Goal: Task Accomplishment & Management: Manage account settings

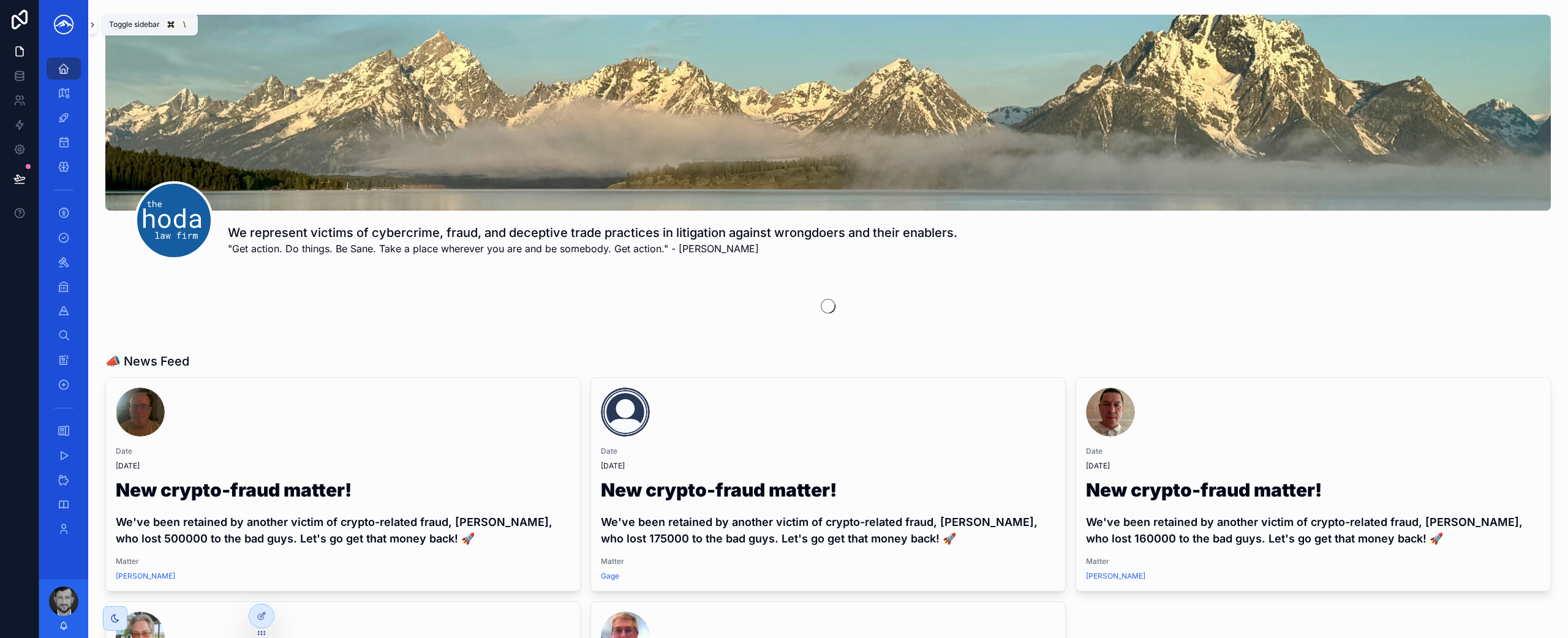
click at [93, 24] on icon "scrollable content" at bounding box center [92, 25] width 3 height 5
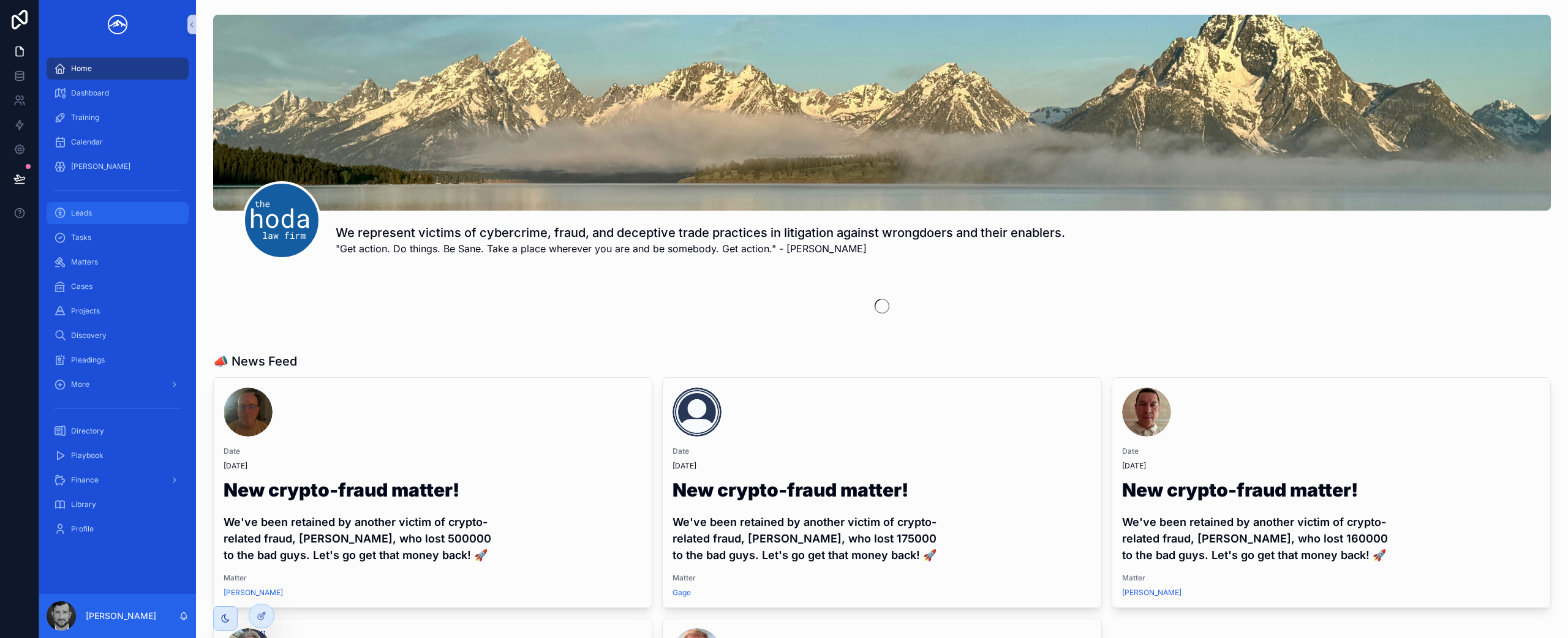
click at [84, 216] on span "Leads" at bounding box center [81, 213] width 21 height 10
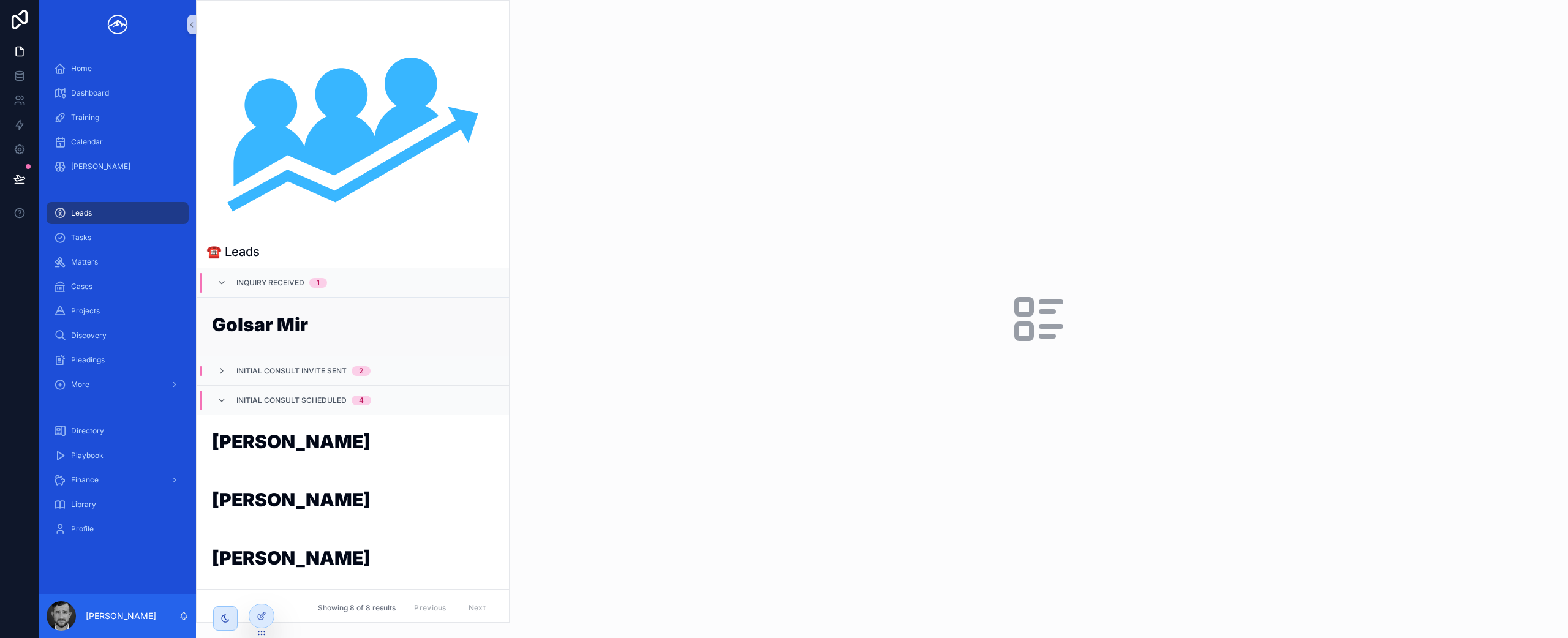
click at [353, 333] on h1 "Golsar Mir" at bounding box center [352, 326] width 282 height 23
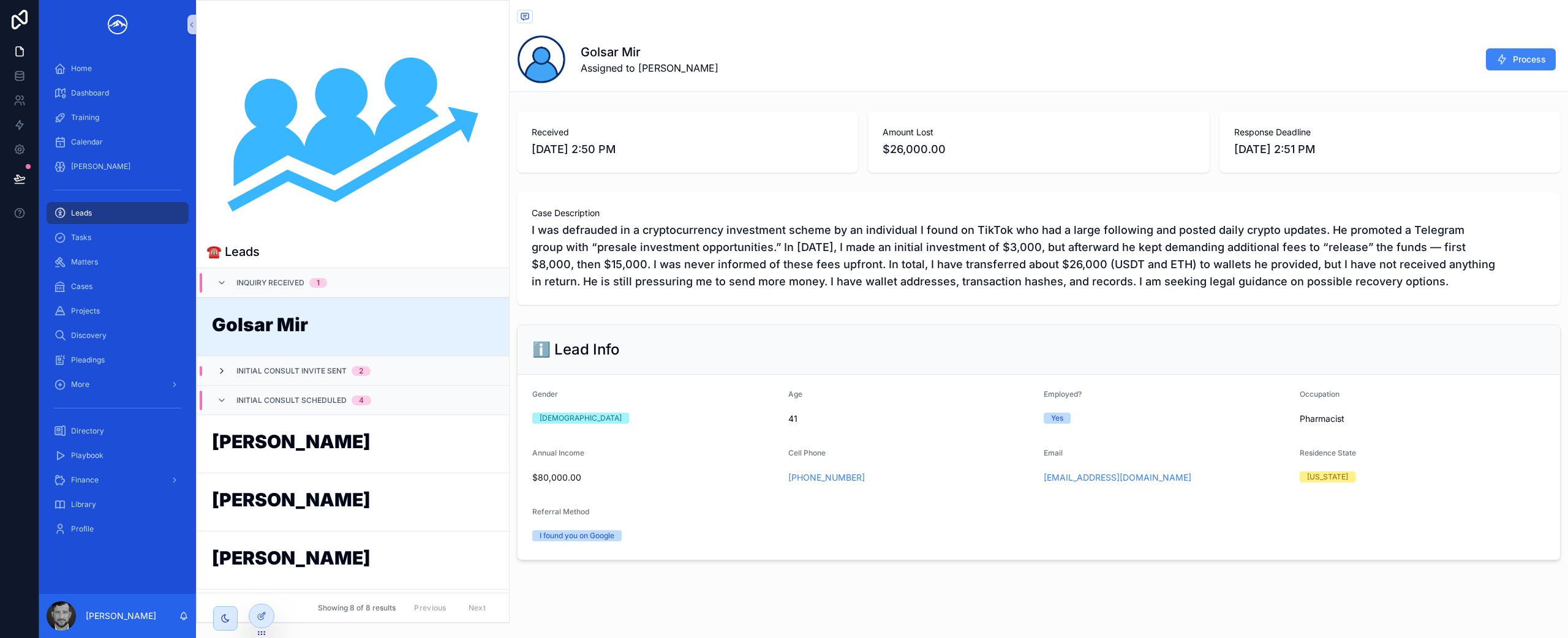
click at [224, 369] on icon "scrollable content" at bounding box center [221, 371] width 10 height 10
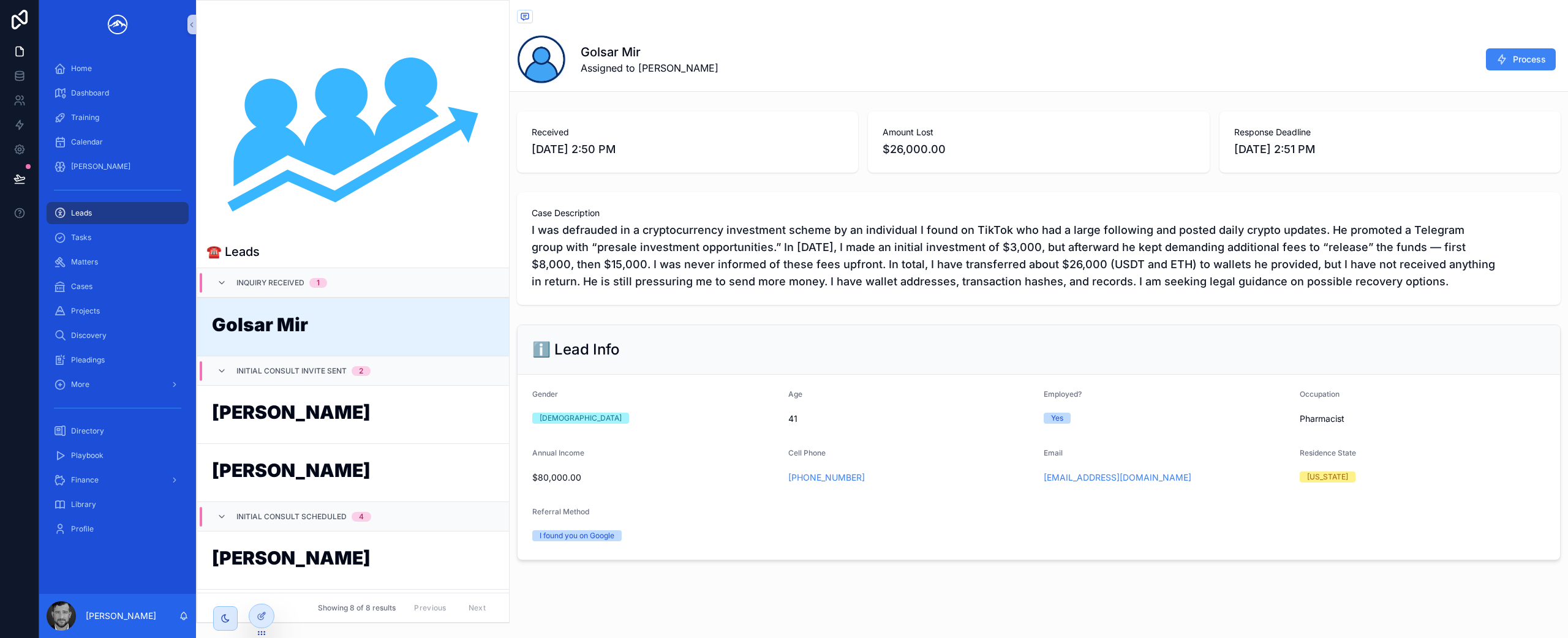
click at [224, 369] on icon "scrollable content" at bounding box center [221, 371] width 10 height 10
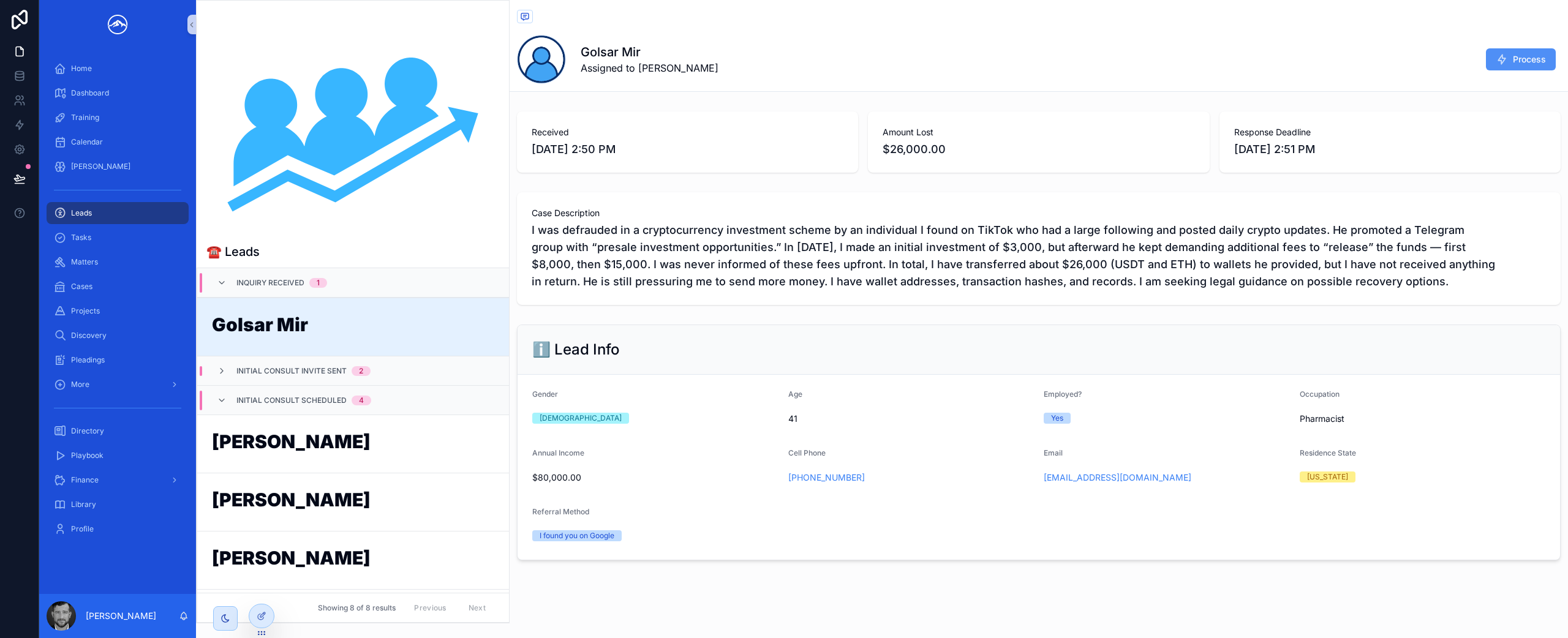
click at [1495, 63] on icon "scrollable content" at bounding box center [1501, 59] width 12 height 12
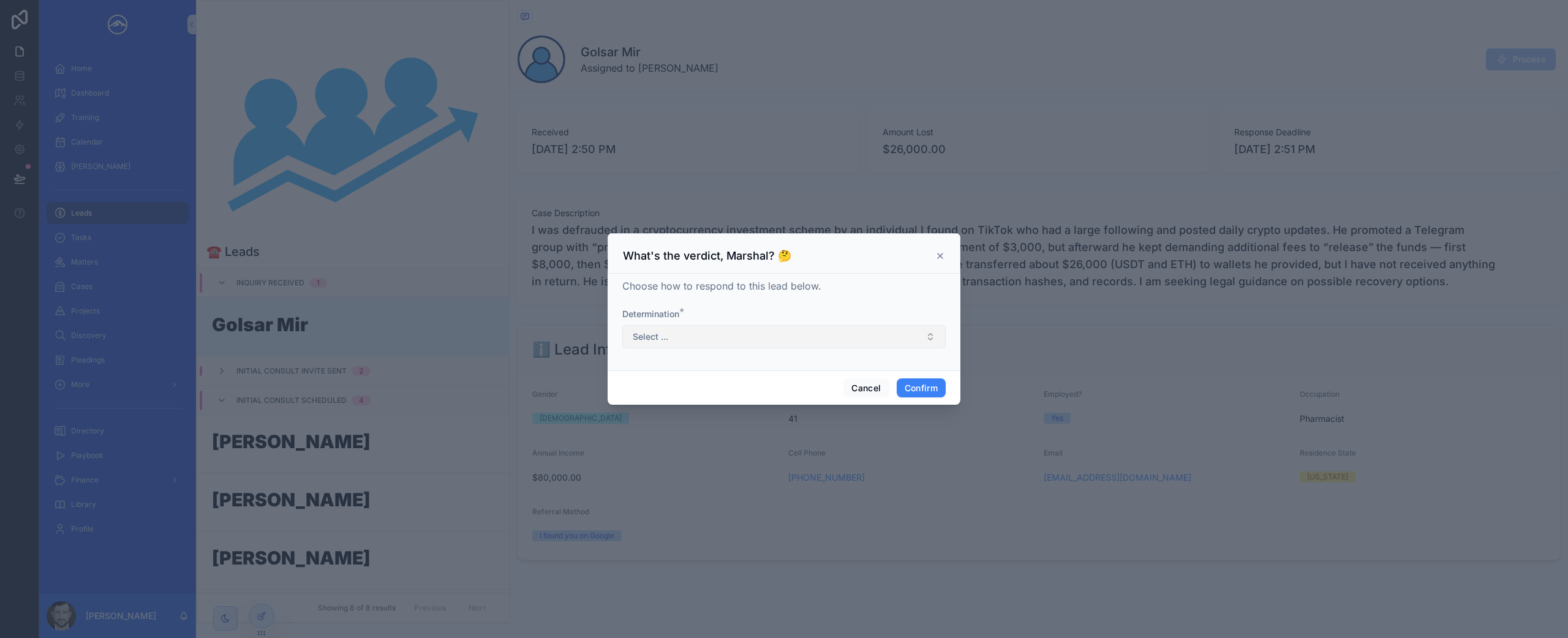
click at [748, 335] on button "Select ..." at bounding box center [784, 337] width 324 height 23
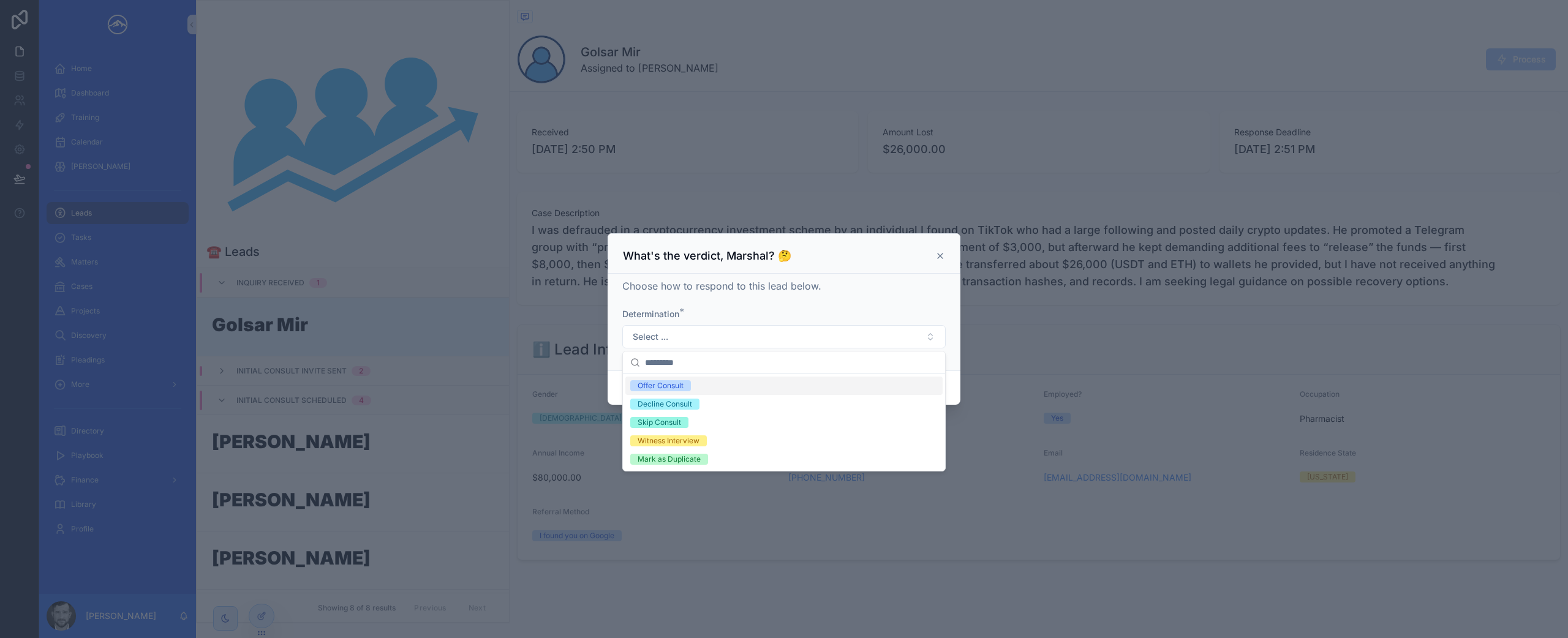
click at [753, 387] on div "Offer Consult" at bounding box center [783, 386] width 317 height 18
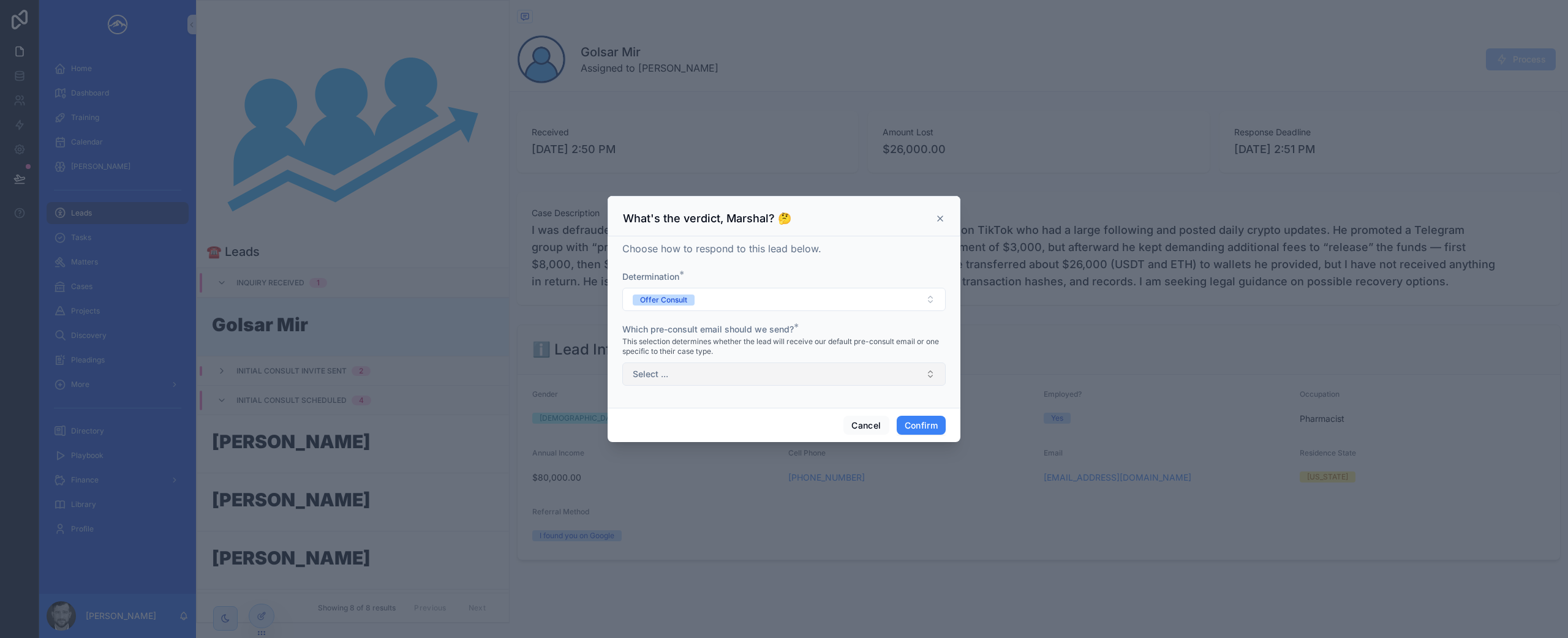
click at [763, 380] on button "Select ..." at bounding box center [784, 374] width 324 height 23
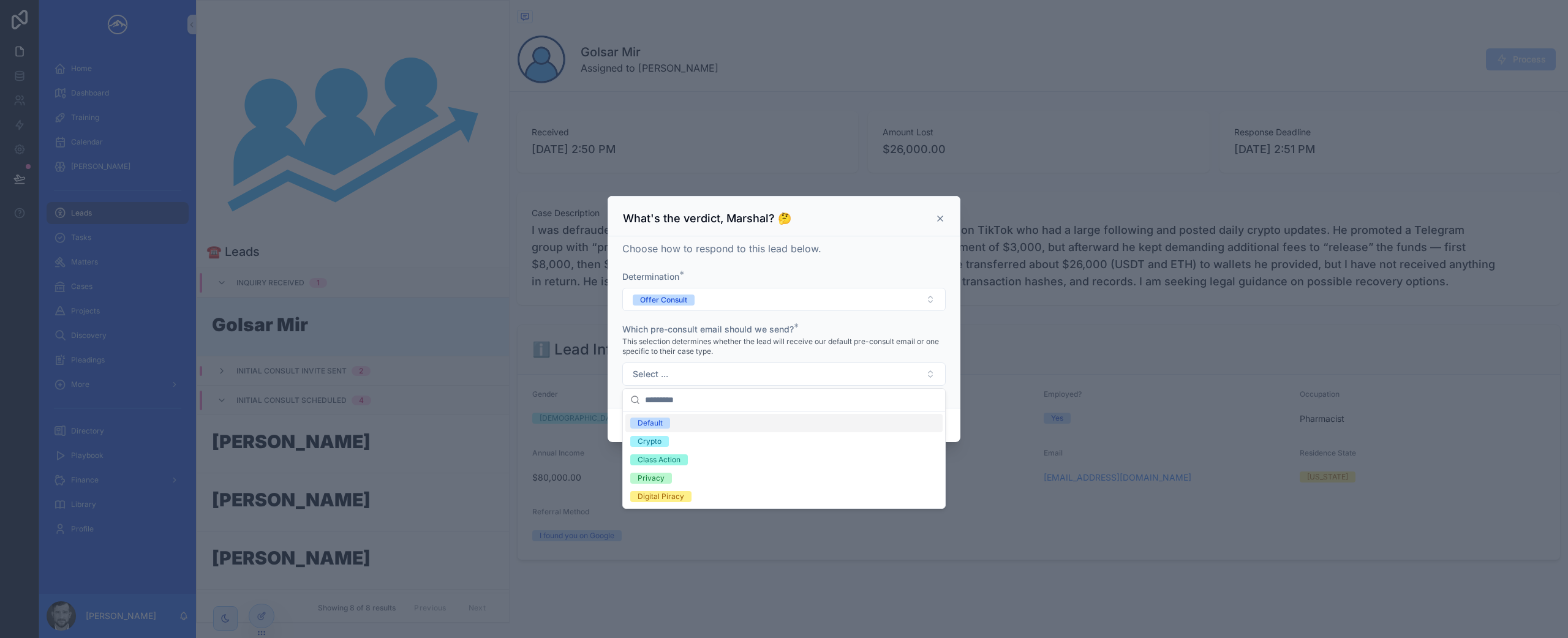
click at [767, 421] on div "Default" at bounding box center [783, 423] width 317 height 18
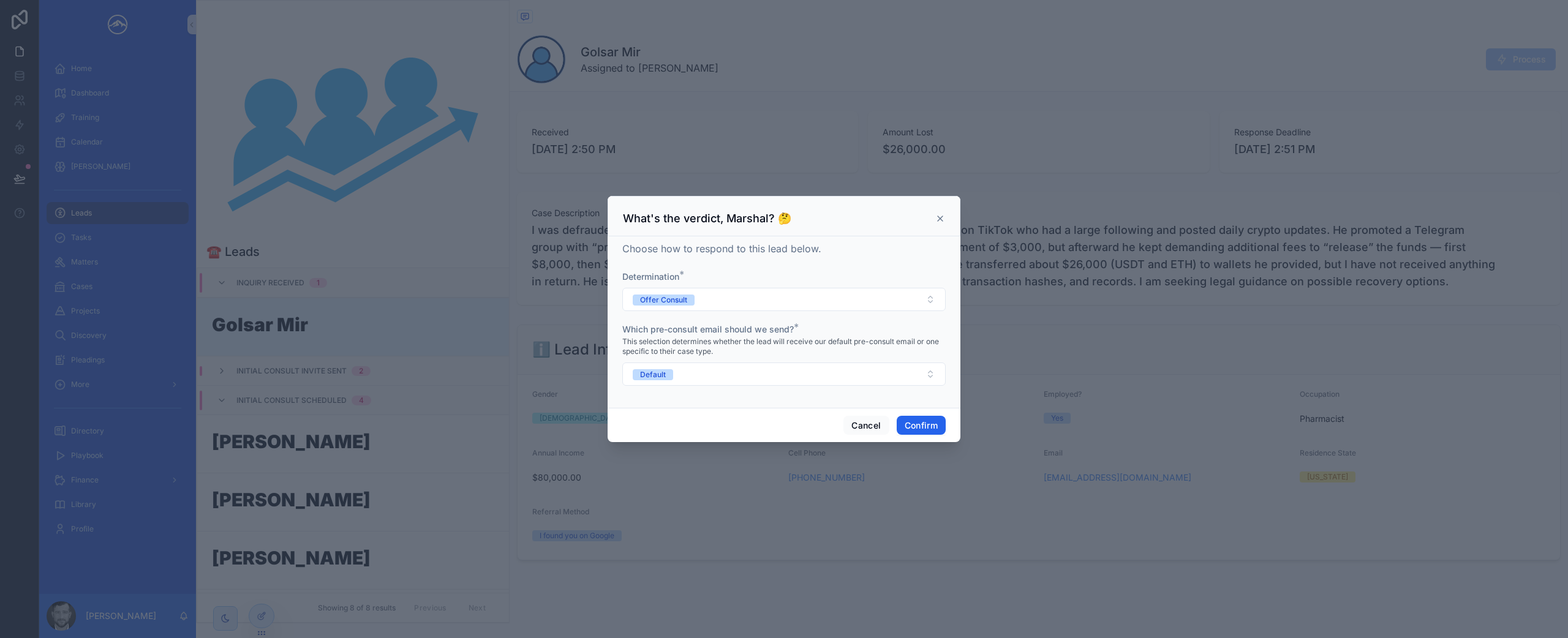
click at [903, 423] on button "Confirm" at bounding box center [921, 425] width 49 height 19
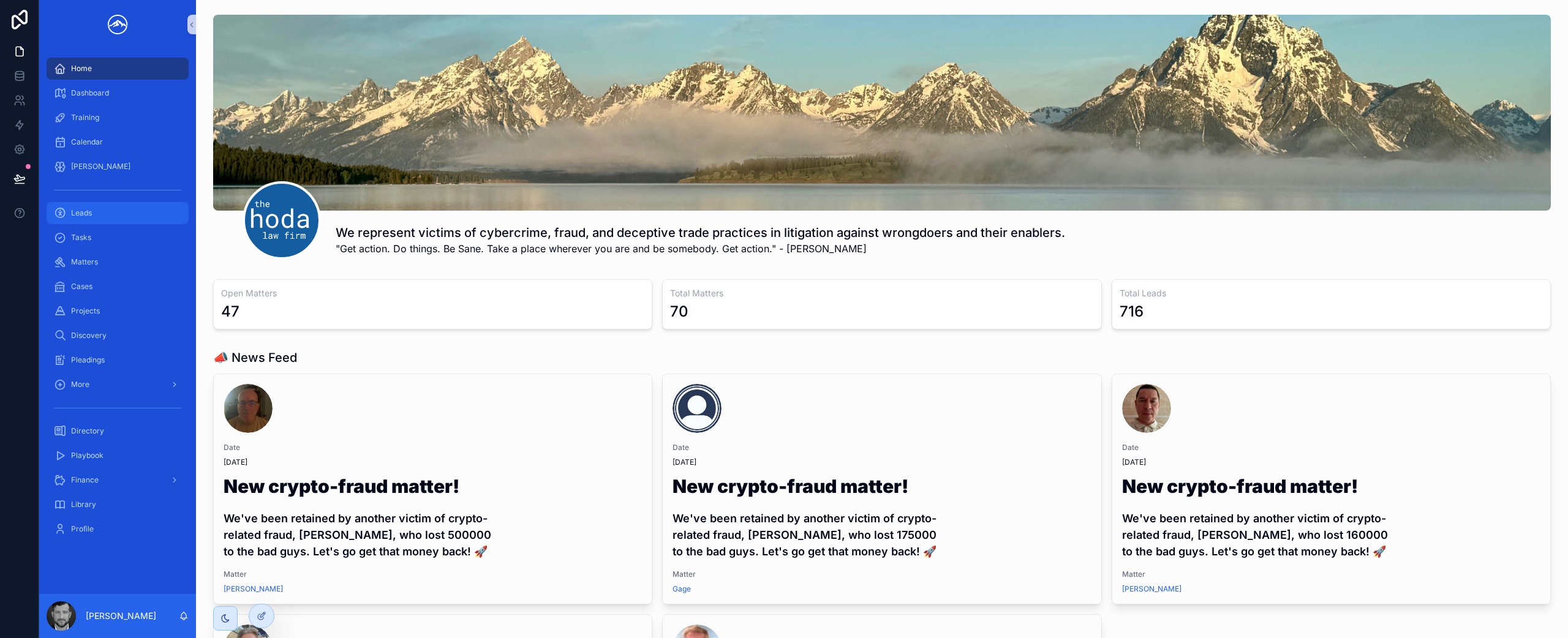
click at [124, 221] on div "Leads" at bounding box center [117, 213] width 128 height 19
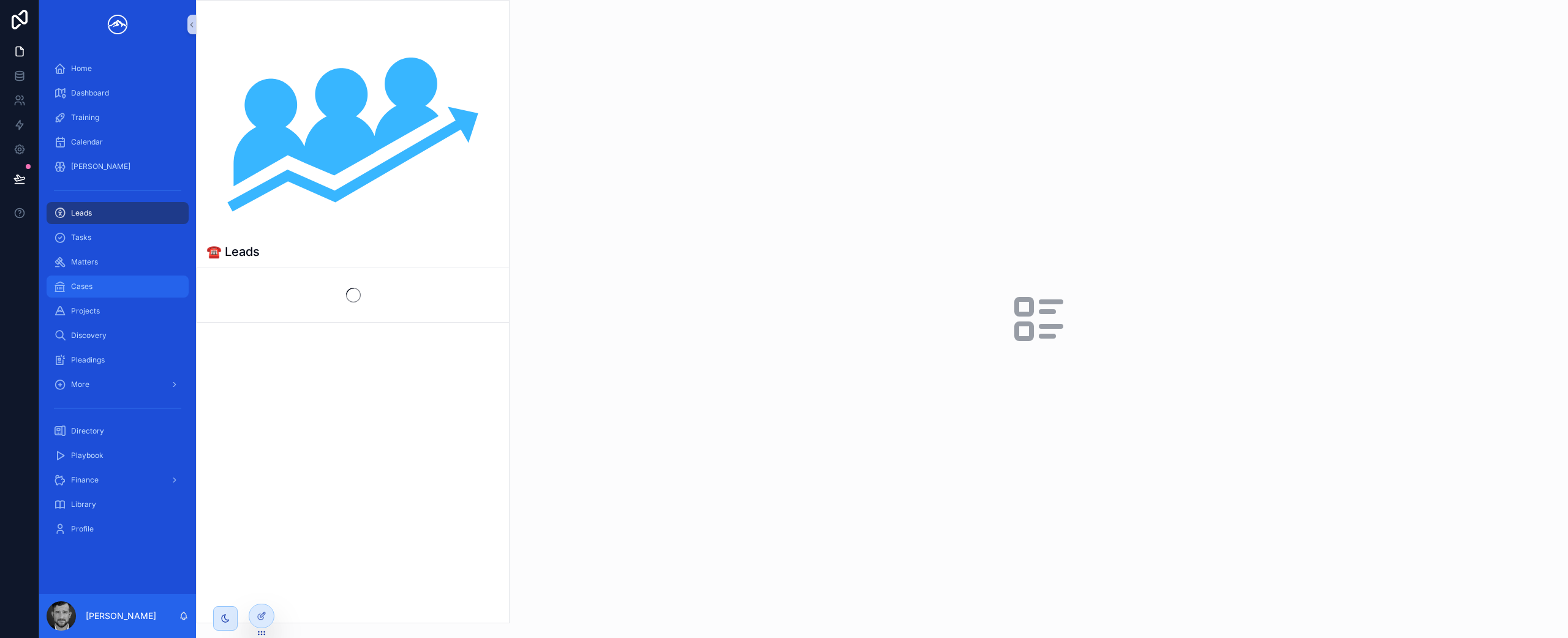
click at [125, 295] on div "Cases" at bounding box center [117, 286] width 128 height 19
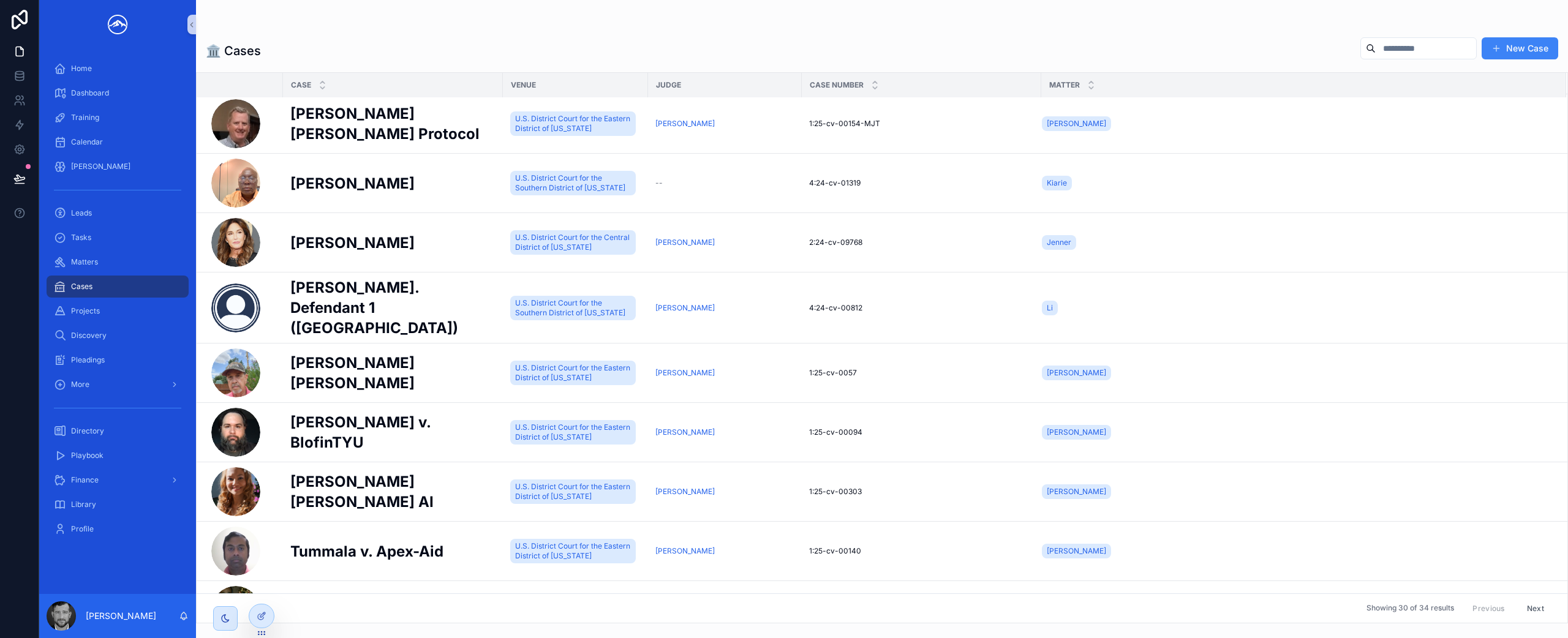
scroll to position [601, 0]
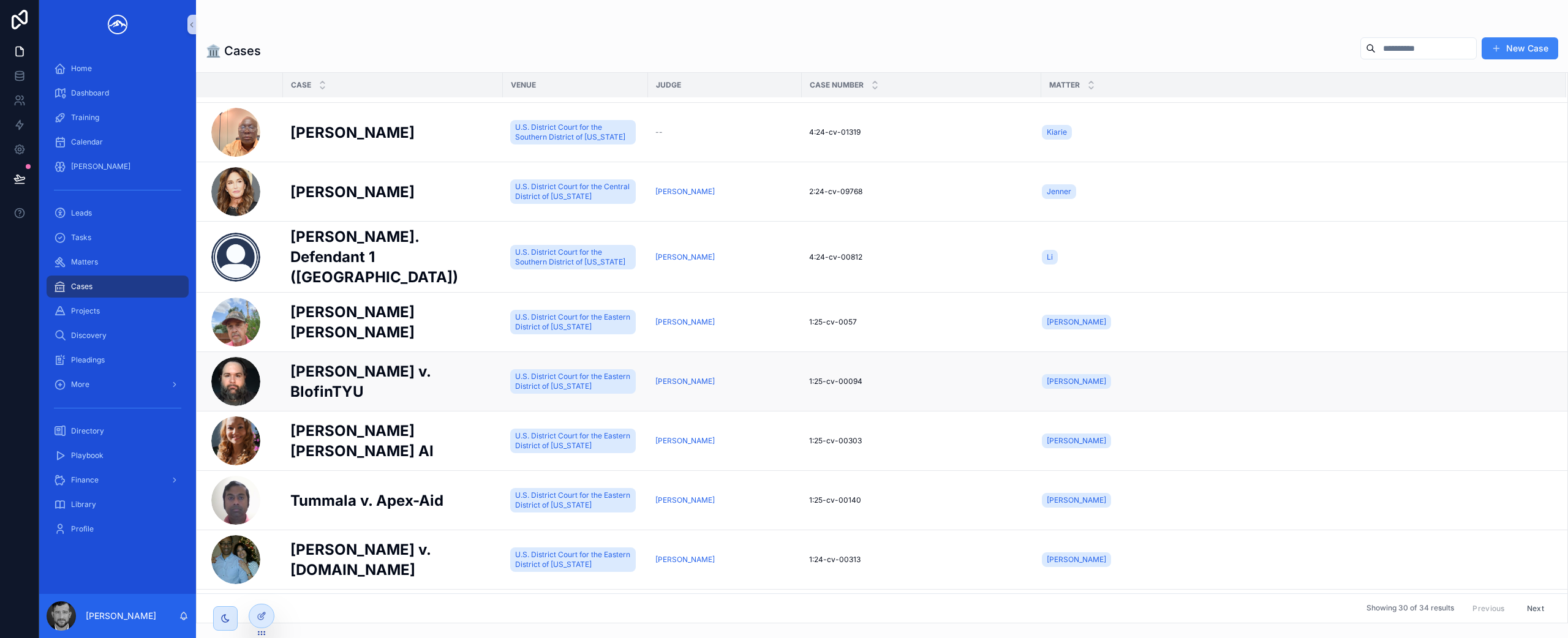
click at [417, 373] on h2 "[PERSON_NAME] v. BlofinTYU" at bounding box center [393, 382] width 205 height 41
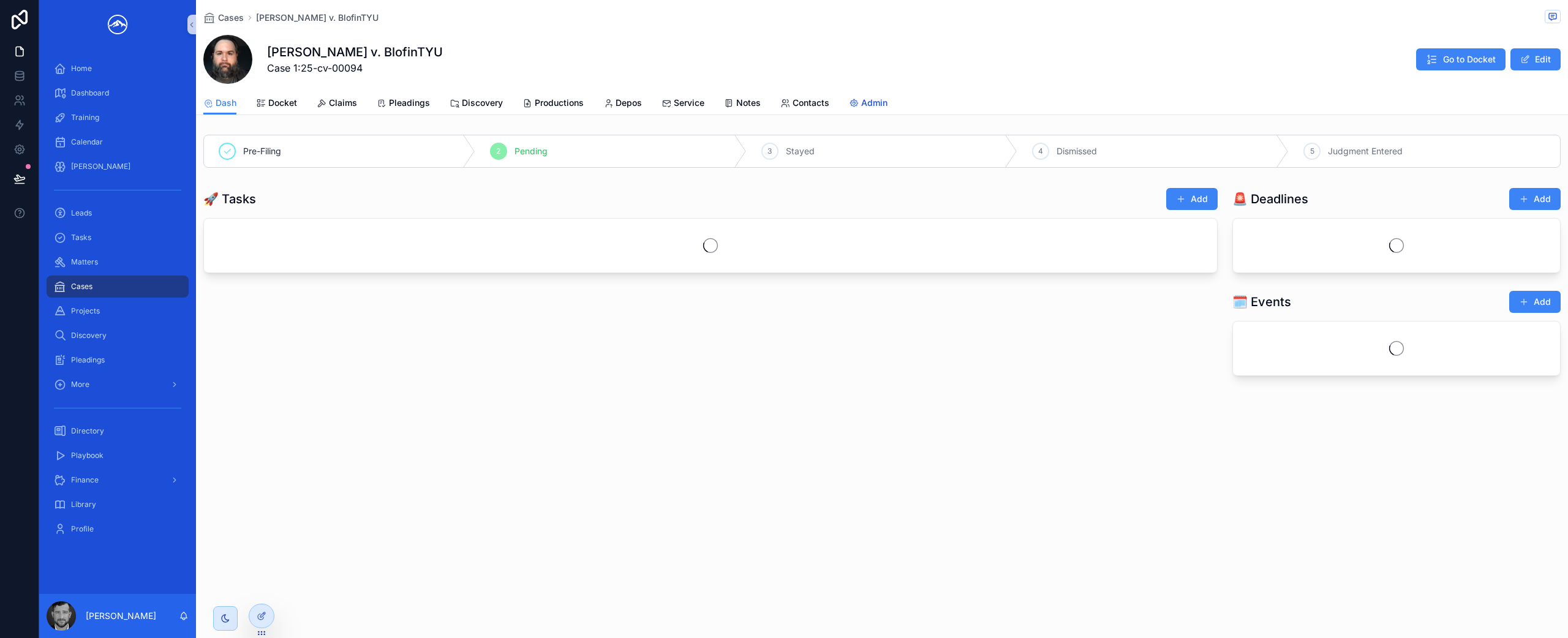
click at [853, 108] on icon "scrollable content" at bounding box center [853, 104] width 10 height 10
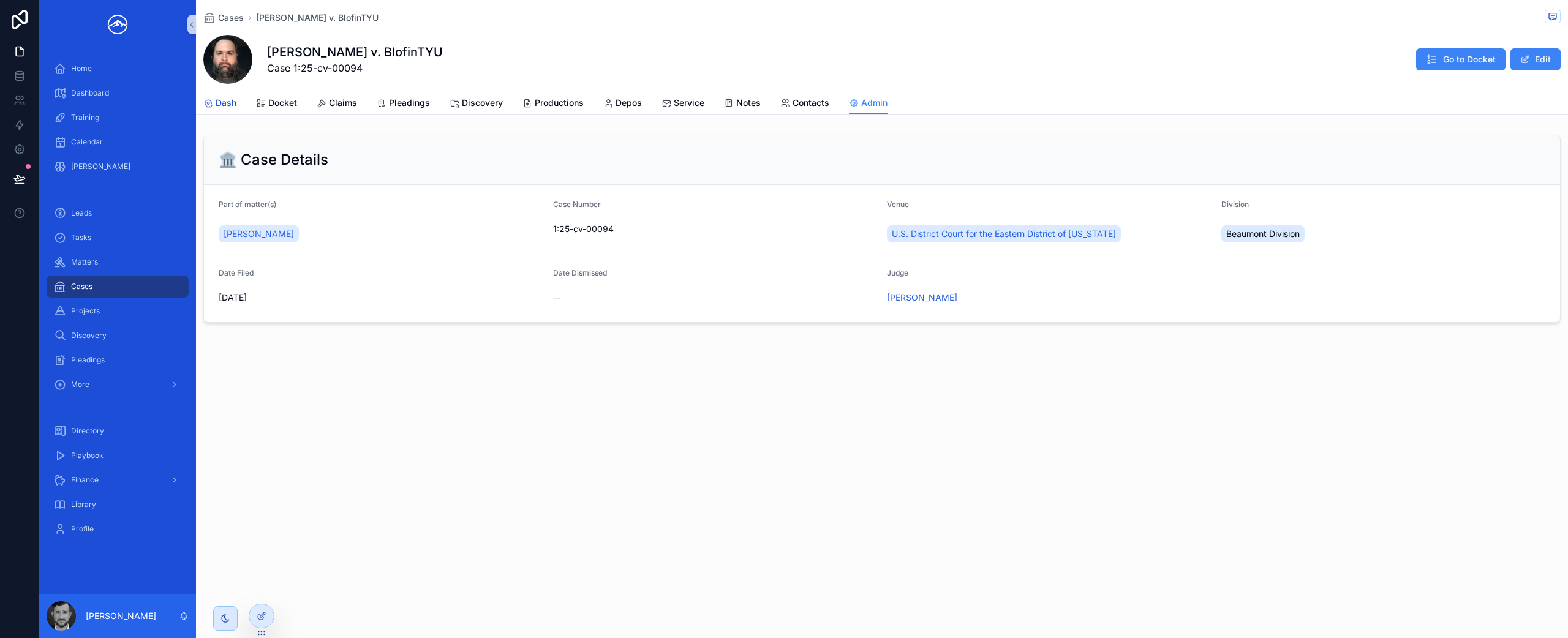
click at [226, 108] on span "Dash" at bounding box center [226, 103] width 21 height 12
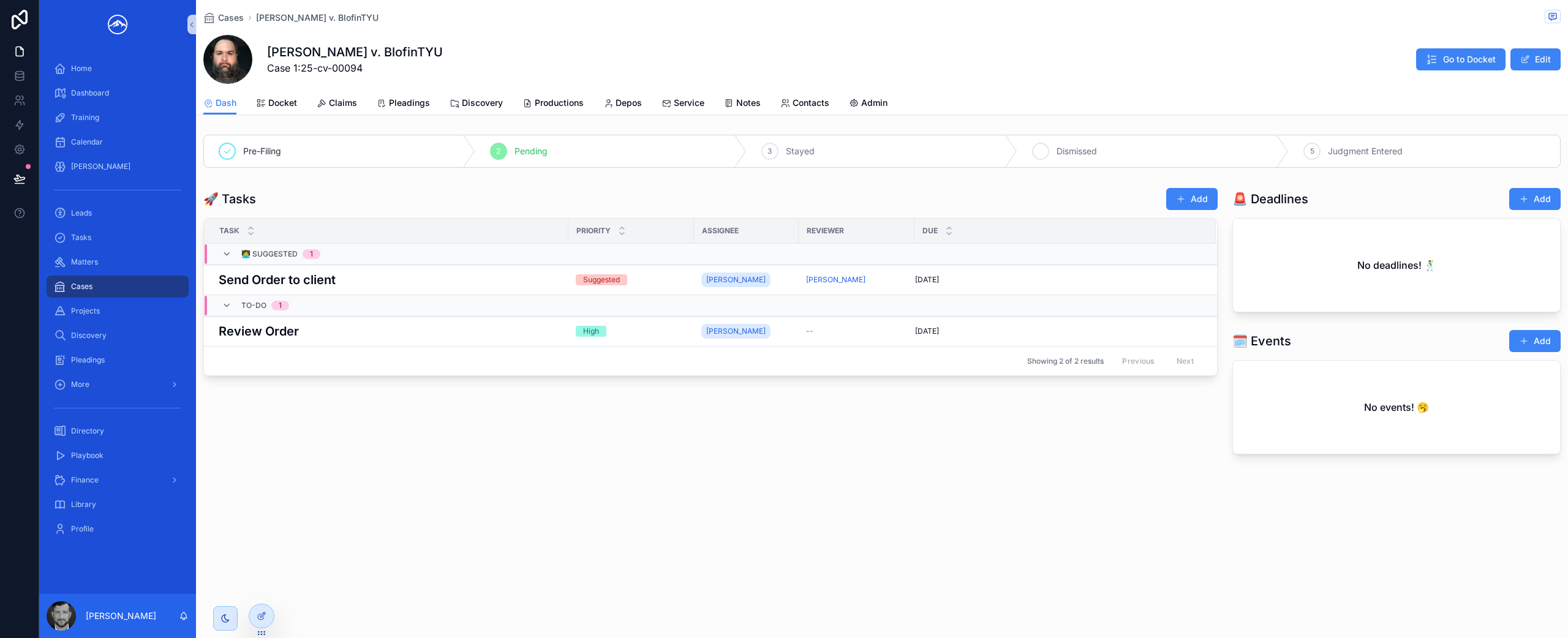
click at [1062, 158] on div "4 Dismissed" at bounding box center [1152, 151] width 271 height 31
click at [150, 288] on div "Cases" at bounding box center [117, 286] width 128 height 19
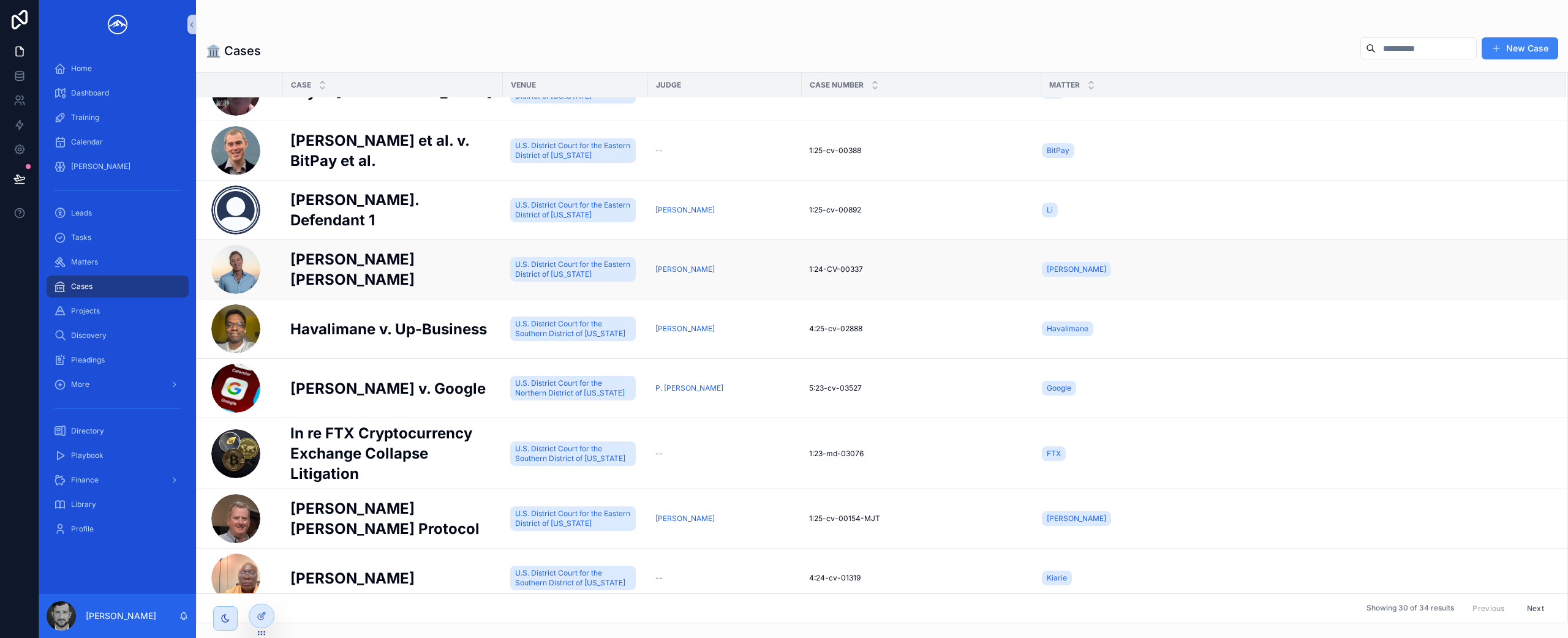
scroll to position [384, 0]
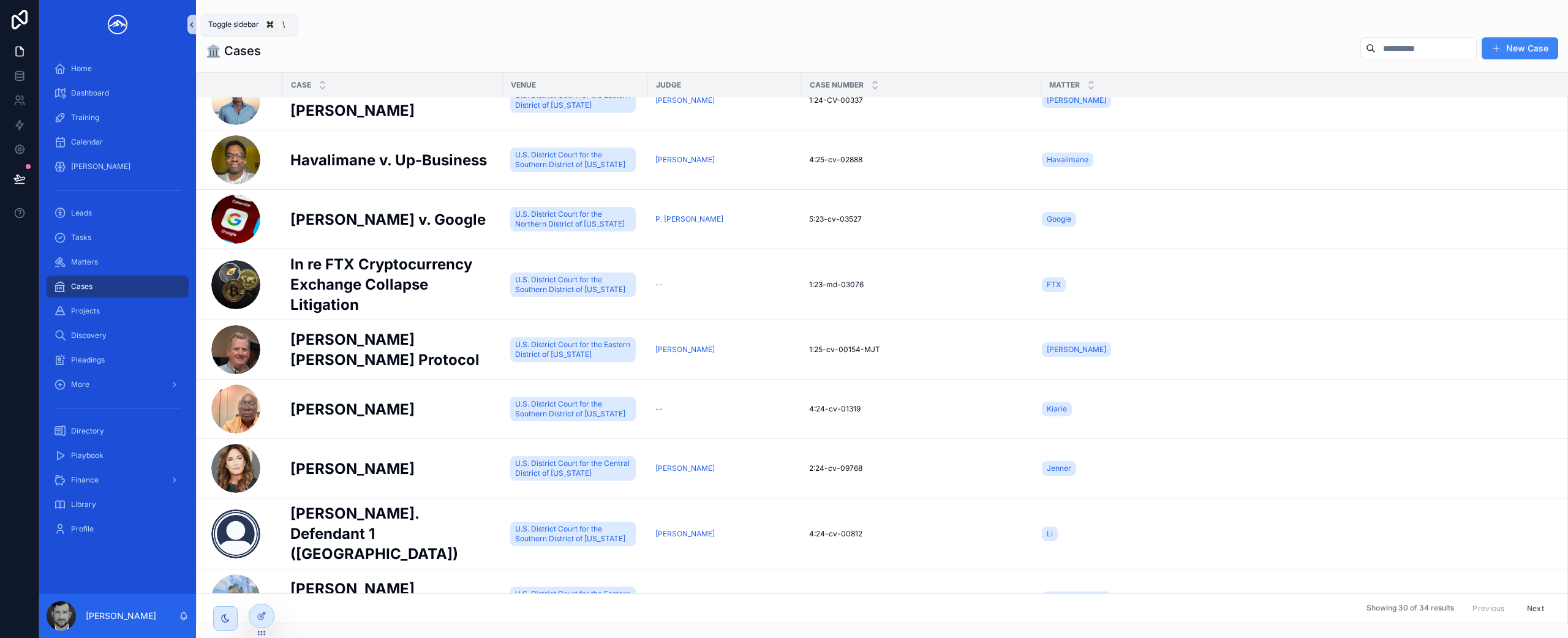
click at [189, 21] on icon "scrollable content" at bounding box center [191, 25] width 8 height 9
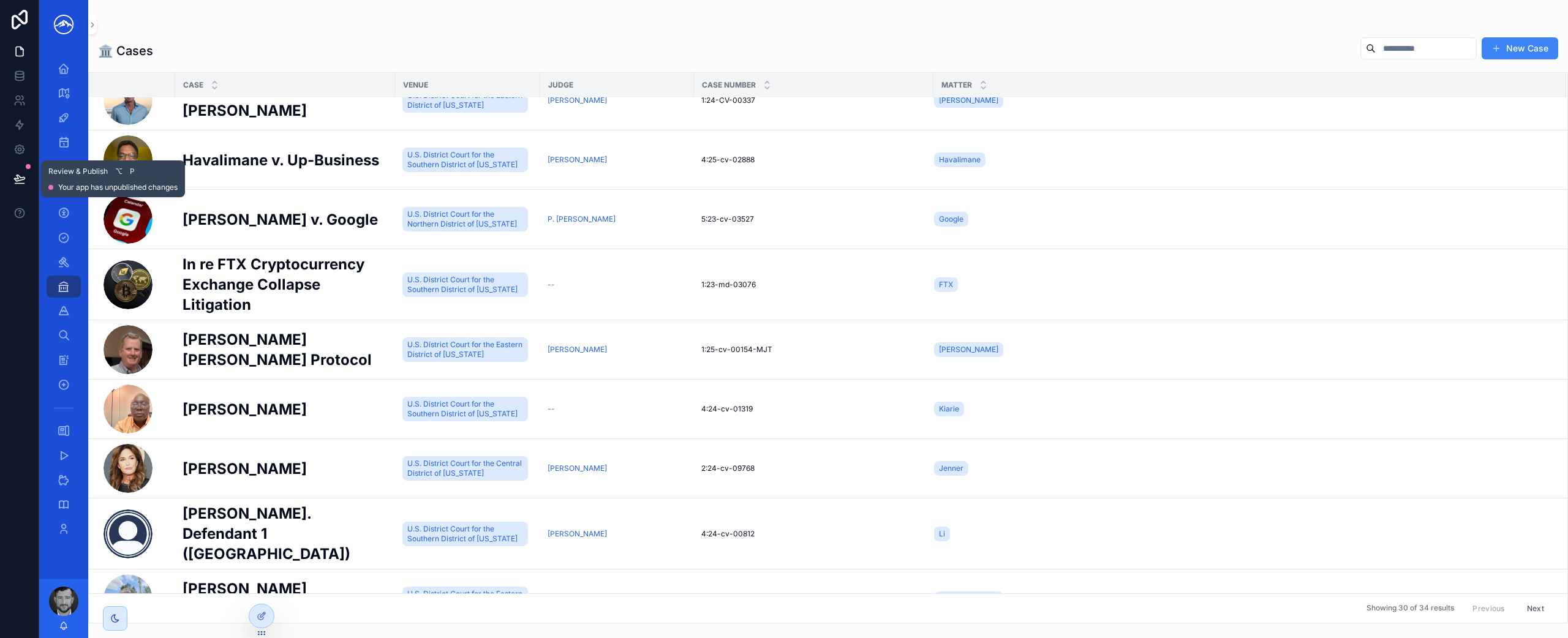
click at [28, 170] on button at bounding box center [19, 178] width 27 height 34
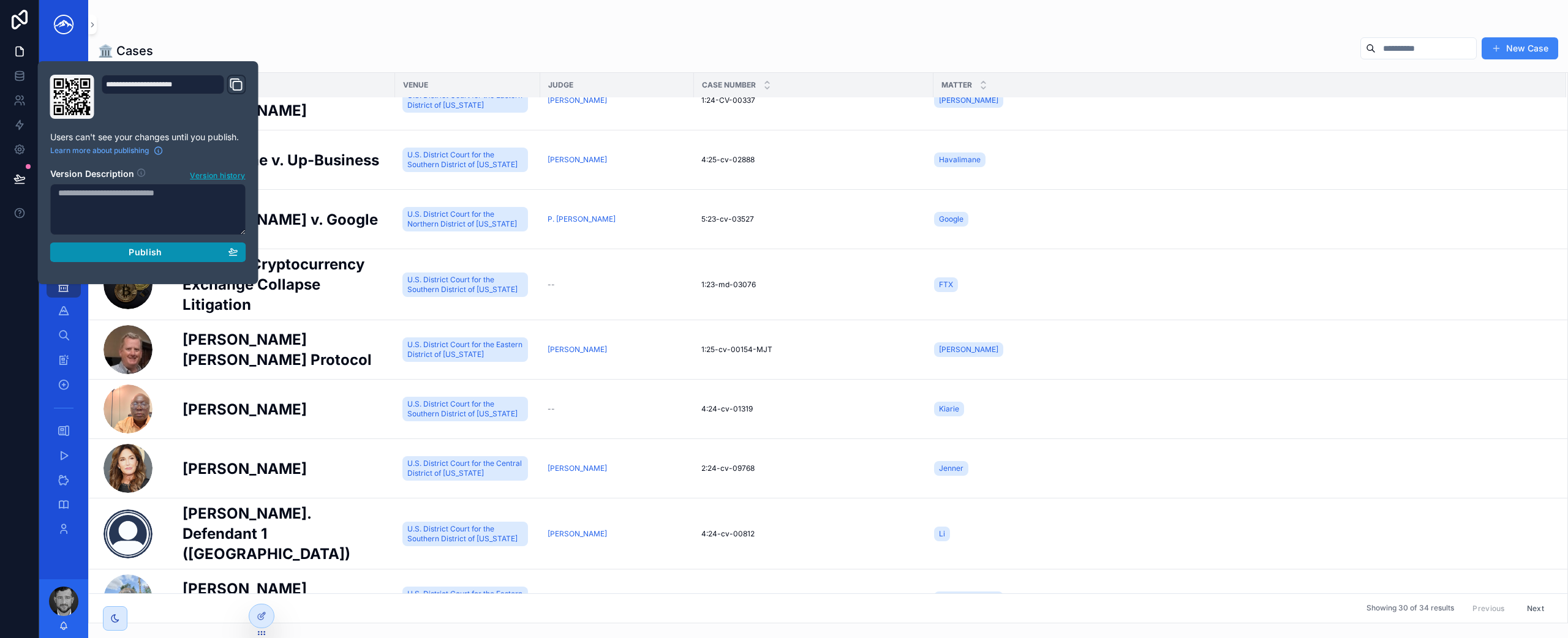
click at [110, 252] on div "Publish" at bounding box center [148, 252] width 180 height 11
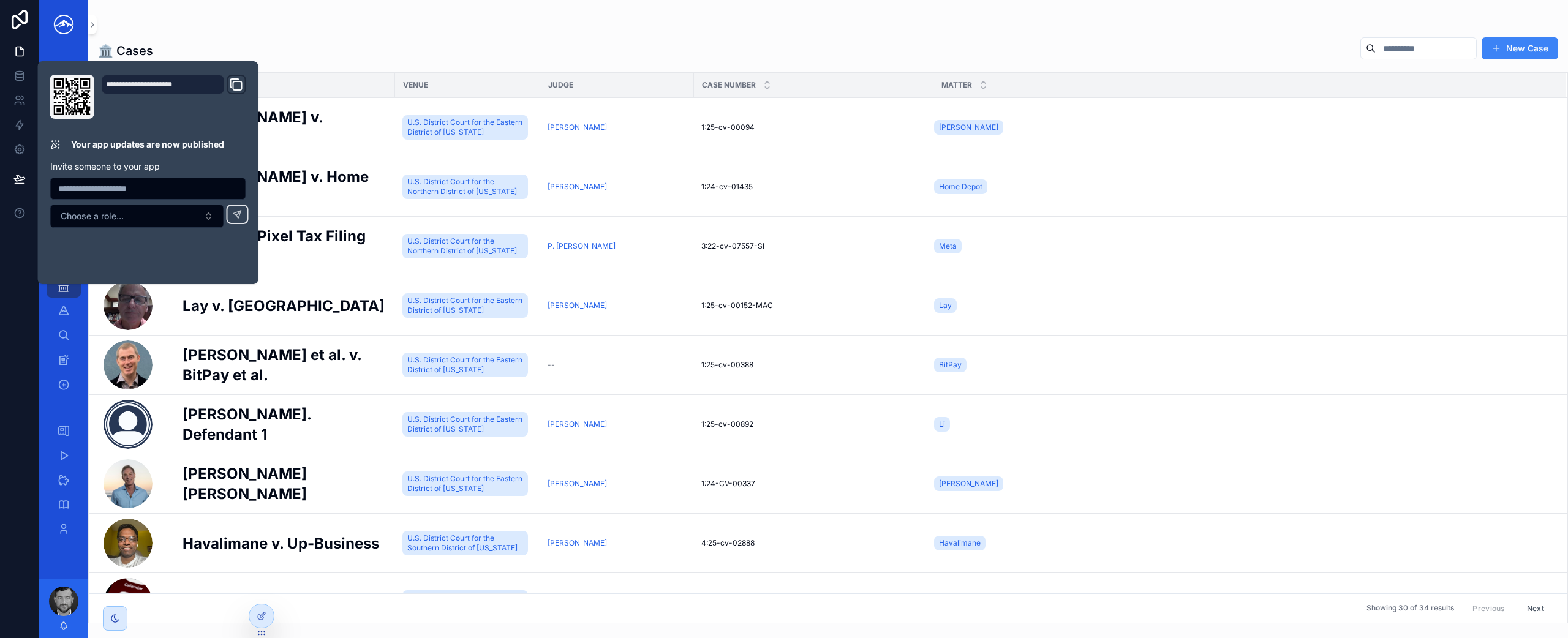
click at [476, 48] on div "🏛️ Cases New Case" at bounding box center [827, 51] width 1460 height 28
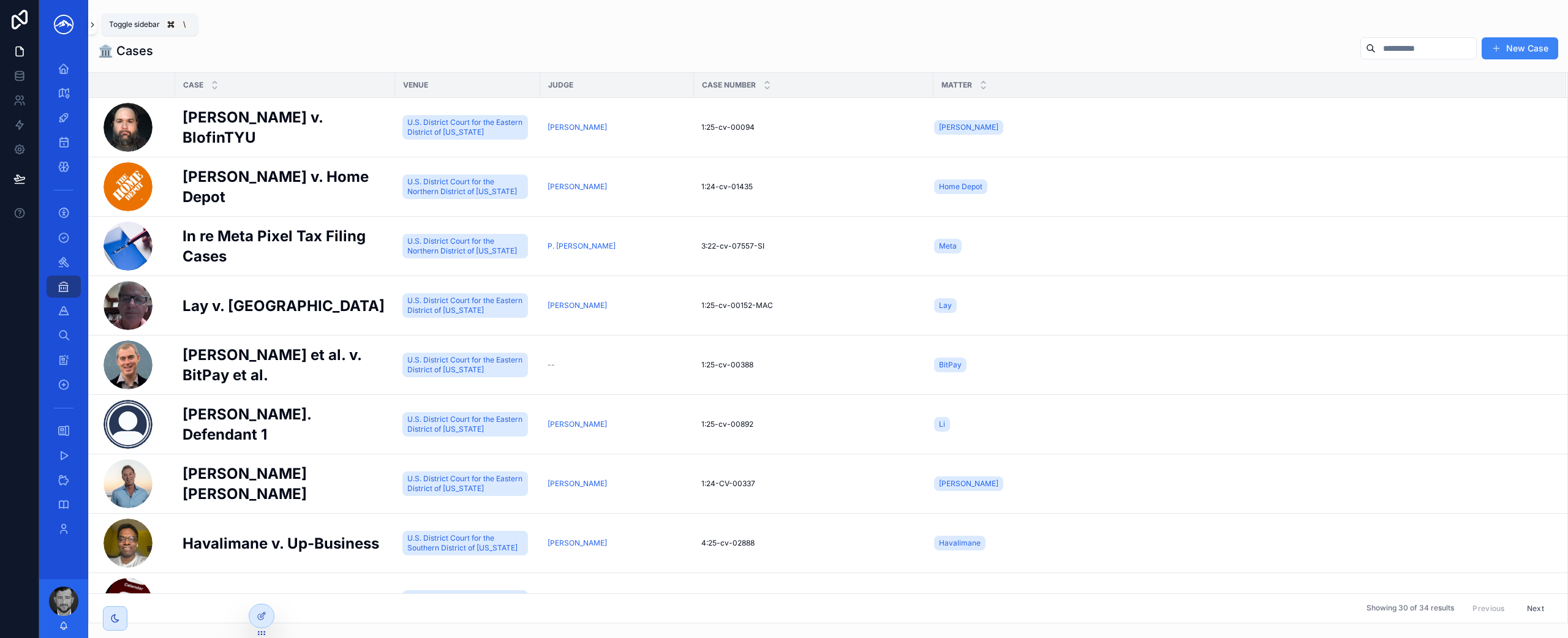
click at [93, 27] on icon "scrollable content" at bounding box center [92, 25] width 8 height 9
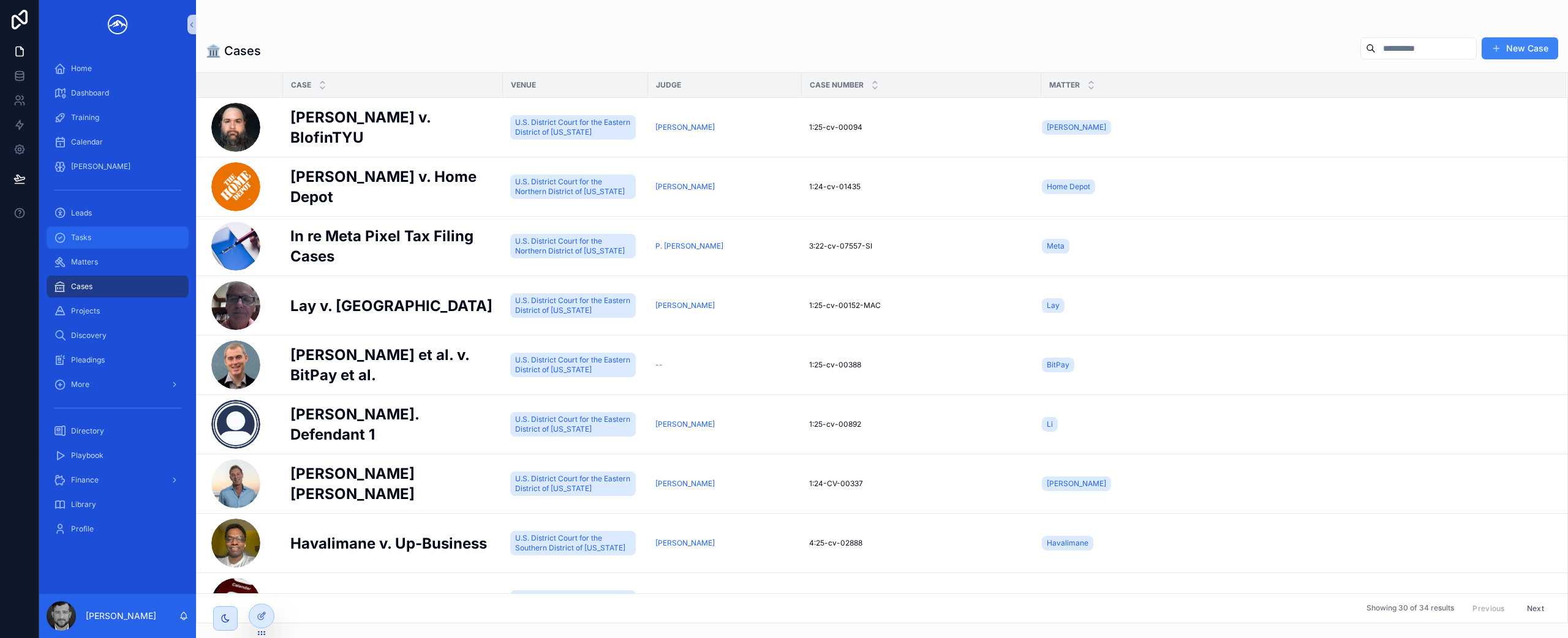
click at [90, 237] on span "Tasks" at bounding box center [81, 238] width 20 height 10
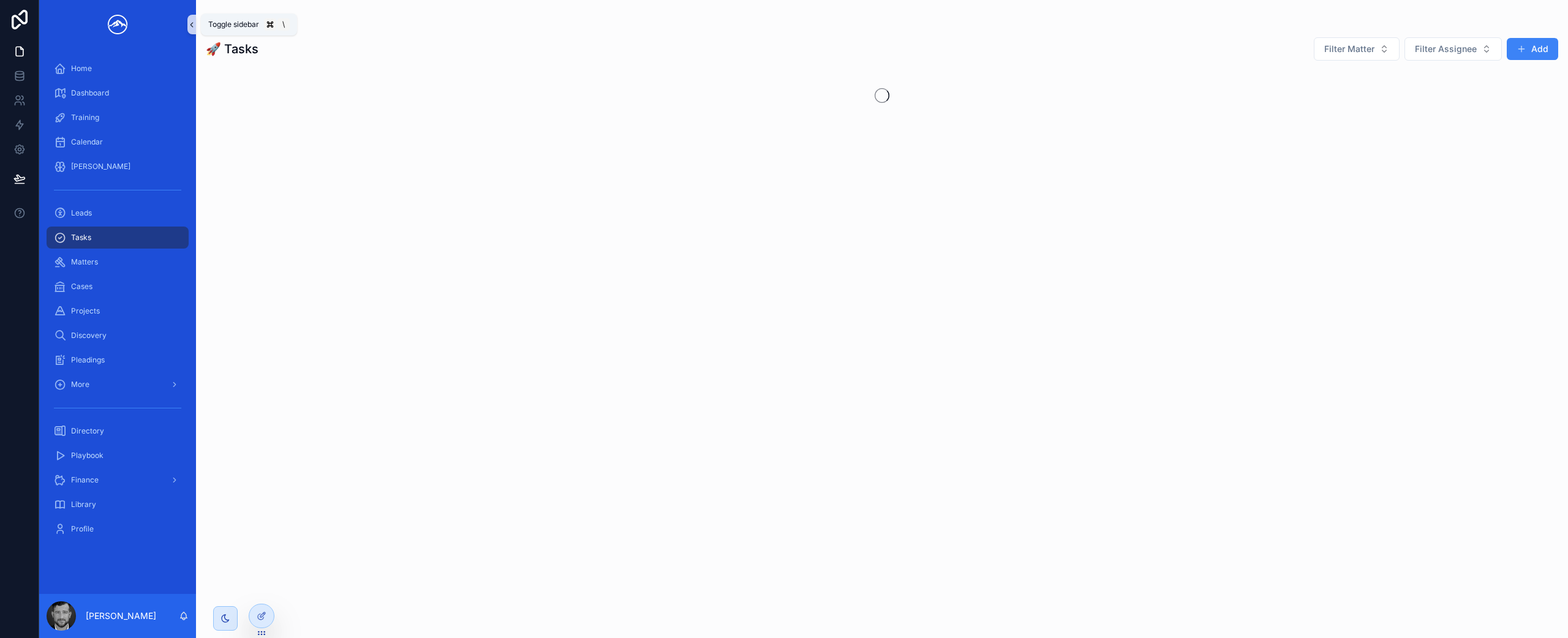
click at [188, 24] on icon "scrollable content" at bounding box center [191, 25] width 8 height 9
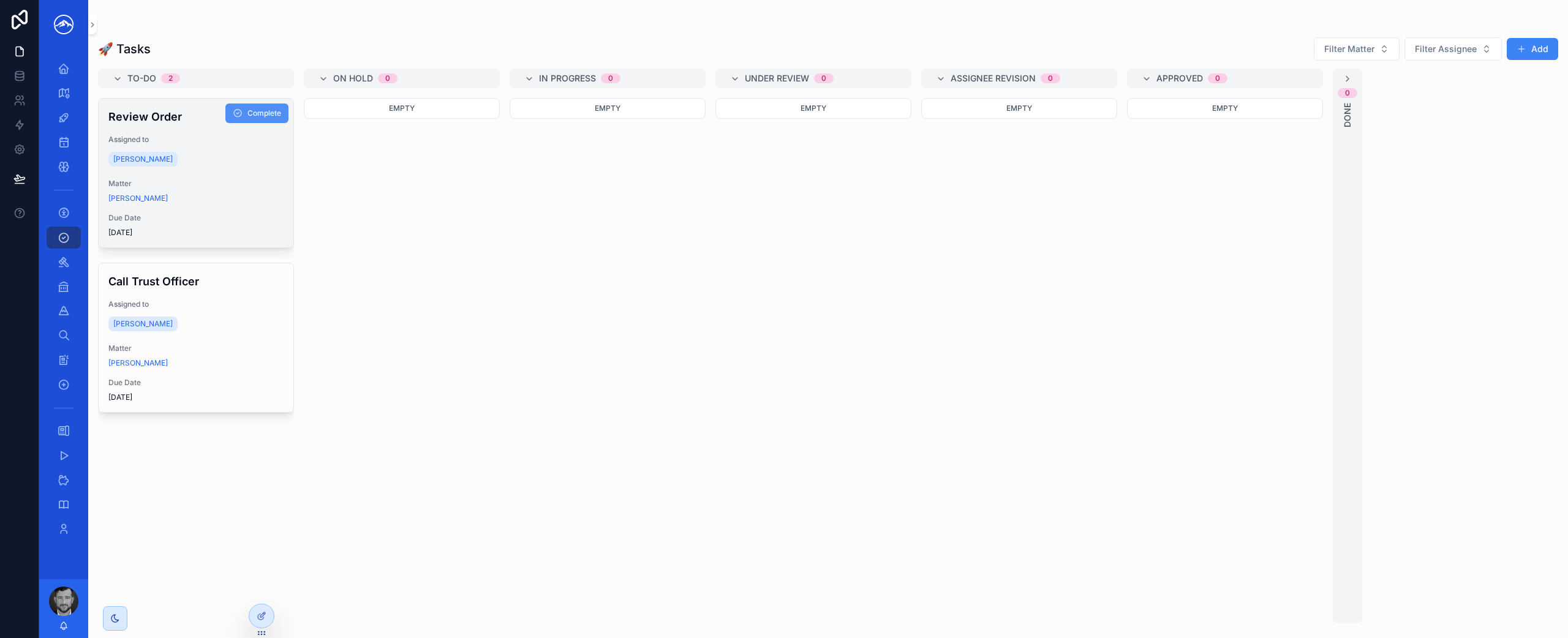
click at [248, 117] on span "Complete" at bounding box center [264, 113] width 33 height 10
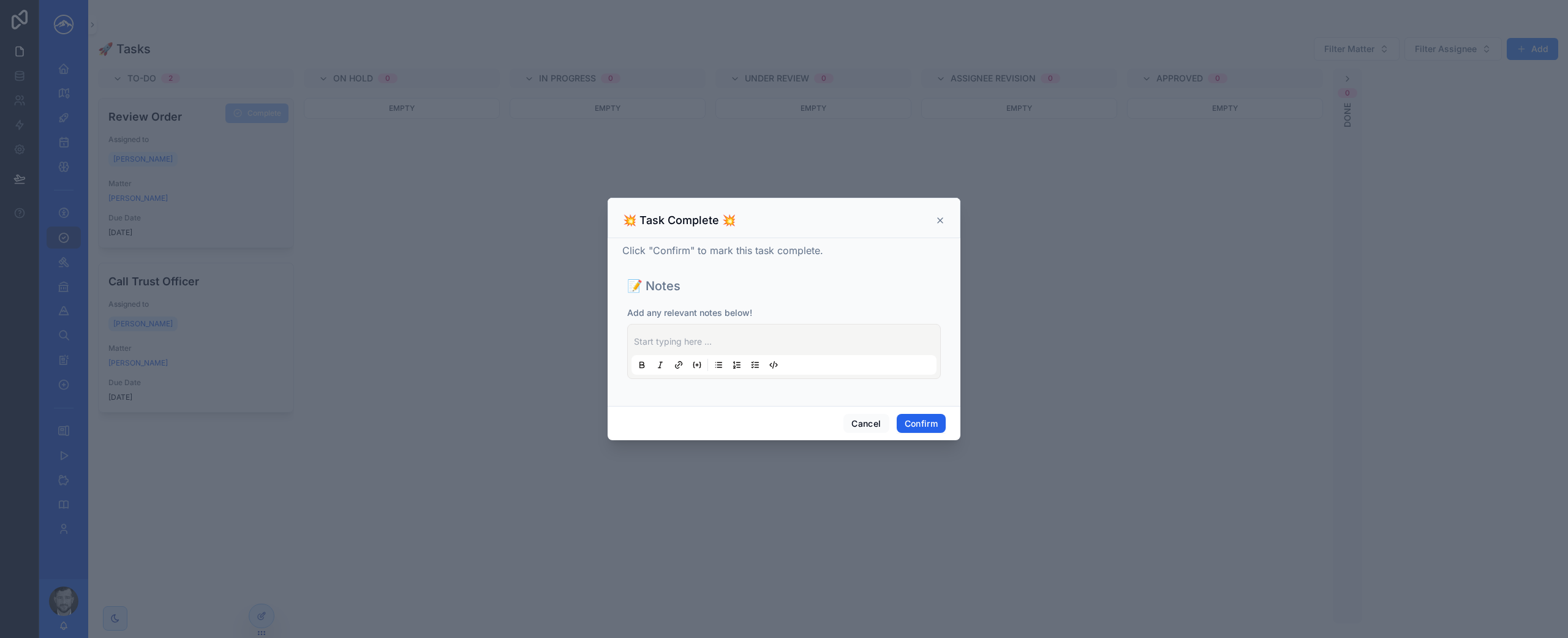
click at [908, 414] on button "Confirm" at bounding box center [921, 423] width 49 height 19
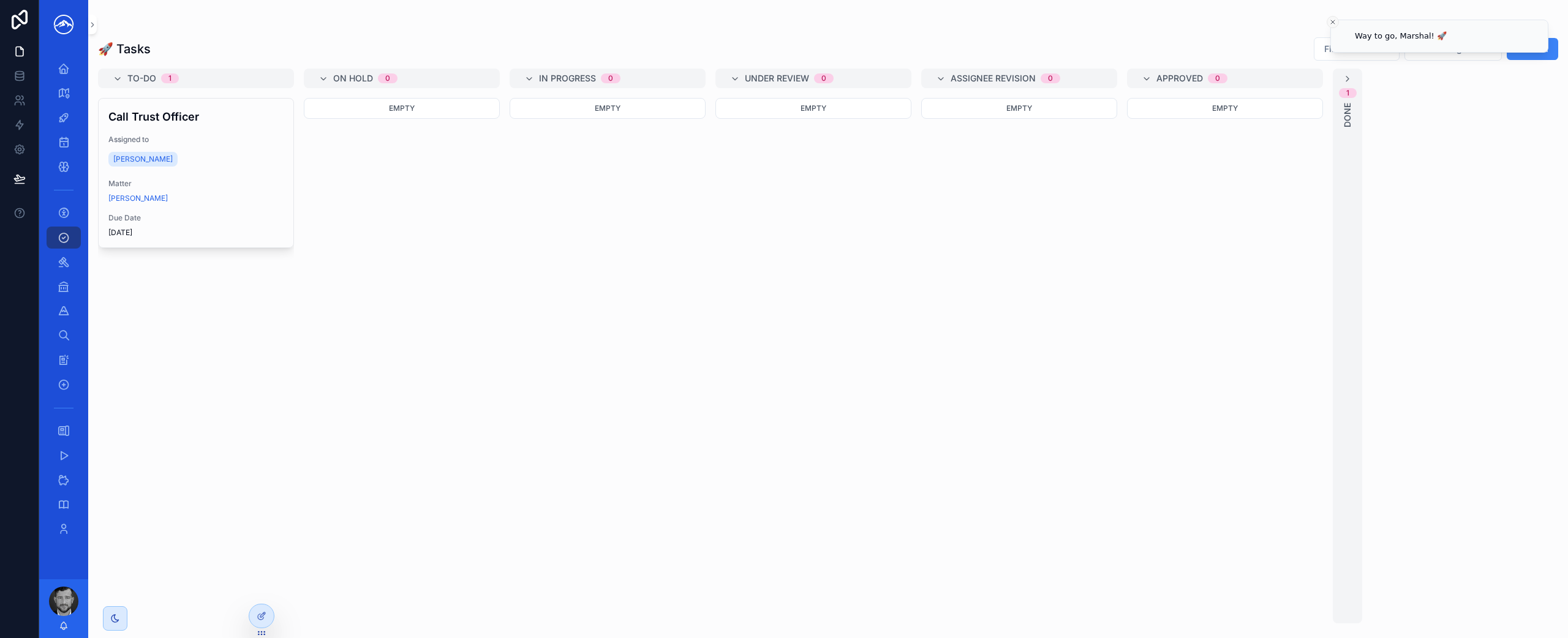
click at [1334, 21] on icon "Close toast" at bounding box center [1332, 22] width 7 height 7
click at [1537, 48] on button "Add" at bounding box center [1532, 49] width 52 height 22
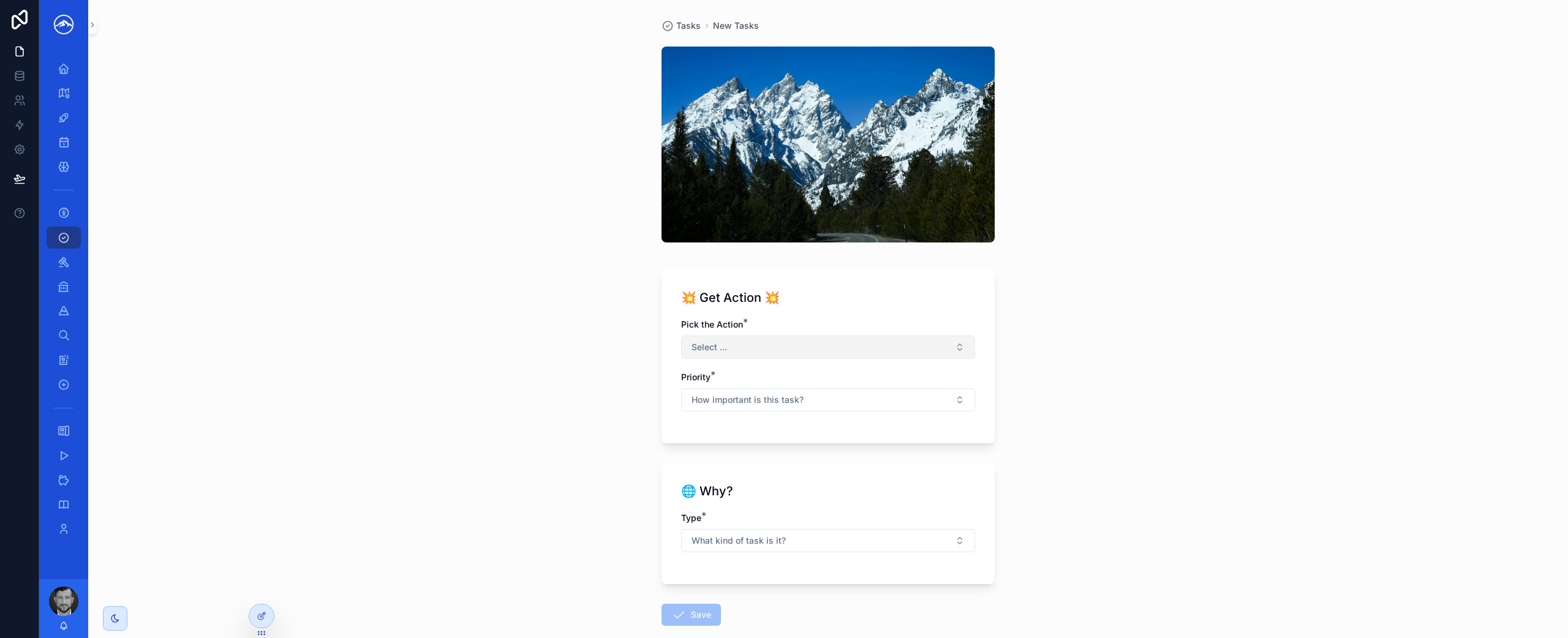
click at [732, 341] on button "Select ..." at bounding box center [827, 347] width 294 height 23
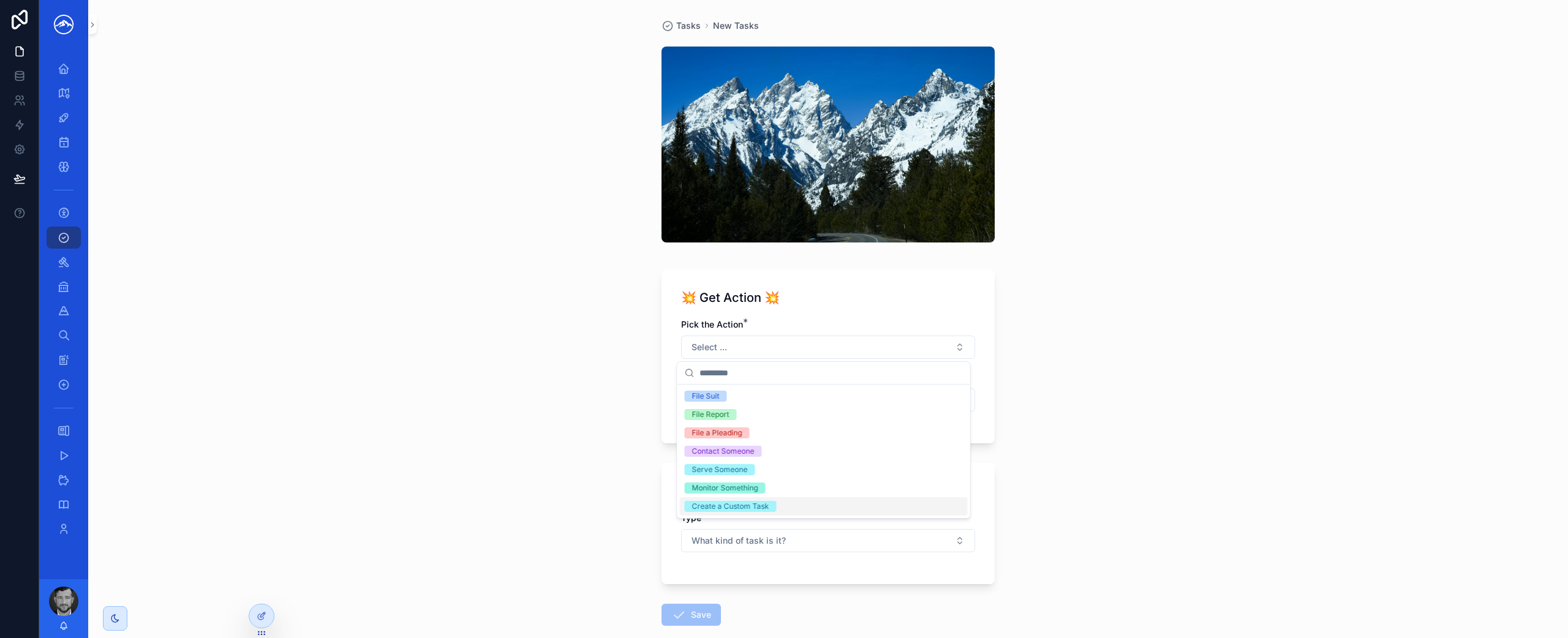
click at [757, 503] on div "Create a Custom Task" at bounding box center [729, 507] width 77 height 11
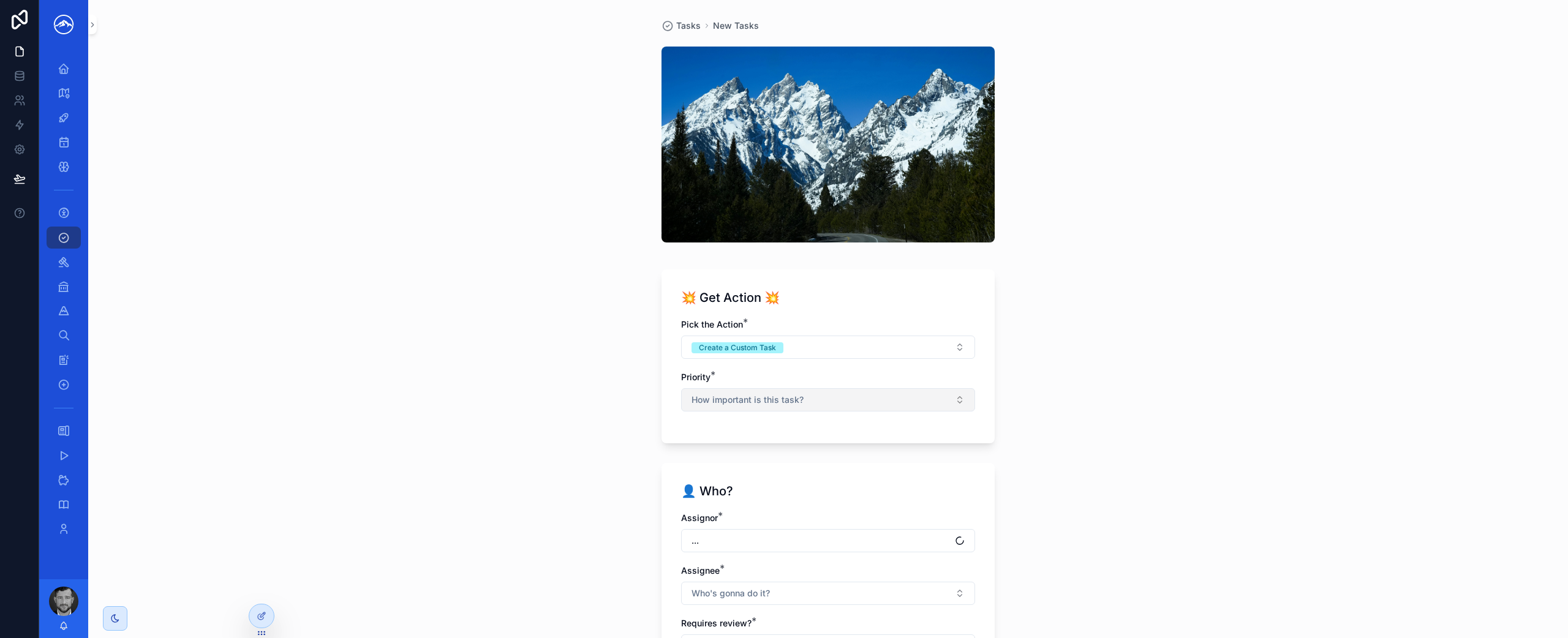
click at [777, 401] on span "How important is this task?" at bounding box center [747, 399] width 112 height 12
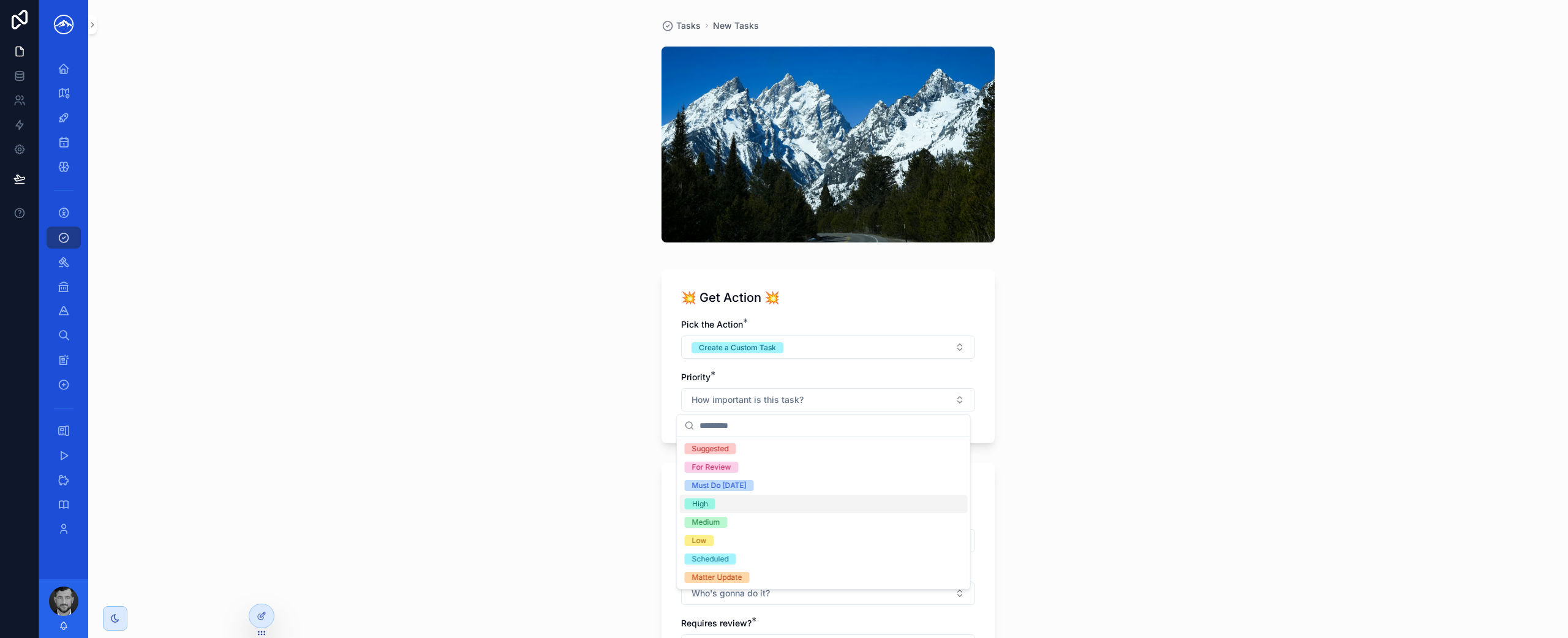
click at [769, 506] on div "High" at bounding box center [823, 504] width 288 height 18
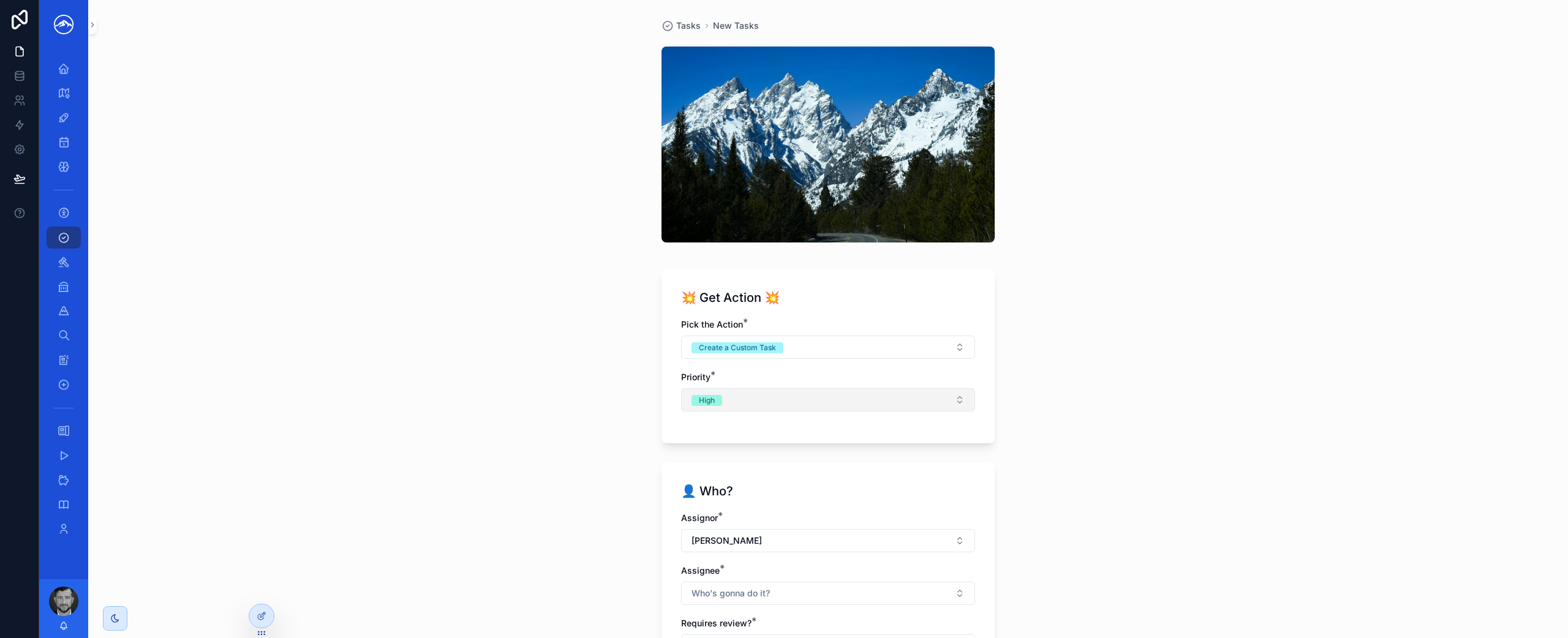
click at [823, 399] on button "High" at bounding box center [827, 399] width 294 height 23
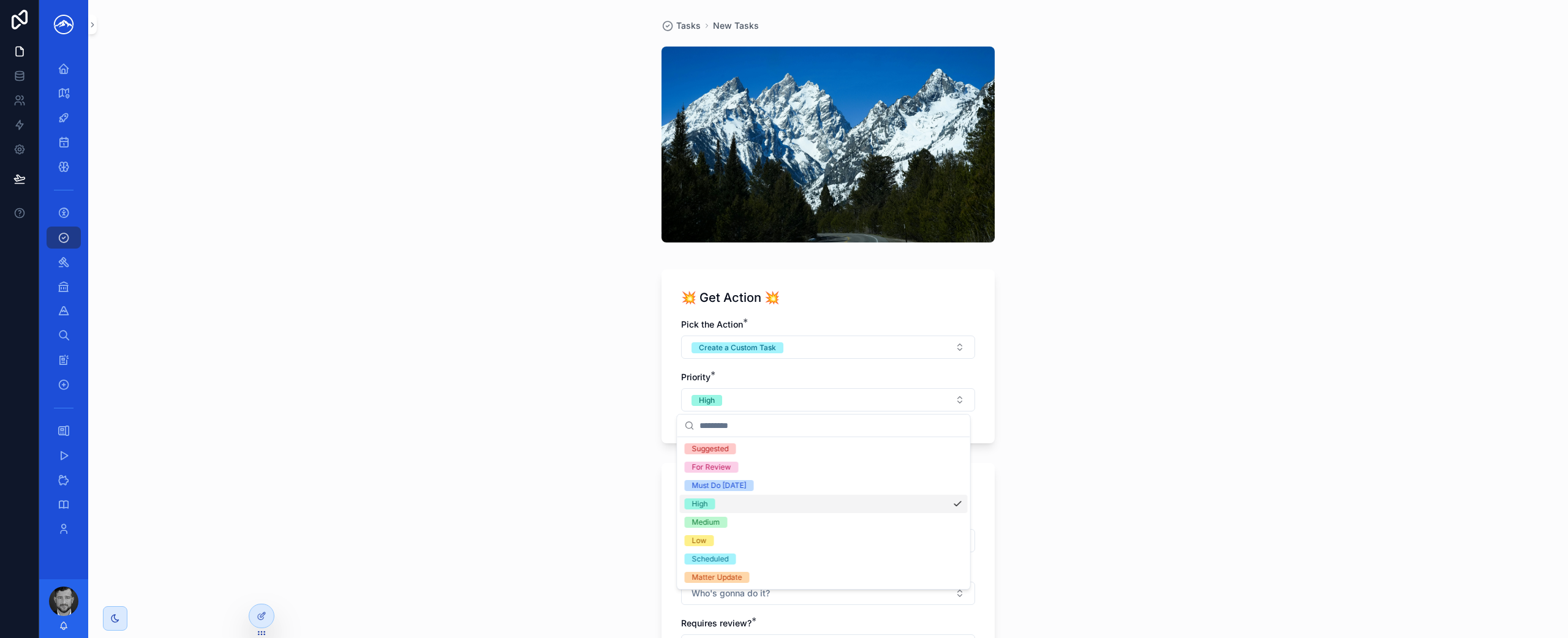
click at [1140, 448] on div "Tasks New Tasks 💥 Get Action 💥 Pick the Action * Create a Custom Task Priority …" at bounding box center [827, 319] width 1479 height 638
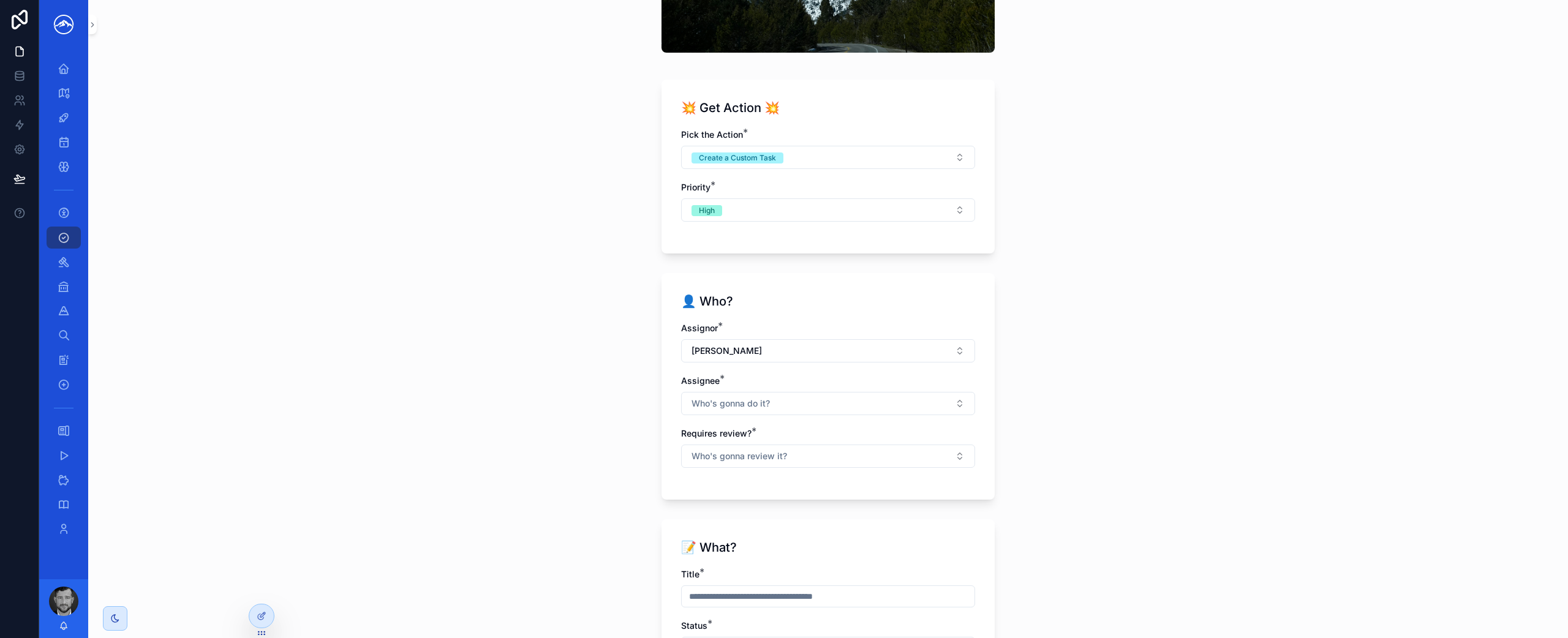
scroll to position [215, 0]
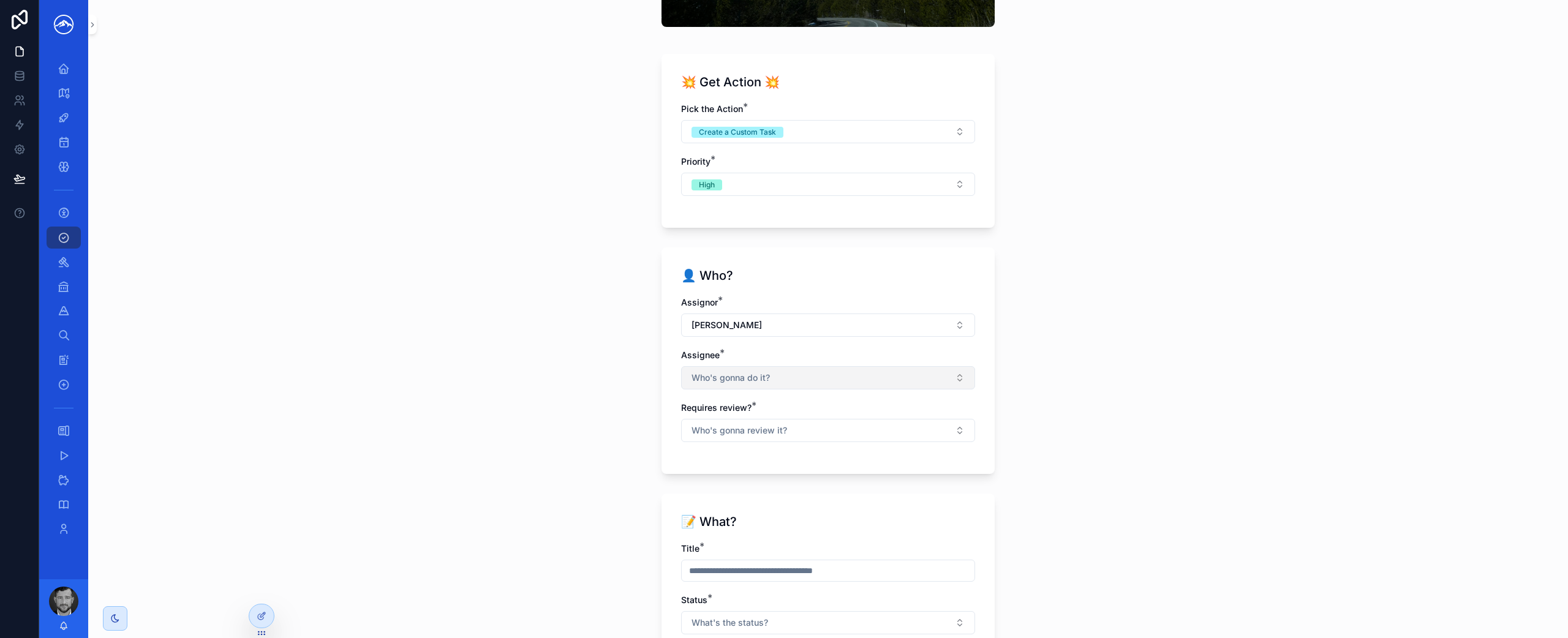
click at [824, 381] on button "Who's gonna do it?" at bounding box center [827, 377] width 294 height 23
type input "***"
click at [786, 419] on div "[PERSON_NAME]" at bounding box center [823, 427] width 288 height 19
click at [1128, 424] on div "Tasks New Tasks 💥 Get Action 💥 Pick the Action * Create a Custom Task Priority …" at bounding box center [827, 319] width 1479 height 638
click at [866, 439] on button "Who's gonna review it?" at bounding box center [827, 431] width 294 height 23
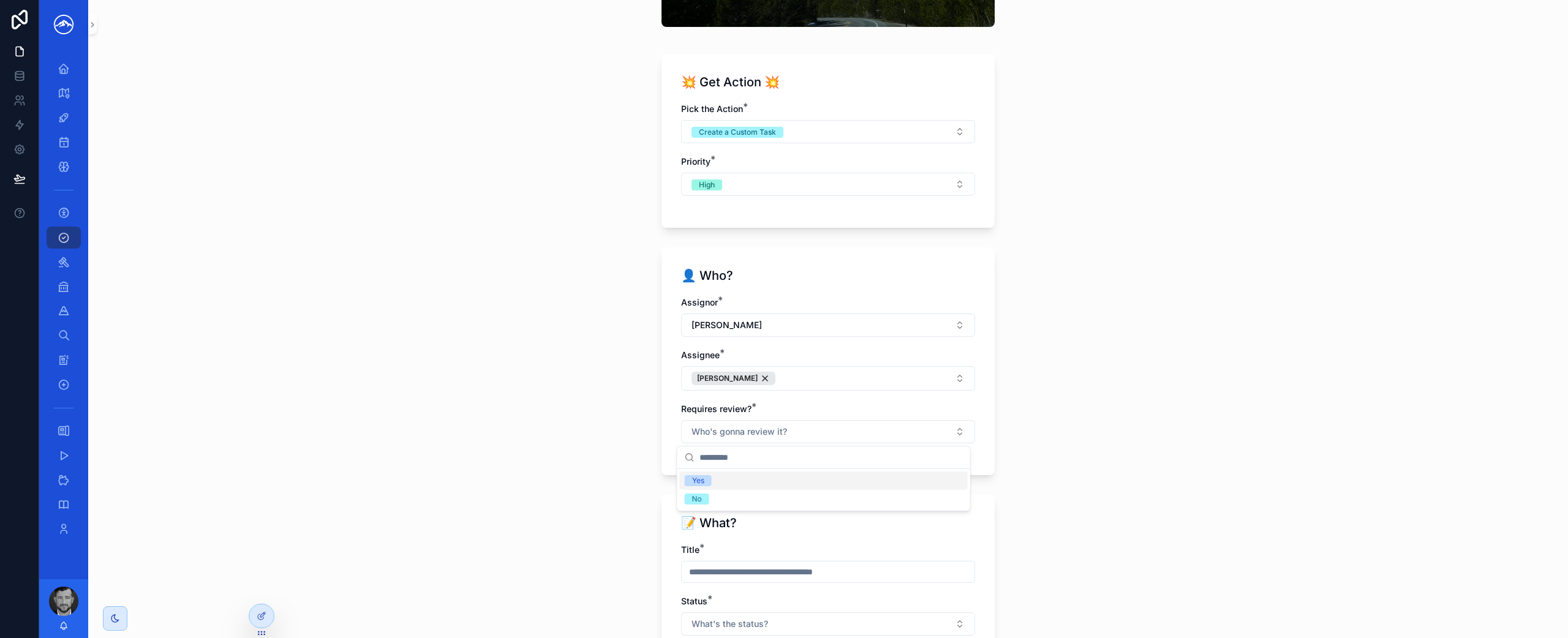
click at [824, 484] on div "Yes" at bounding box center [823, 481] width 288 height 18
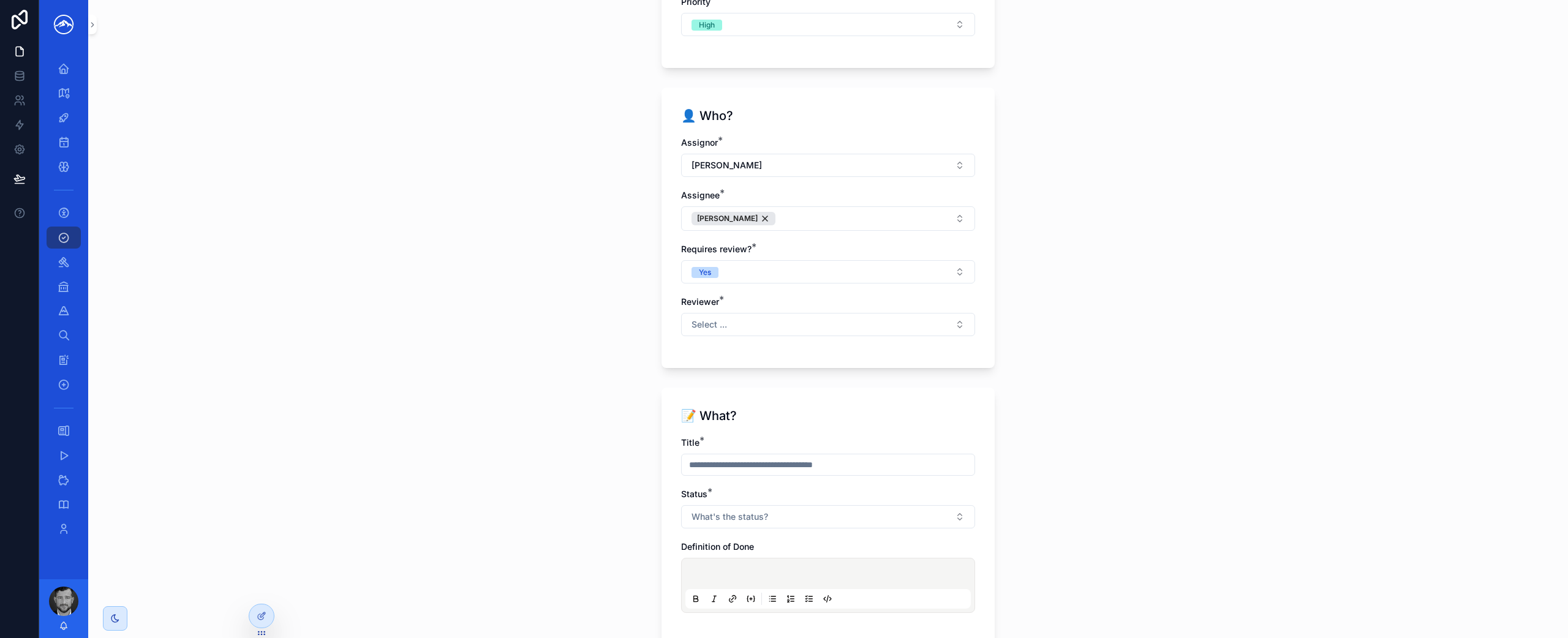
scroll to position [431, 0]
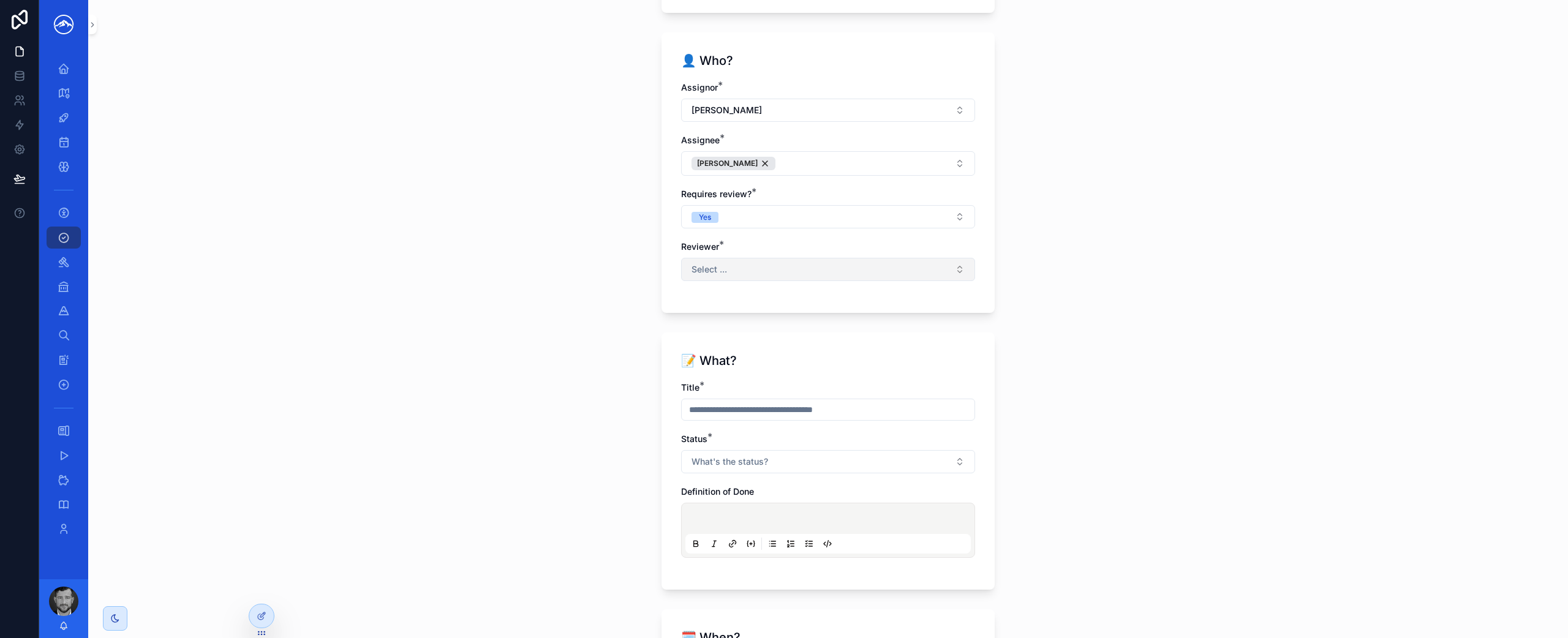
click at [811, 266] on button "Select ..." at bounding box center [827, 269] width 294 height 23
click at [774, 374] on div "[PERSON_NAME]" at bounding box center [823, 377] width 288 height 19
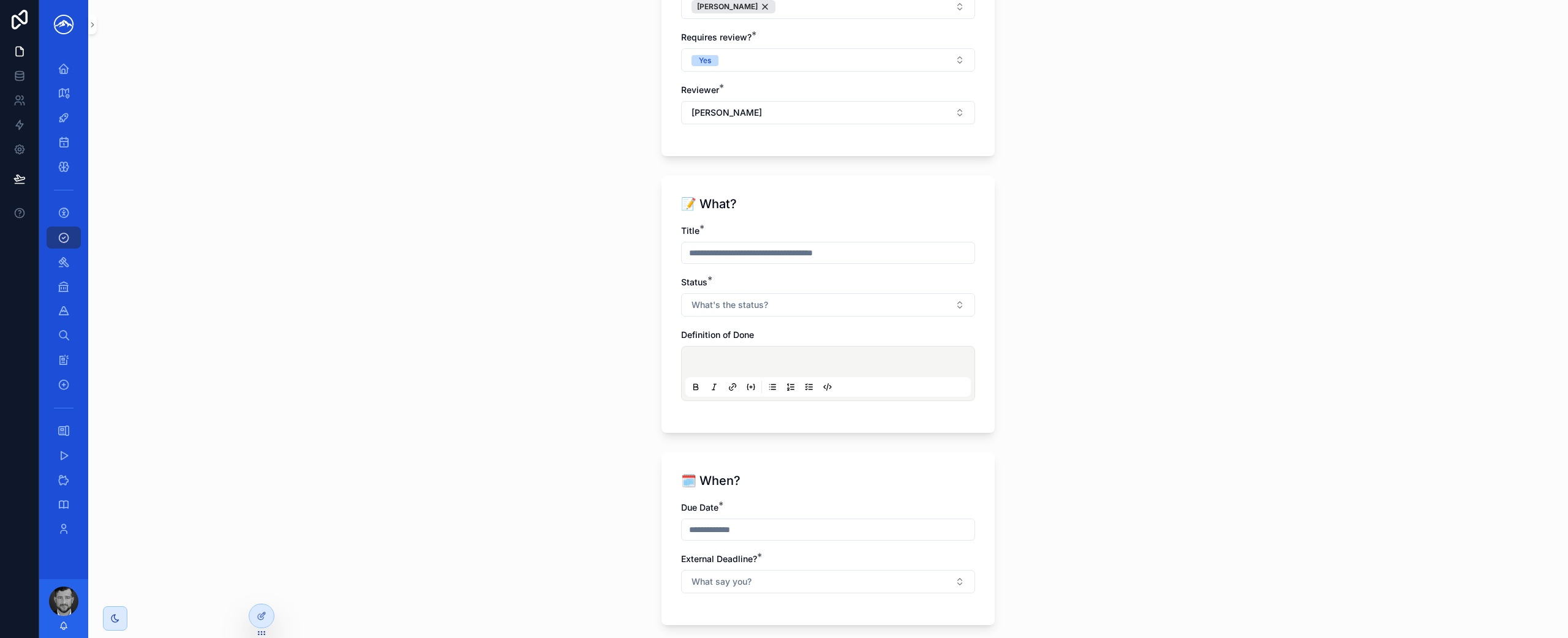
scroll to position [583, 0]
click at [814, 260] on input "scrollable content" at bounding box center [827, 256] width 293 height 18
type input "*"
paste input "**********"
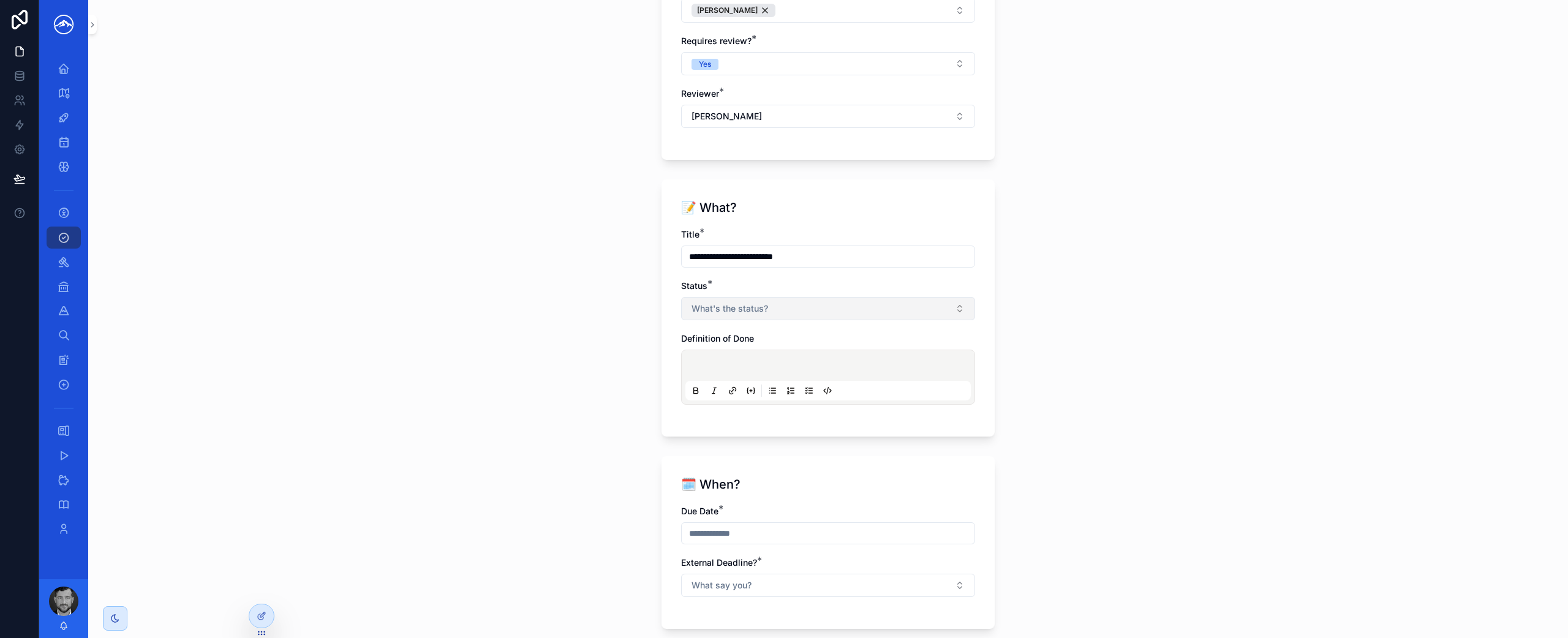
type input "**********"
click at [940, 299] on button "What's the status?" at bounding box center [827, 308] width 294 height 23
click at [846, 395] on div "To-do" at bounding box center [823, 395] width 288 height 18
click at [864, 371] on p "scrollable content" at bounding box center [830, 367] width 286 height 12
click at [804, 391] on icon "scrollable content" at bounding box center [809, 390] width 10 height 10
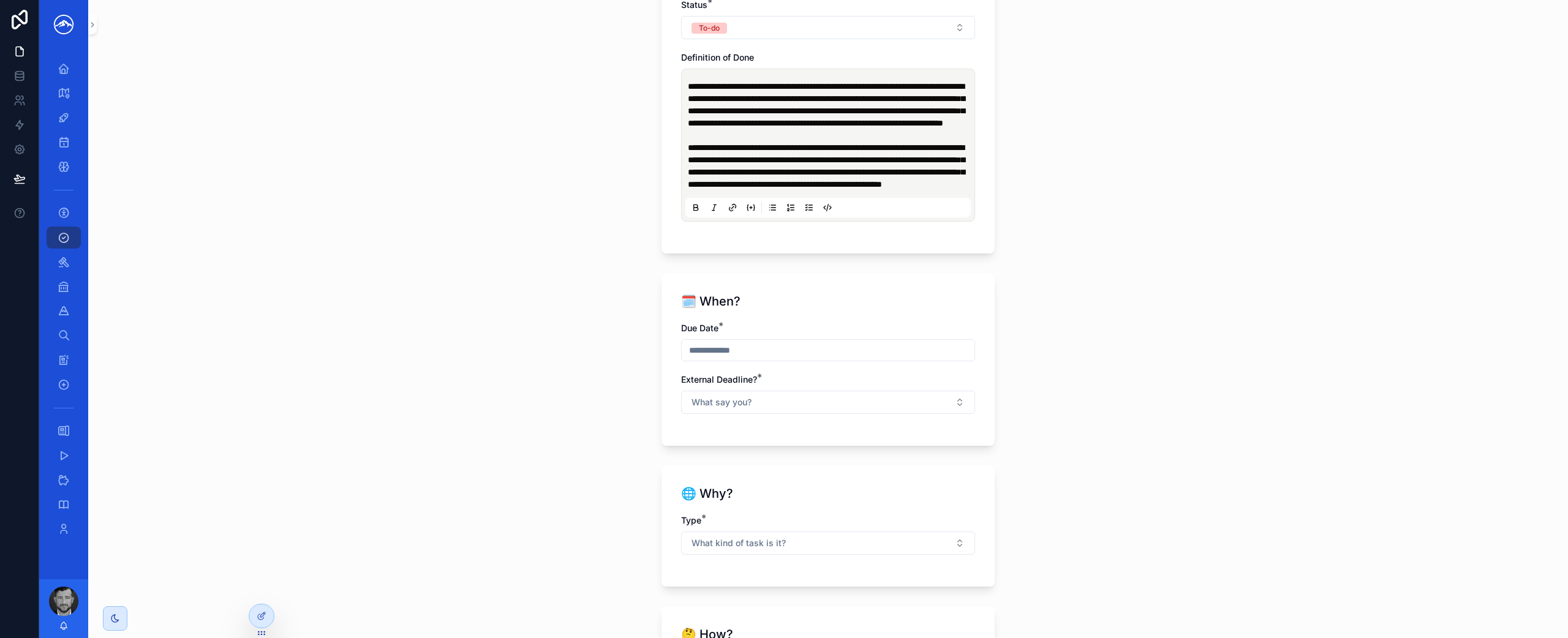
scroll to position [974, 0]
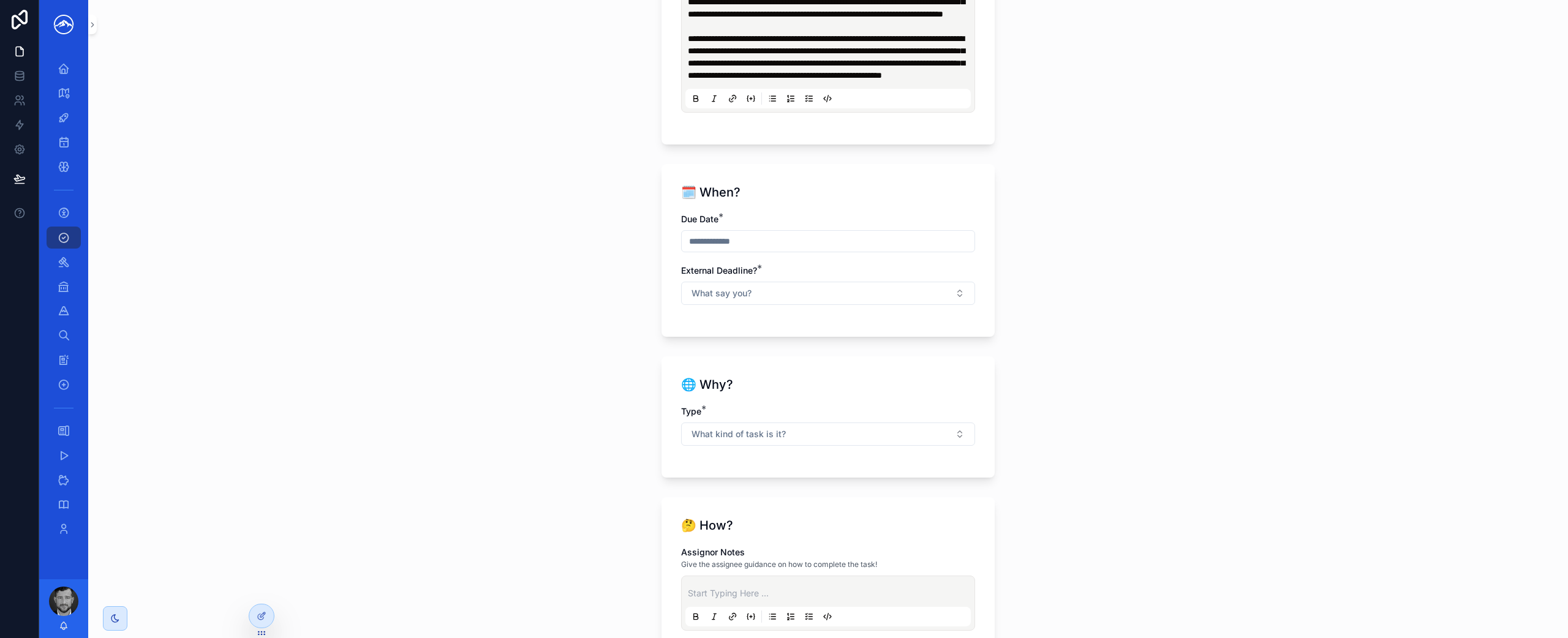
click at [821, 250] on input "scrollable content" at bounding box center [827, 241] width 293 height 18
click at [801, 403] on button "9" at bounding box center [802, 407] width 22 height 22
type input "********"
click at [953, 305] on button "What say you?" at bounding box center [827, 293] width 294 height 23
click at [903, 397] on div "No" at bounding box center [823, 398] width 288 height 18
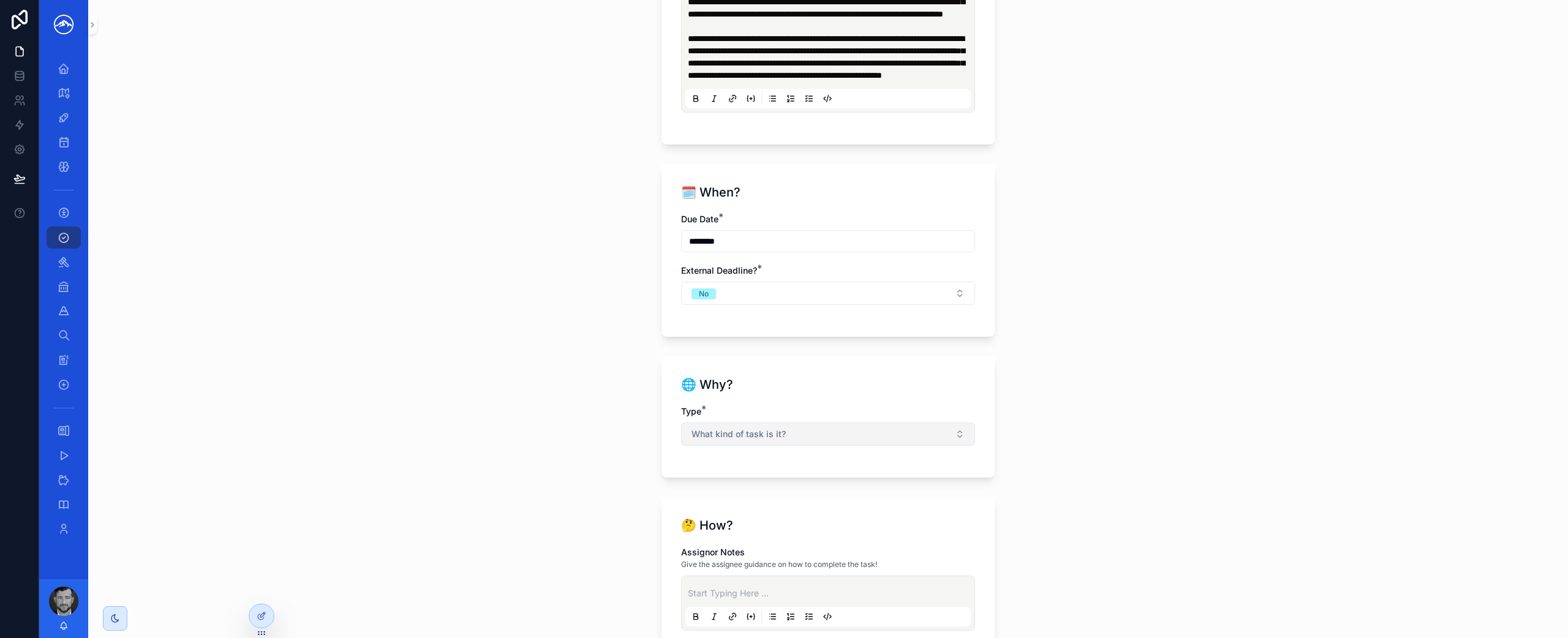
click at [827, 446] on button "What kind of task is it?" at bounding box center [827, 434] width 294 height 23
click at [806, 521] on div "Matter" at bounding box center [823, 520] width 288 height 18
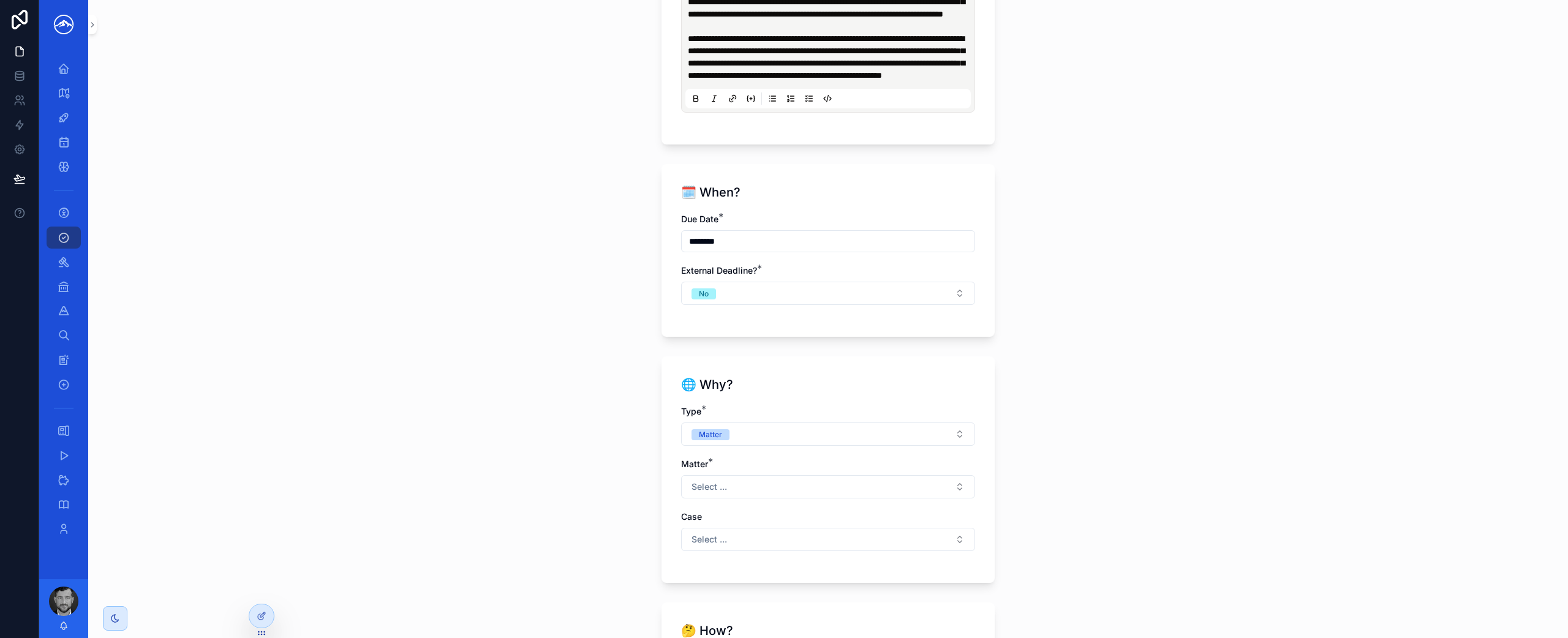
scroll to position [1193, 0]
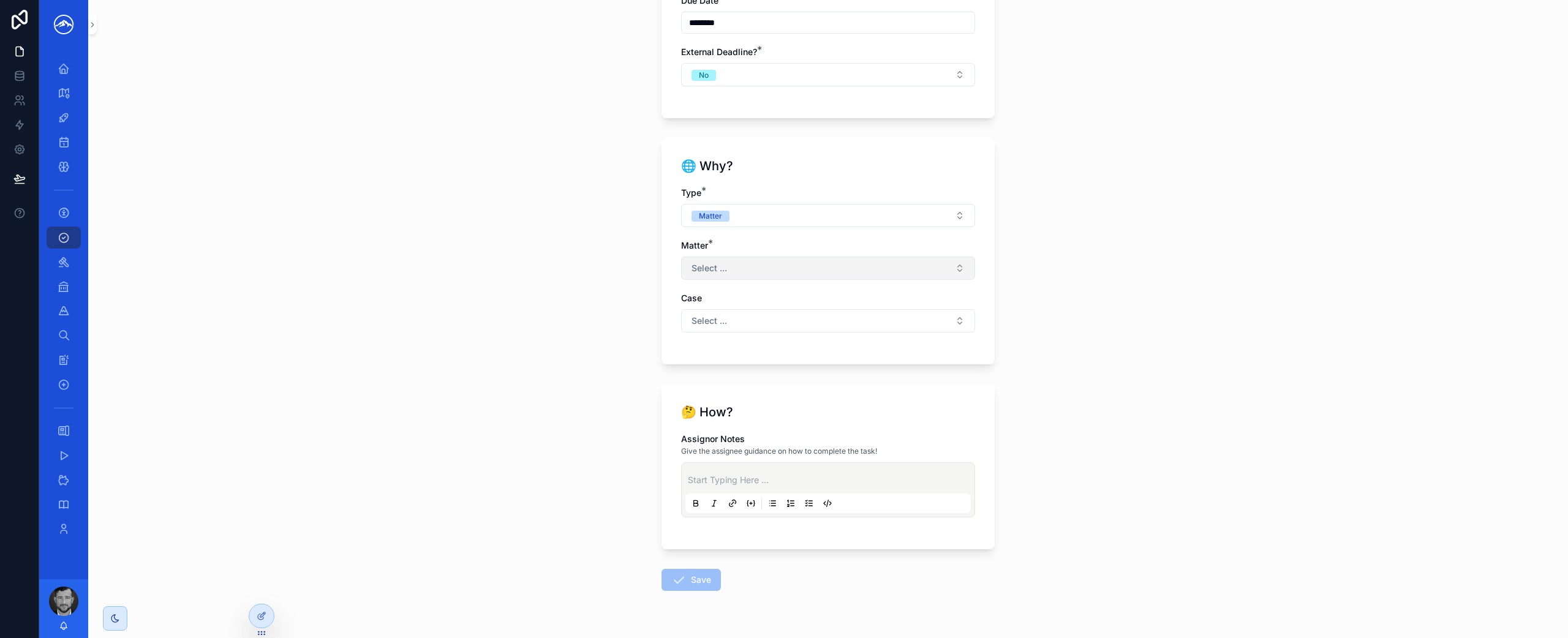
click at [904, 280] on button "Select ..." at bounding box center [827, 268] width 294 height 23
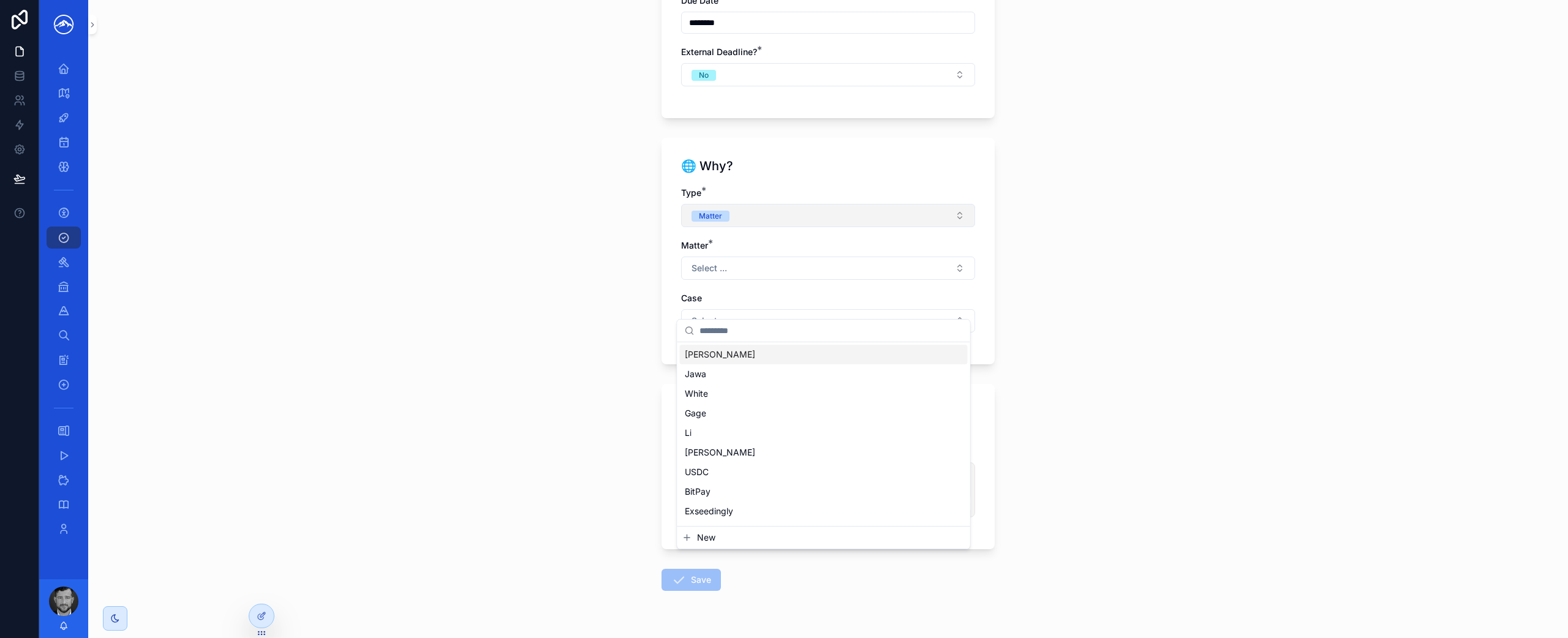
click at [920, 227] on button "Matter" at bounding box center [827, 215] width 294 height 23
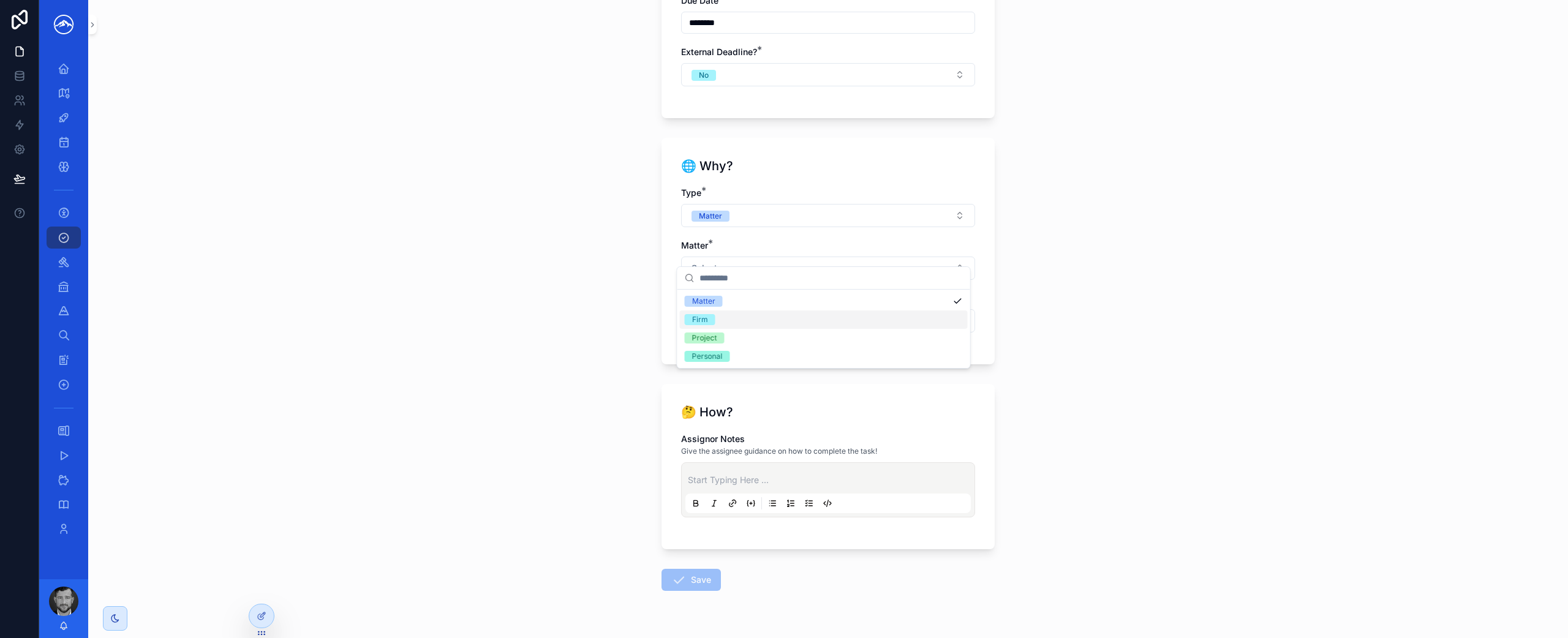
click at [886, 317] on div "Firm" at bounding box center [823, 320] width 288 height 18
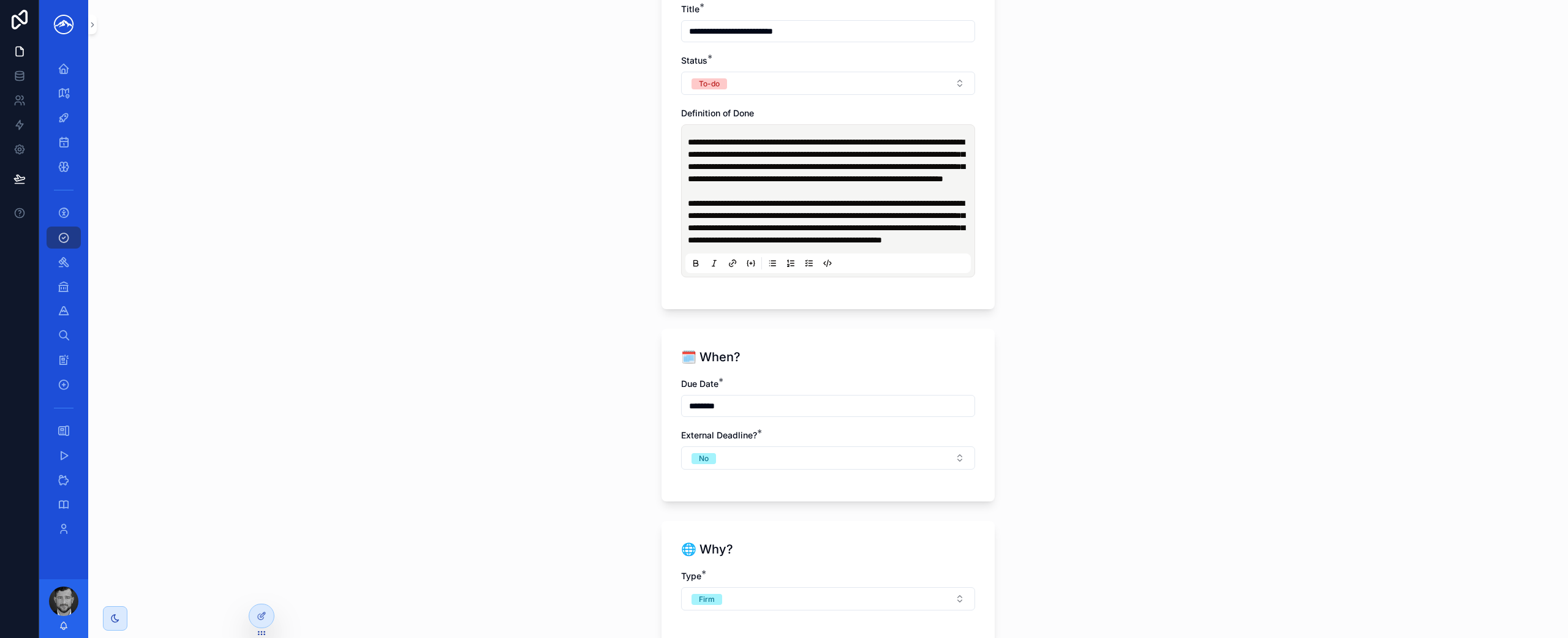
scroll to position [833, 0]
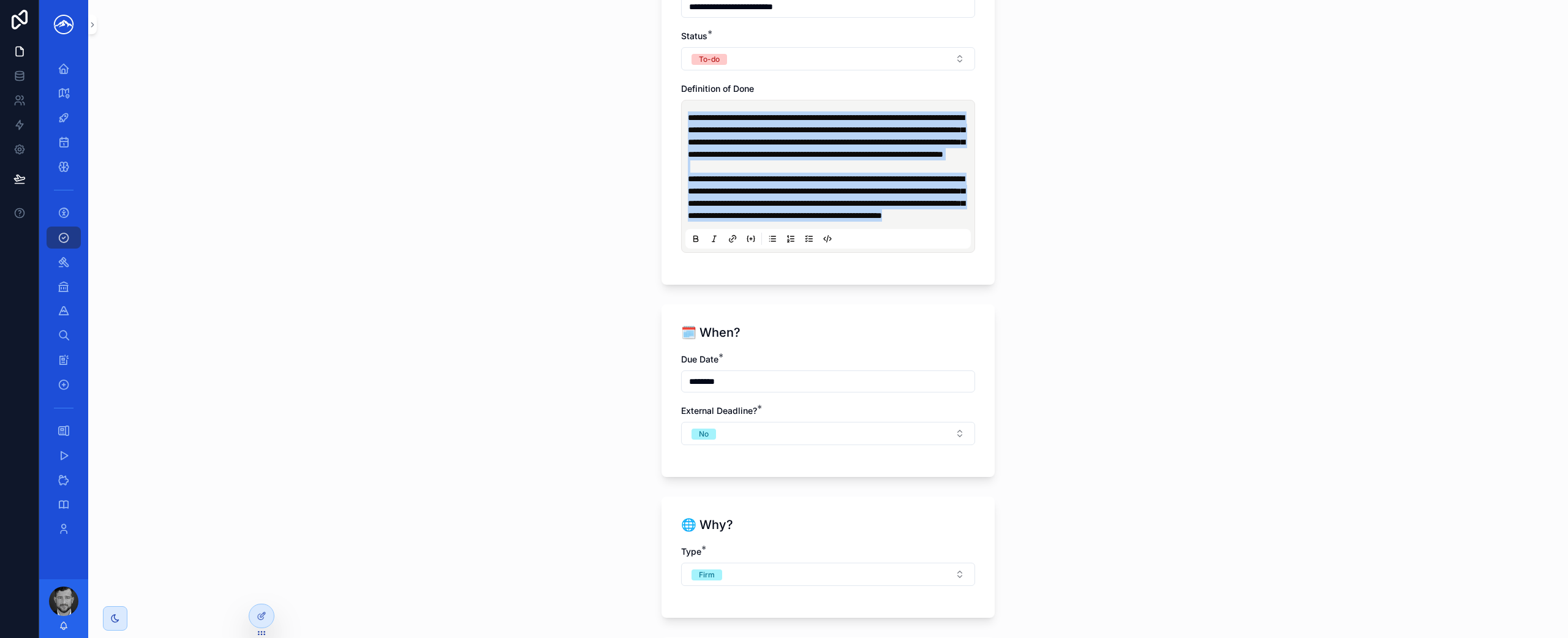
drag, startPoint x: 948, startPoint y: 255, endPoint x: 660, endPoint y: 105, distance: 324.7
click at [661, 105] on div "**********" at bounding box center [827, 107] width 333 height 355
copy div "**********"
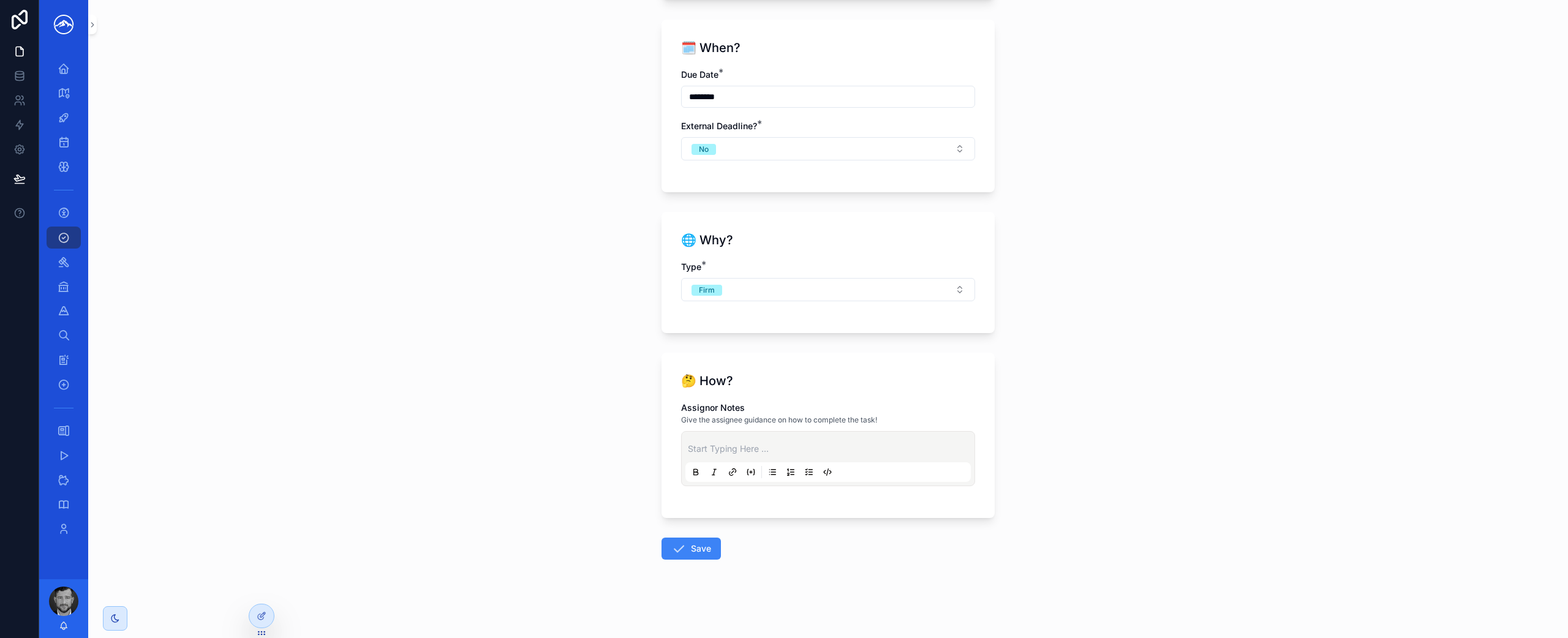
click at [731, 449] on p "scrollable content" at bounding box center [830, 448] width 286 height 12
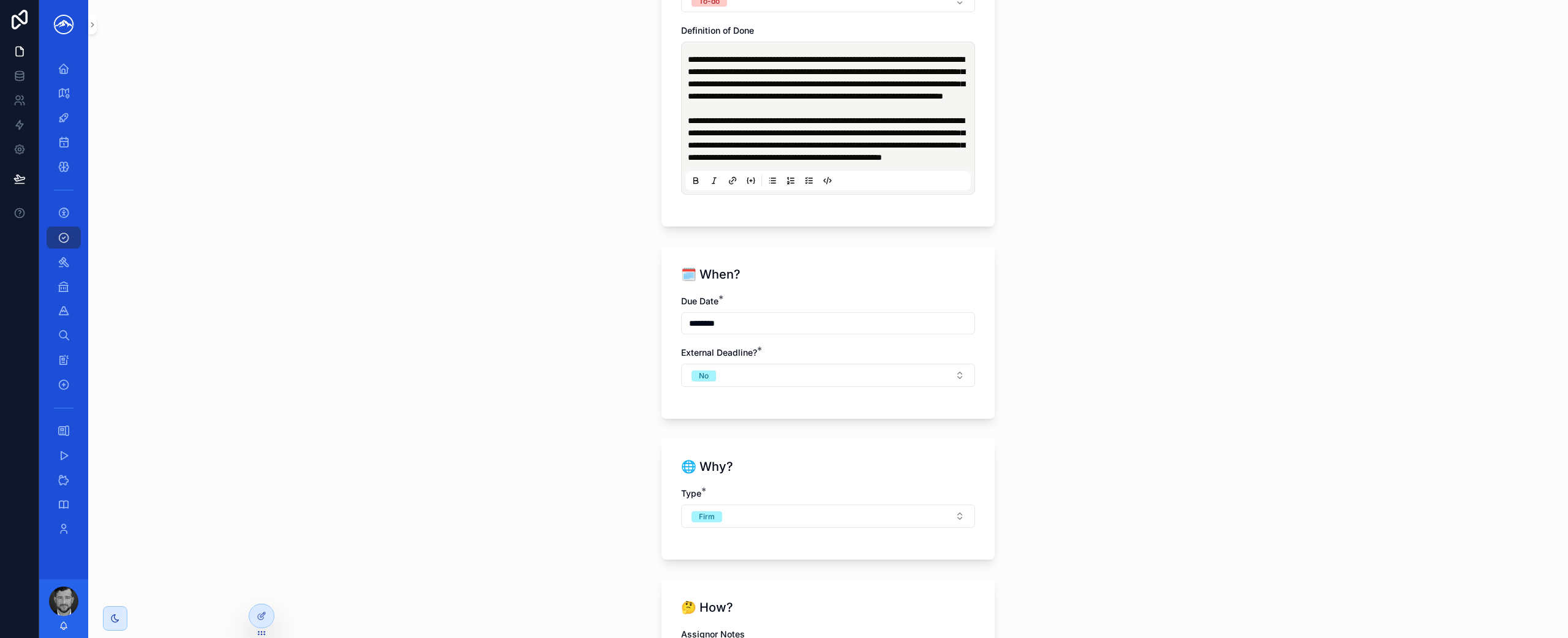
scroll to position [804, 0]
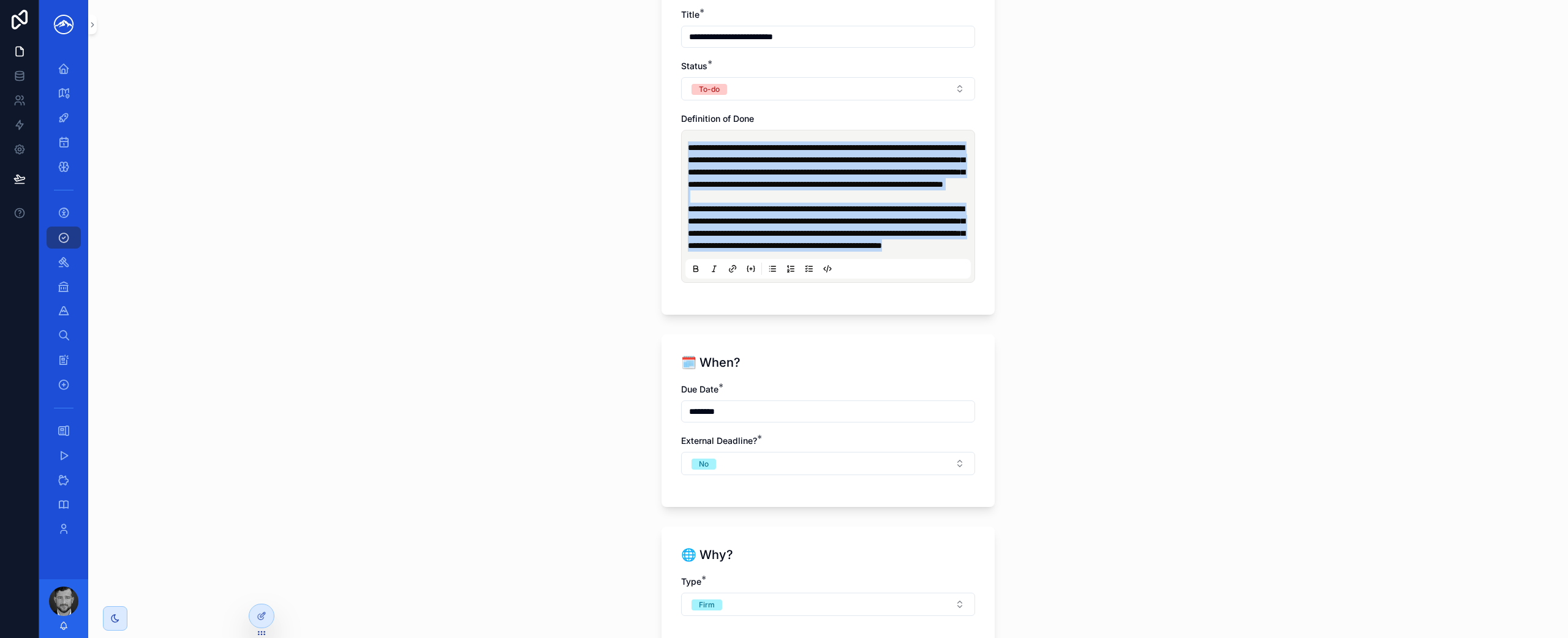
drag, startPoint x: 944, startPoint y: 285, endPoint x: 677, endPoint y: 147, distance: 300.6
click at [680, 147] on div "**********" at bounding box center [827, 206] width 294 height 153
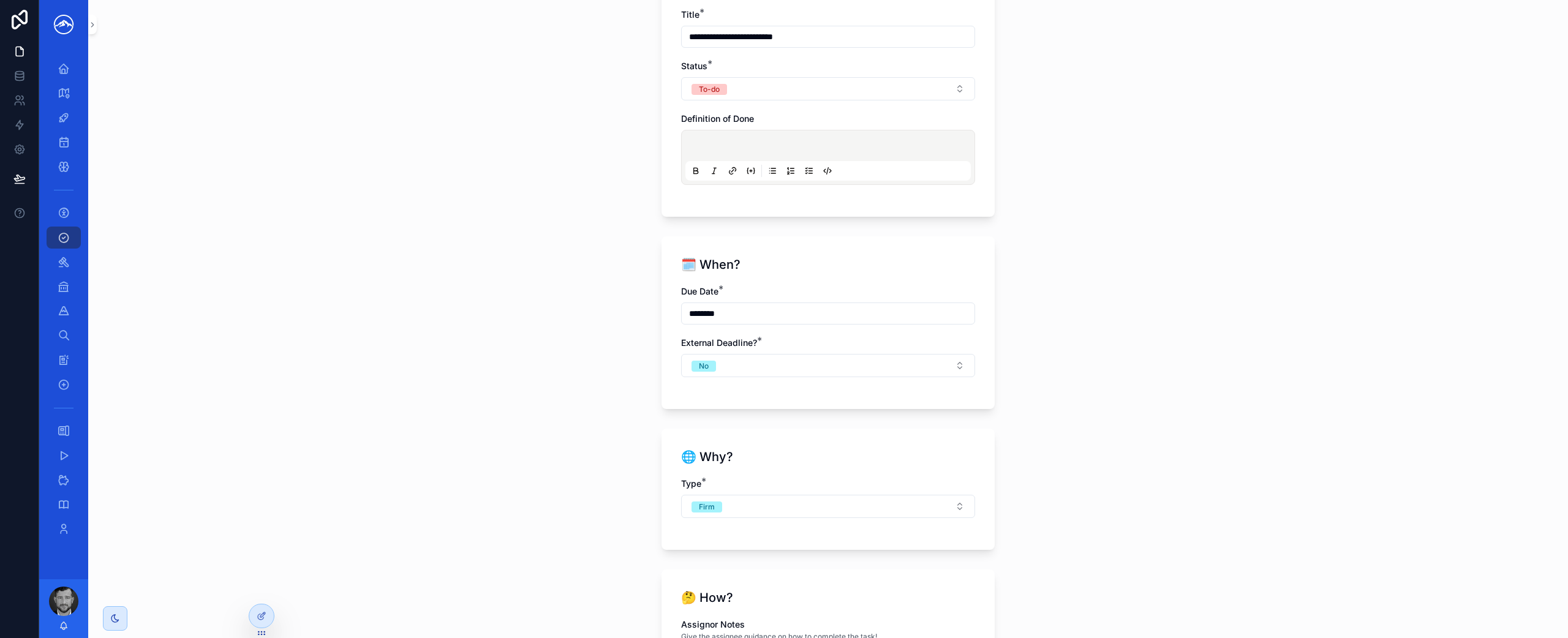
click at [804, 167] on icon "scrollable content" at bounding box center [809, 170] width 10 height 10
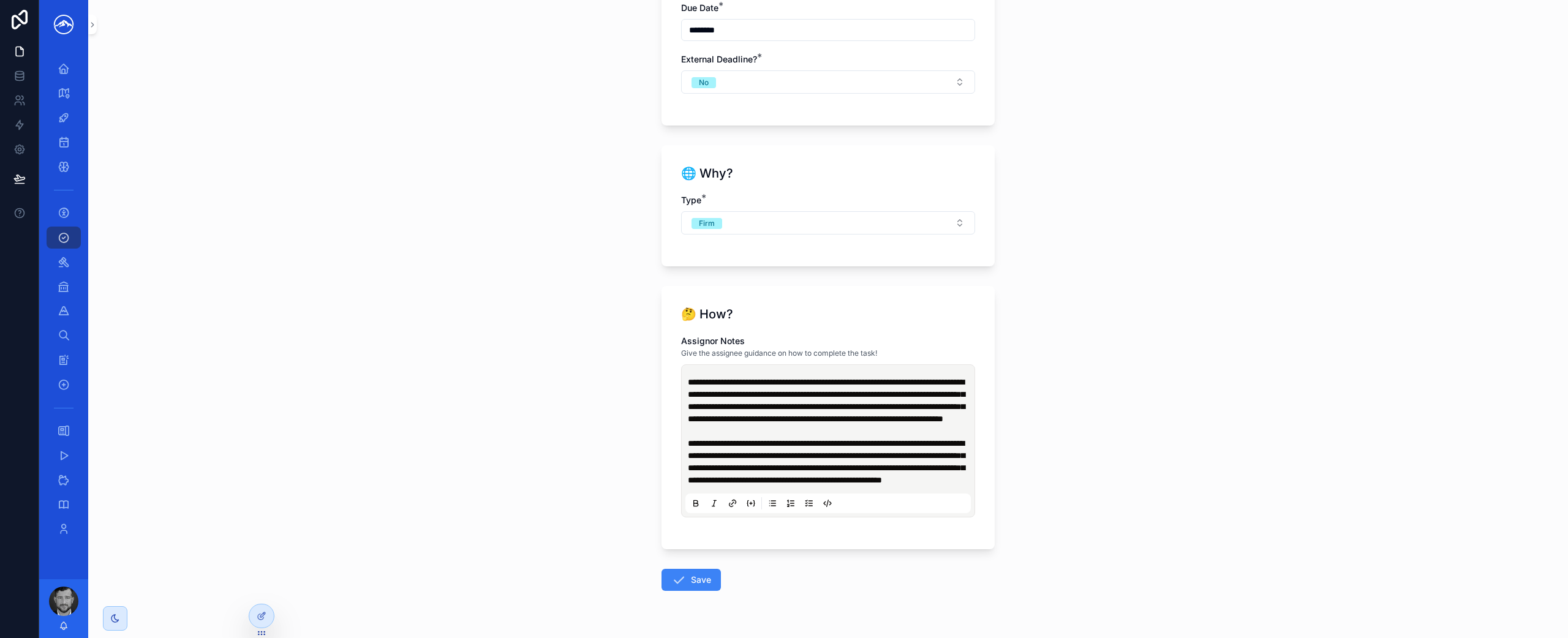
scroll to position [1182, 0]
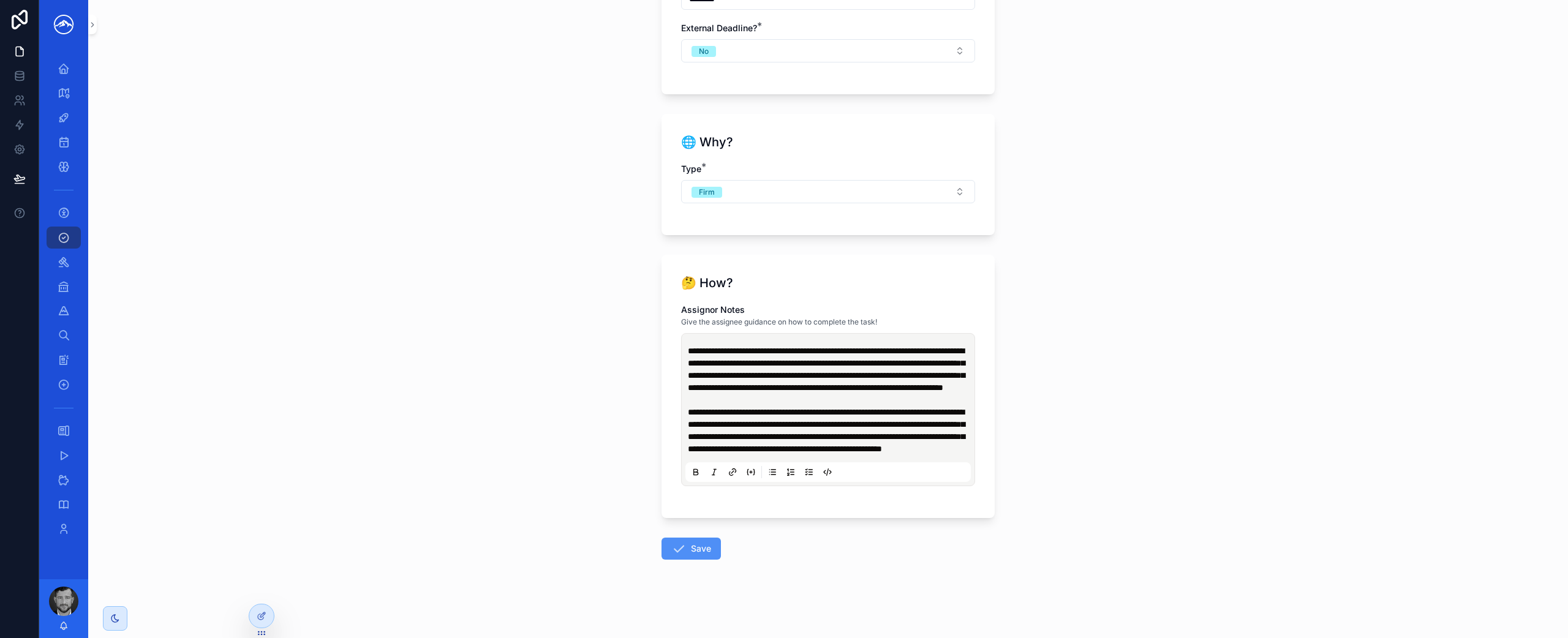
click at [690, 550] on button "Save" at bounding box center [691, 549] width 59 height 22
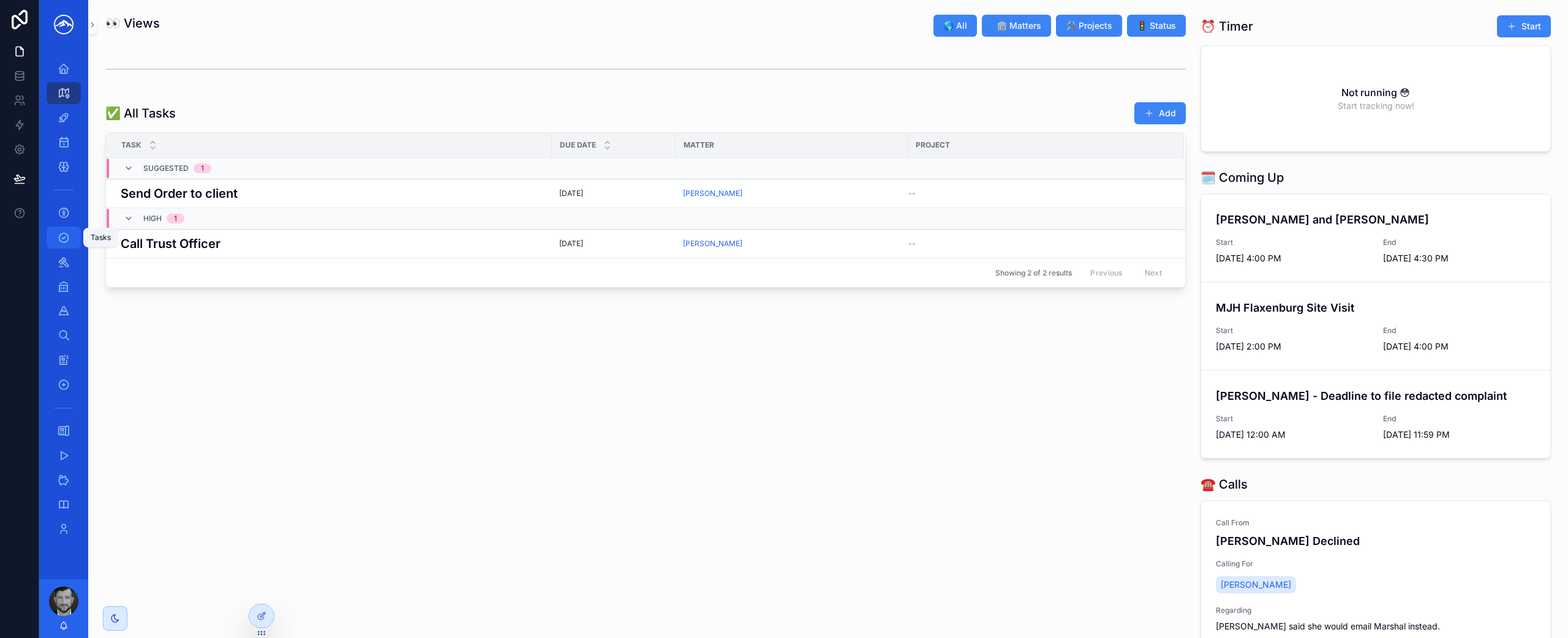
click at [72, 237] on div "Tasks" at bounding box center [63, 237] width 19 height 19
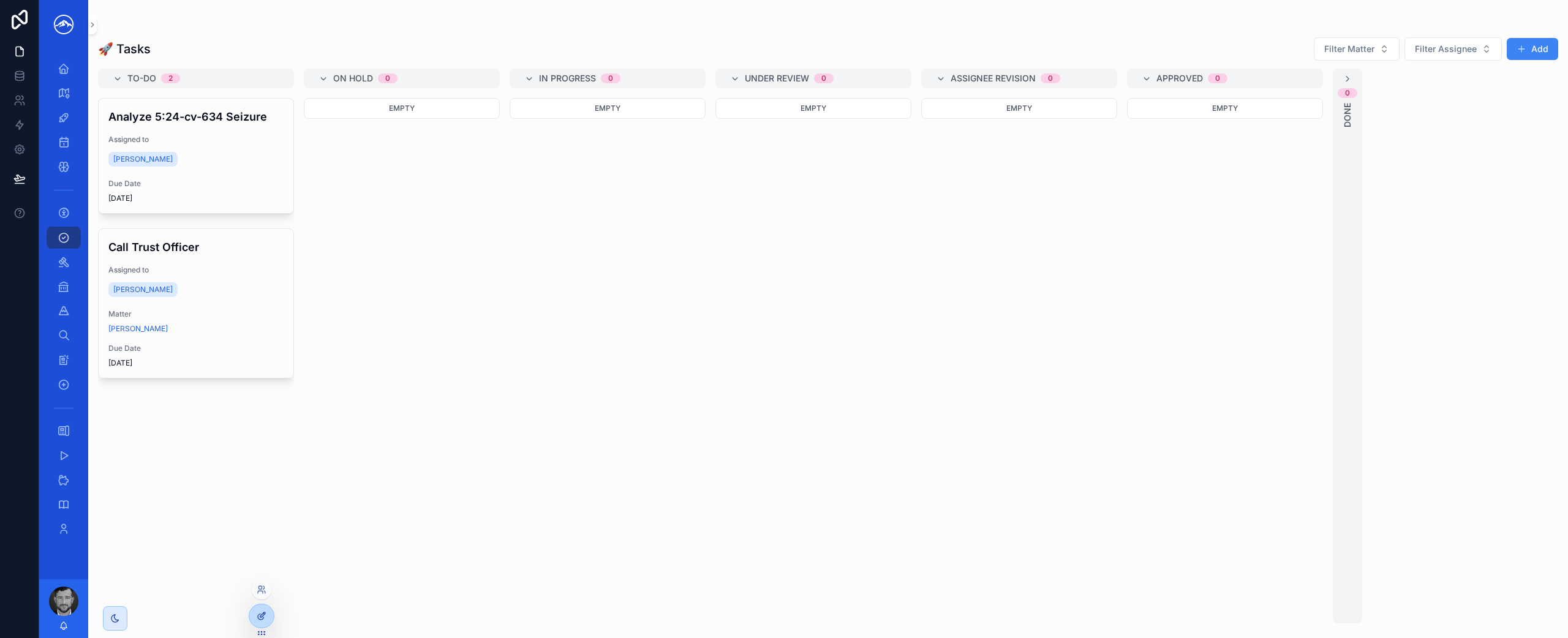
click at [261, 618] on icon at bounding box center [262, 616] width 10 height 10
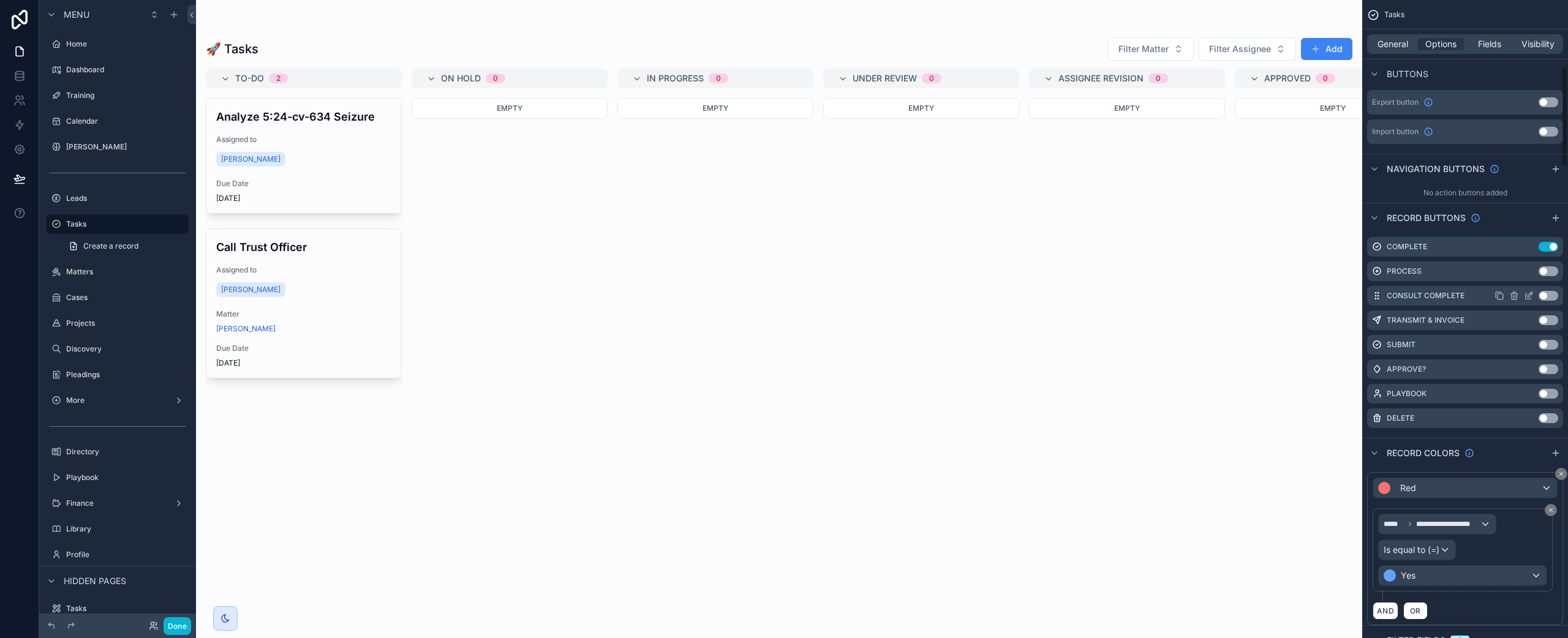
scroll to position [501, 0]
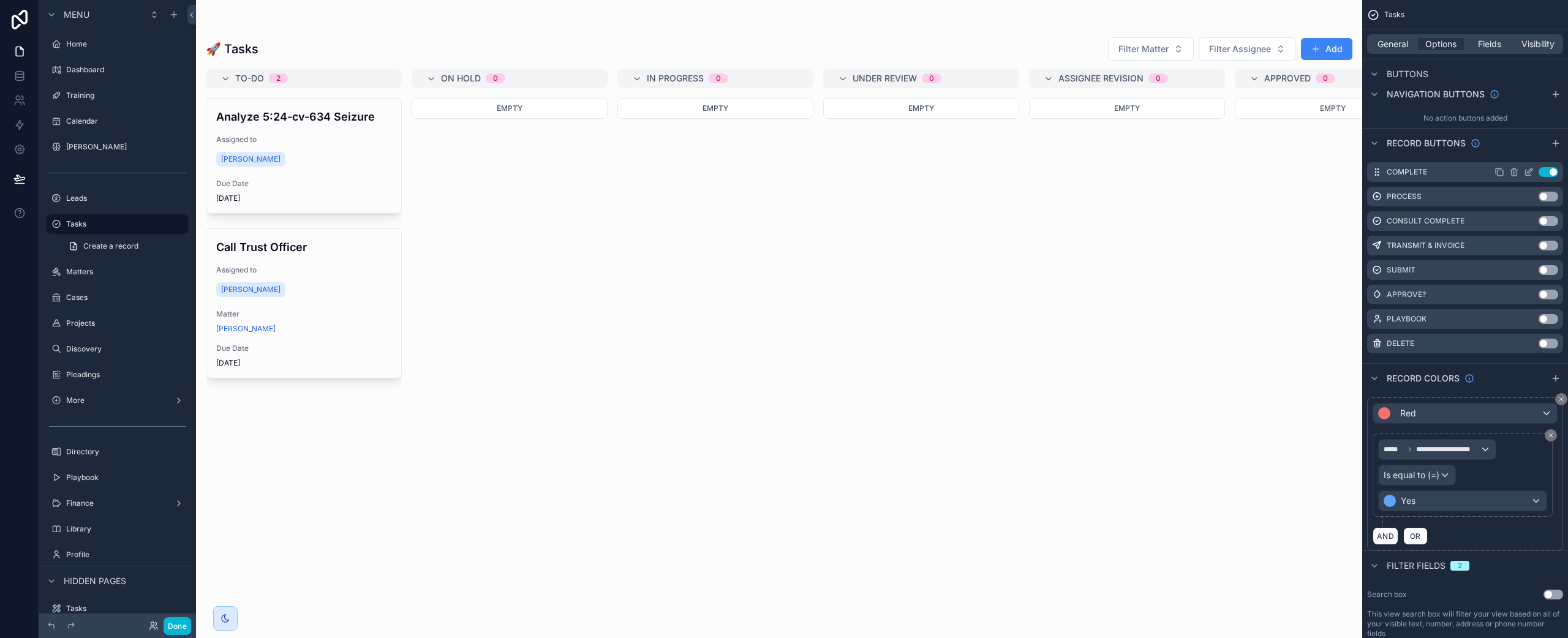
click at [1551, 170] on button "Use setting" at bounding box center [1548, 172] width 19 height 10
click at [178, 629] on button "Done" at bounding box center [178, 626] width 28 height 18
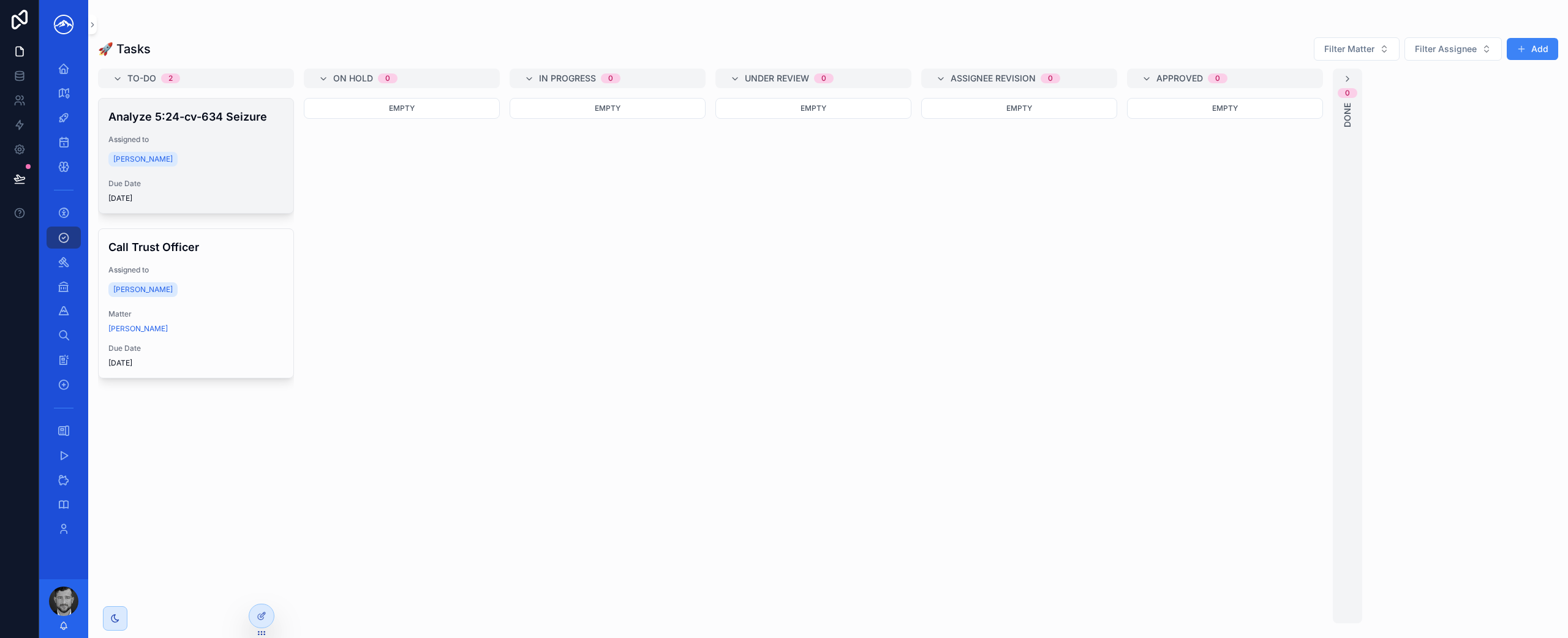
click at [267, 178] on span "Due Date" at bounding box center [195, 183] width 175 height 10
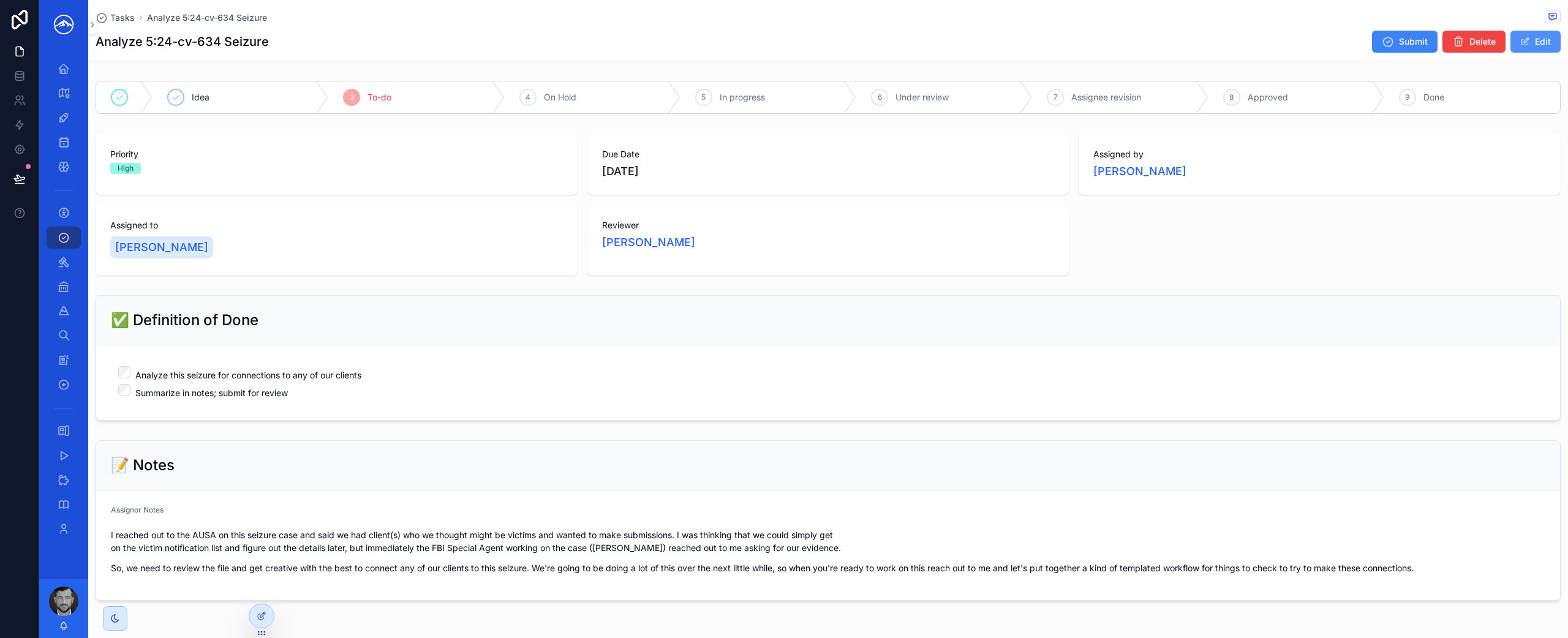
click at [1535, 43] on button "Edit" at bounding box center [1535, 42] width 50 height 22
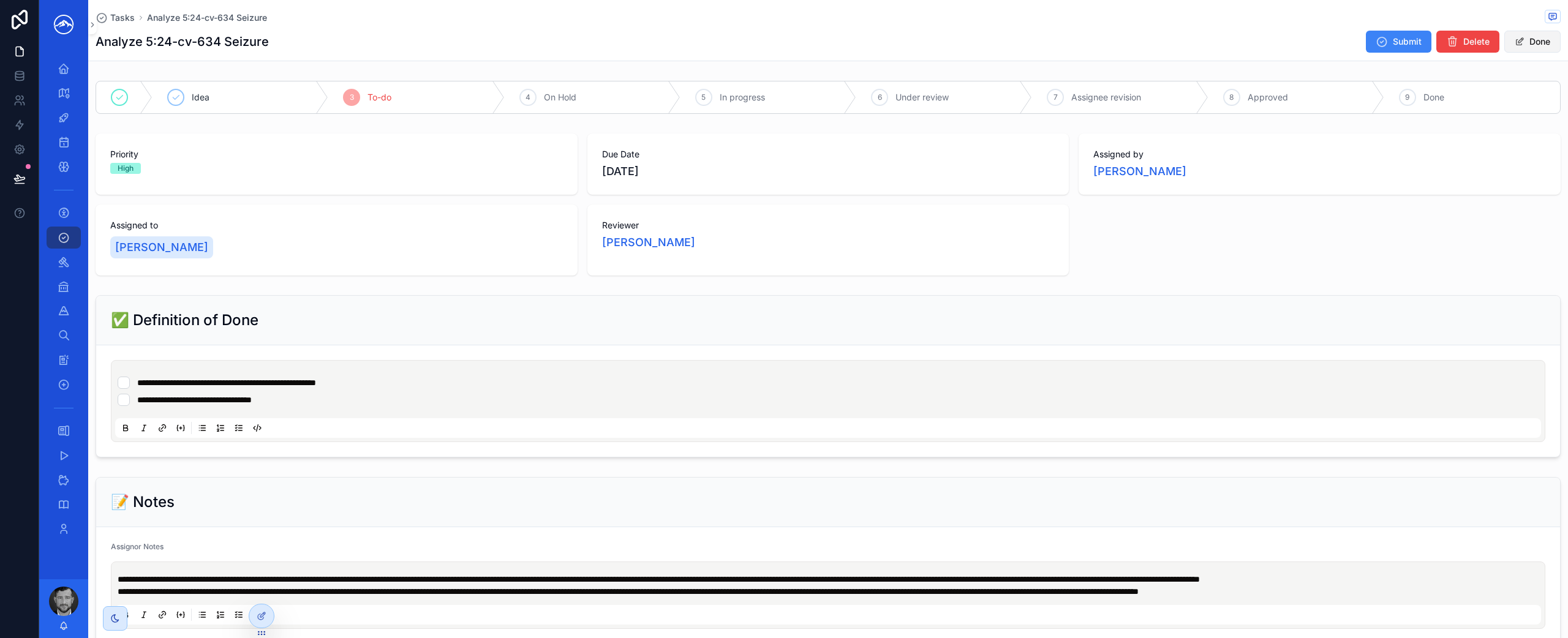
click at [1514, 44] on span "scrollable content" at bounding box center [1519, 42] width 10 height 10
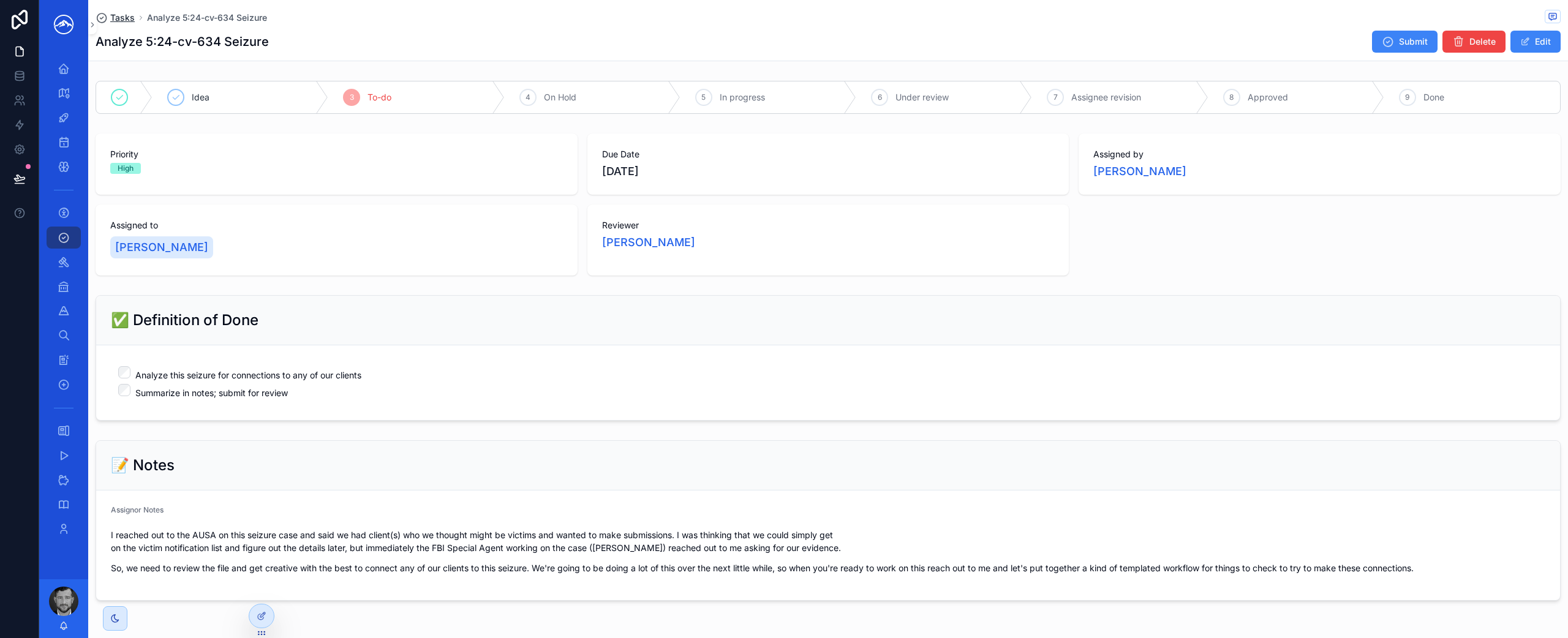
click at [126, 18] on span "Tasks" at bounding box center [122, 18] width 24 height 12
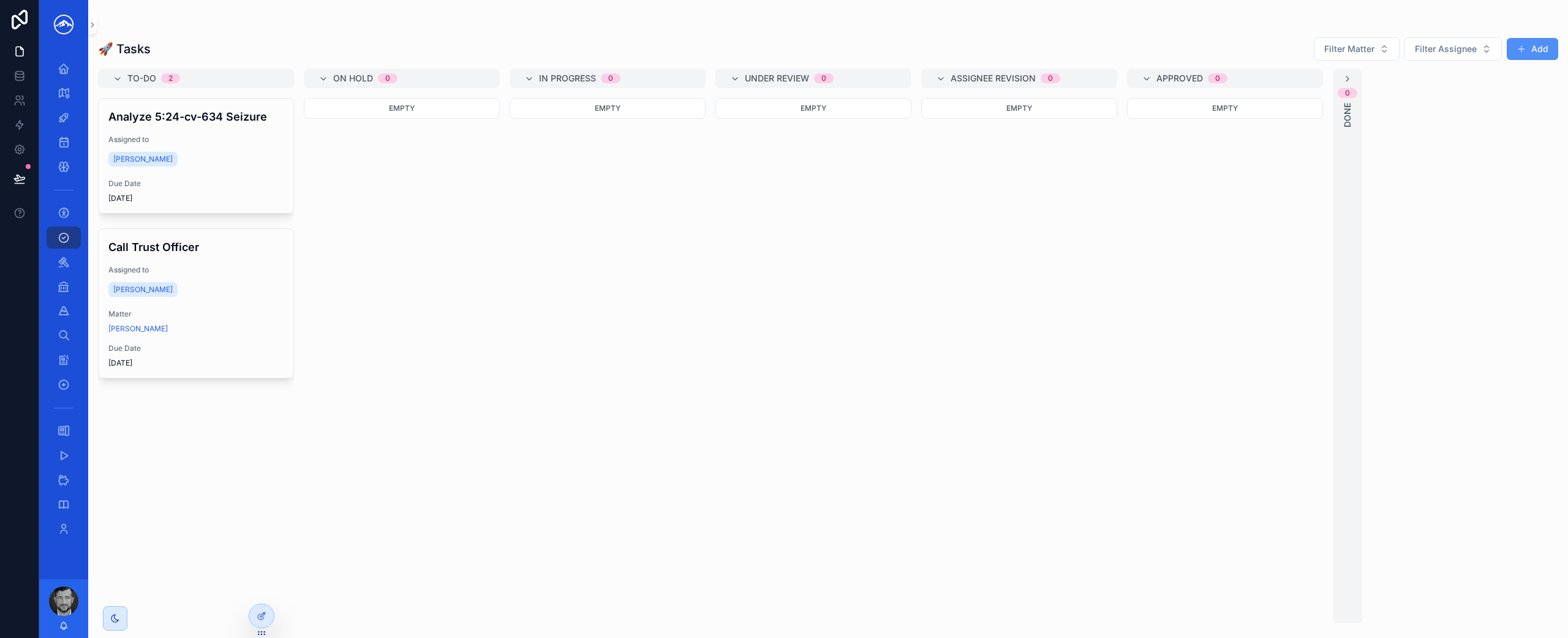
click at [1537, 50] on button "Add" at bounding box center [1532, 49] width 52 height 22
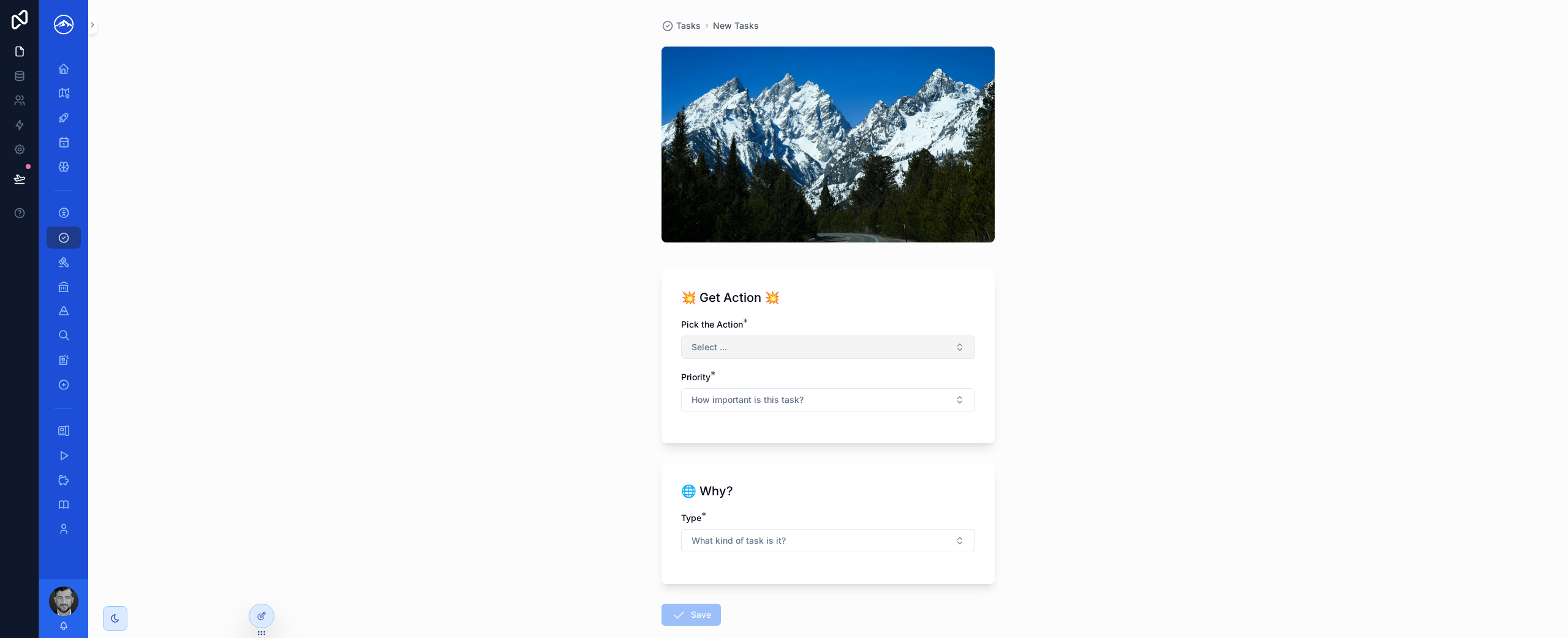
click at [733, 344] on button "Select ..." at bounding box center [827, 347] width 294 height 23
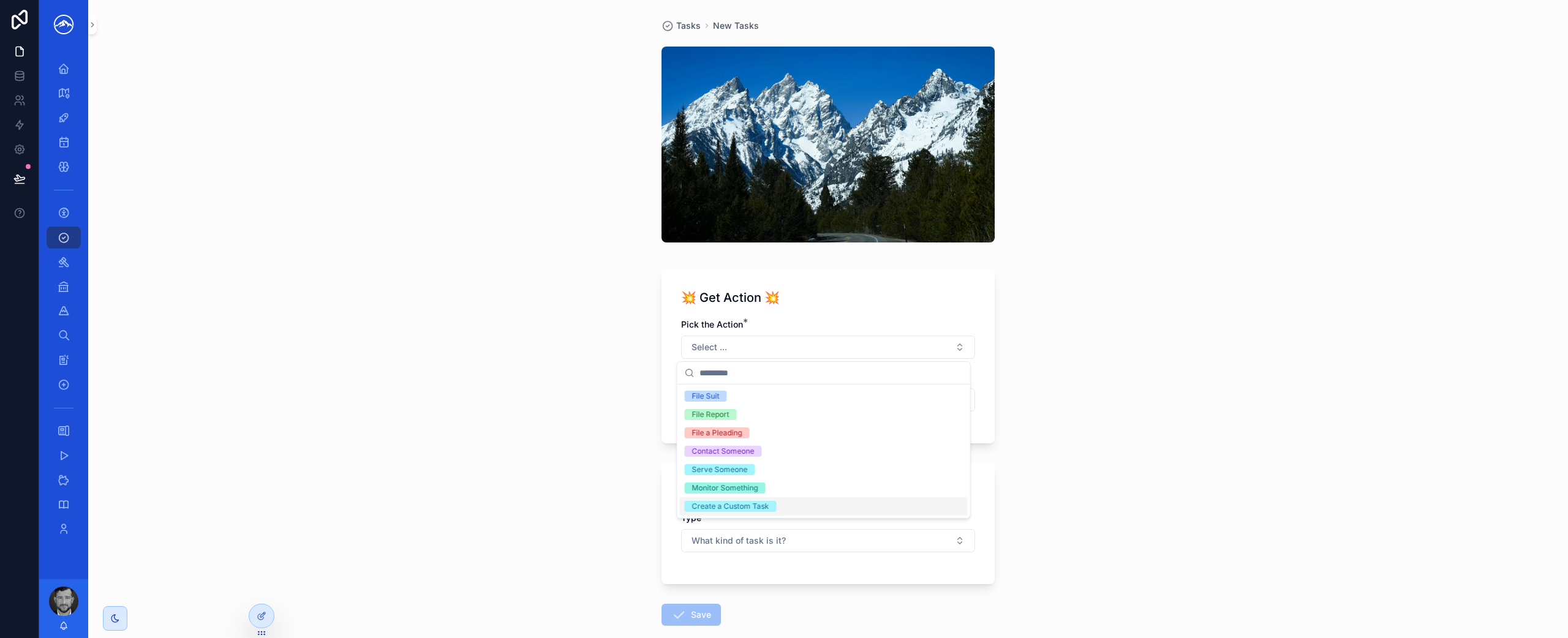
click at [786, 509] on div "Create a Custom Task" at bounding box center [823, 507] width 288 height 18
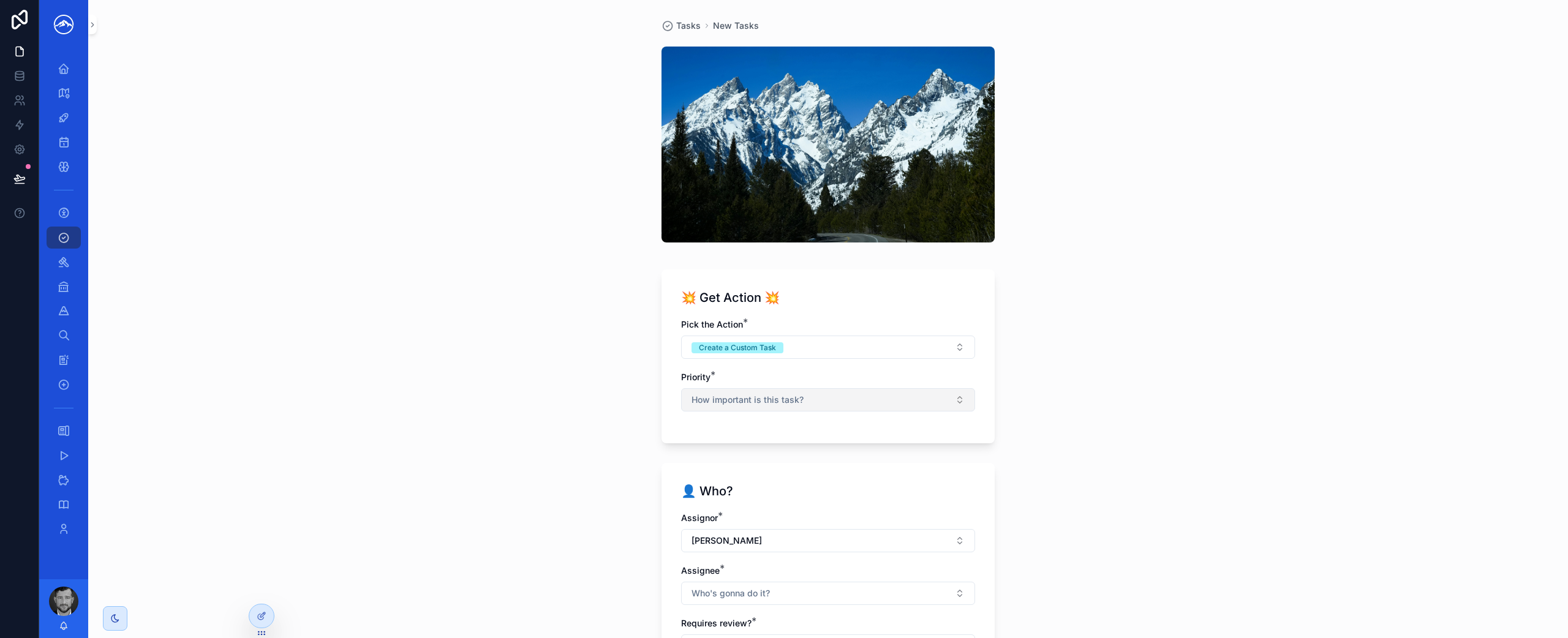
click at [801, 407] on button "How important is this task?" at bounding box center [827, 399] width 294 height 23
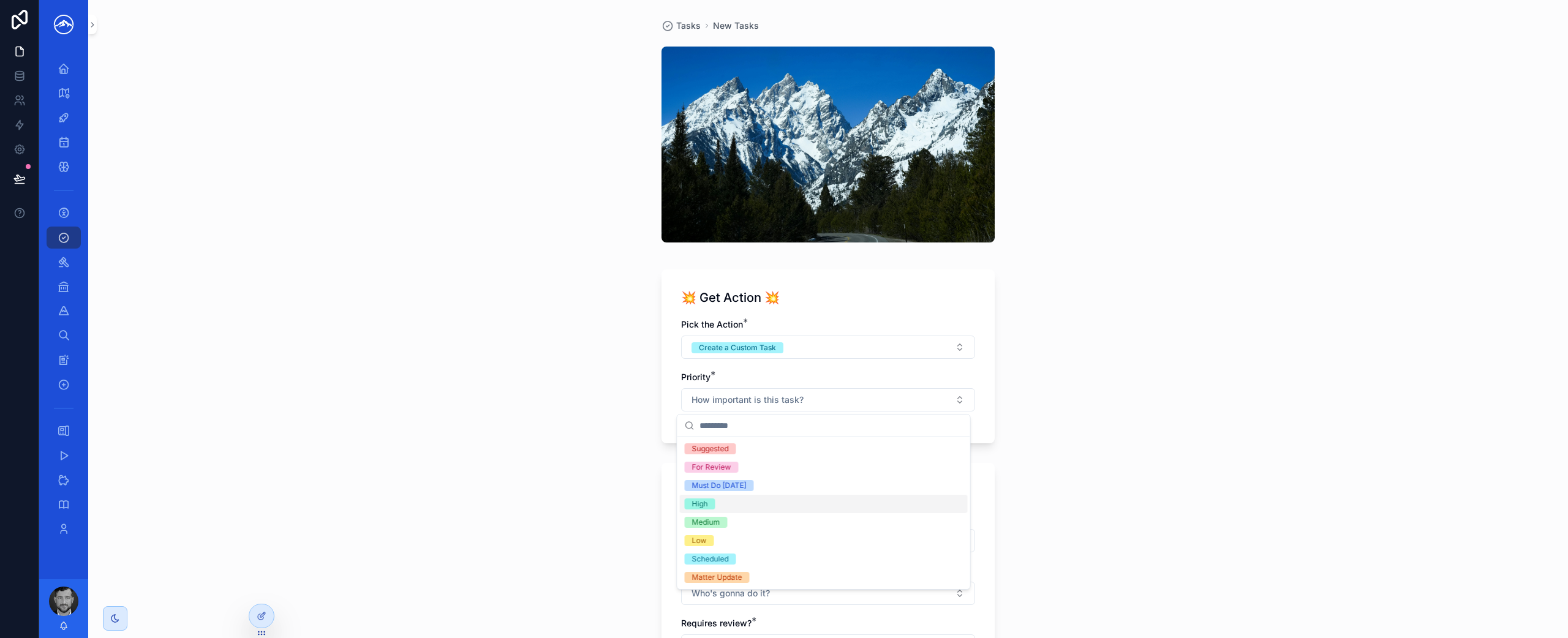
click at [791, 499] on div "High" at bounding box center [823, 504] width 288 height 18
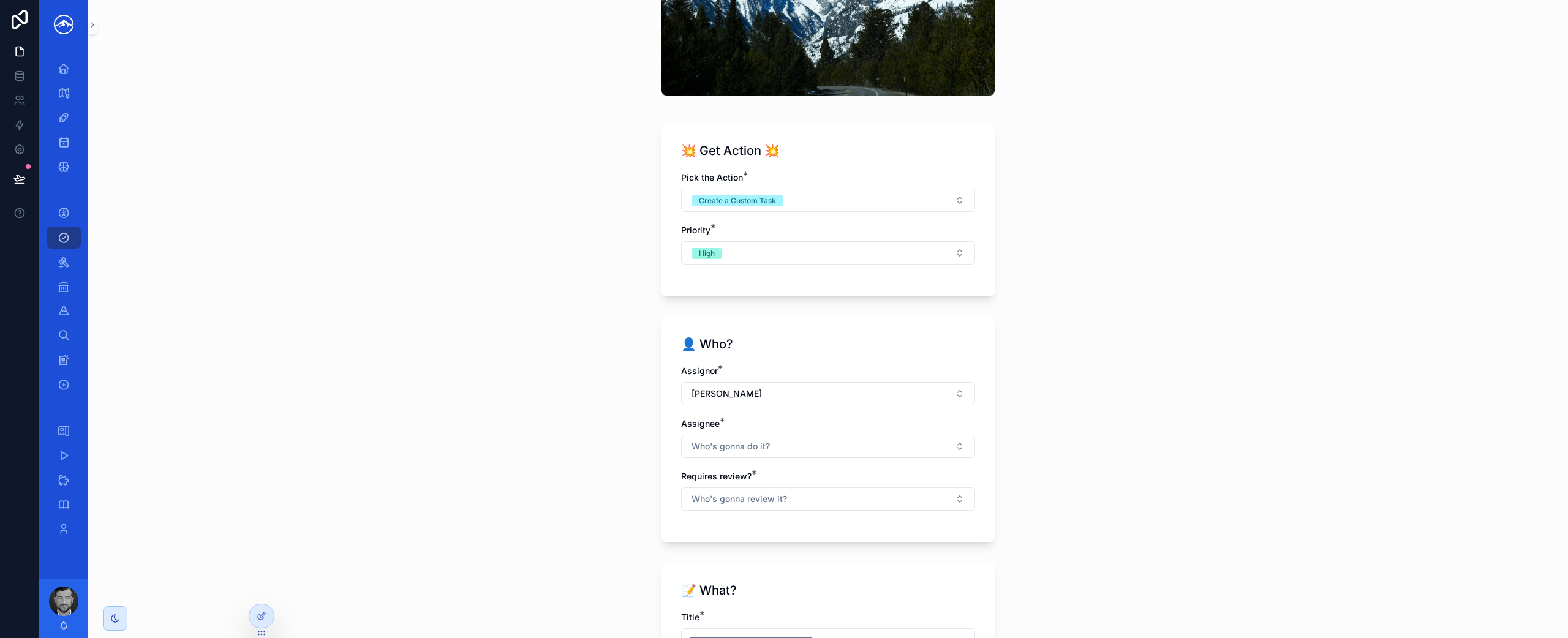
scroll to position [172, 0]
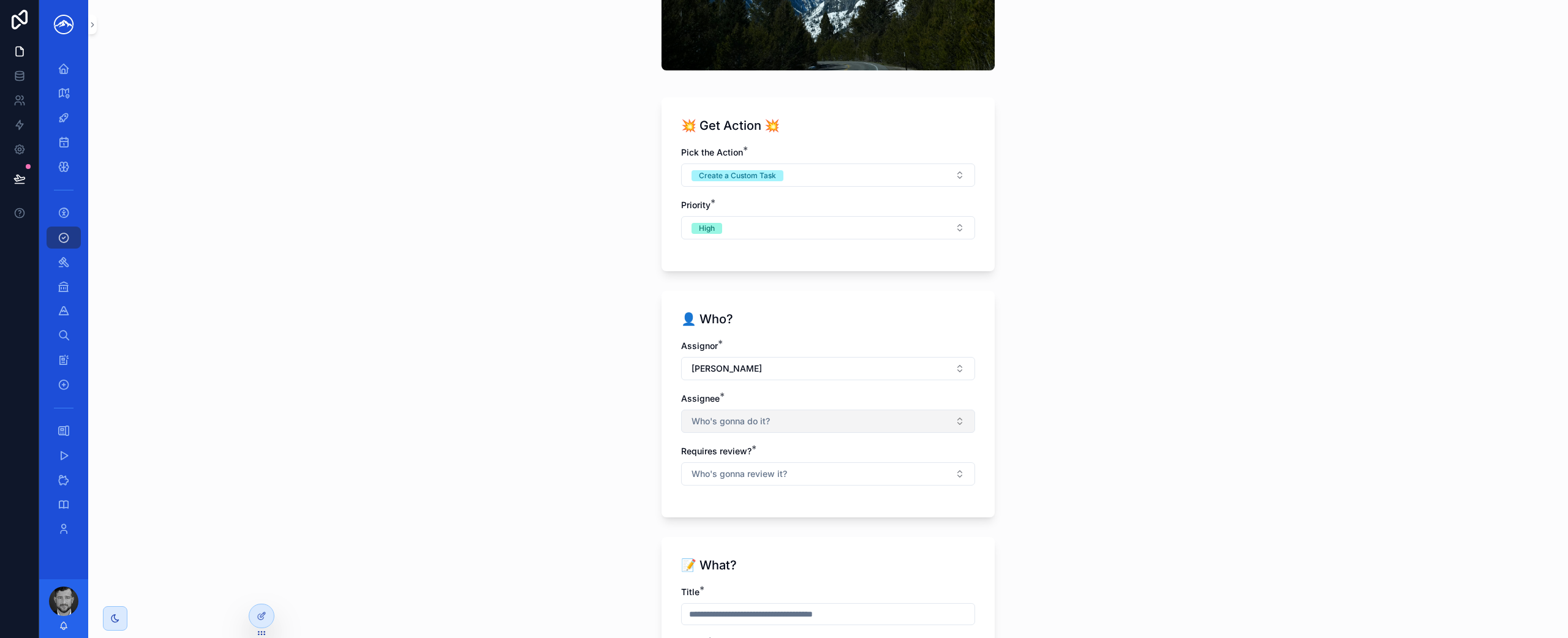
click at [788, 420] on button "Who's gonna do it?" at bounding box center [827, 421] width 294 height 23
click at [771, 527] on div "[PERSON_NAME]" at bounding box center [823, 529] width 288 height 19
click at [1200, 448] on div "Tasks New Tasks 💥 Get Action 💥 Pick the Action * Create a Custom Task Priority …" at bounding box center [827, 147] width 1479 height 638
click at [892, 480] on button "Who's gonna review it?" at bounding box center [827, 474] width 294 height 23
click at [859, 541] on div "No" at bounding box center [823, 543] width 288 height 18
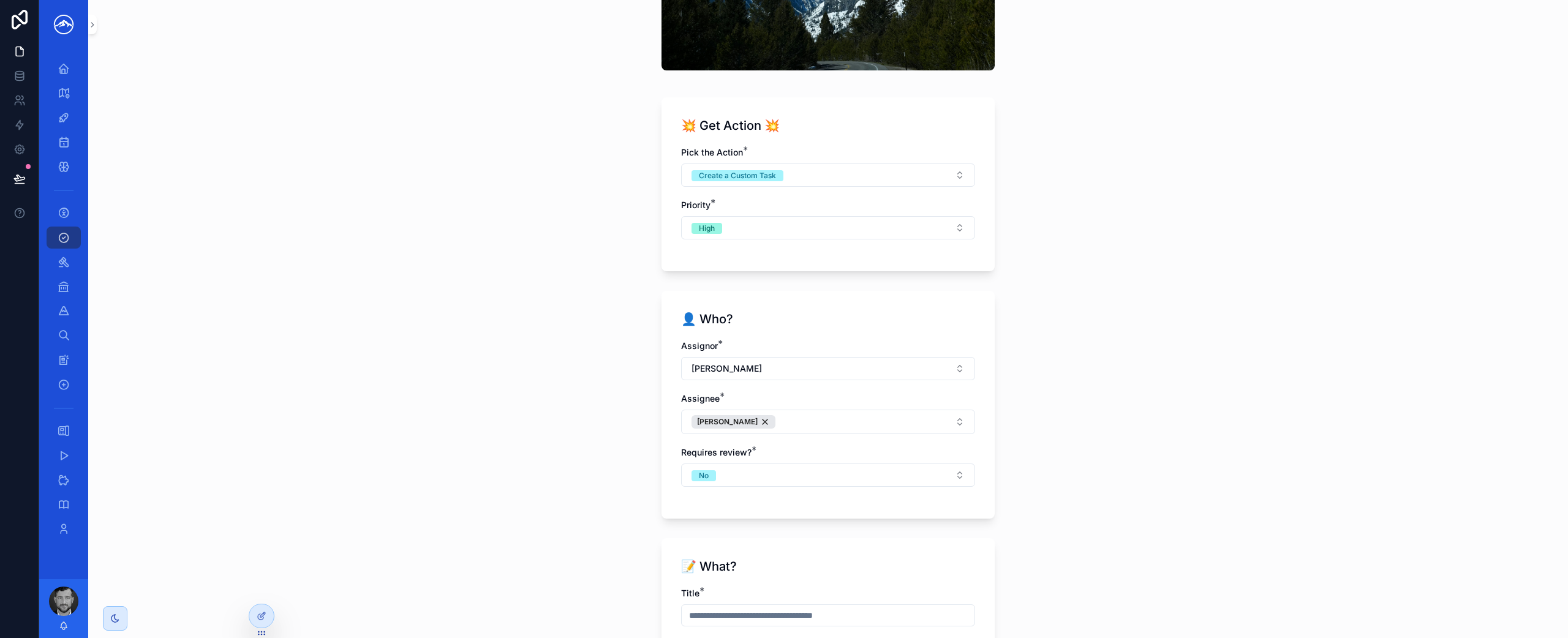
scroll to position [388, 0]
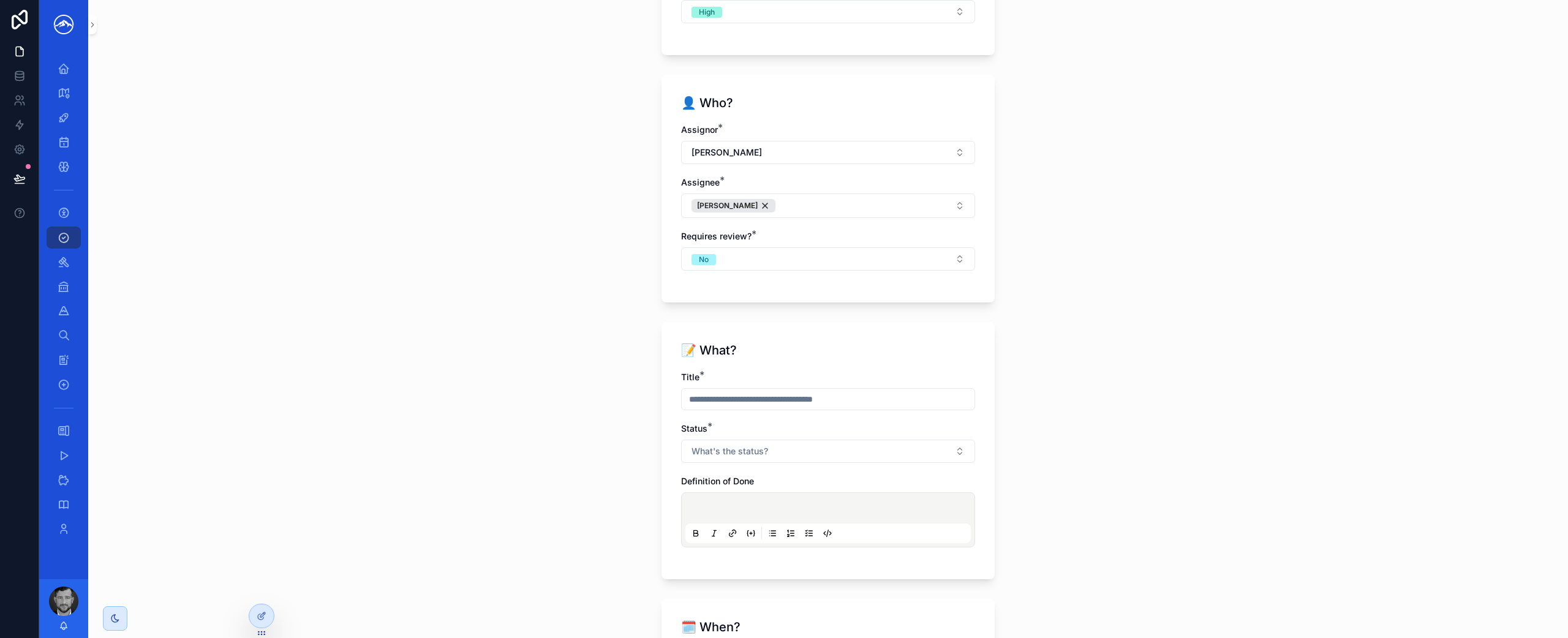
click at [824, 403] on input "scrollable content" at bounding box center [827, 399] width 293 height 18
type input "**********"
click at [774, 442] on button "What's the status?" at bounding box center [827, 451] width 294 height 23
click at [782, 327] on div "To-do" at bounding box center [823, 333] width 288 height 18
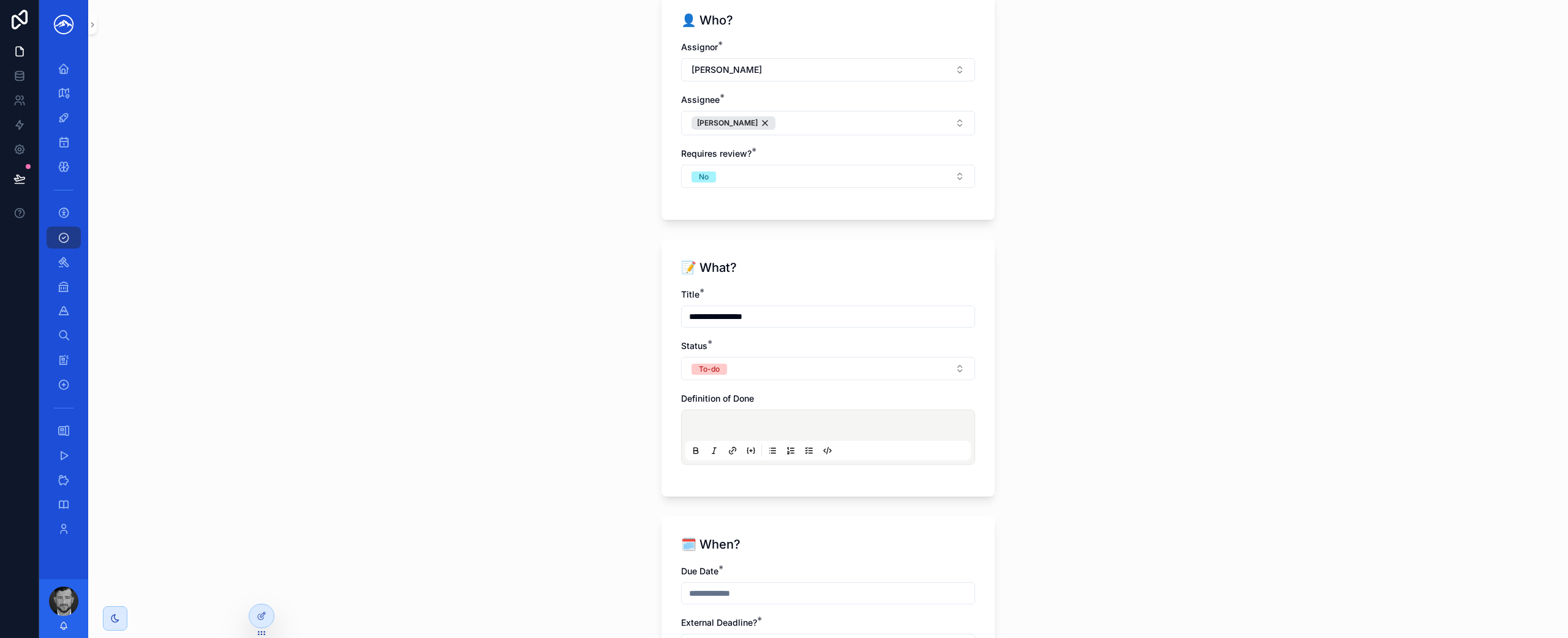
click at [801, 427] on p "scrollable content" at bounding box center [830, 427] width 286 height 12
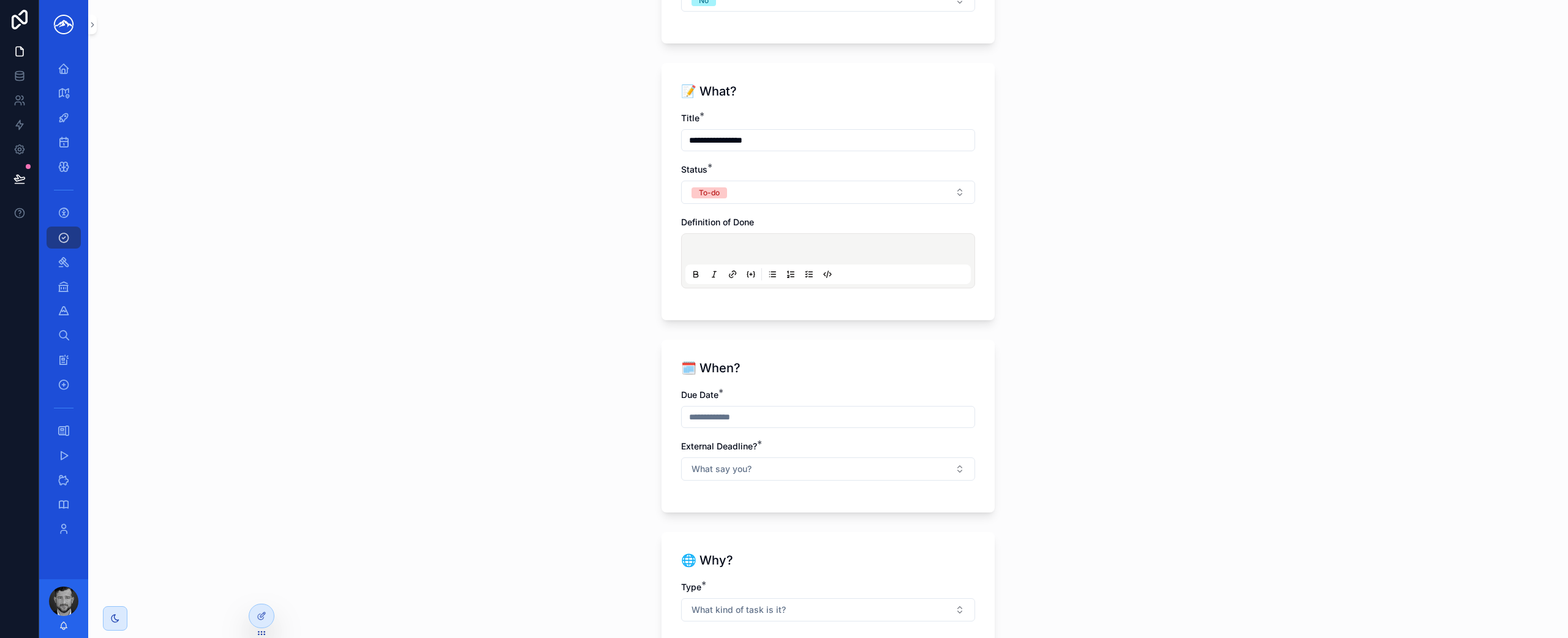
scroll to position [706, 0]
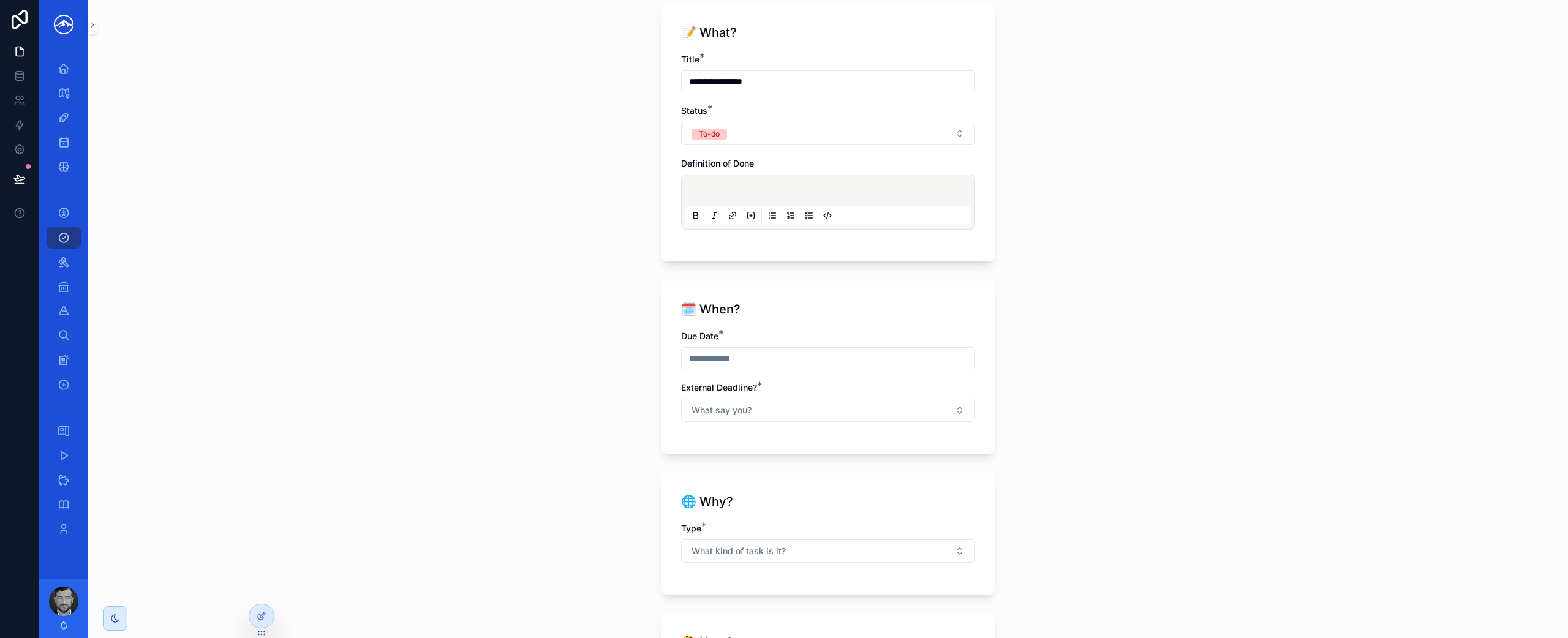
click at [796, 358] on input "scrollable content" at bounding box center [827, 358] width 293 height 18
click at [827, 393] on button "[DATE]" at bounding box center [823, 388] width 48 height 22
click at [802, 487] on button "9" at bounding box center [802, 487] width 22 height 22
type input "********"
click at [1050, 464] on div "**********" at bounding box center [827, 319] width 1479 height 638
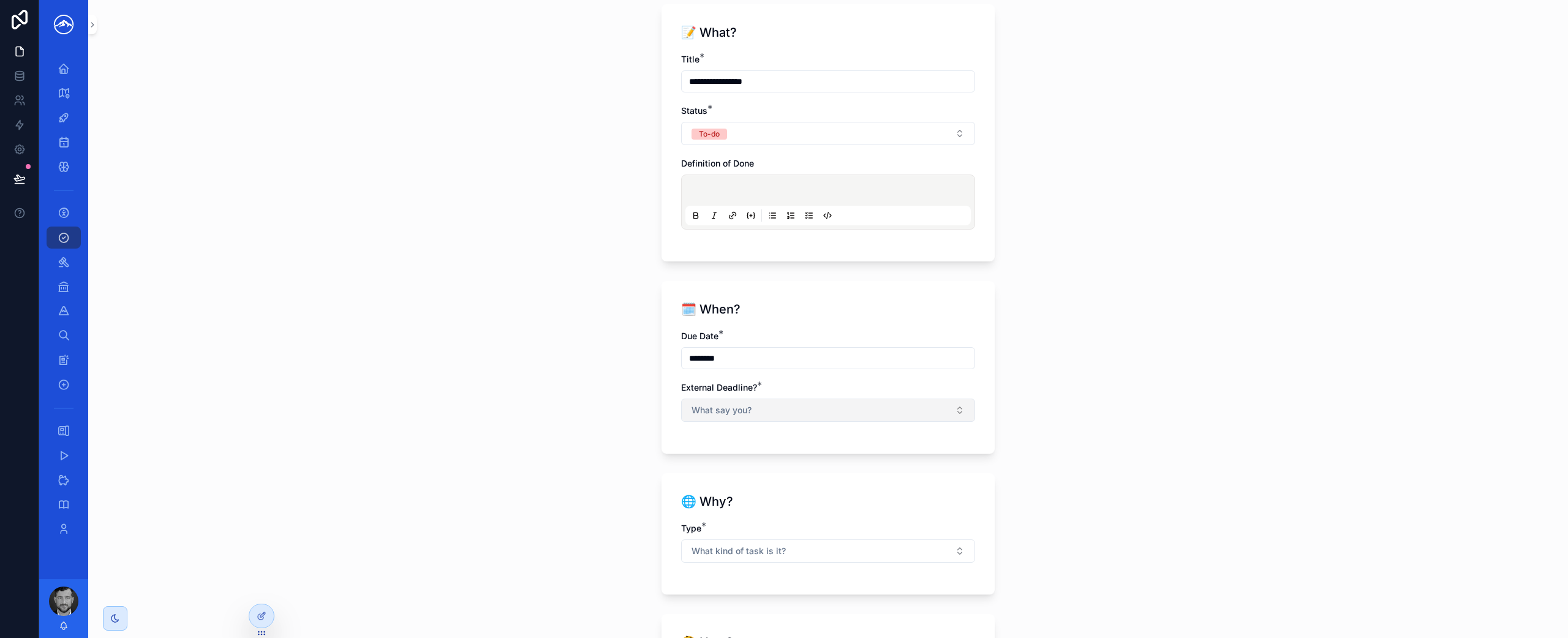
click at [920, 416] on button "What say you?" at bounding box center [827, 410] width 294 height 23
click at [912, 462] on div "Yes" at bounding box center [823, 460] width 288 height 18
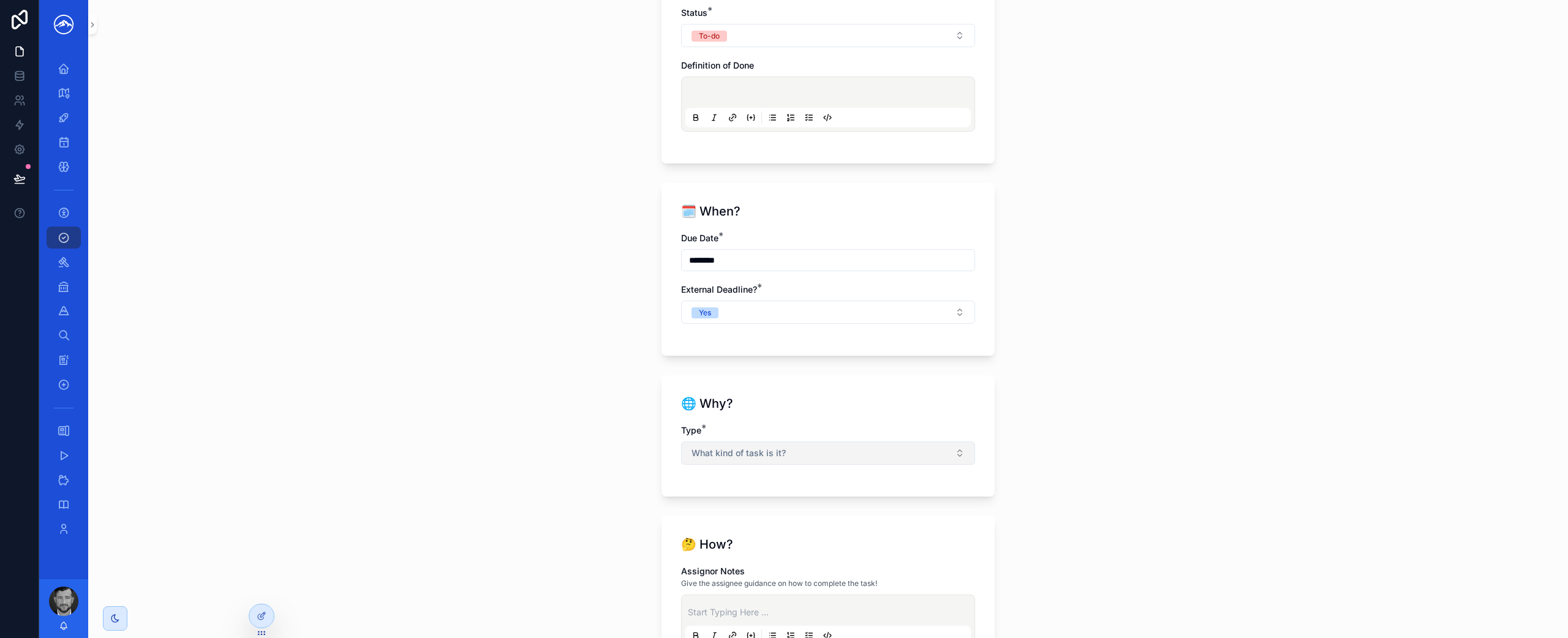
scroll to position [801, 0]
click at [852, 462] on button "What kind of task is it?" at bounding box center [827, 457] width 294 height 23
click at [809, 507] on div "Matter" at bounding box center [823, 506] width 288 height 18
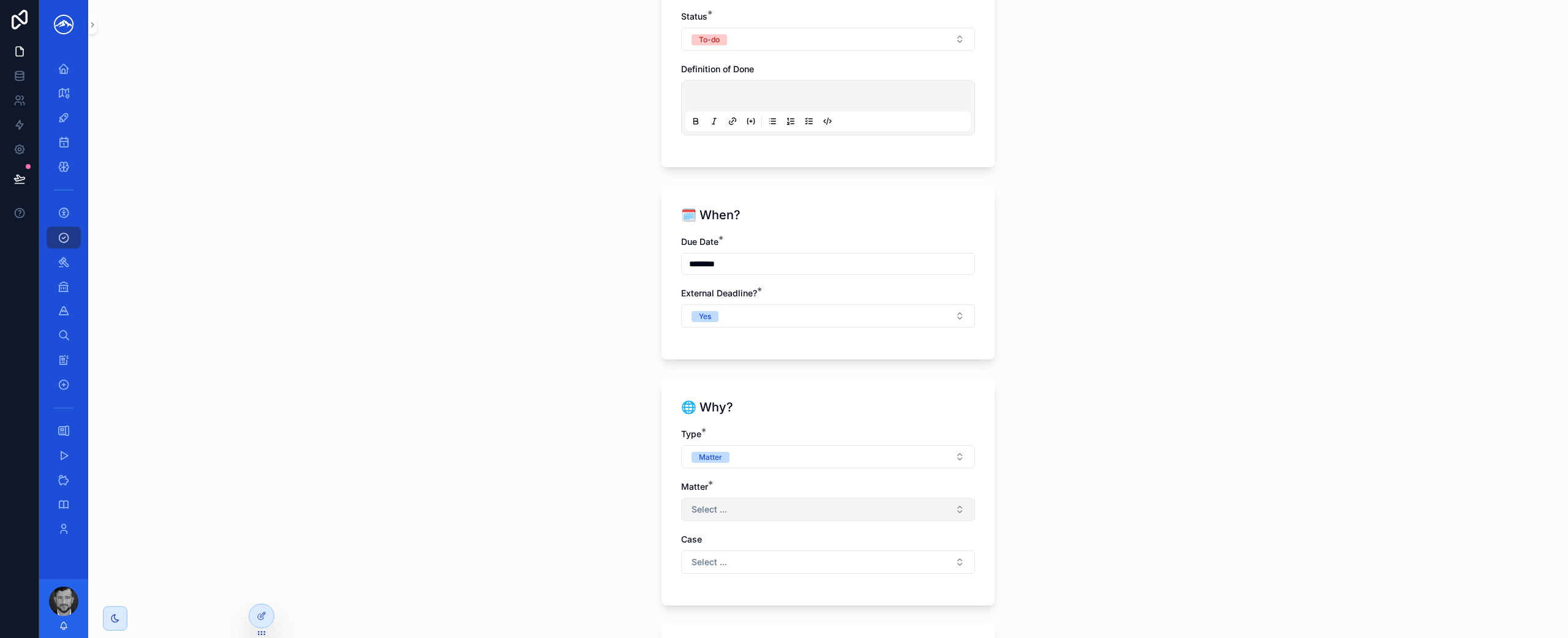
click at [784, 520] on button "Select ..." at bounding box center [827, 509] width 294 height 23
type input "****"
click at [769, 561] on div "Meta" at bounding box center [823, 558] width 288 height 19
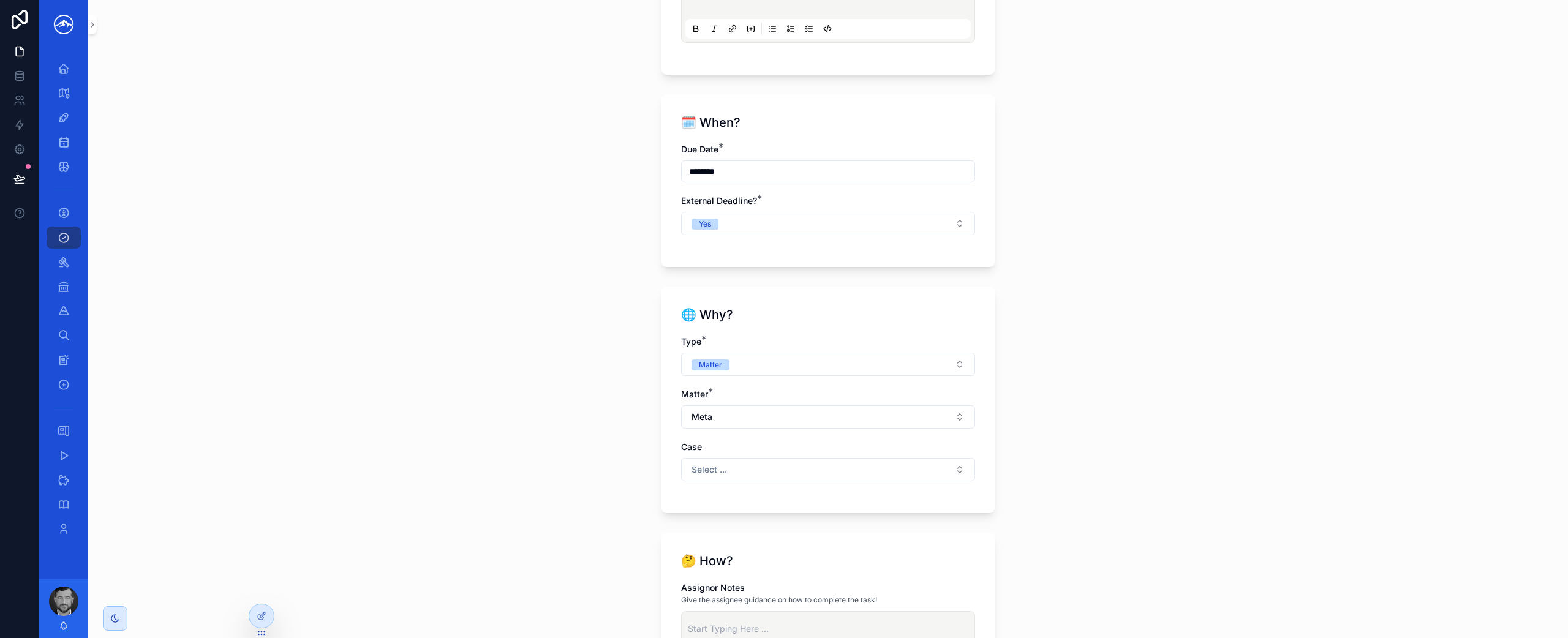
scroll to position [1058, 0]
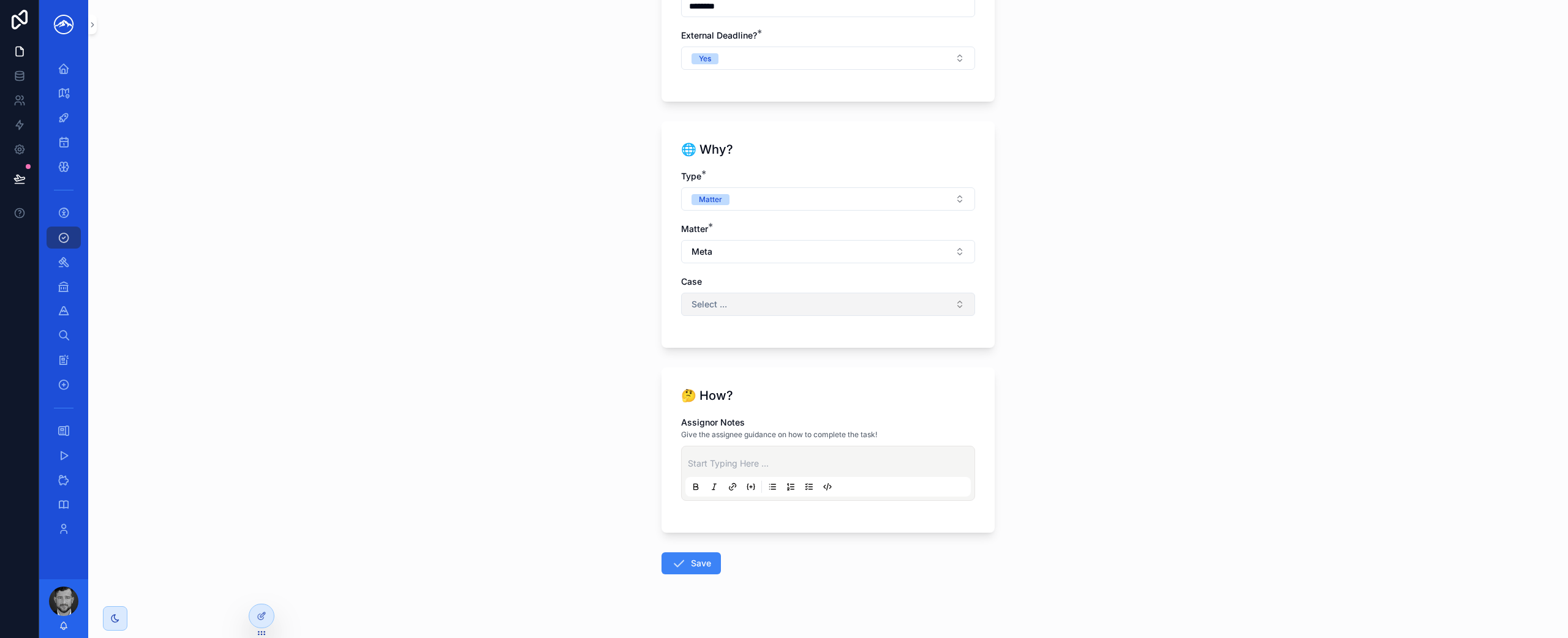
click at [863, 311] on button "Select ..." at bounding box center [827, 304] width 294 height 23
type input "****"
click at [775, 374] on span "In re Meta Pixel Tax Filing Cases" at bounding box center [749, 373] width 129 height 12
click at [696, 559] on button "Save" at bounding box center [691, 563] width 59 height 22
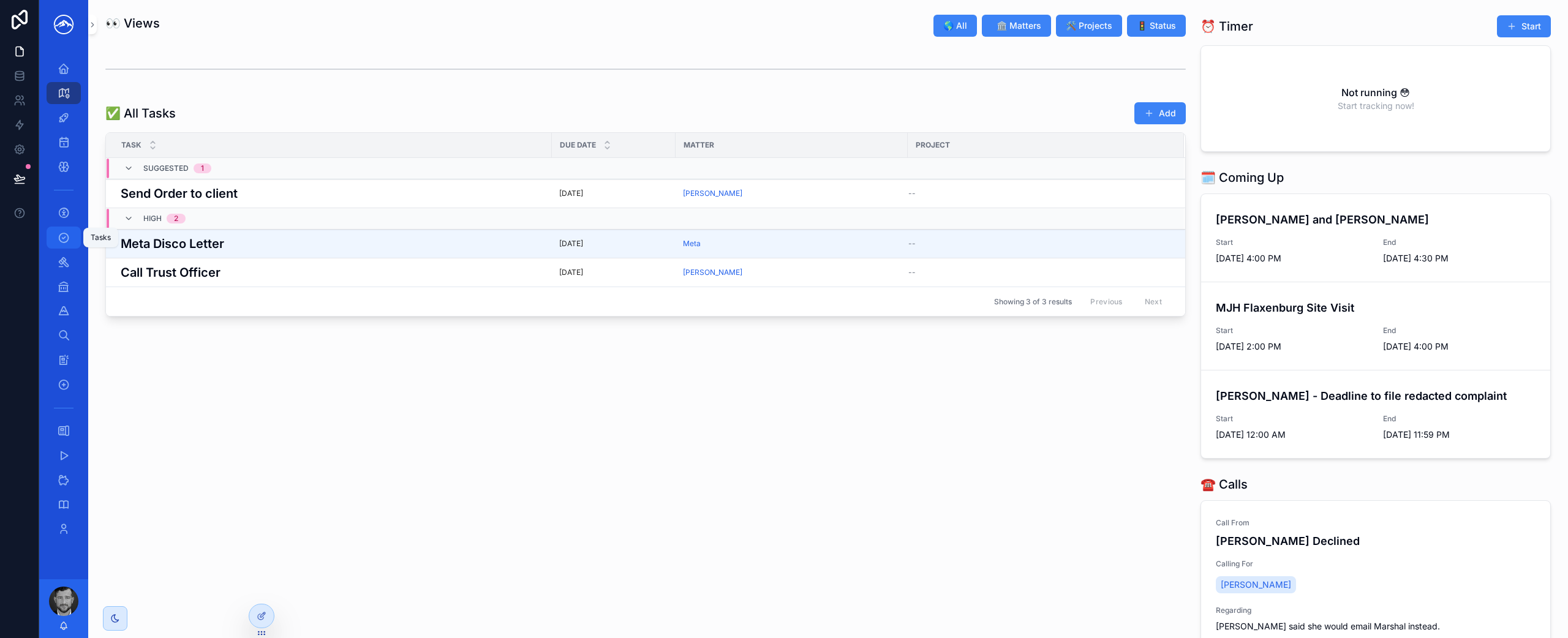
click at [67, 238] on icon "scrollable content" at bounding box center [63, 237] width 12 height 12
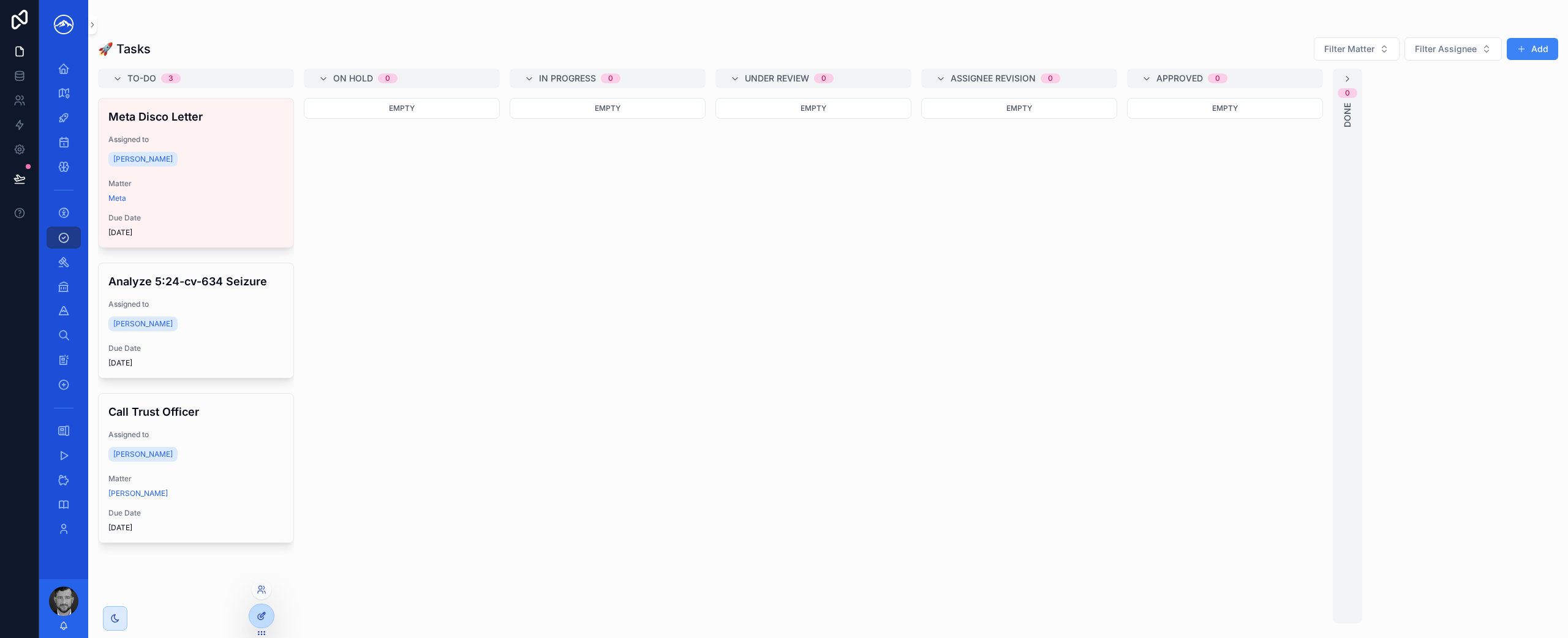
click at [263, 616] on icon at bounding box center [262, 616] width 10 height 10
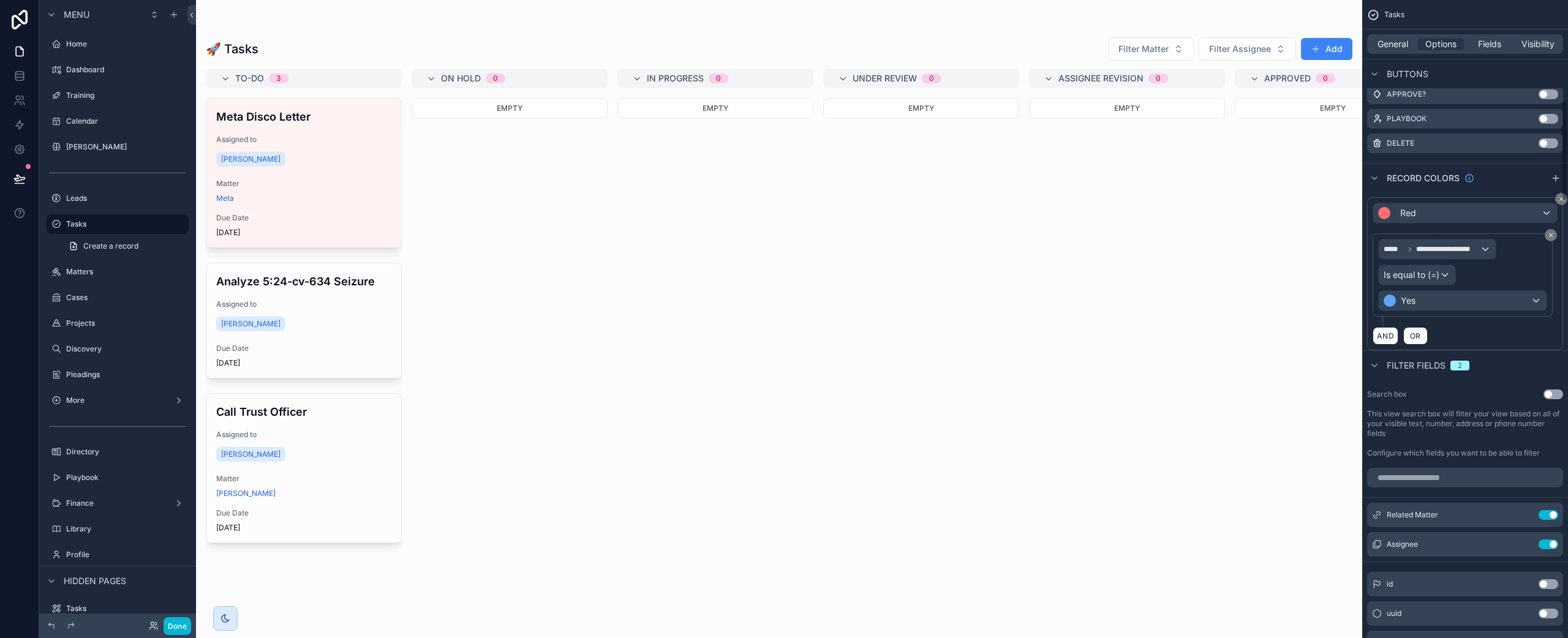
scroll to position [362, 0]
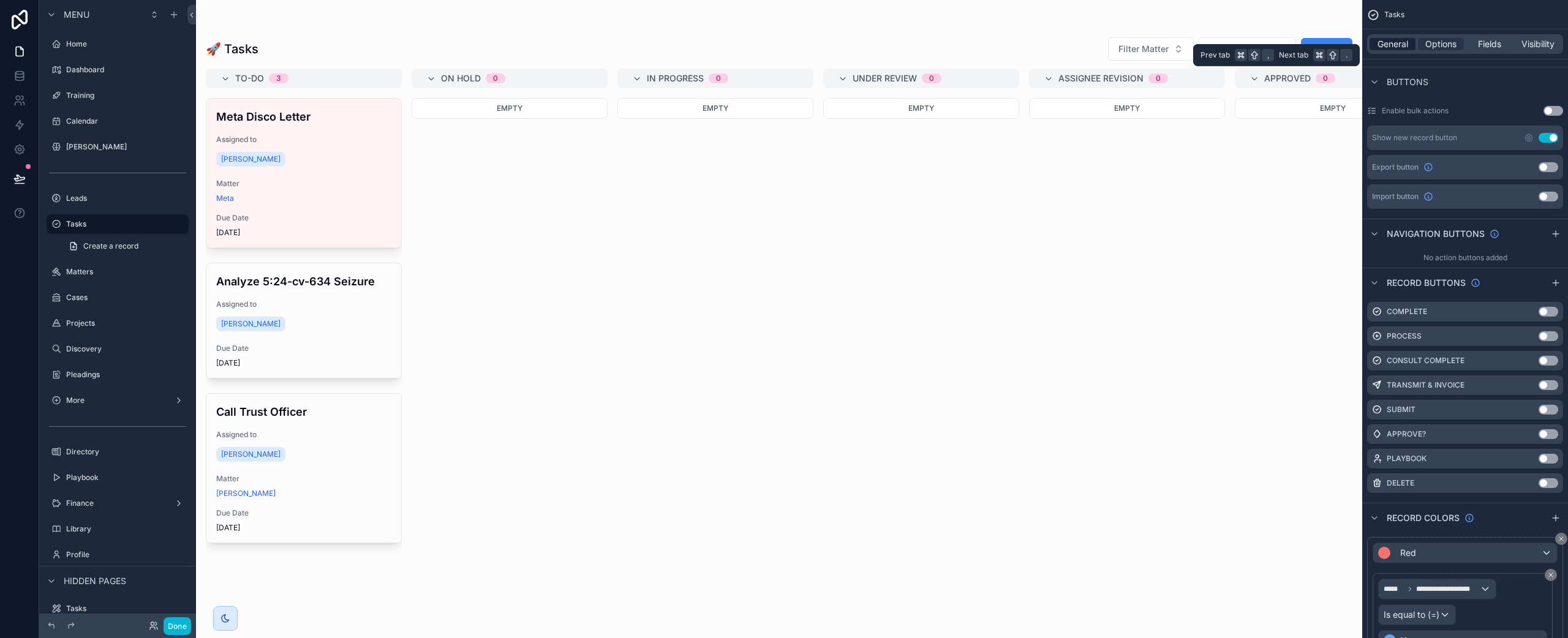
click at [1391, 52] on div "General Options Fields Visibility" at bounding box center [1464, 43] width 196 height 19
click at [1391, 48] on span "General" at bounding box center [1392, 43] width 31 height 12
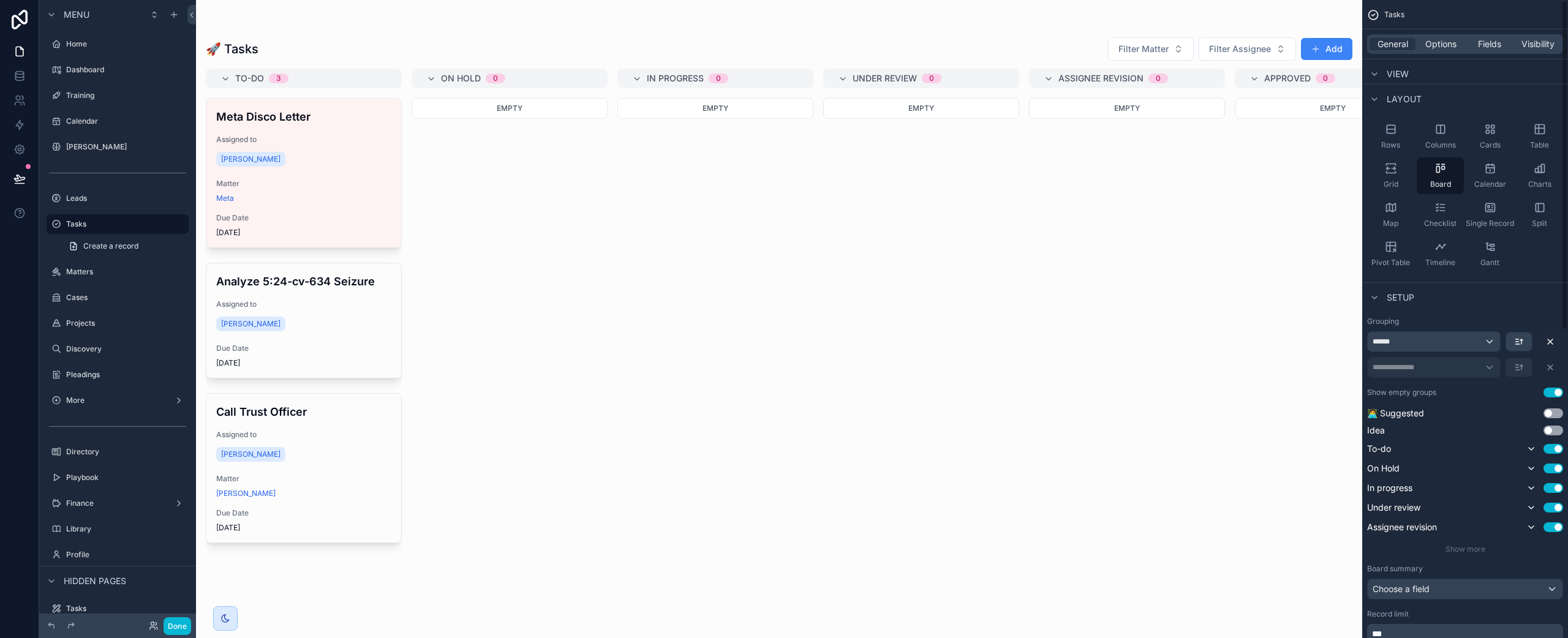
scroll to position [0, 0]
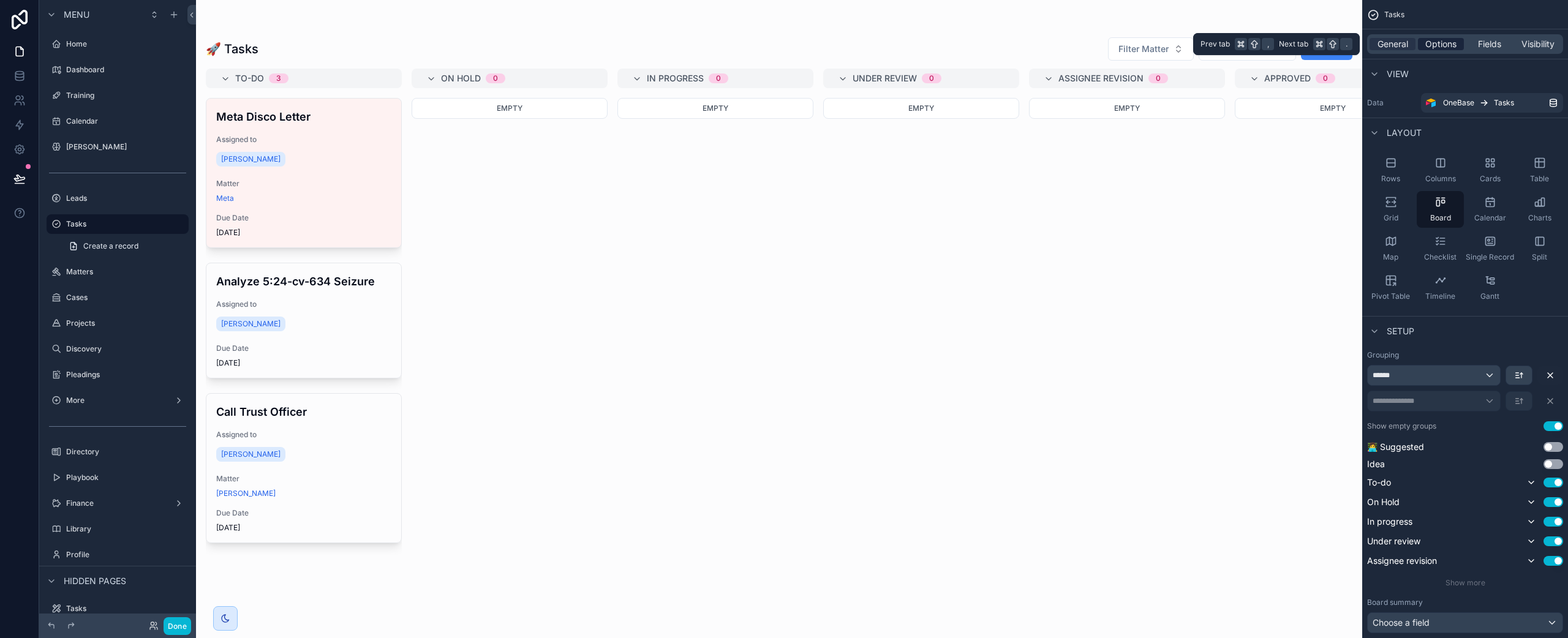
click at [1435, 46] on span "Options" at bounding box center [1440, 43] width 31 height 12
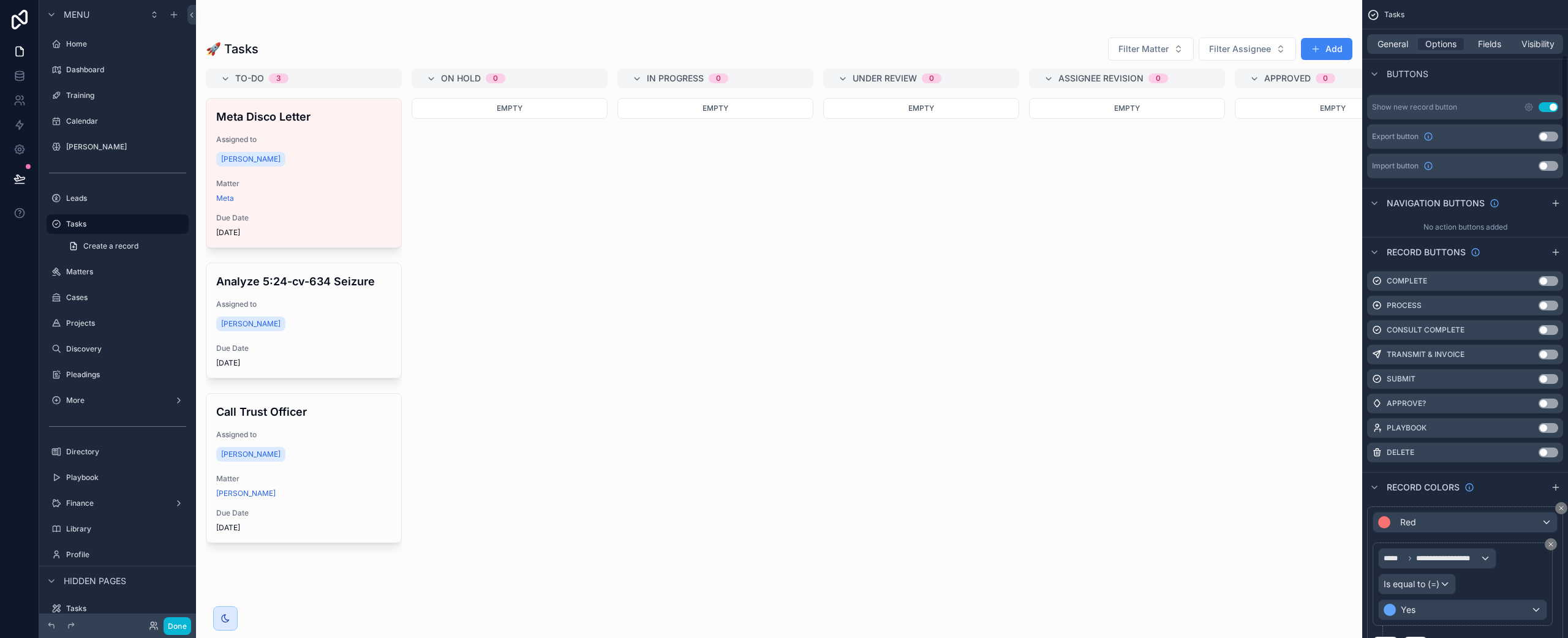
scroll to position [405, 0]
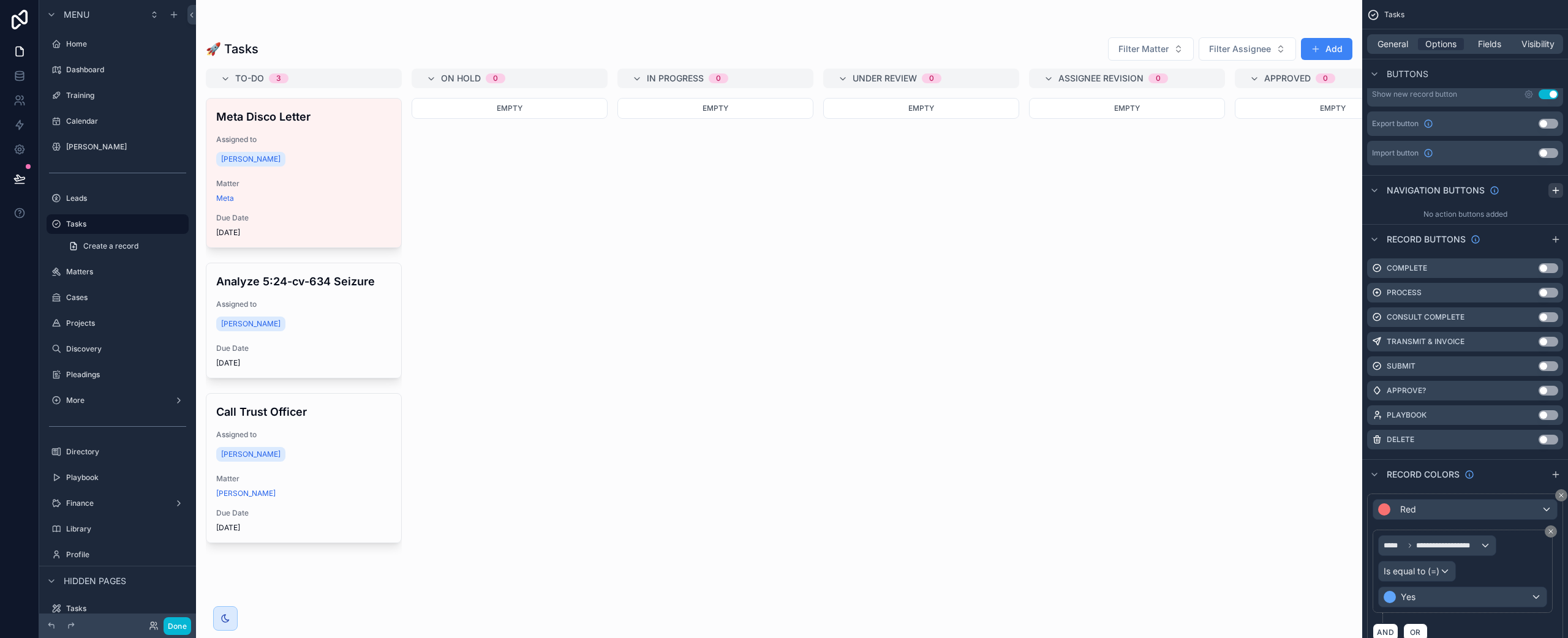
click at [1560, 188] on icon "scrollable content" at bounding box center [1555, 190] width 10 height 10
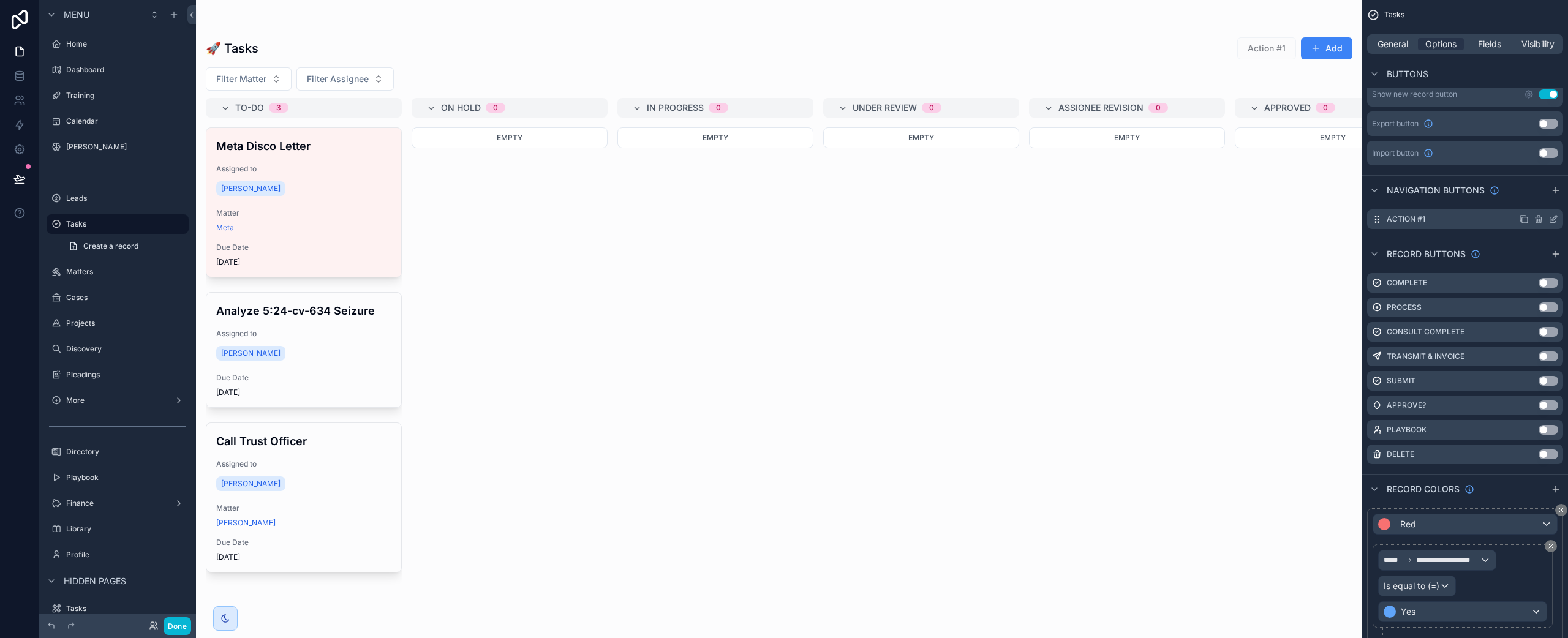
click at [1550, 219] on icon "scrollable content" at bounding box center [1552, 219] width 10 height 10
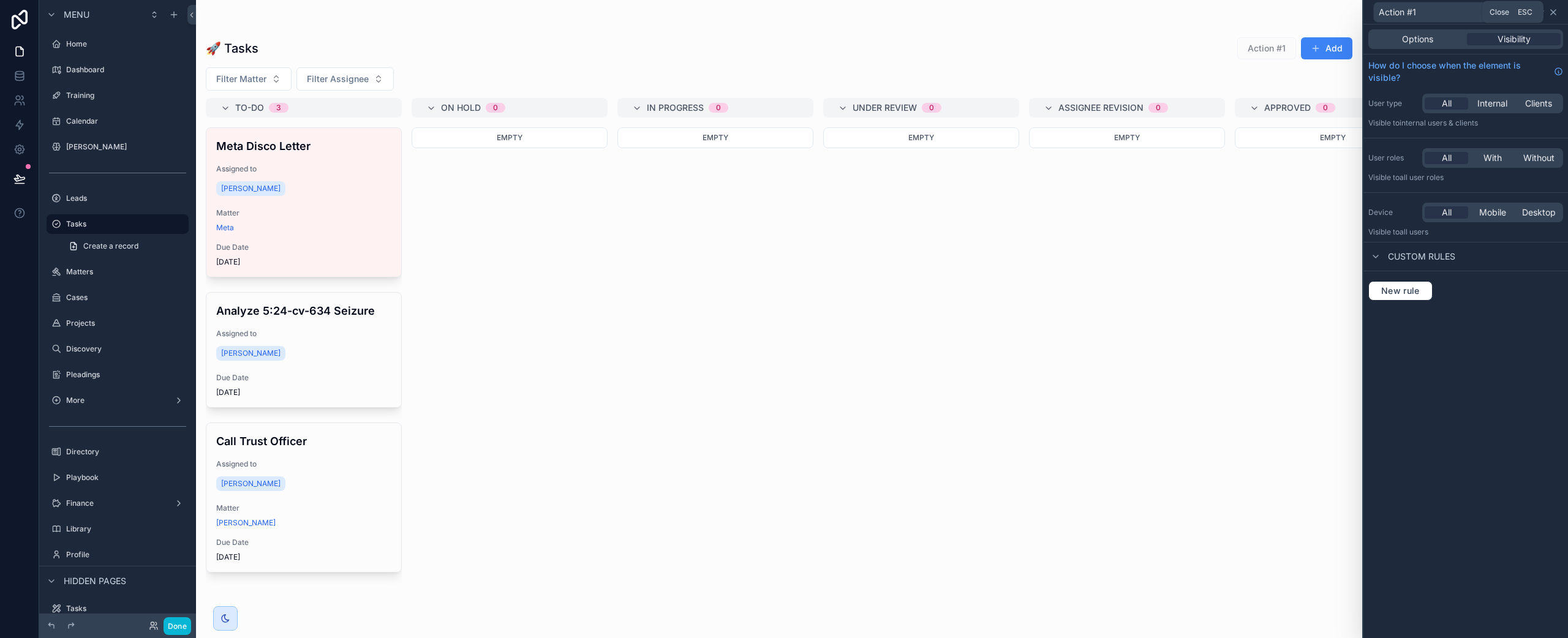
click at [1555, 10] on icon at bounding box center [1552, 12] width 10 height 10
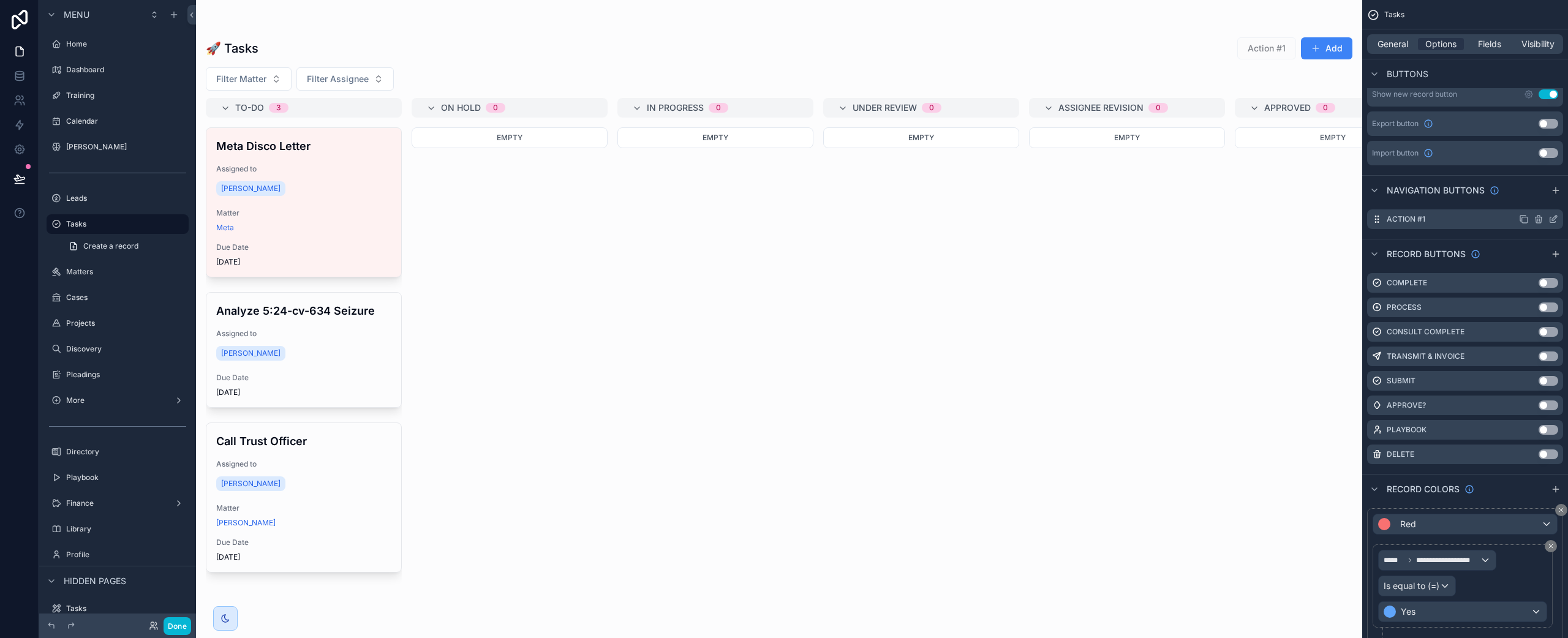
click at [1537, 218] on icon "scrollable content" at bounding box center [1537, 219] width 0 height 3
click at [1533, 199] on icon at bounding box center [1533, 200] width 10 height 10
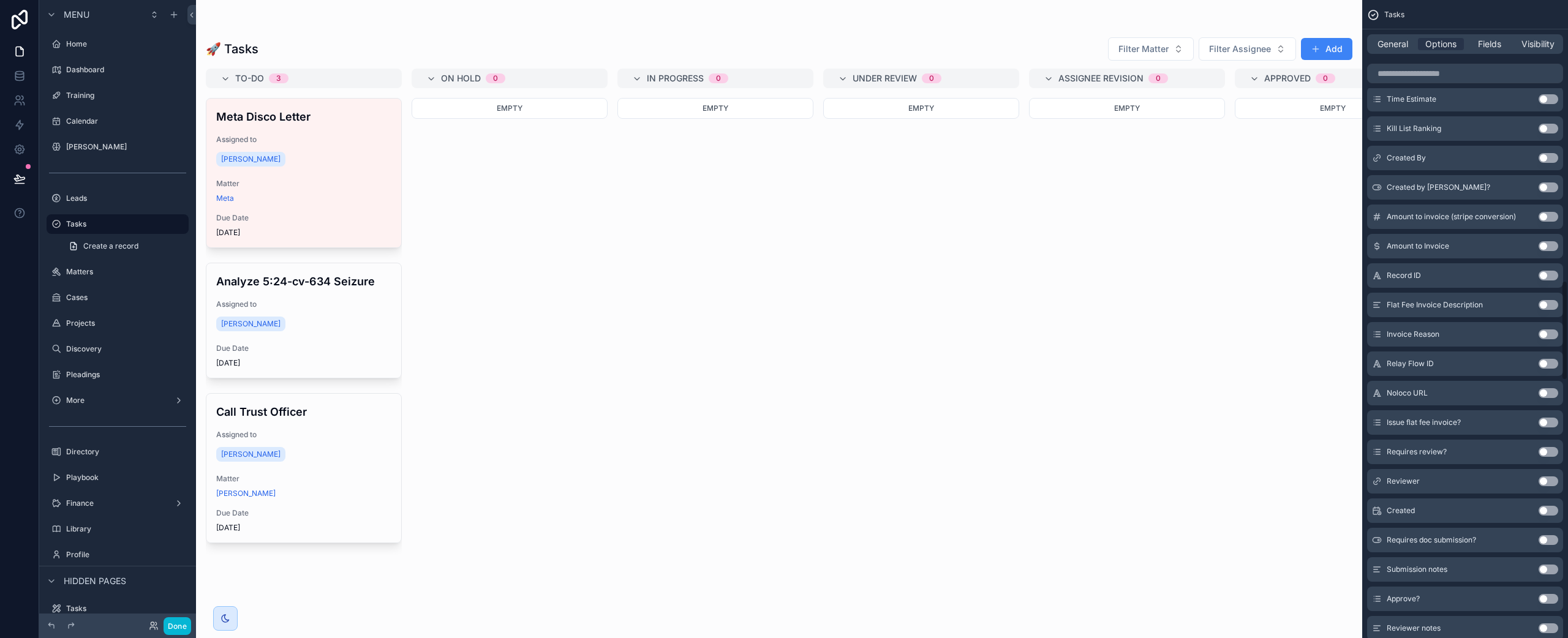
scroll to position [1787, 0]
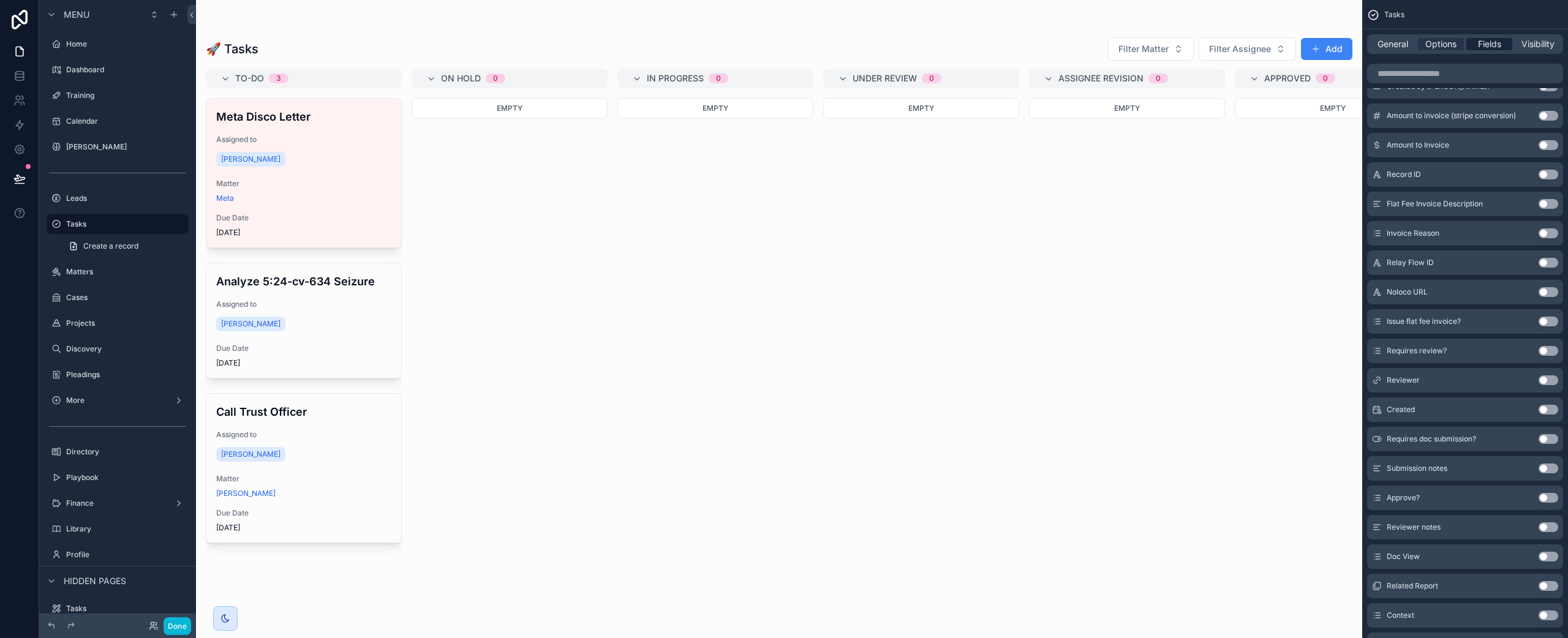
click at [1486, 46] on span "Fields" at bounding box center [1488, 43] width 23 height 12
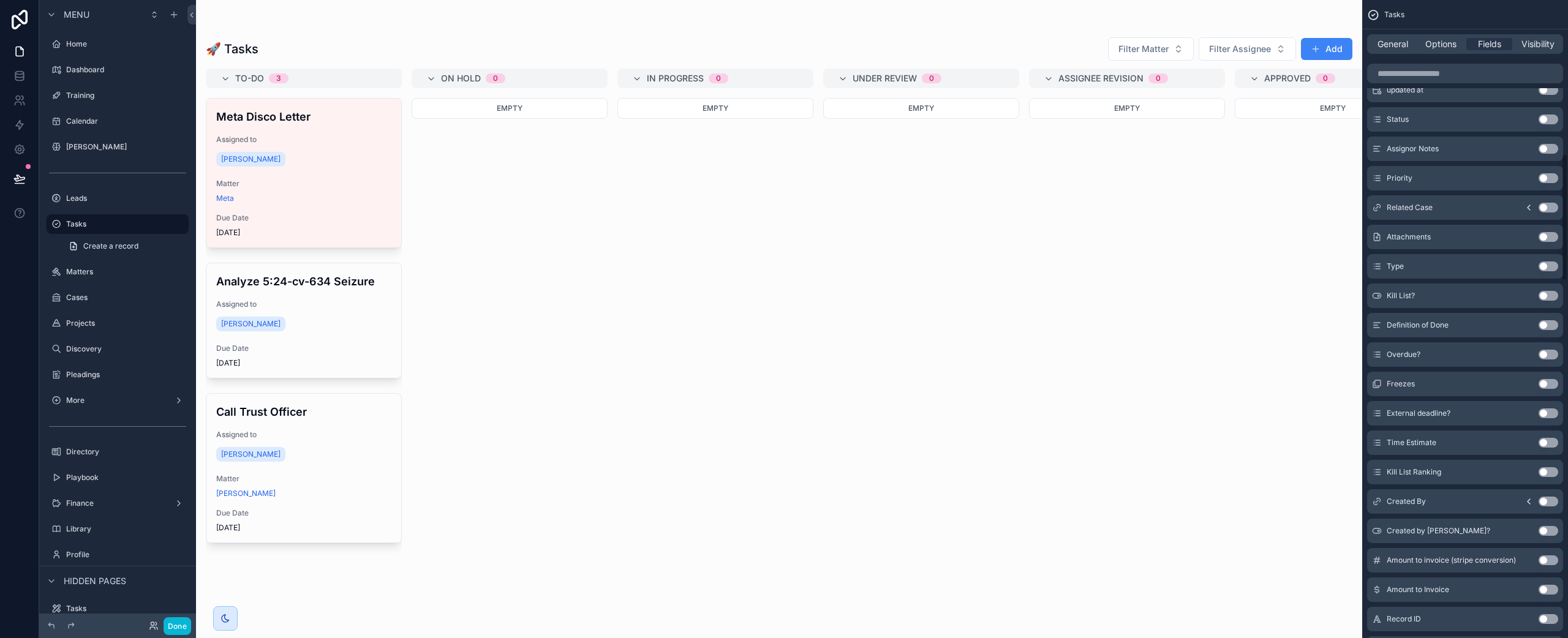
scroll to position [0, 0]
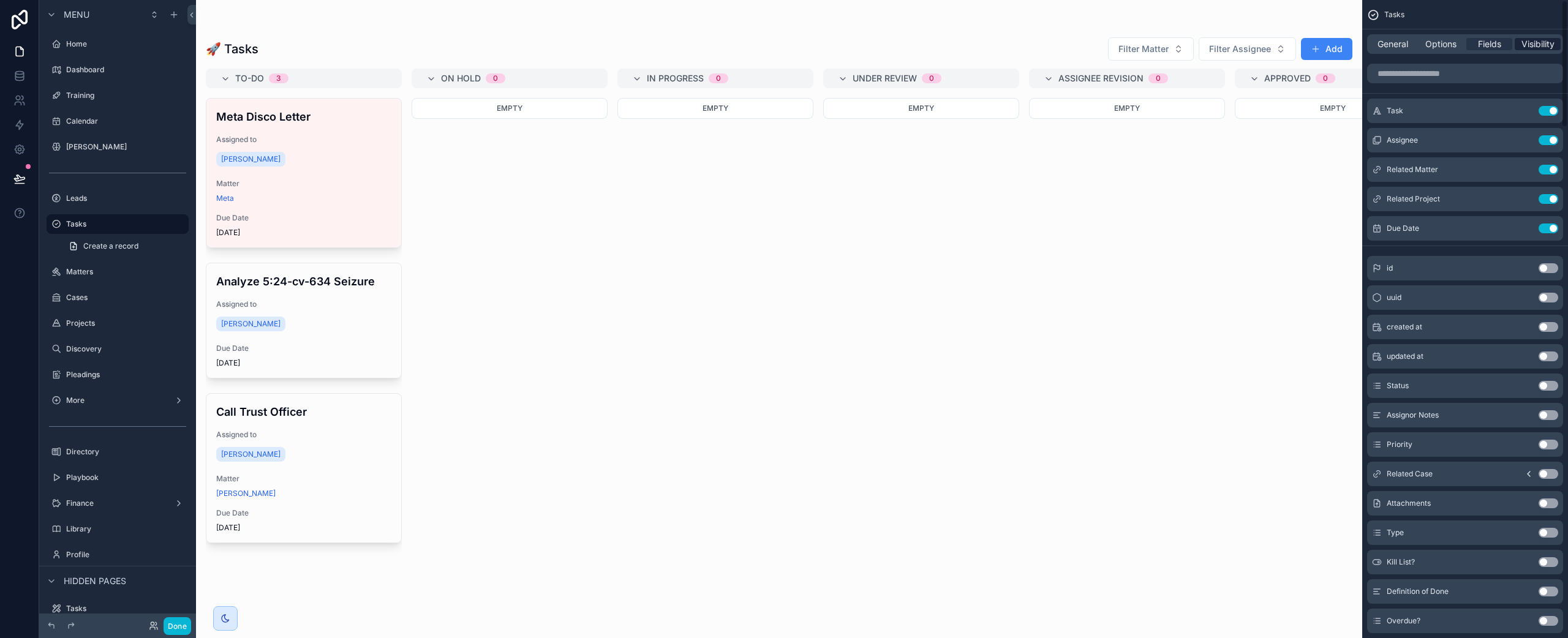
click at [1538, 43] on span "Visibility" at bounding box center [1537, 43] width 33 height 12
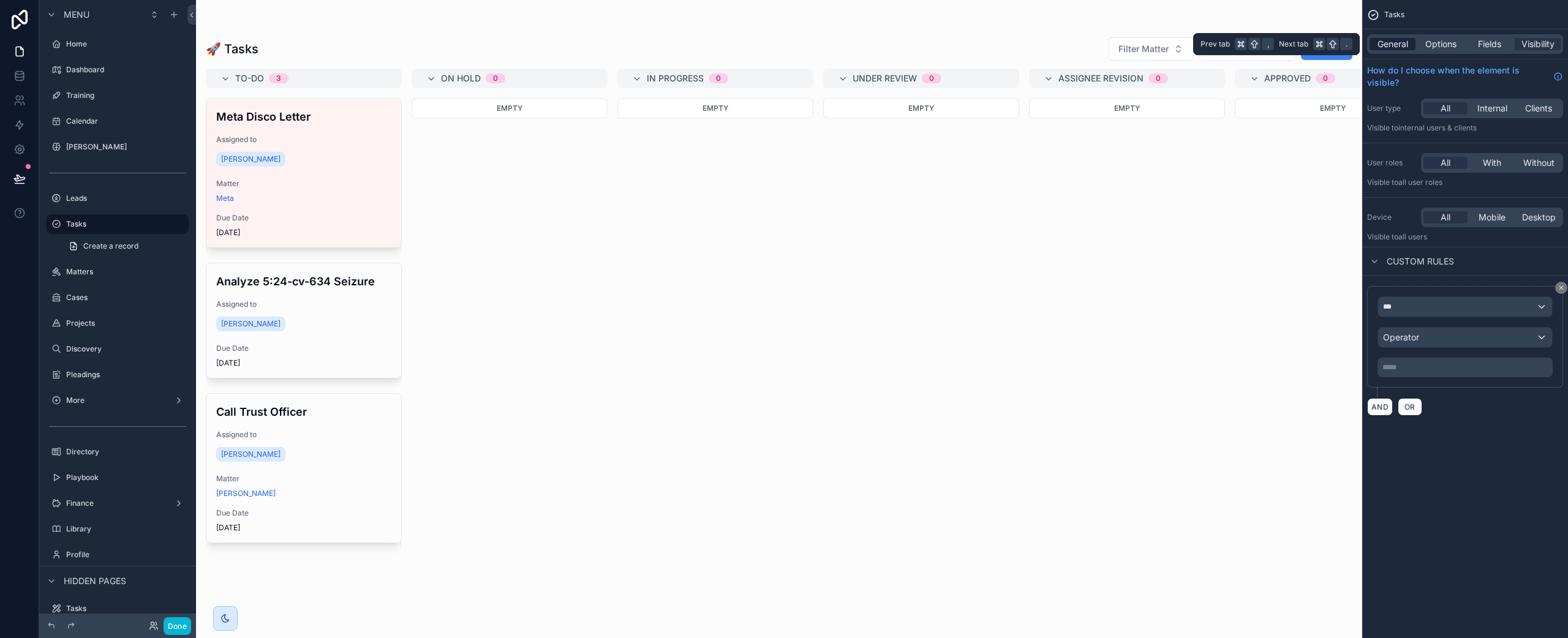
click at [1399, 38] on span "General" at bounding box center [1392, 43] width 31 height 12
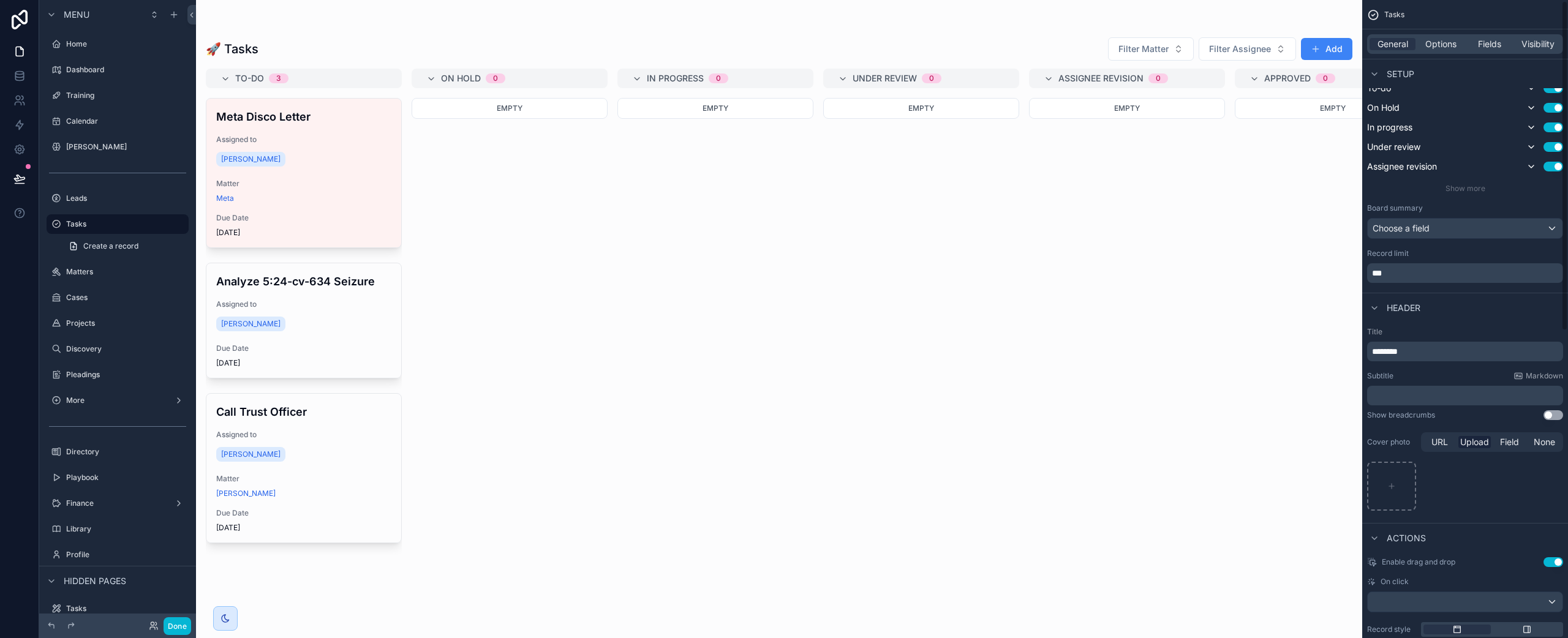
scroll to position [595, 0]
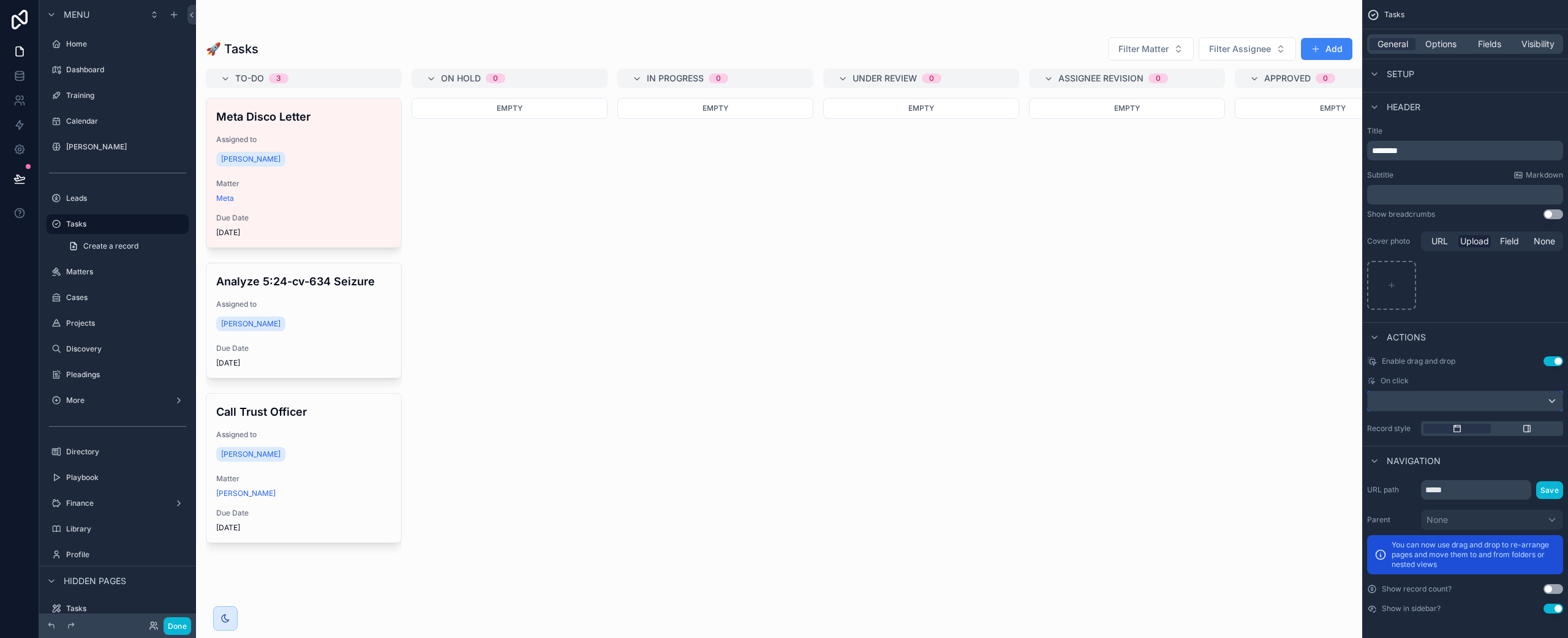
click at [1504, 405] on div "scrollable content" at bounding box center [1464, 400] width 195 height 19
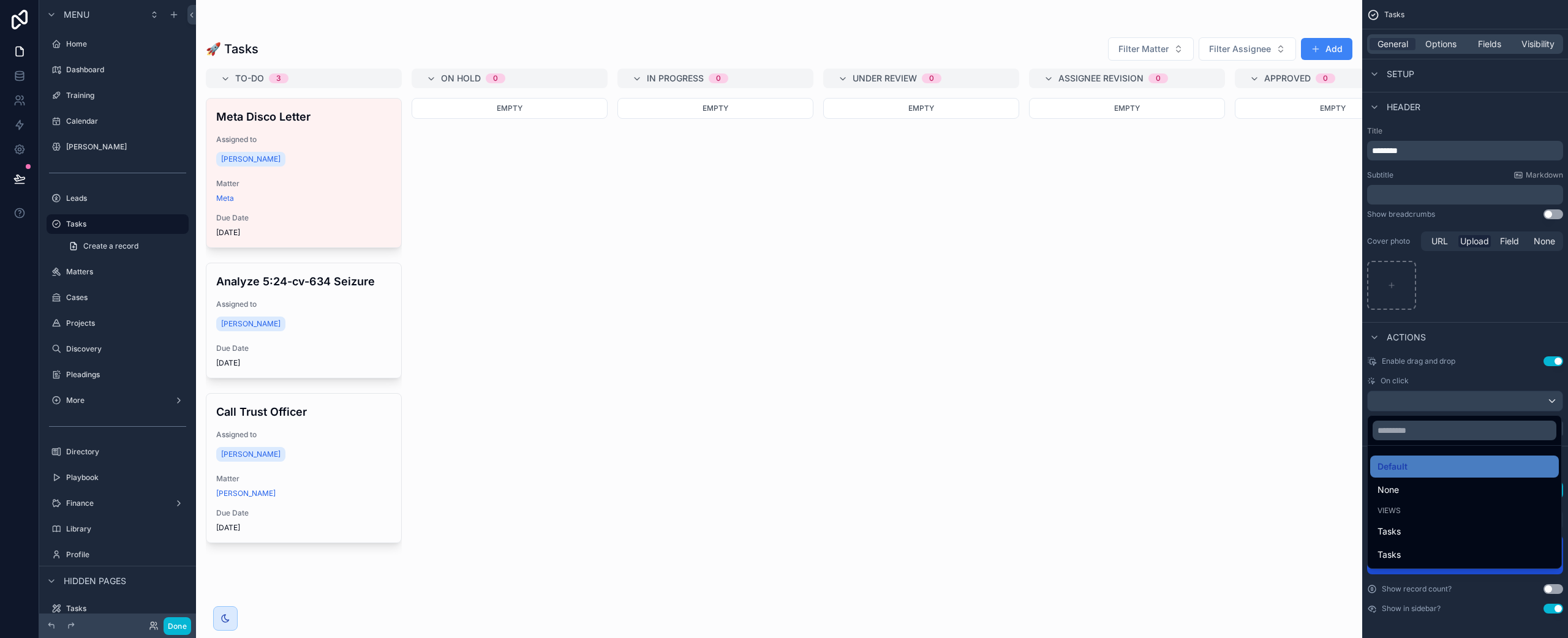
click at [1495, 348] on div "scrollable content" at bounding box center [784, 319] width 1568 height 638
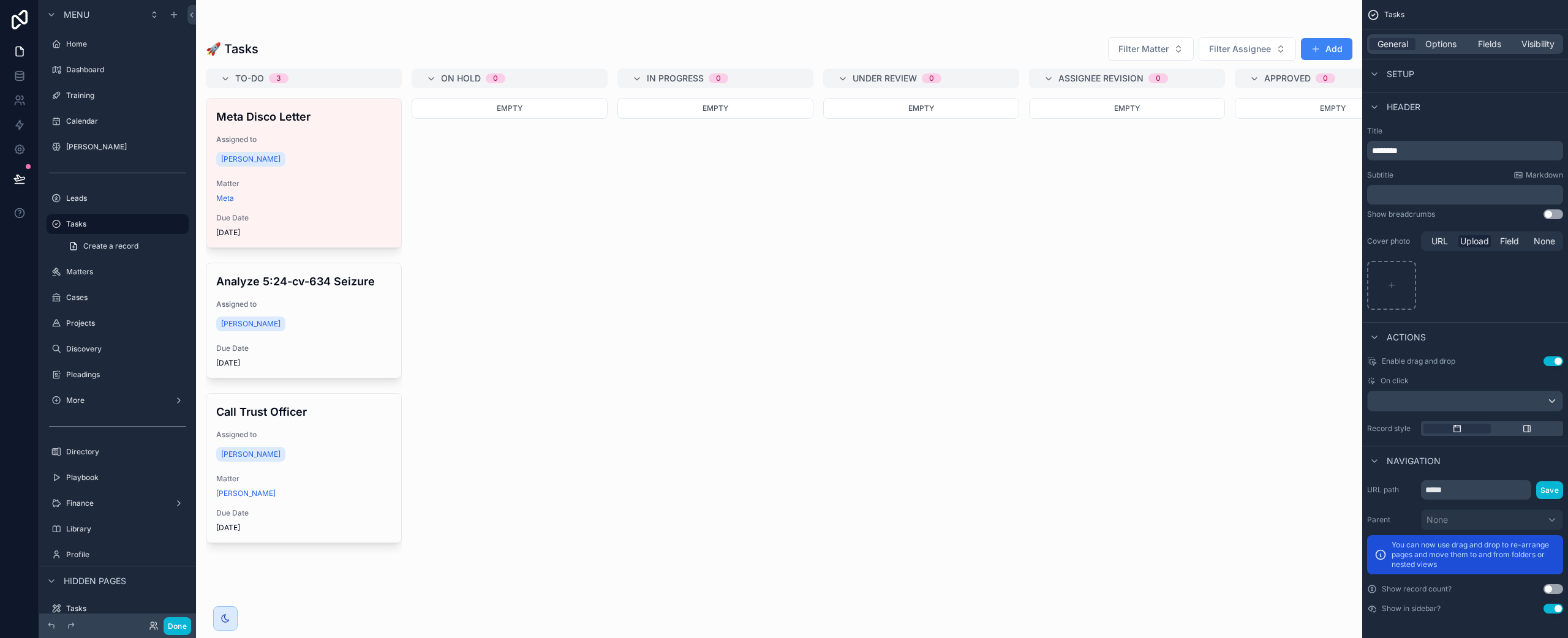
click at [655, 345] on div "scrollable content" at bounding box center [778, 319] width 1166 height 638
click at [180, 624] on button "Done" at bounding box center [178, 626] width 28 height 18
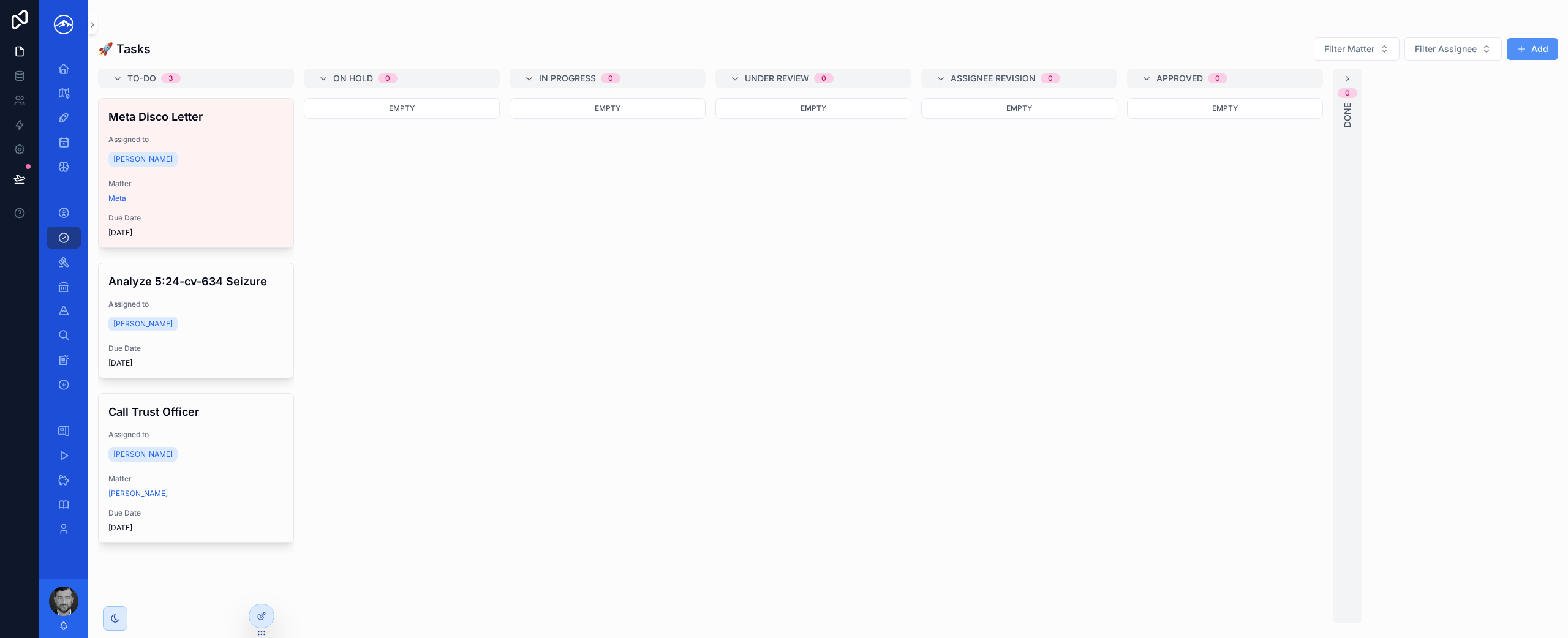
click at [1518, 54] on span "scrollable content" at bounding box center [1521, 49] width 10 height 10
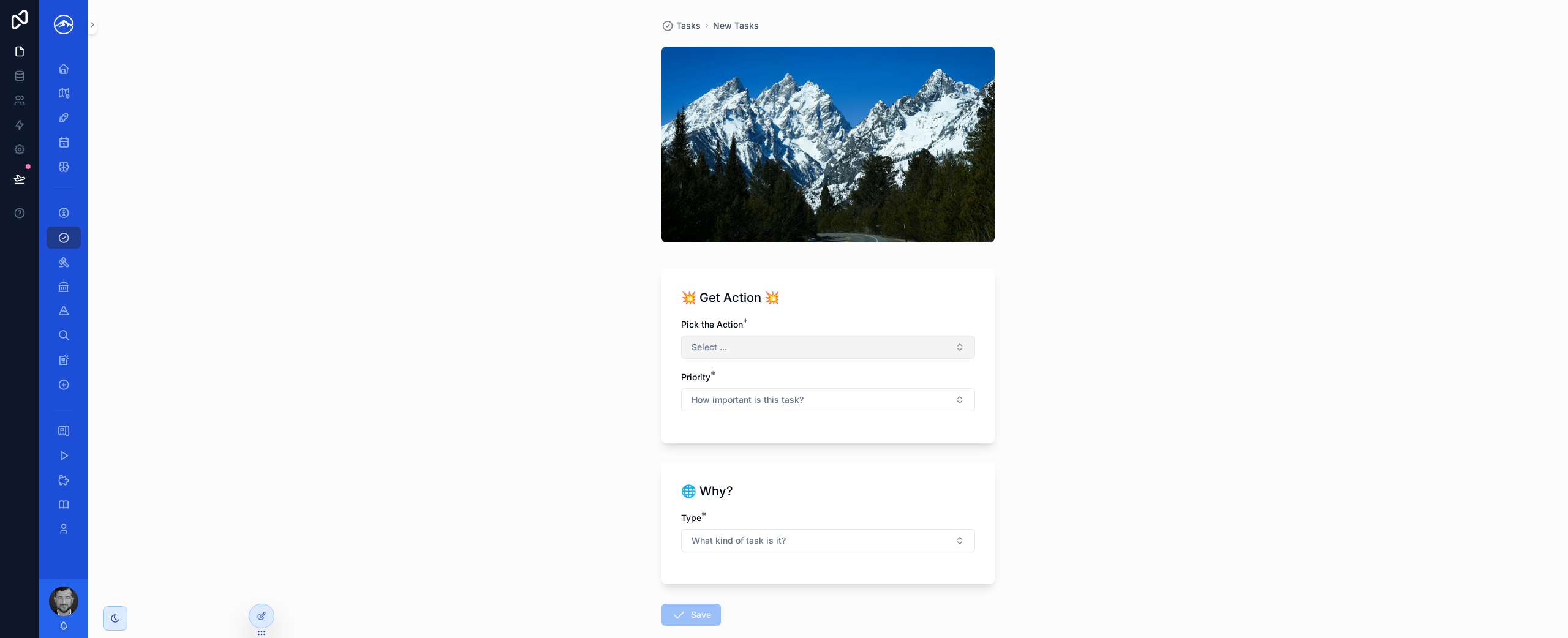
click at [810, 348] on button "Select ..." at bounding box center [827, 347] width 294 height 23
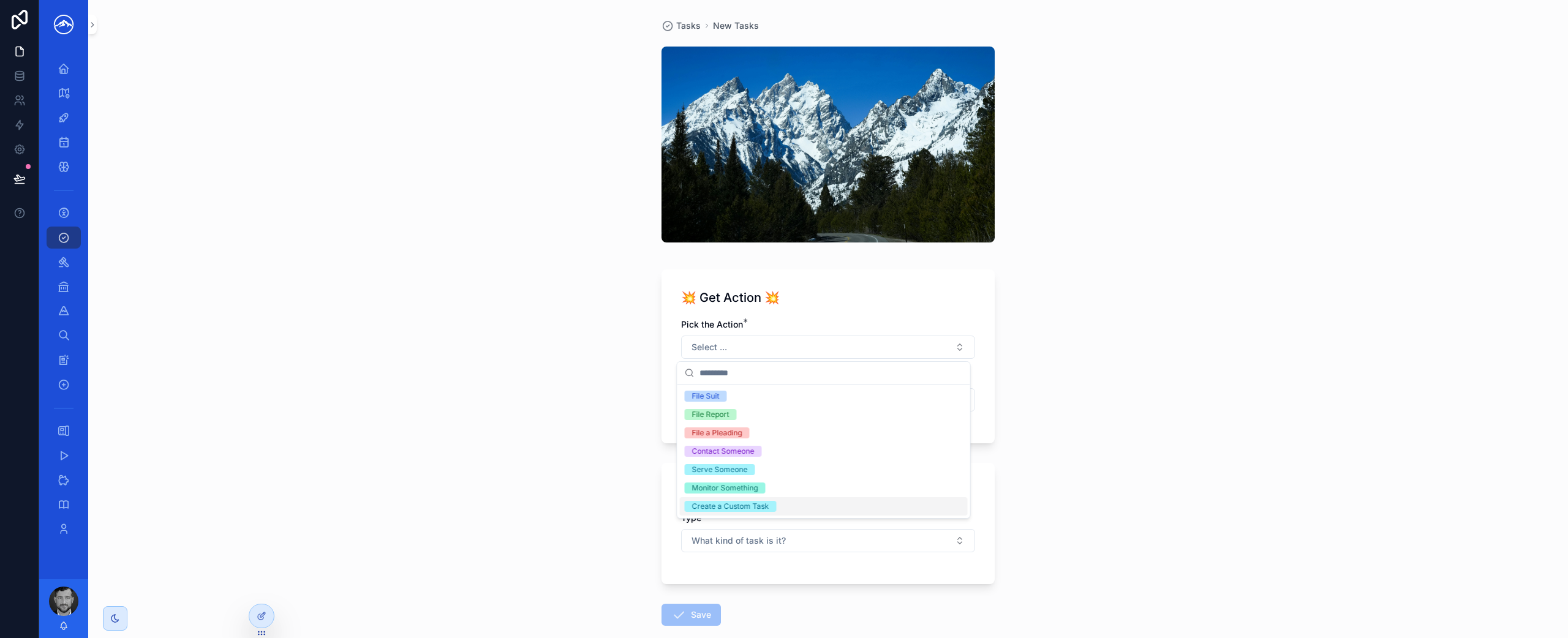
click at [765, 502] on div "Create a Custom Task" at bounding box center [729, 507] width 77 height 11
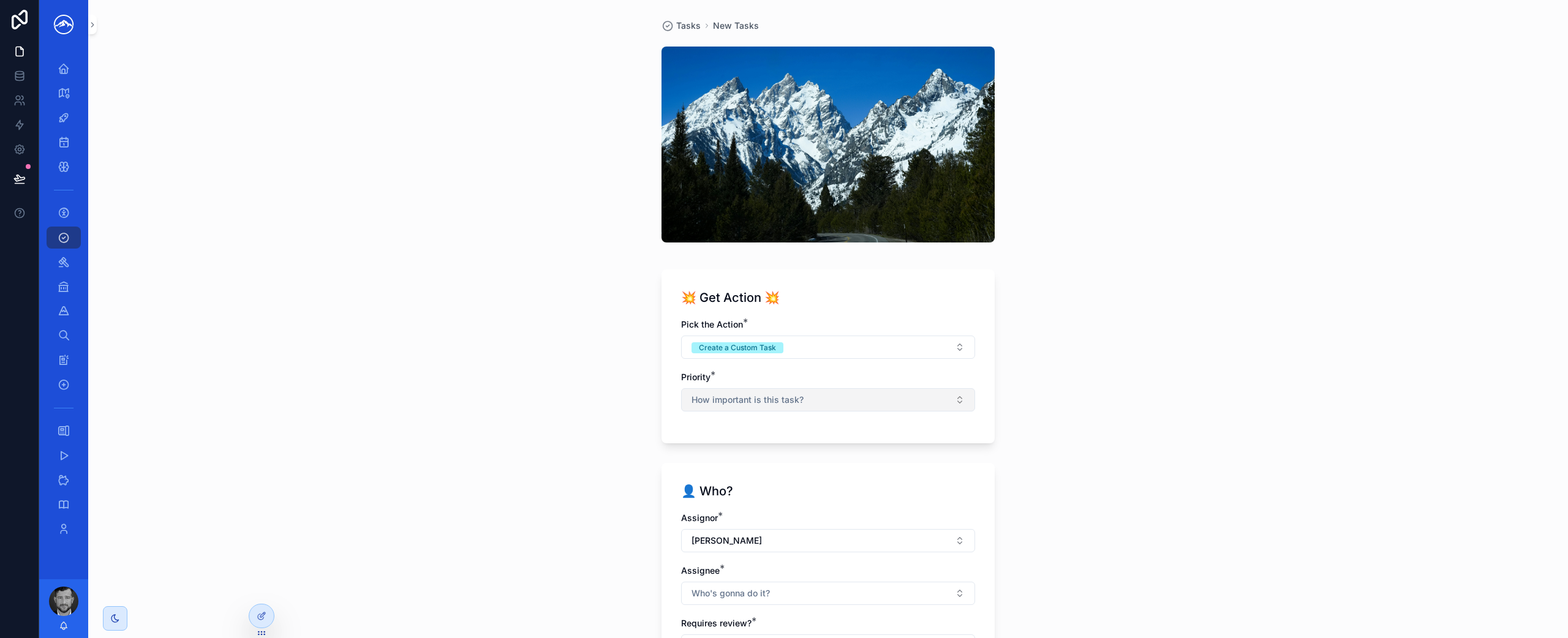
click at [815, 407] on button "How important is this task?" at bounding box center [827, 399] width 294 height 23
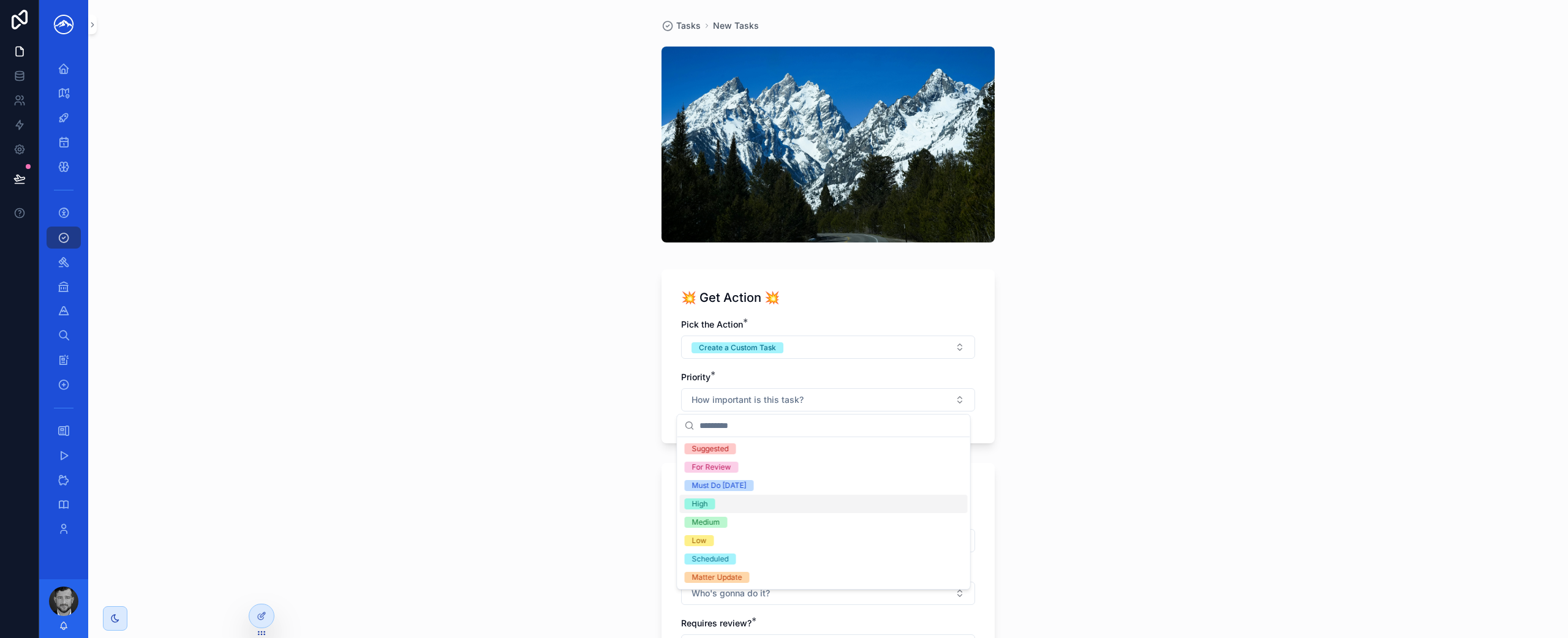
click at [786, 503] on div "High" at bounding box center [823, 504] width 288 height 18
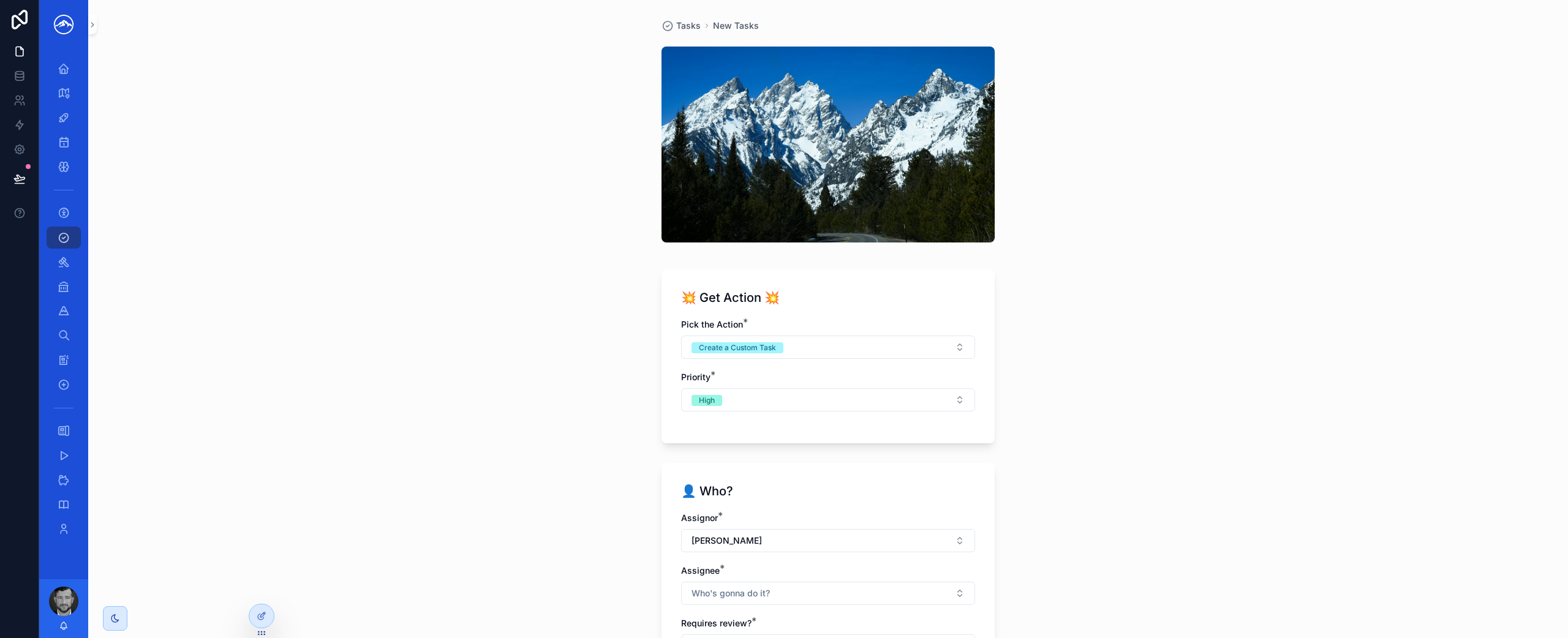
scroll to position [201, 0]
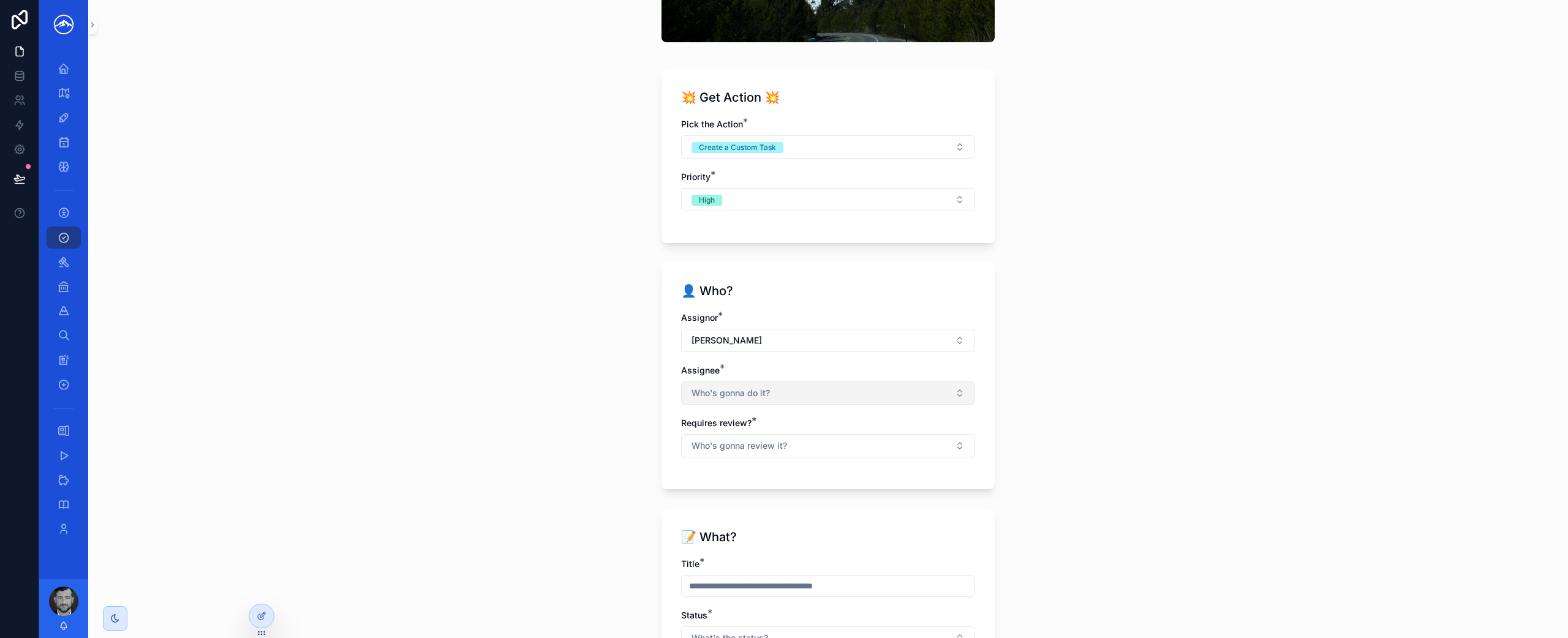
click at [769, 392] on button "Who's gonna do it?" at bounding box center [827, 393] width 294 height 23
type input "***"
click at [769, 440] on div "[PERSON_NAME]" at bounding box center [823, 442] width 288 height 19
click at [1354, 484] on div "Tasks New Tasks 💥 Get Action 💥 Pick the Action * Create a Custom Task Priority …" at bounding box center [827, 319] width 1479 height 638
click at [883, 456] on button "Who's gonna review it?" at bounding box center [827, 447] width 294 height 23
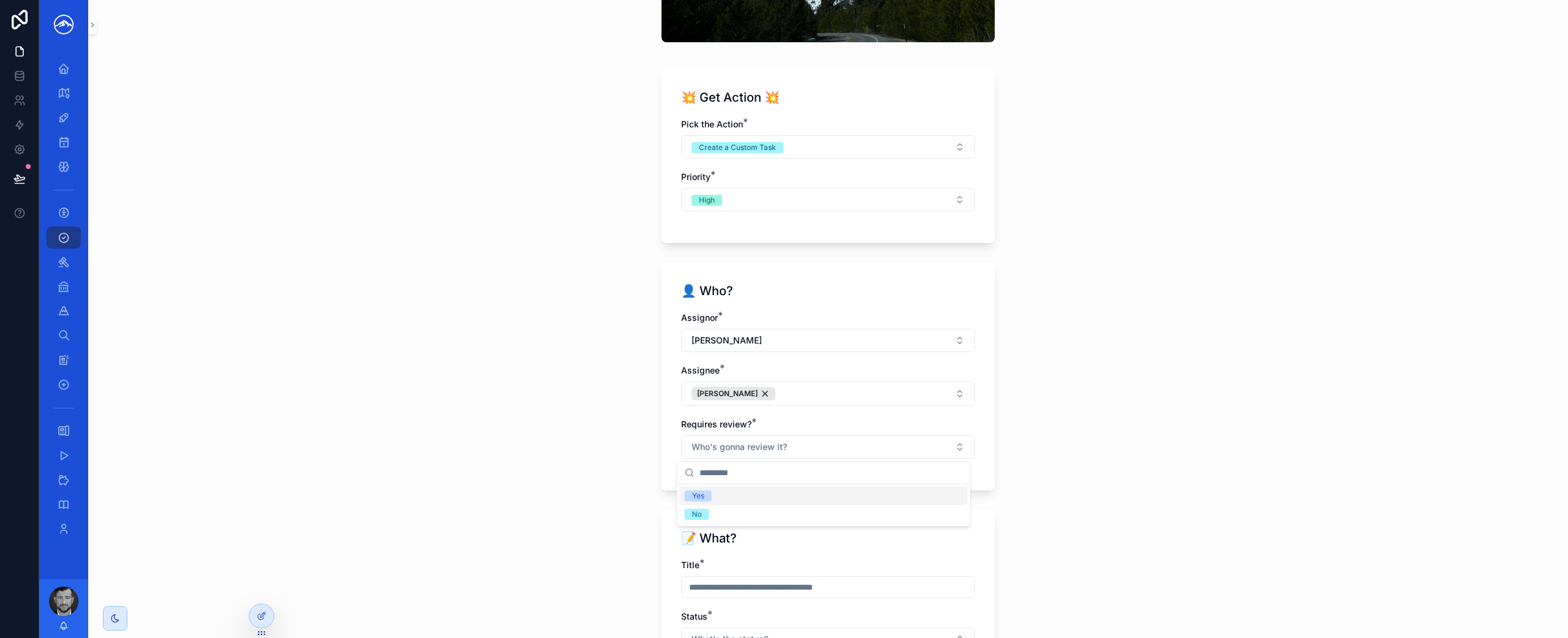
click at [858, 502] on div "Yes" at bounding box center [823, 497] width 288 height 18
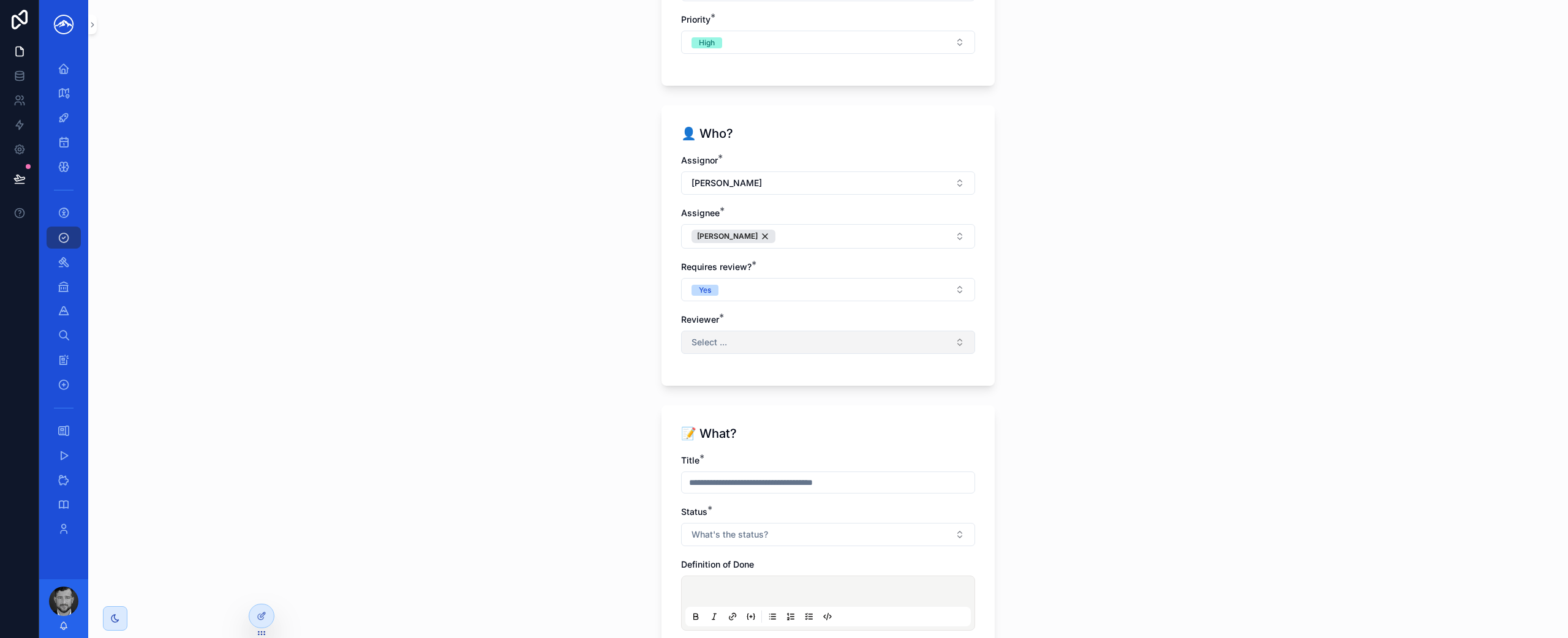
click at [855, 342] on button "Select ..." at bounding box center [827, 342] width 294 height 23
click at [808, 447] on div "[PERSON_NAME]" at bounding box center [823, 450] width 288 height 19
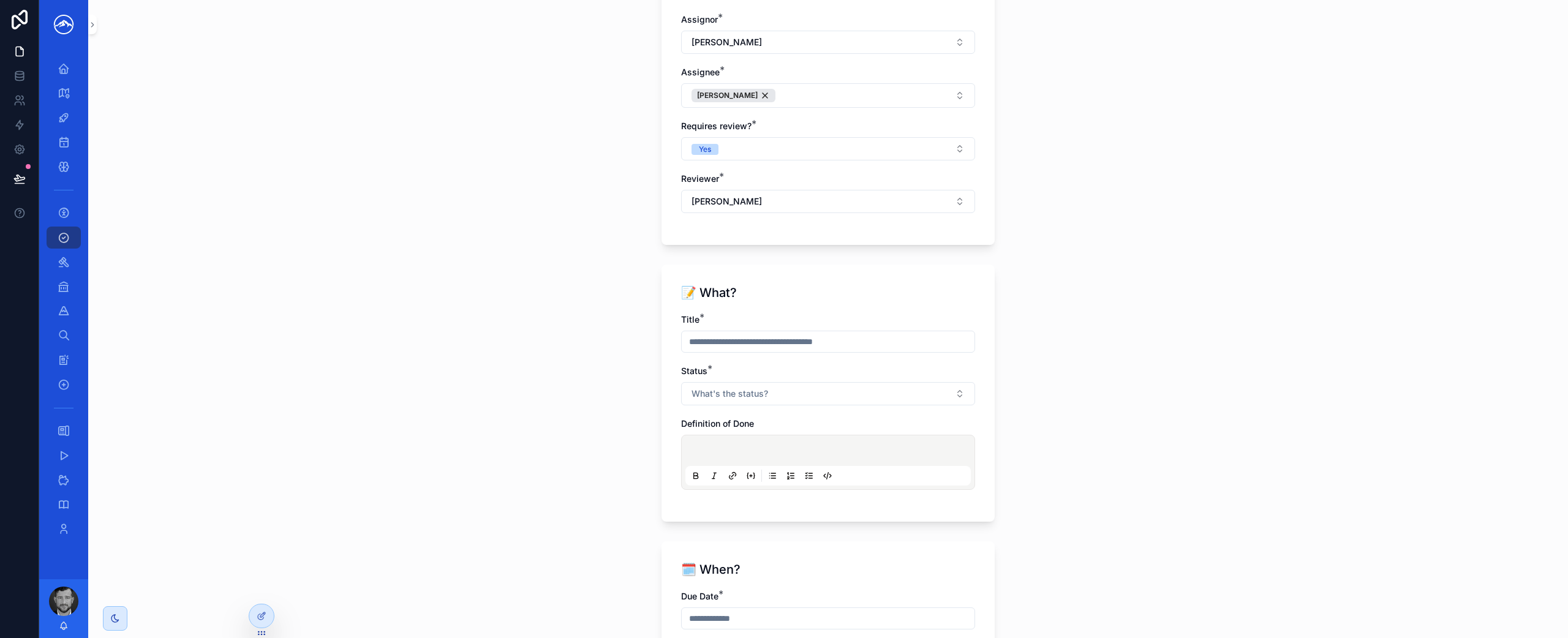
click at [803, 343] on input "scrollable content" at bounding box center [827, 341] width 293 height 18
type input "**********"
click at [793, 398] on button "What's the status?" at bounding box center [827, 393] width 294 height 23
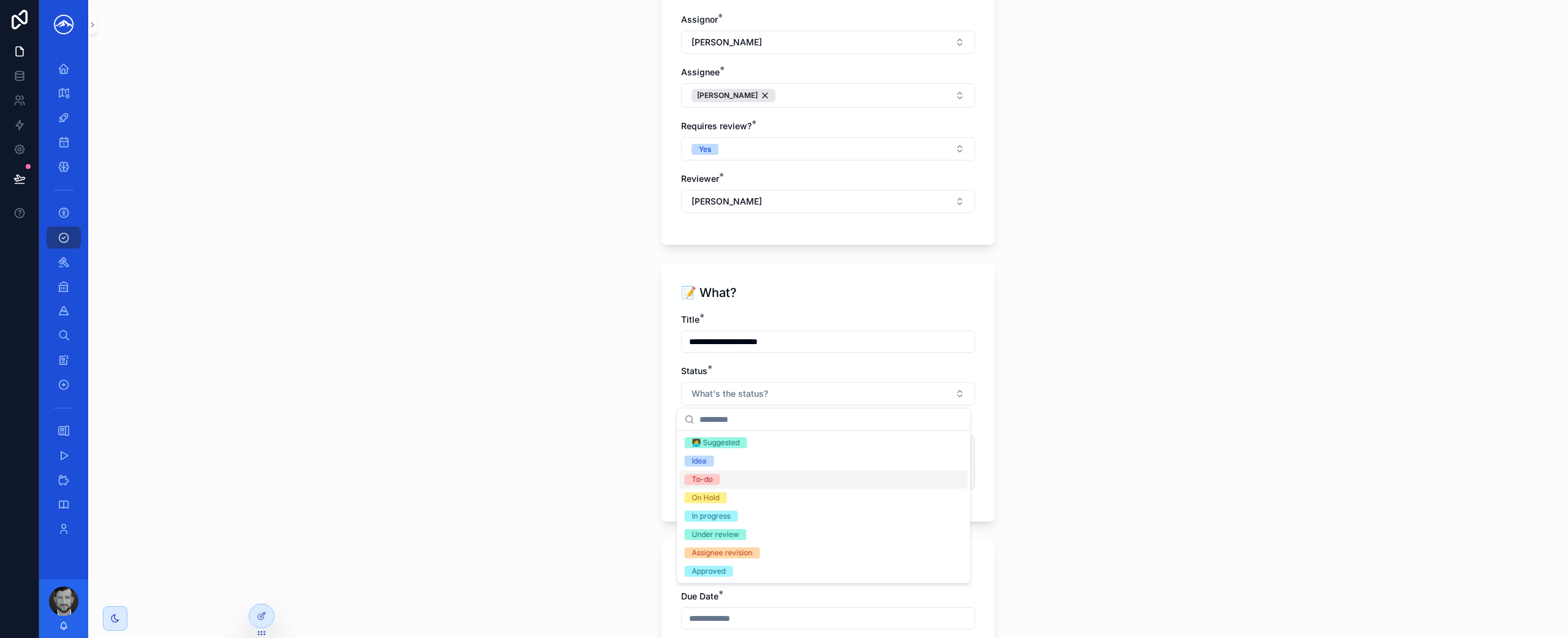
click at [777, 483] on div "To-do" at bounding box center [823, 480] width 288 height 18
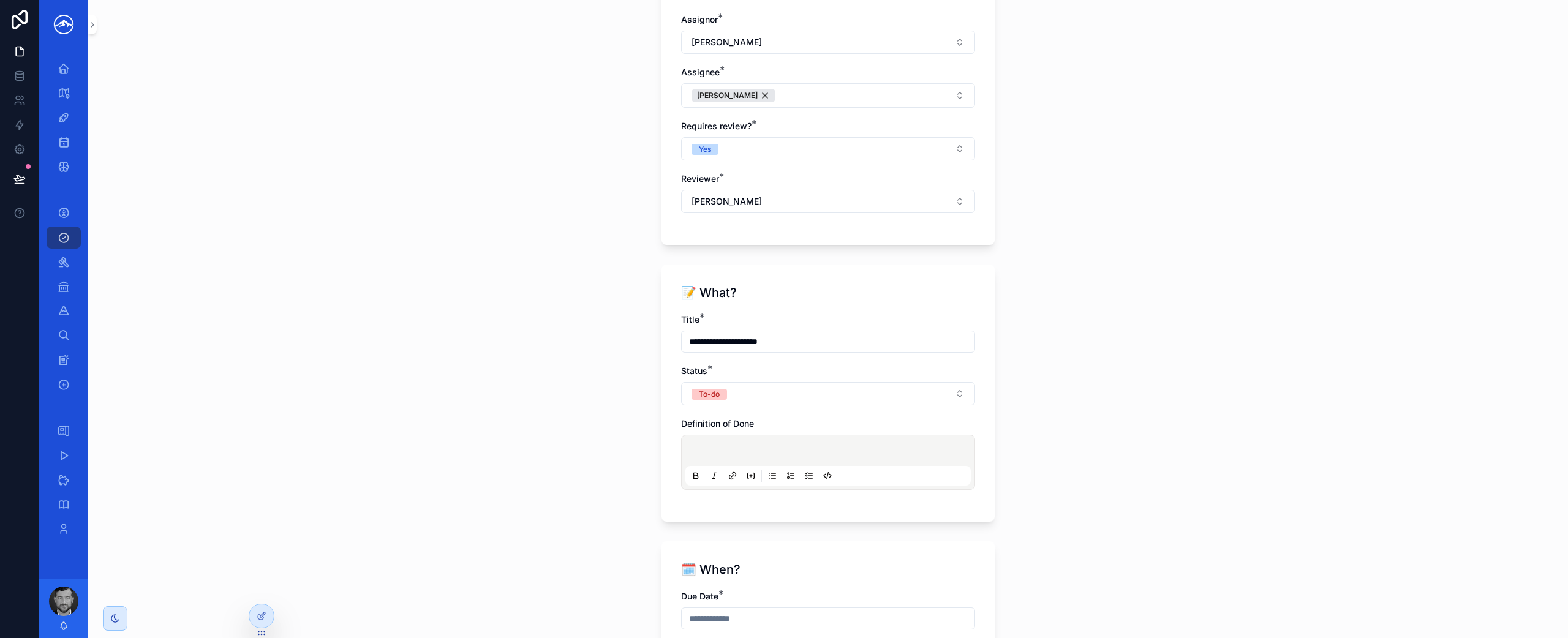
click at [790, 451] on p "scrollable content" at bounding box center [830, 452] width 286 height 12
click at [804, 478] on icon "scrollable content" at bounding box center [809, 475] width 10 height 10
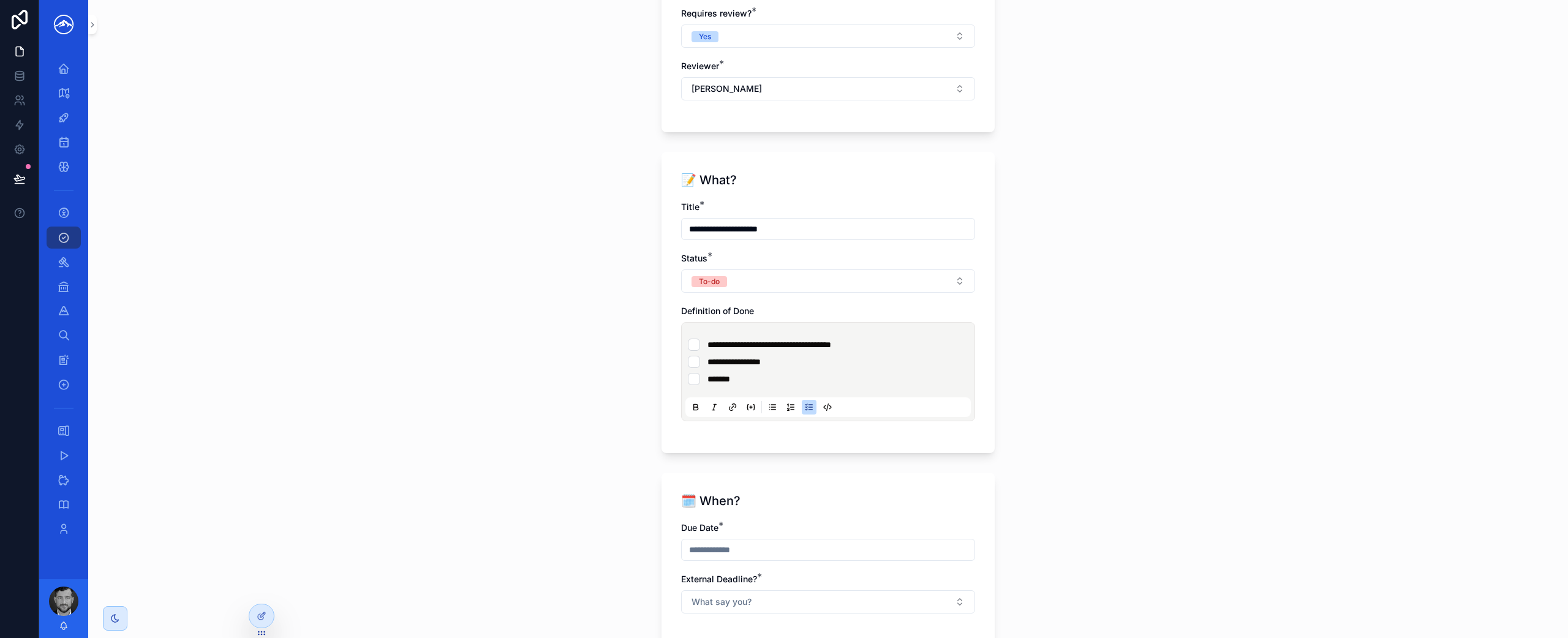
scroll to position [657, 0]
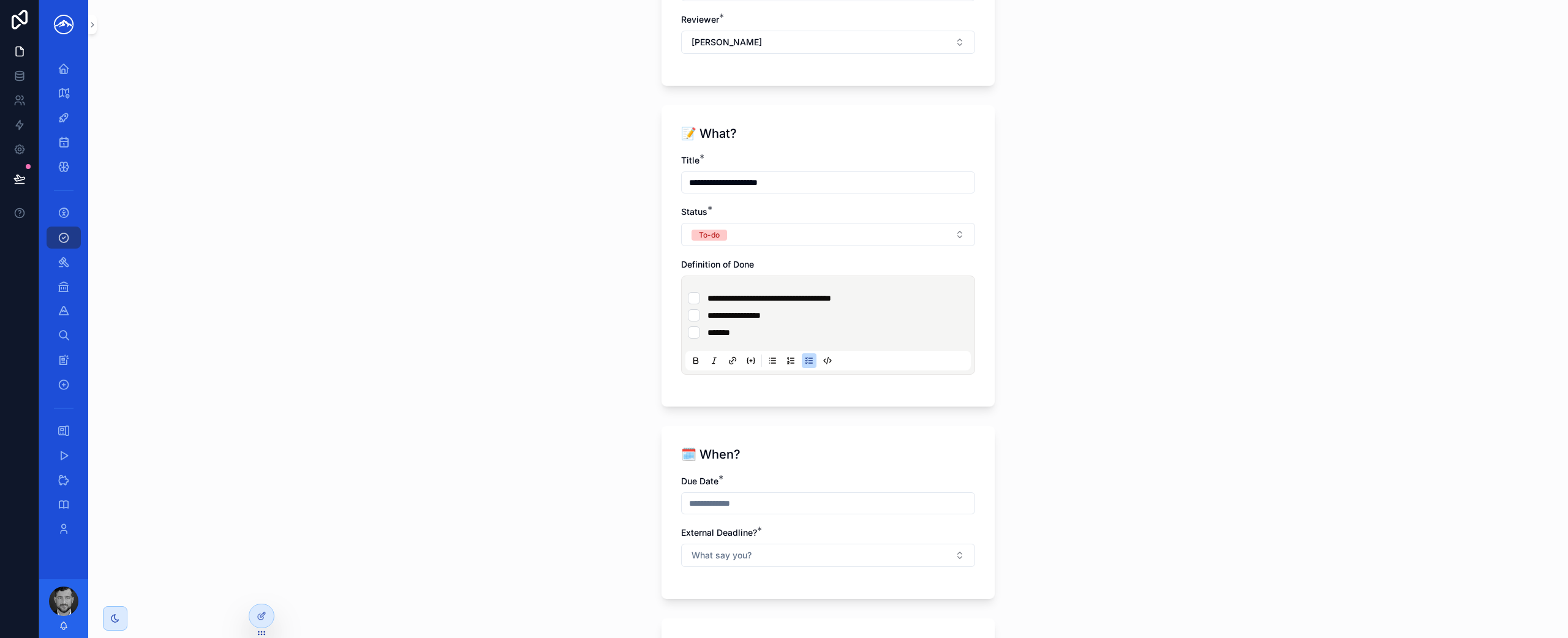
click at [791, 514] on div "Due Date * External Deadline? * What say you?" at bounding box center [827, 527] width 294 height 104
click at [797, 505] on input "scrollable content" at bounding box center [827, 503] width 293 height 18
click at [824, 391] on button "10" at bounding box center [824, 393] width 22 height 22
type input "*********"
click at [963, 473] on div "🗓️ When? Due Date * ********* External Deadline? * What say you?" at bounding box center [827, 512] width 333 height 173
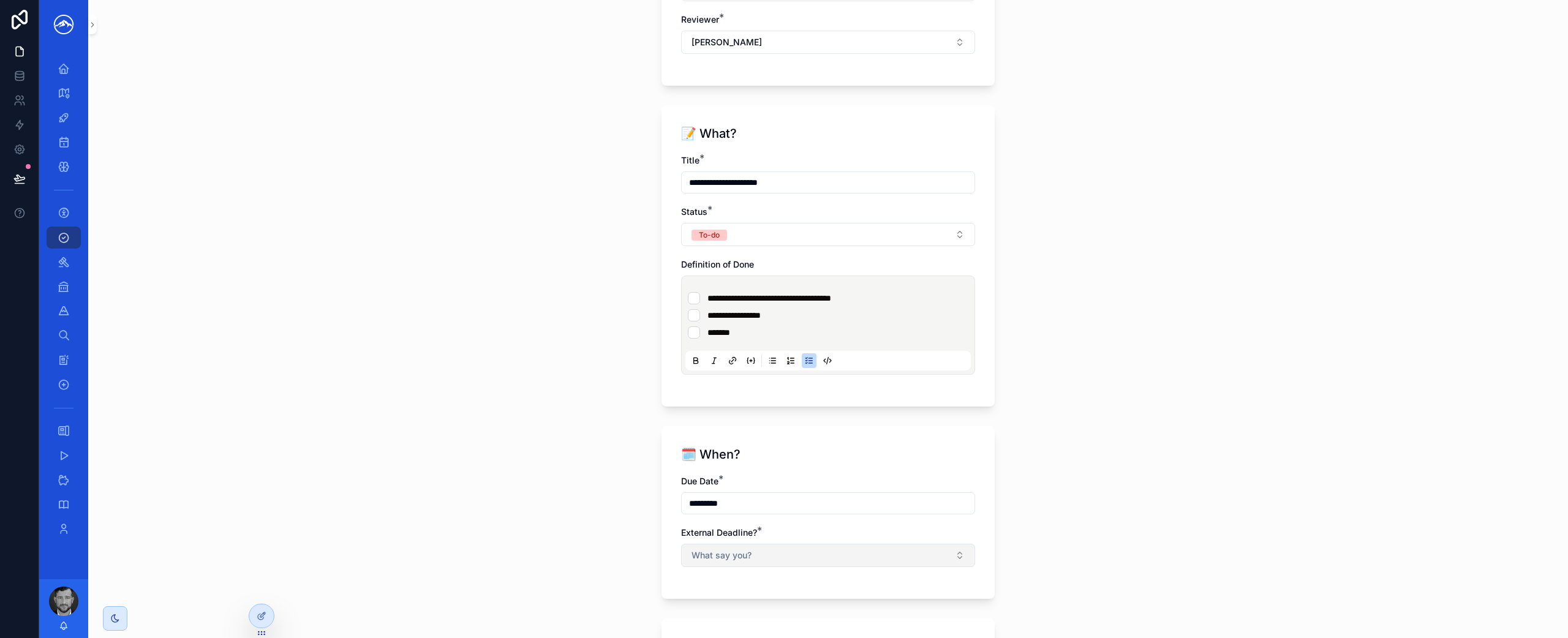
click at [893, 558] on button "What say you?" at bounding box center [827, 555] width 294 height 23
click at [865, 604] on div "Yes" at bounding box center [823, 605] width 288 height 18
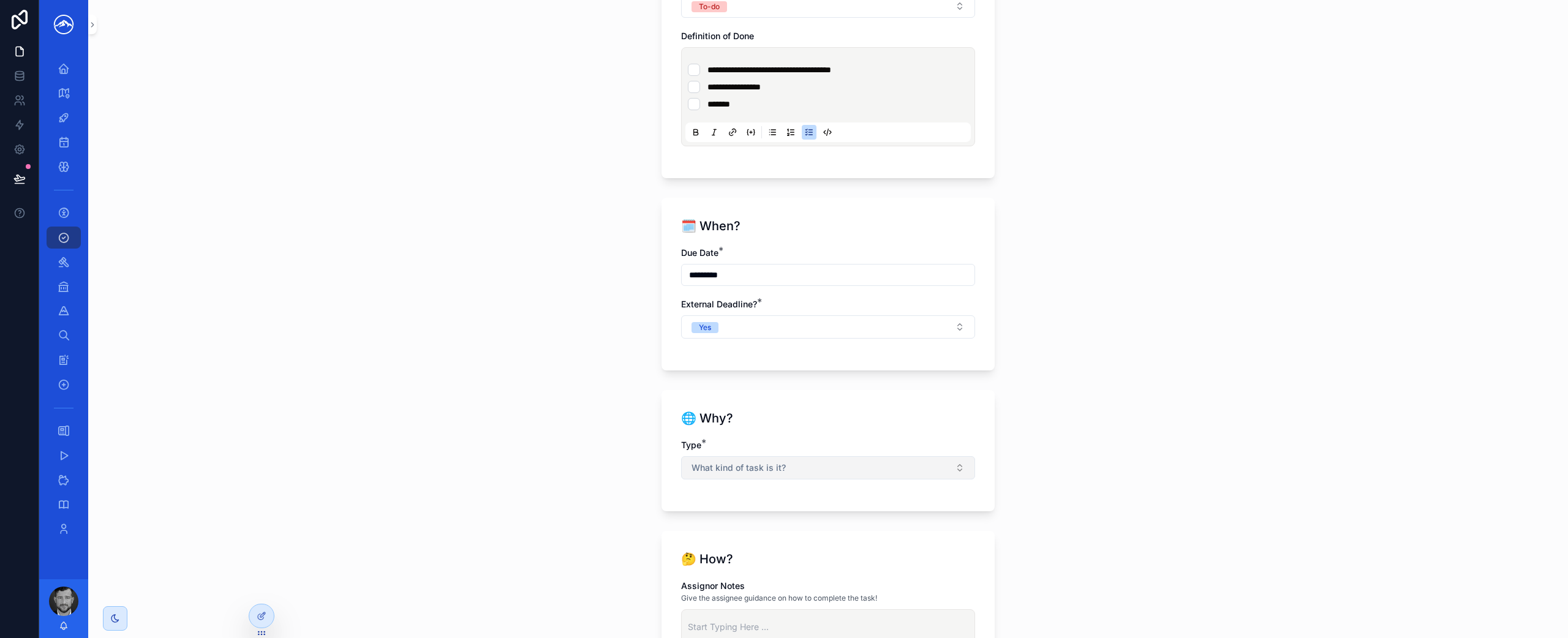
click at [802, 471] on button "What kind of task is it?" at bounding box center [827, 467] width 294 height 23
click at [777, 522] on div "Matter" at bounding box center [823, 517] width 288 height 18
click at [778, 516] on button "Select ..." at bounding box center [827, 520] width 294 height 23
type input "****"
click at [741, 568] on div "Google" at bounding box center [823, 570] width 288 height 19
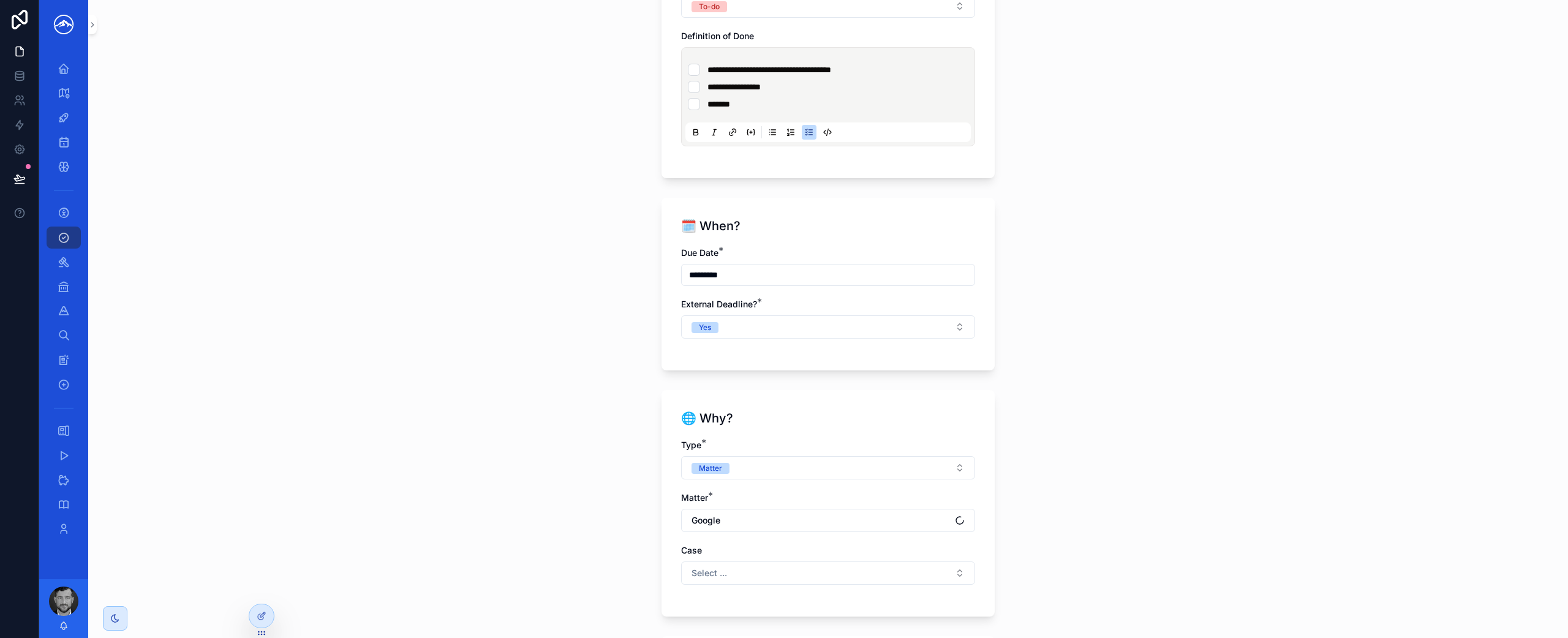
click at [755, 552] on div "Case" at bounding box center [827, 550] width 294 height 12
click at [748, 571] on button "Select ..." at bounding box center [827, 572] width 294 height 23
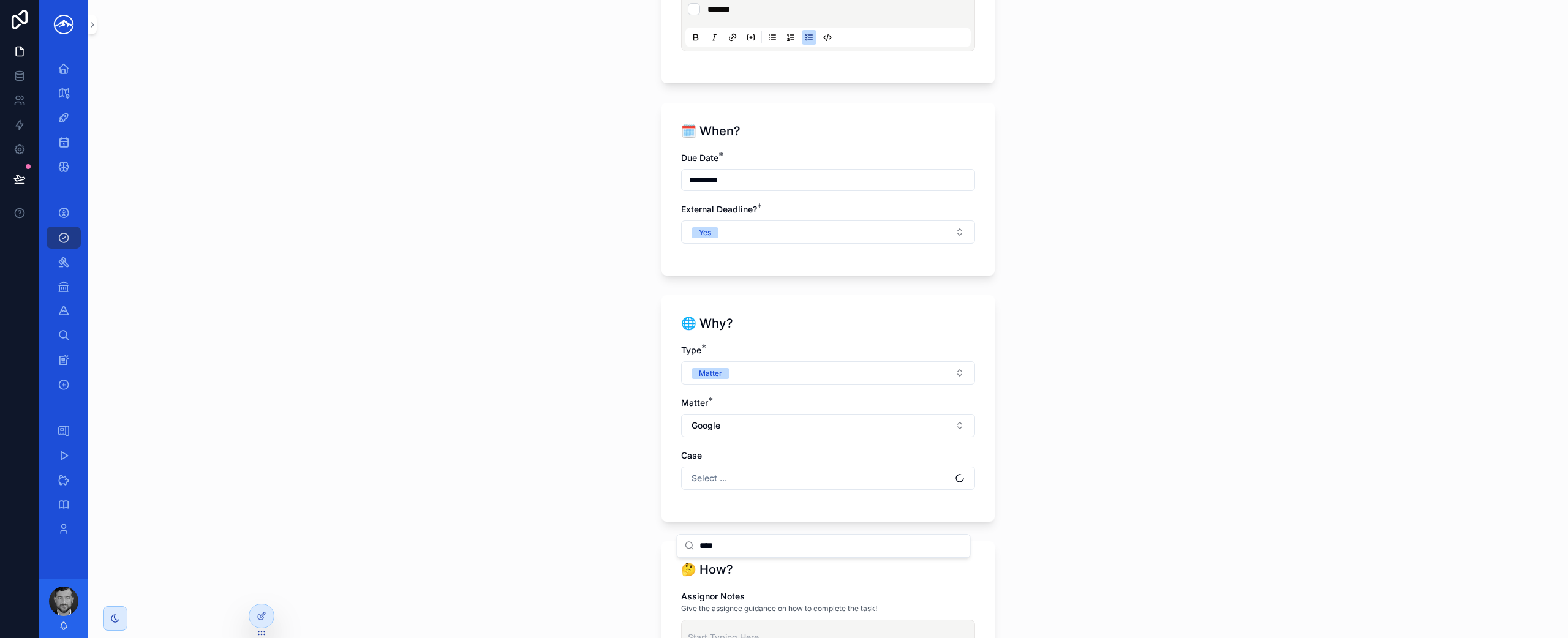
scroll to position [1040, 0]
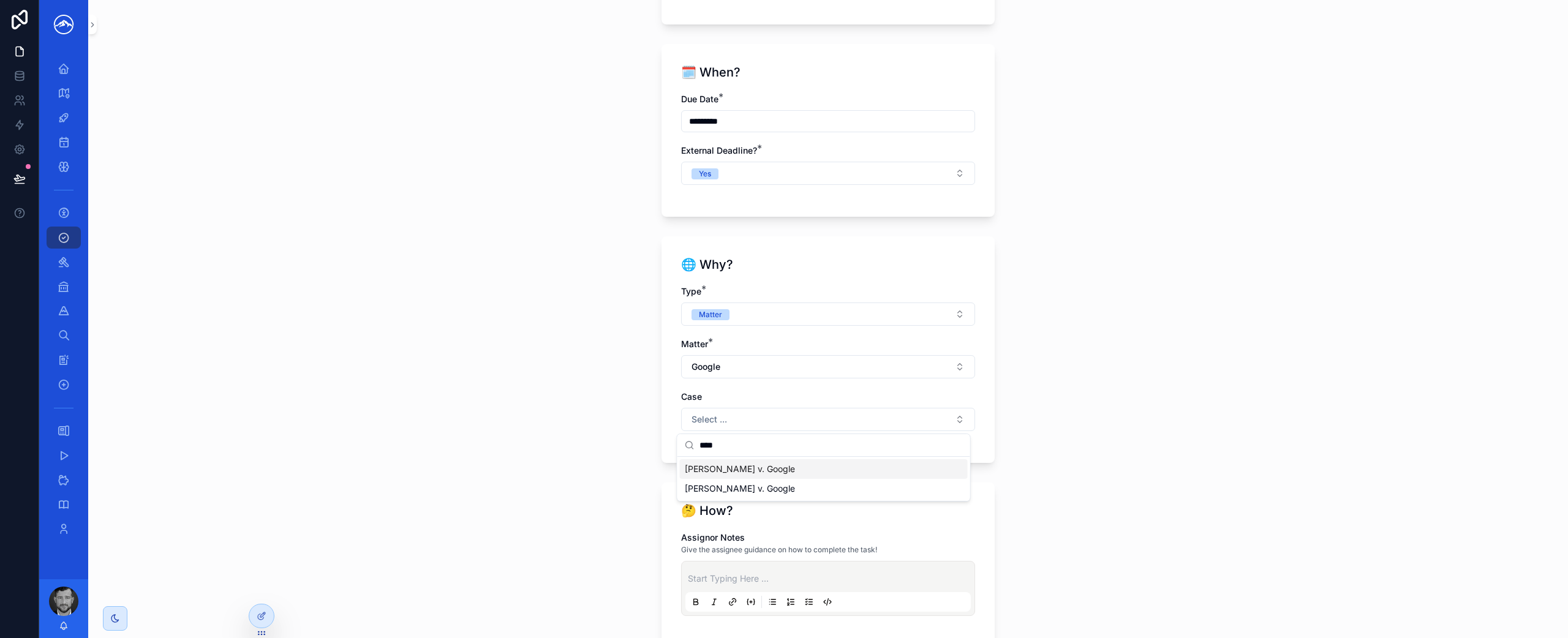
type input "****"
click at [842, 465] on div "[PERSON_NAME] v. Google" at bounding box center [823, 469] width 288 height 19
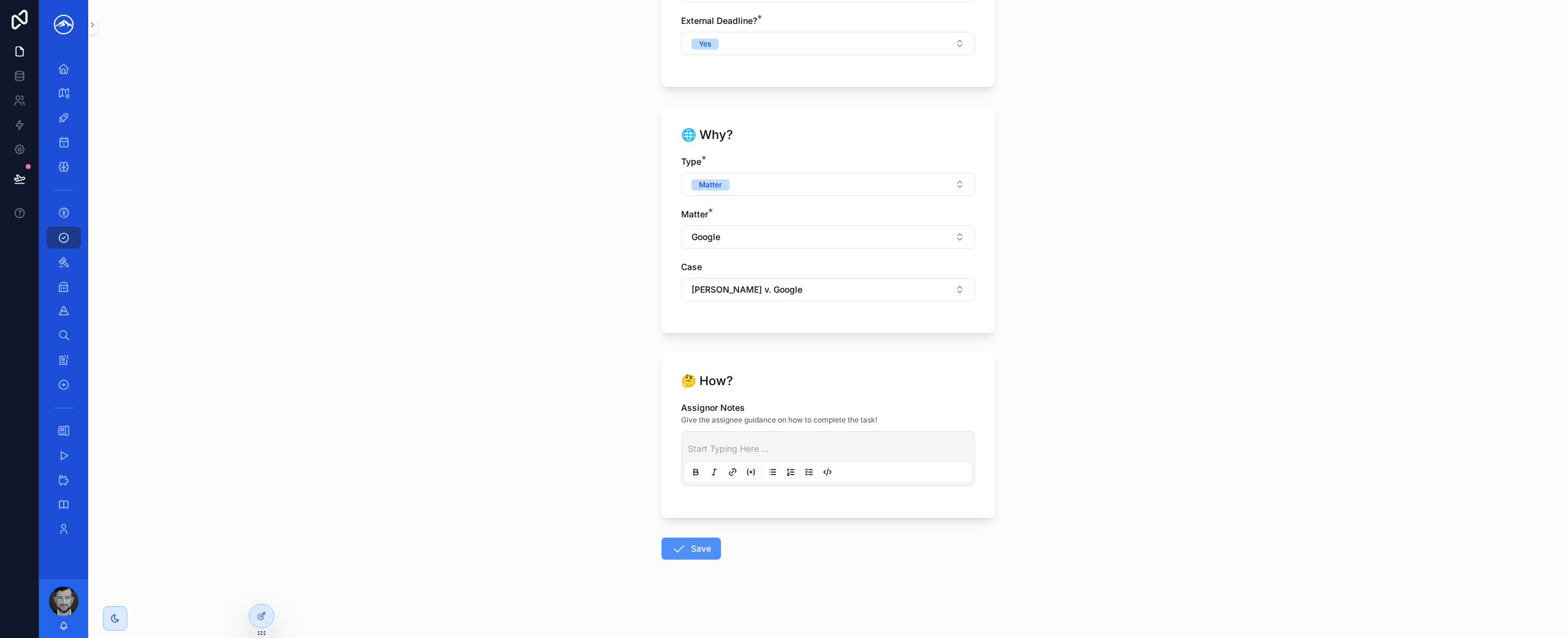
click at [688, 548] on button "Save" at bounding box center [691, 549] width 59 height 22
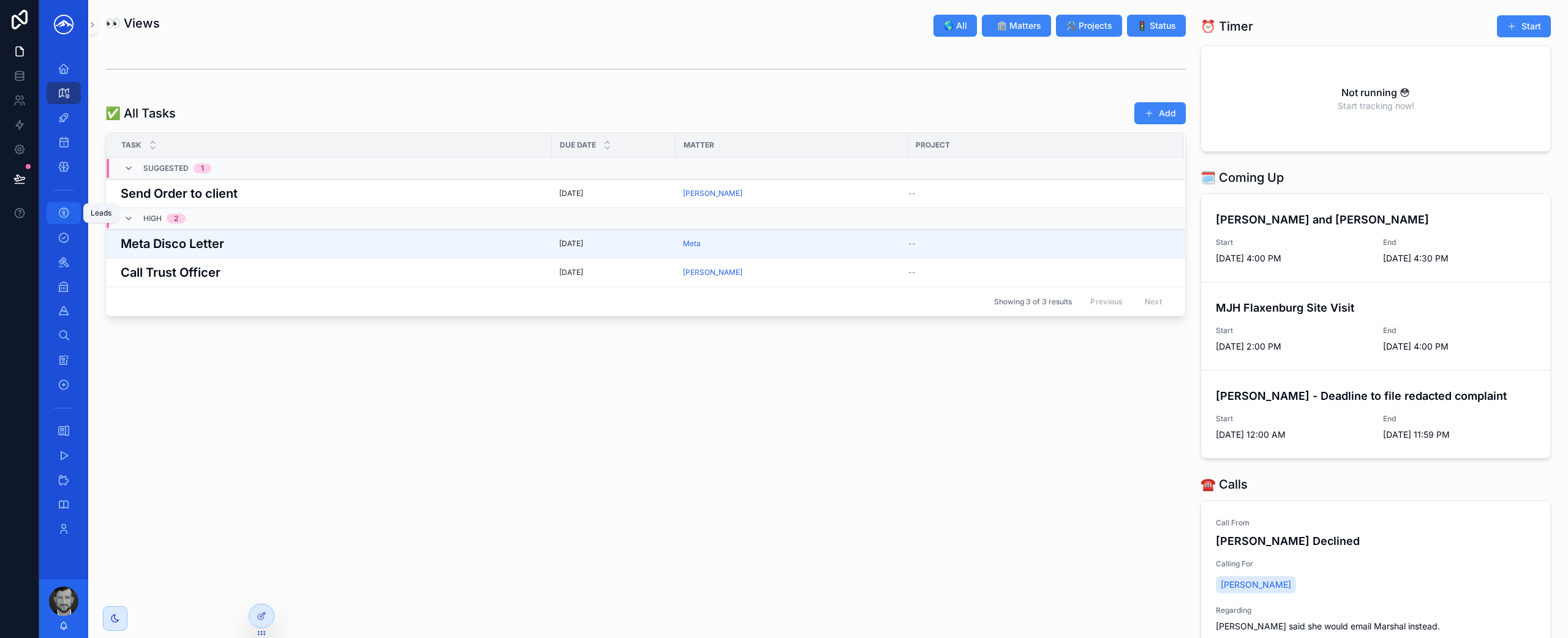
click at [63, 216] on icon "scrollable content" at bounding box center [63, 213] width 12 height 12
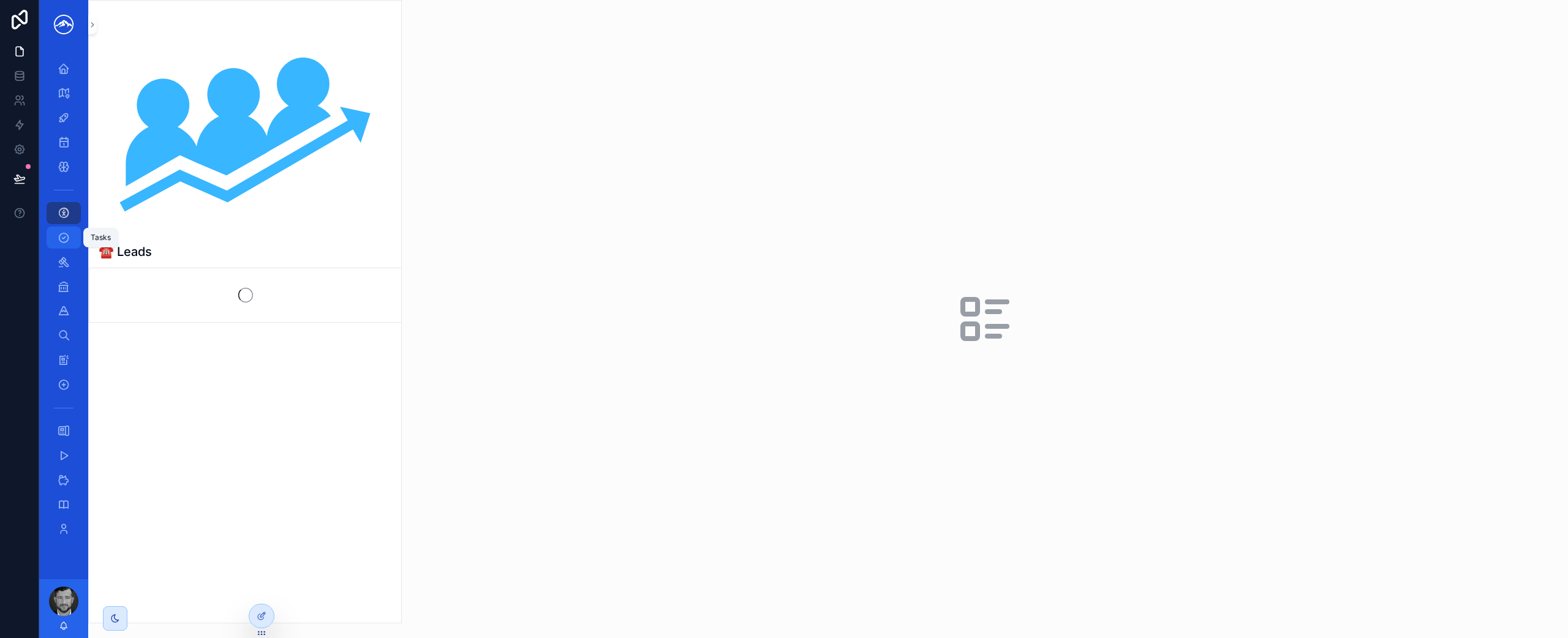
click at [63, 243] on icon "scrollable content" at bounding box center [63, 237] width 12 height 12
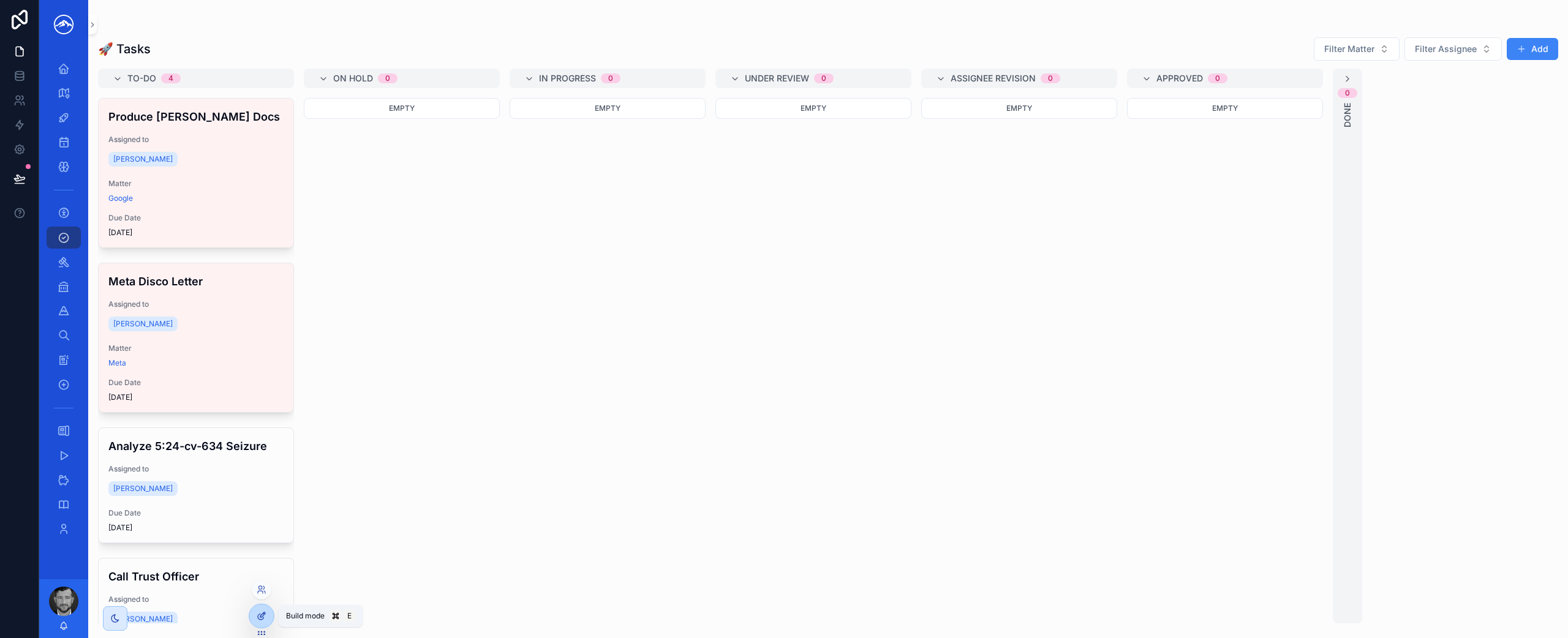
click at [263, 614] on icon at bounding box center [263, 613] width 1 height 1
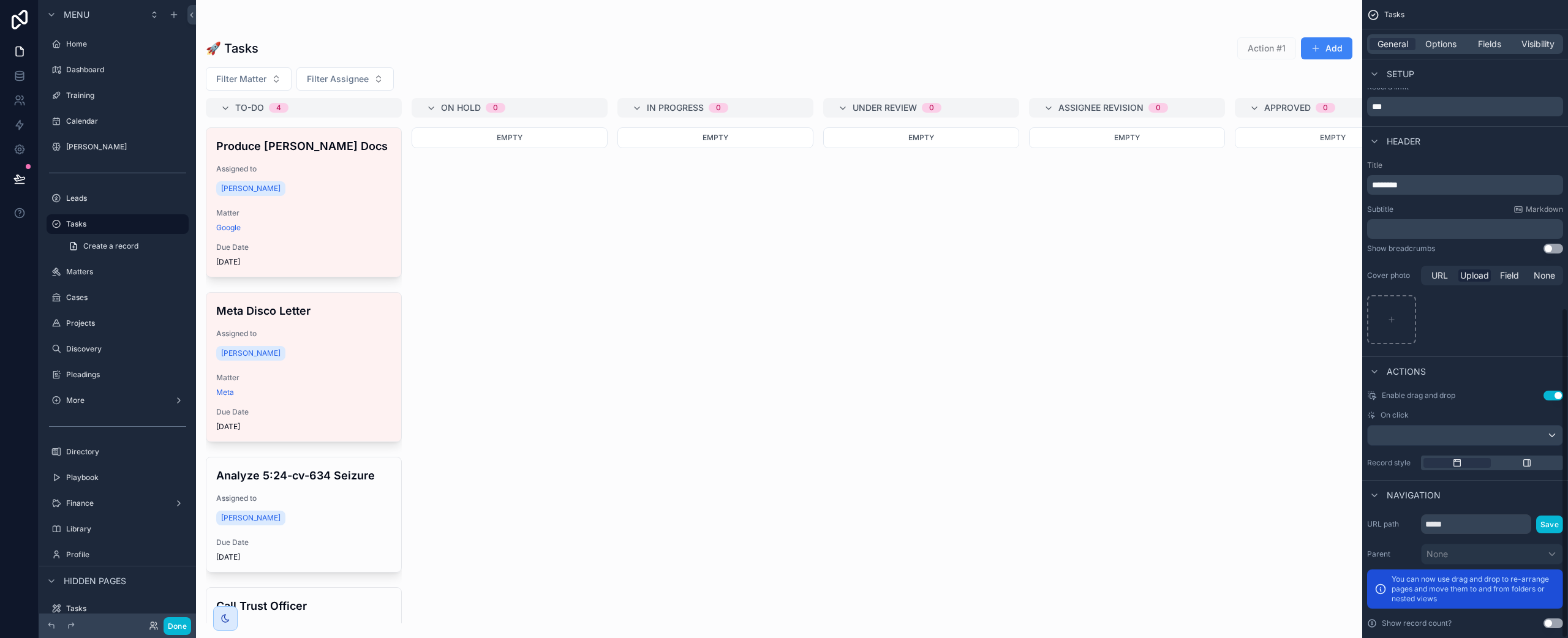
scroll to position [595, 0]
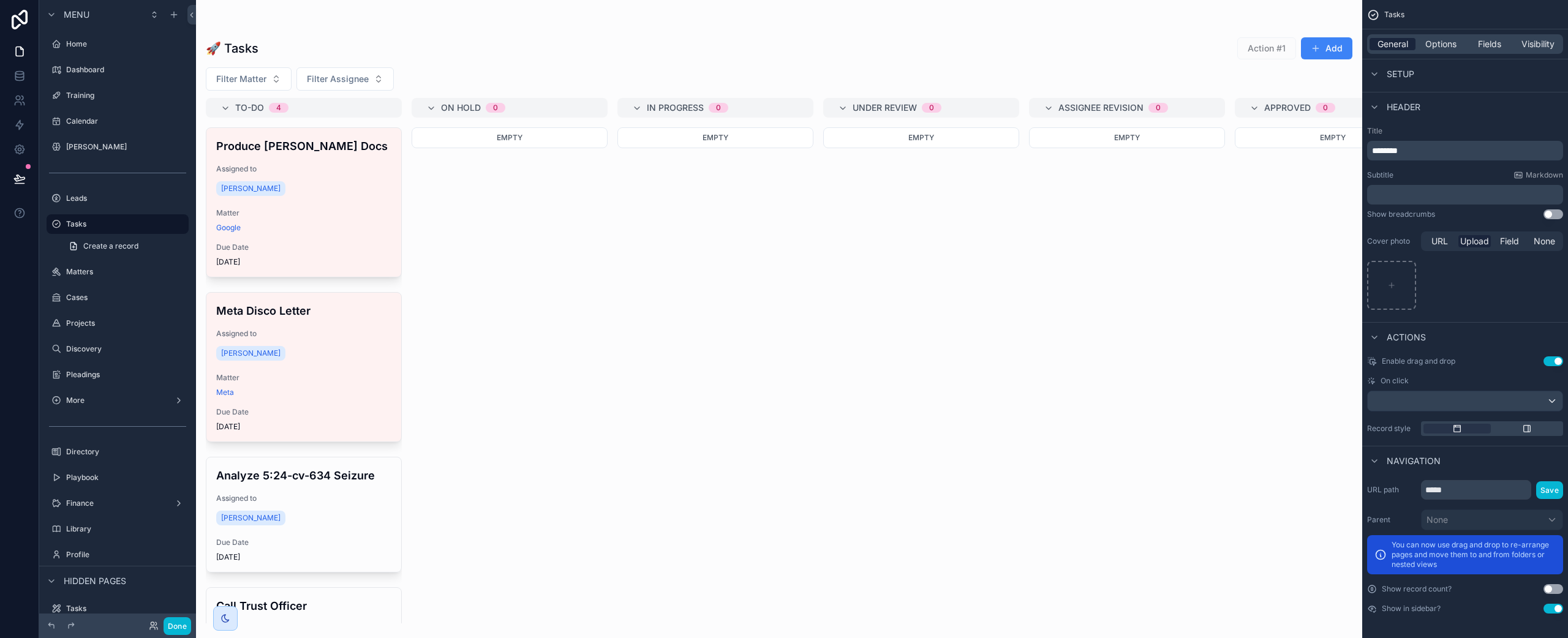
click at [1399, 46] on span "General" at bounding box center [1392, 43] width 31 height 12
click at [1440, 52] on div "General Options Fields Visibility" at bounding box center [1464, 43] width 196 height 19
click at [1444, 47] on span "Options" at bounding box center [1440, 43] width 31 height 12
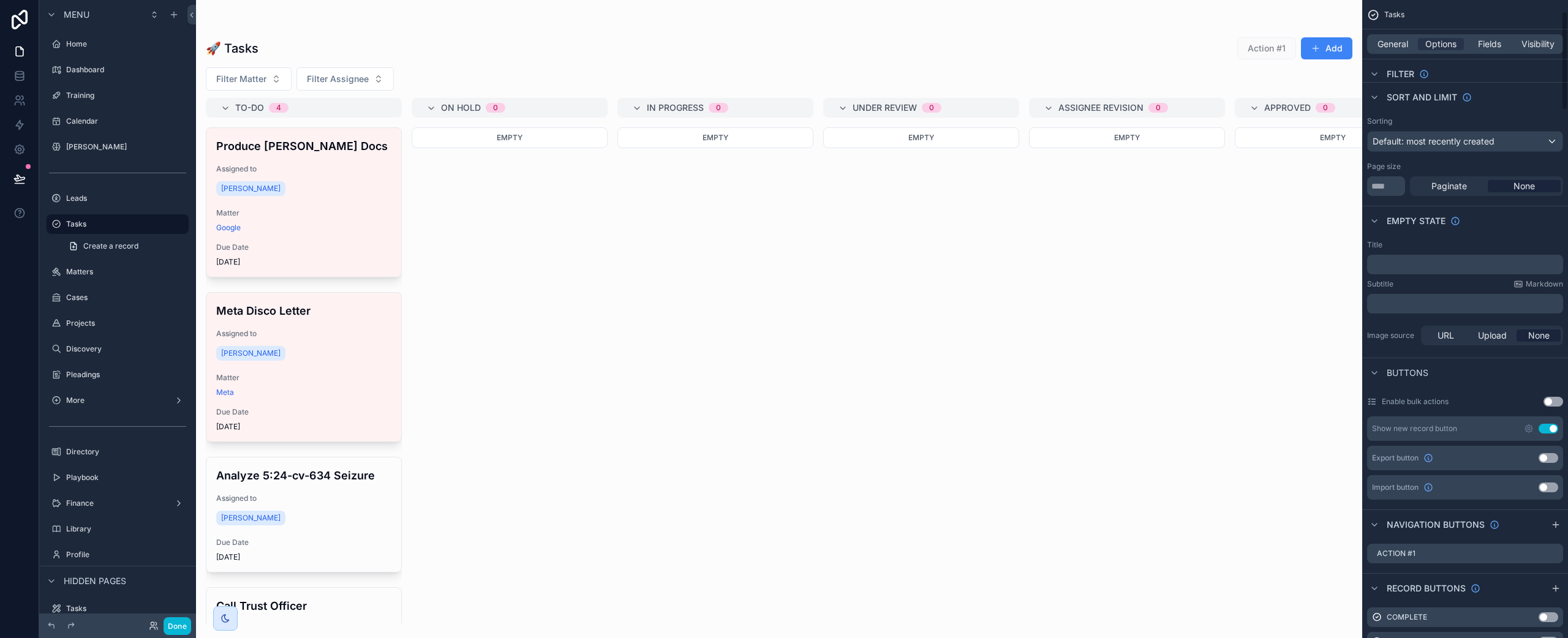
scroll to position [83, 0]
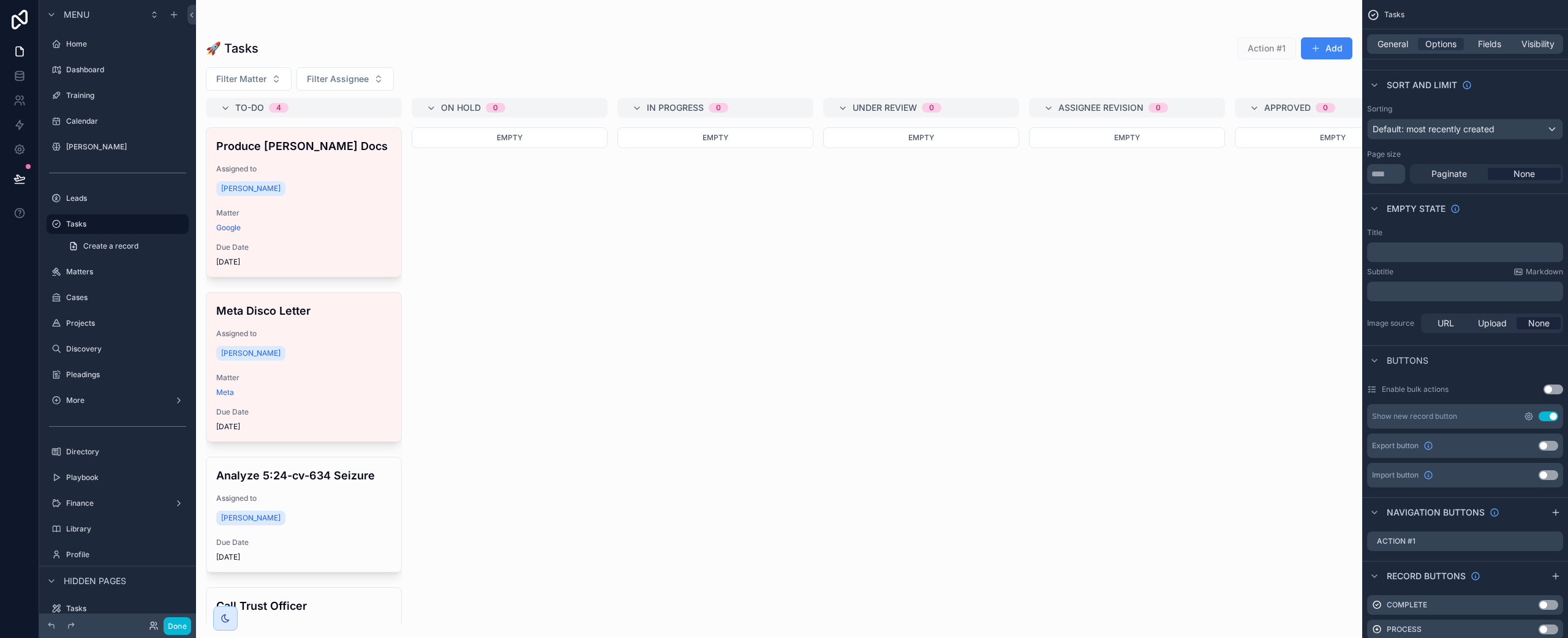
click at [1527, 416] on icon "scrollable content" at bounding box center [1528, 416] width 10 height 10
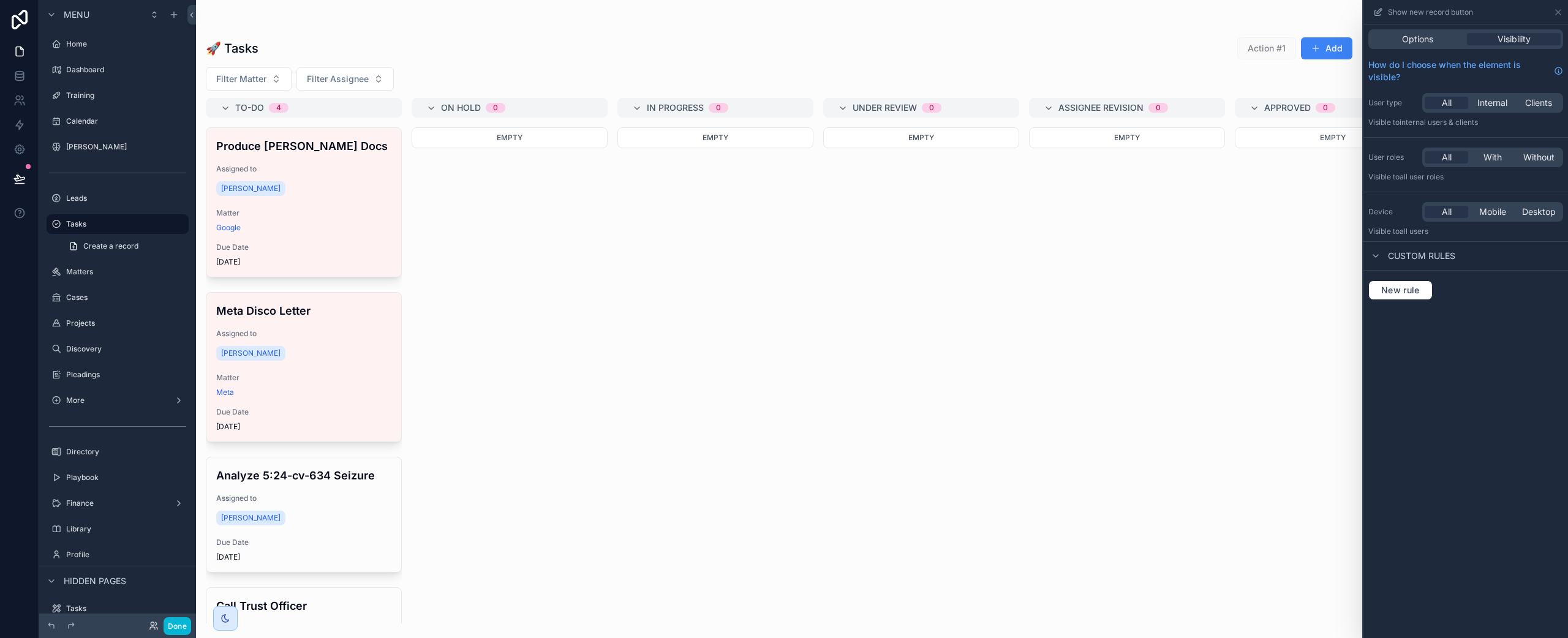
click at [1438, 49] on div "Options Visibility" at bounding box center [1464, 39] width 204 height 30
click at [1438, 39] on div "Options" at bounding box center [1416, 39] width 93 height 12
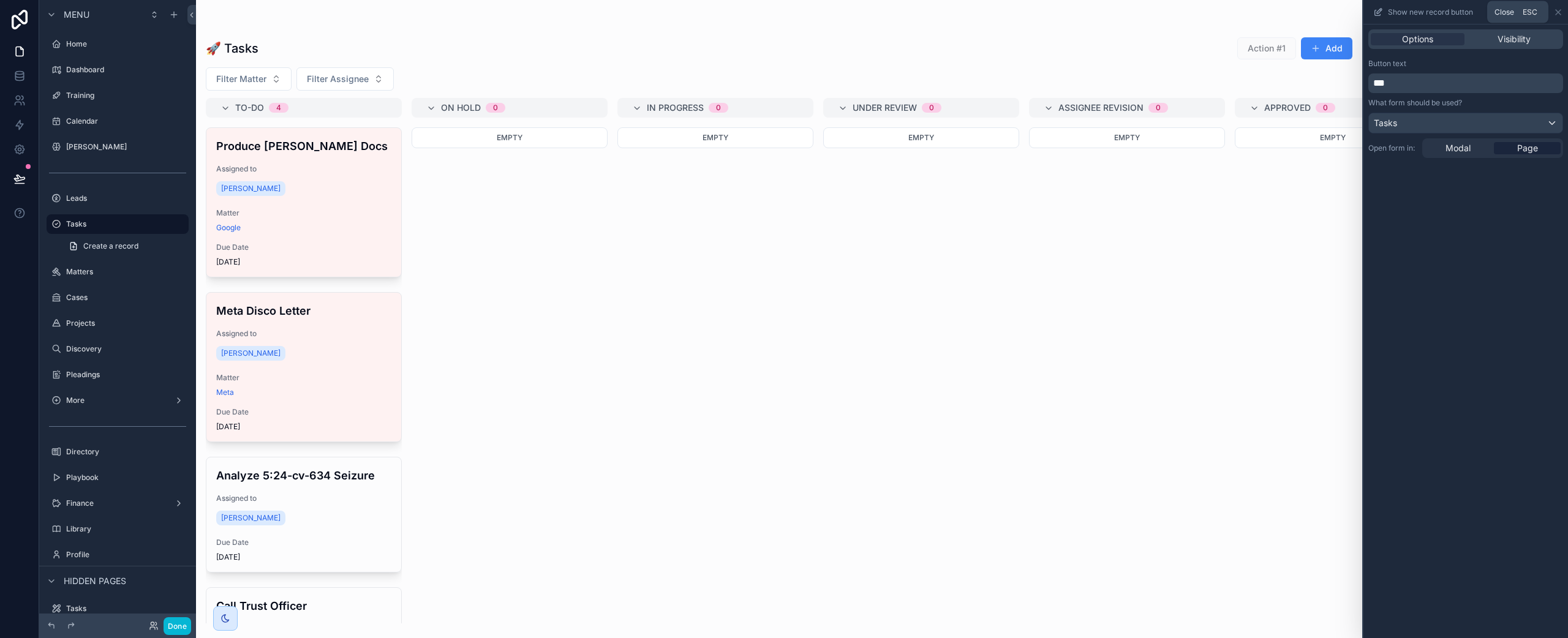
click at [1559, 11] on icon at bounding box center [1557, 12] width 5 height 5
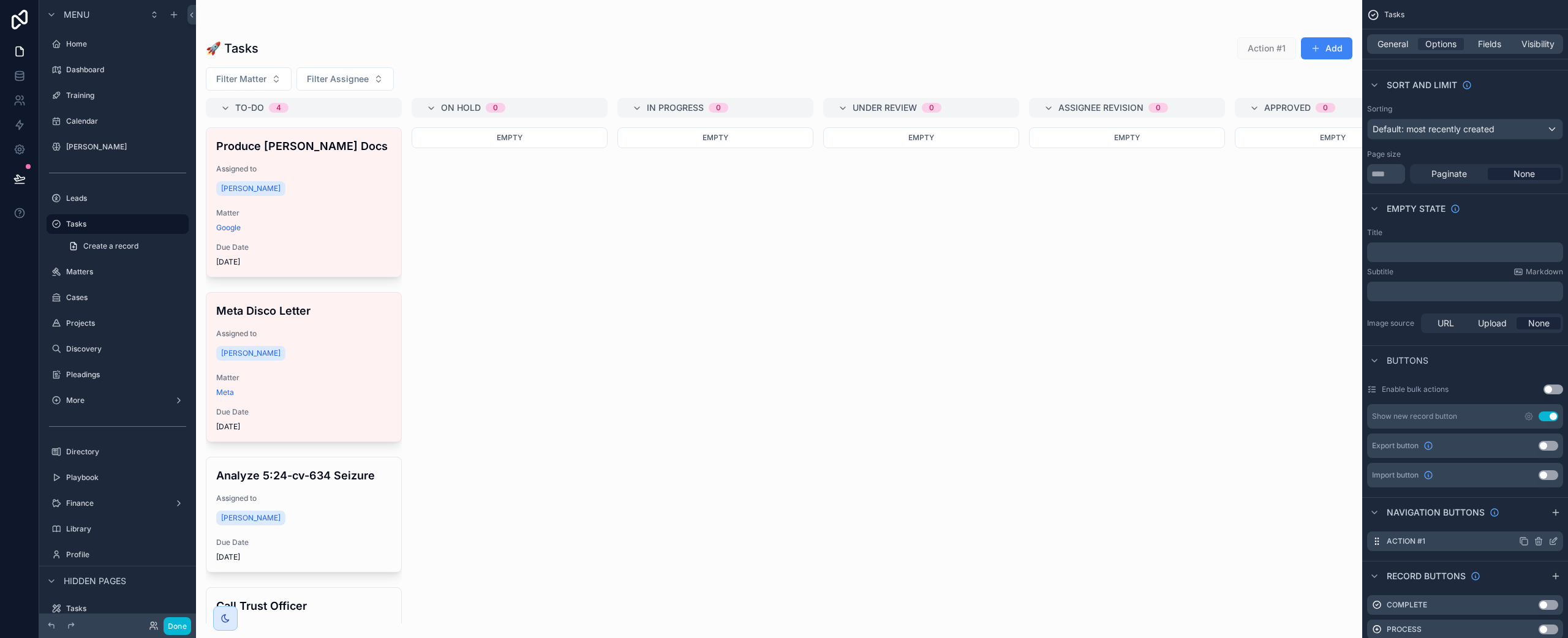
click at [1537, 540] on icon "scrollable content" at bounding box center [1537, 541] width 10 height 10
click at [1535, 521] on icon at bounding box center [1533, 521] width 10 height 10
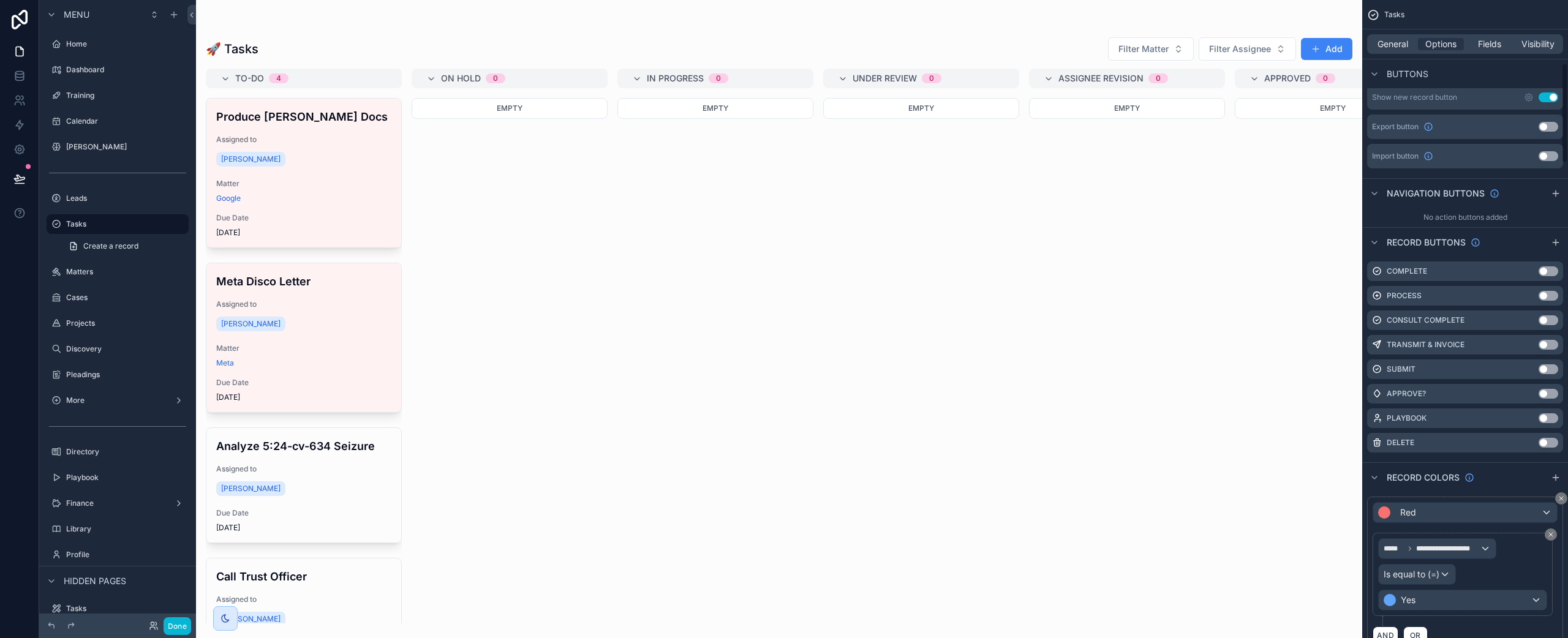
scroll to position [329, 0]
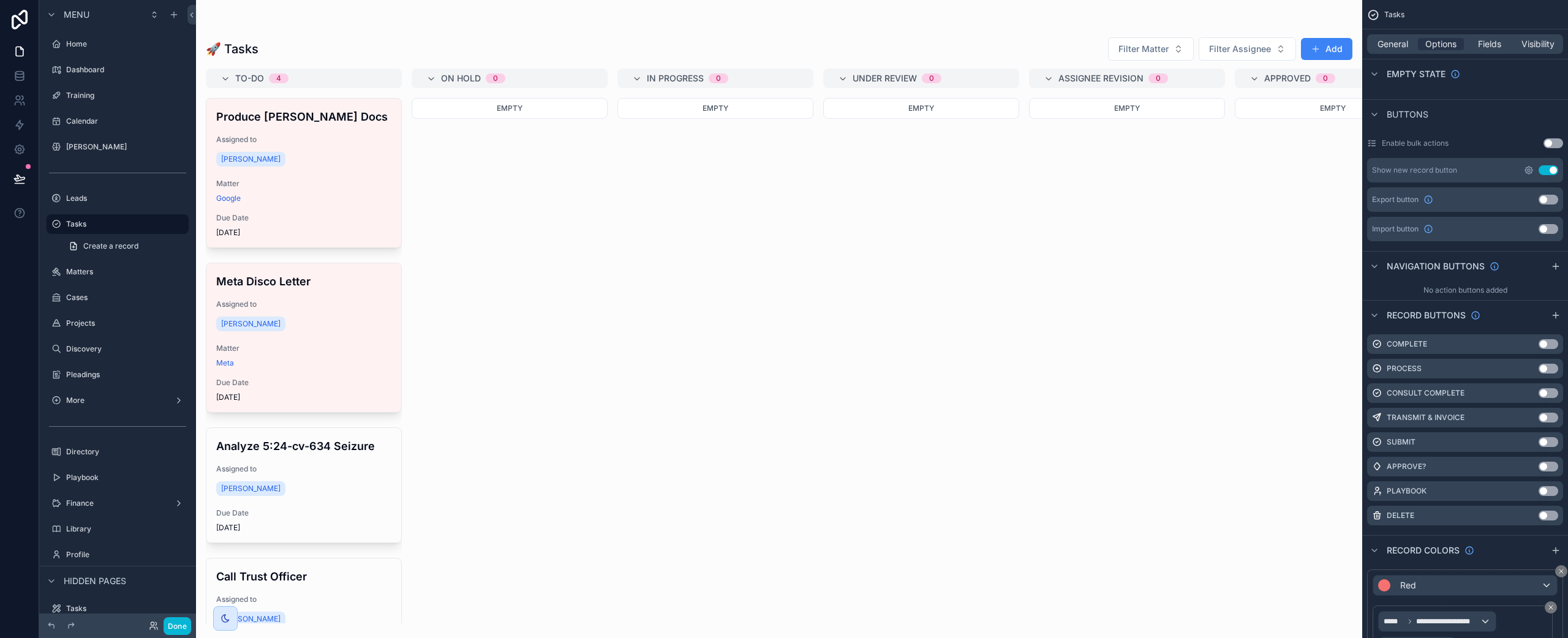
click at [1527, 173] on icon "scrollable content" at bounding box center [1528, 170] width 10 height 10
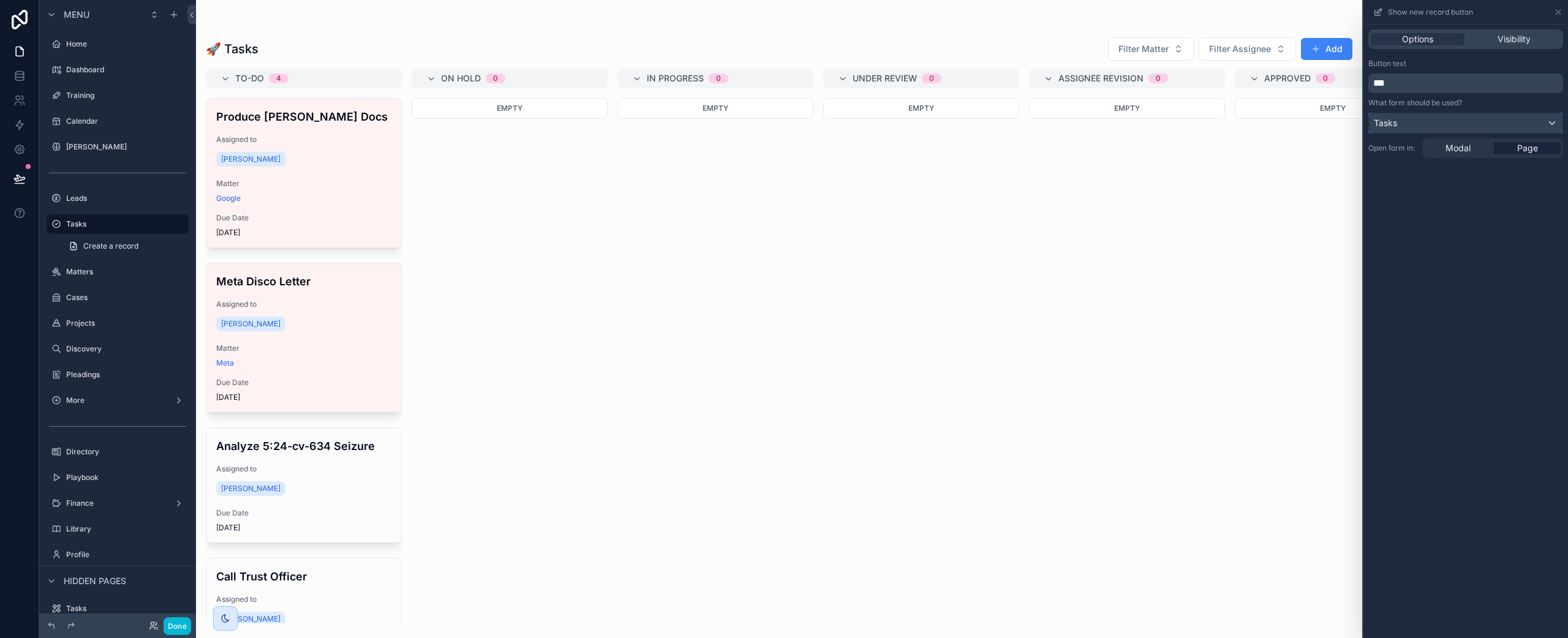
click at [1534, 124] on div "Tasks" at bounding box center [1464, 123] width 193 height 19
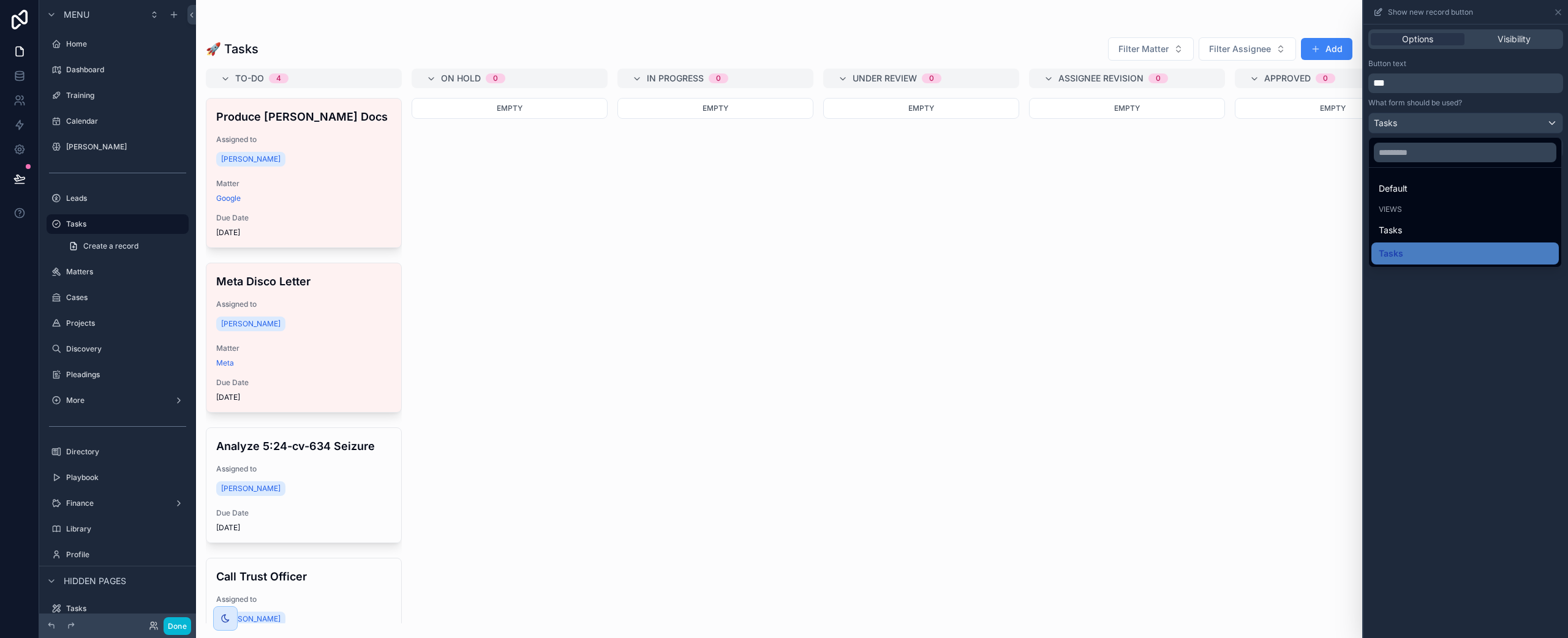
click at [1510, 425] on div at bounding box center [1464, 319] width 204 height 638
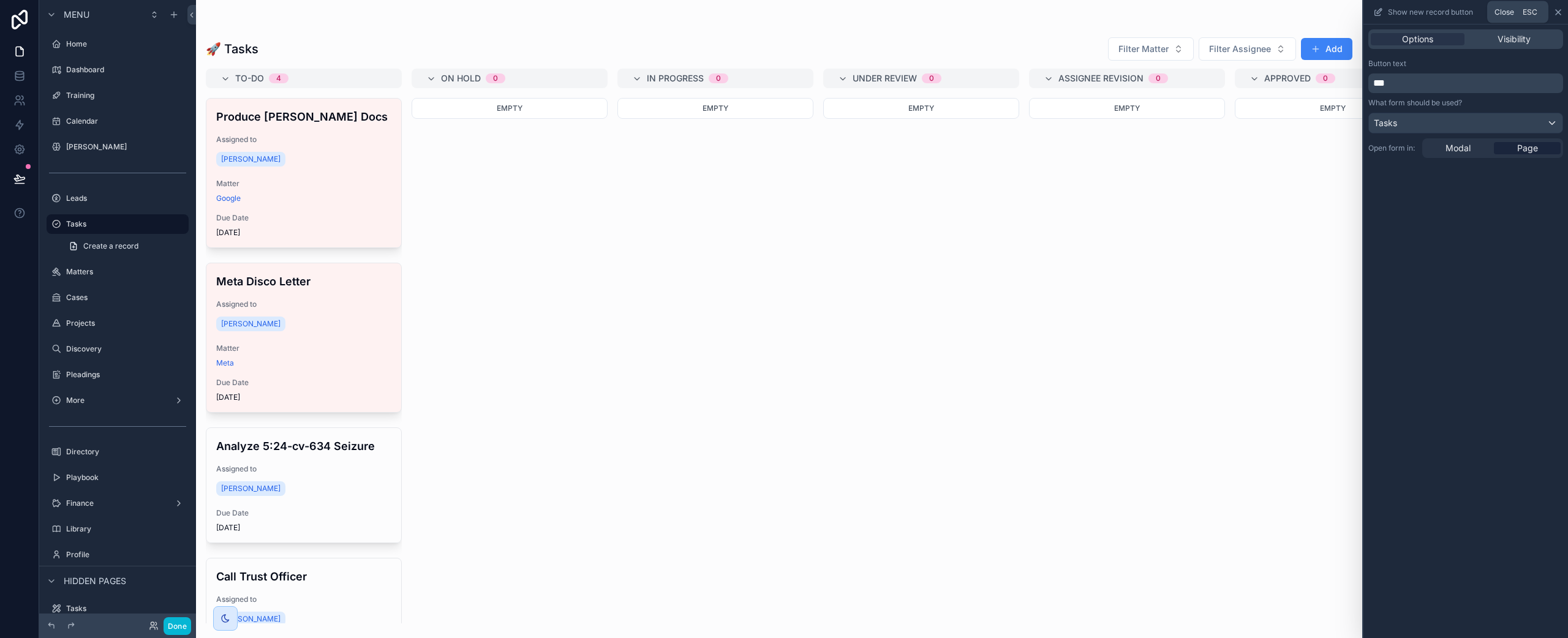
click at [1553, 12] on icon at bounding box center [1558, 12] width 10 height 10
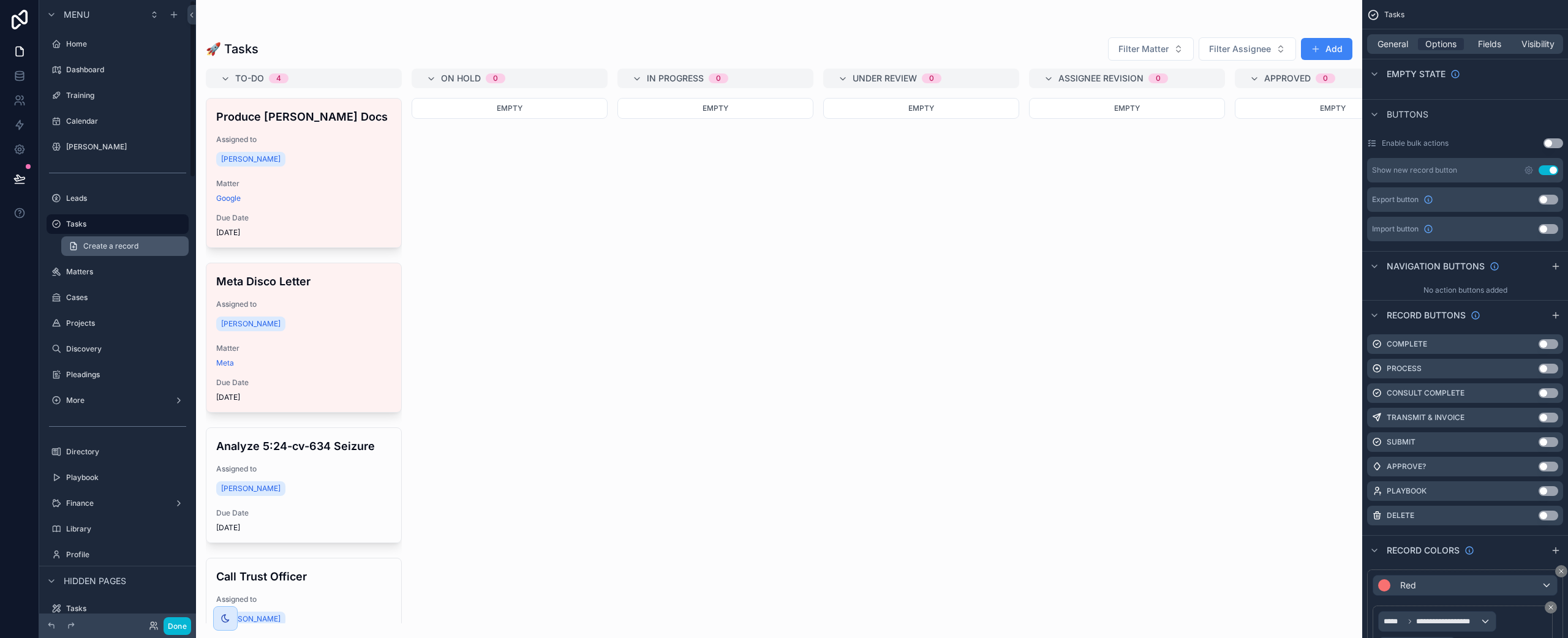
click at [150, 252] on link "Create a record" at bounding box center [125, 246] width 128 height 19
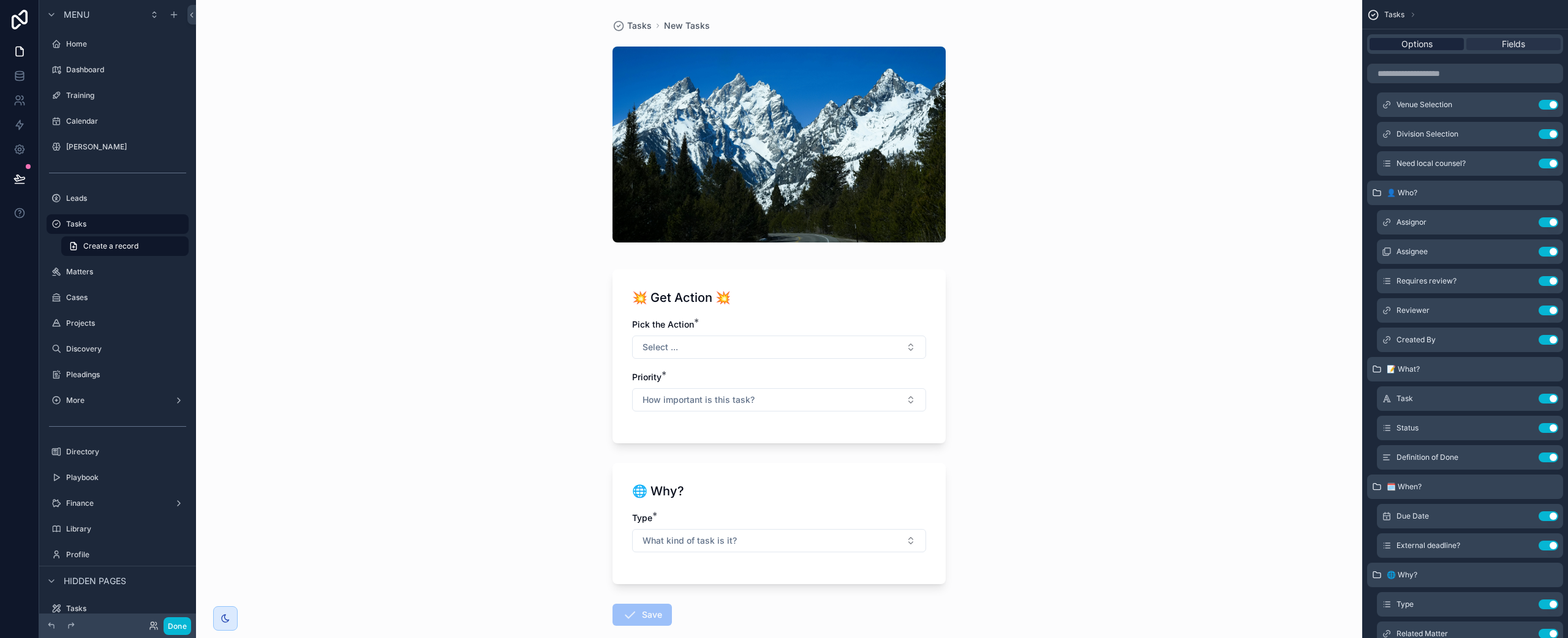
click at [1431, 43] on span "Options" at bounding box center [1416, 43] width 31 height 12
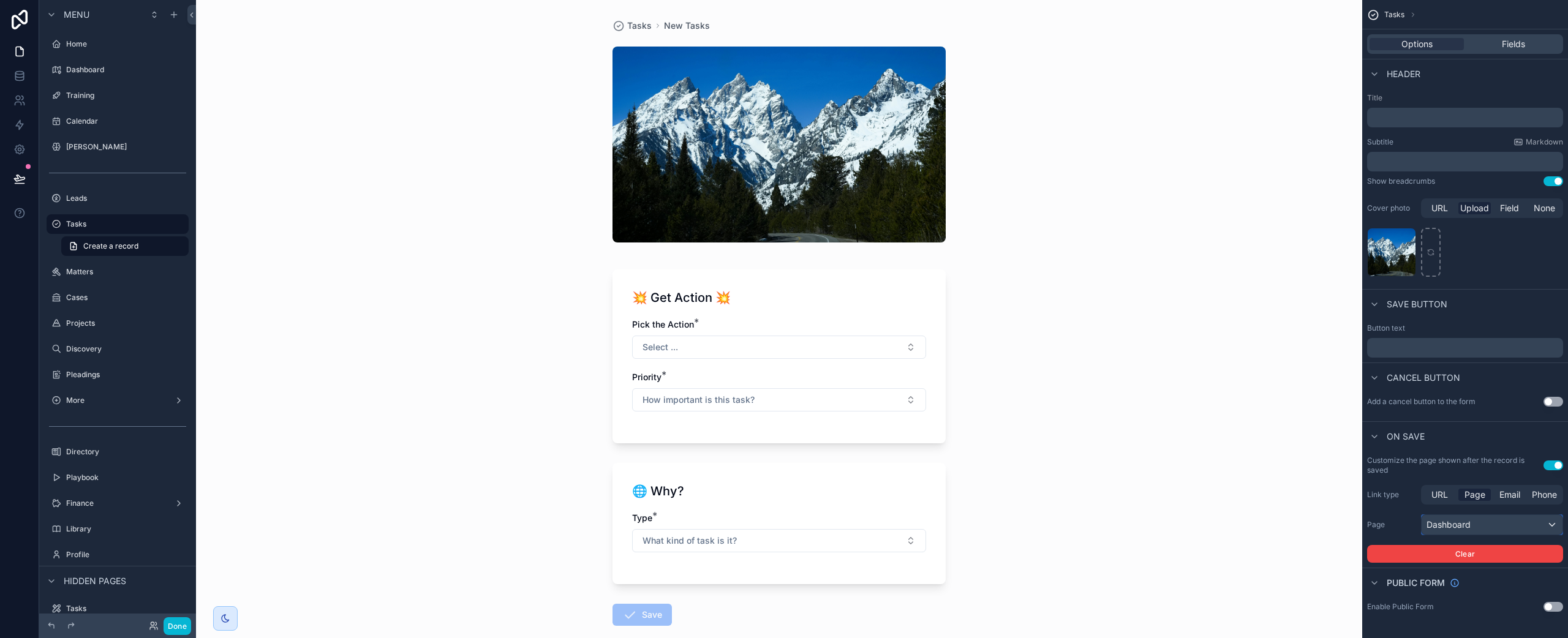
click at [1513, 523] on div "Dashboard" at bounding box center [1491, 524] width 141 height 19
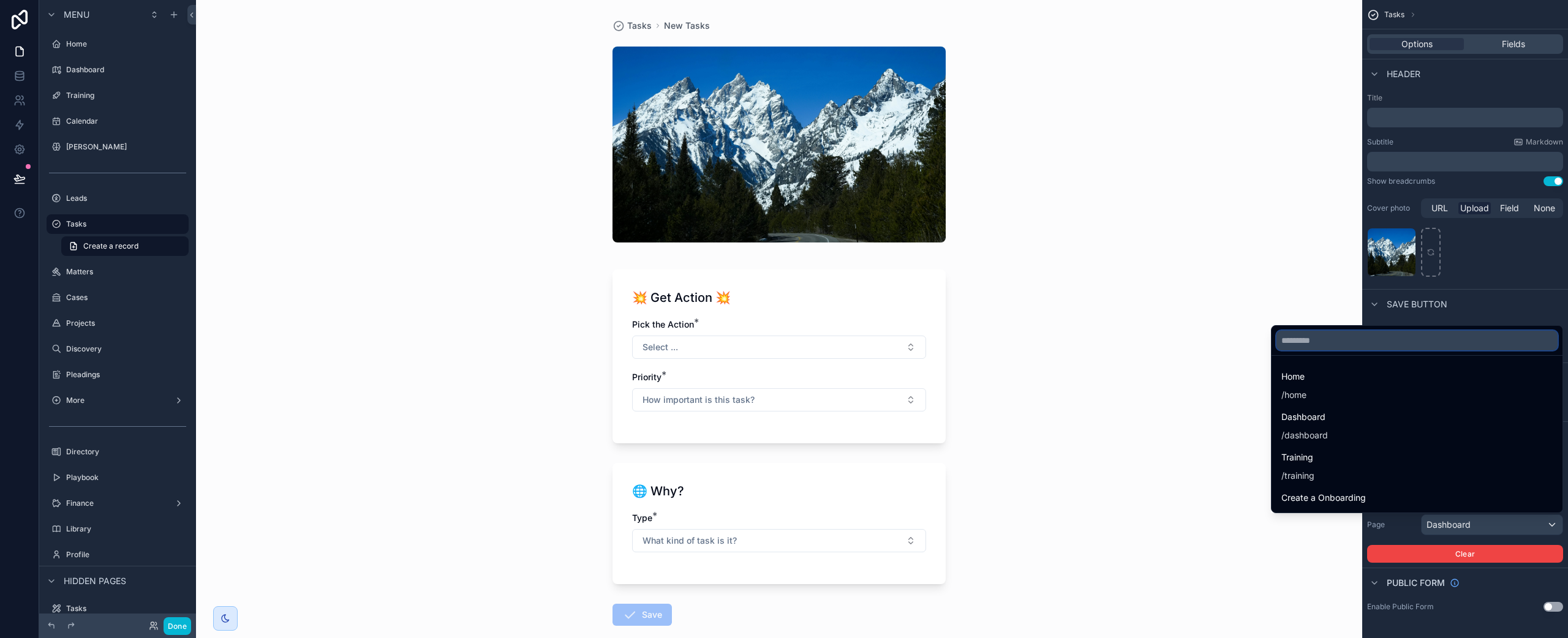
click at [1467, 342] on input "text" at bounding box center [1416, 340] width 281 height 19
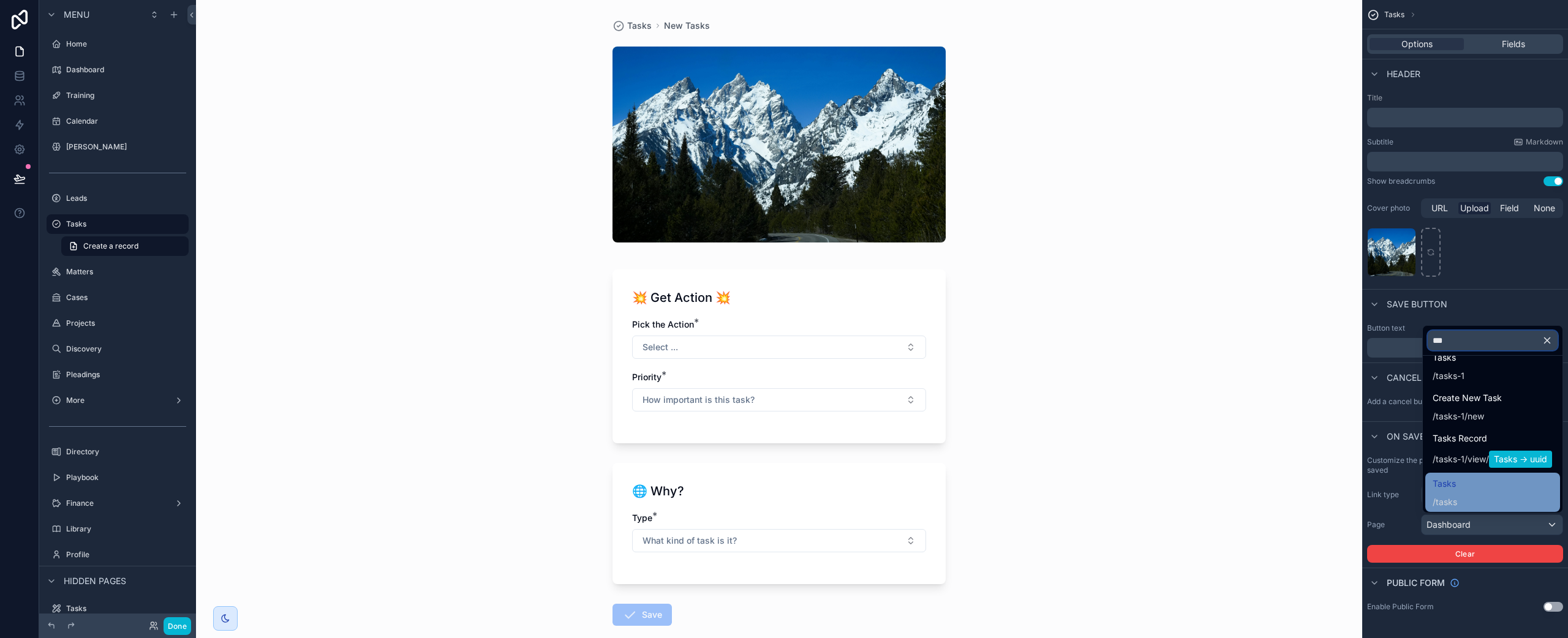
scroll to position [39, 0]
type input "***"
click at [1482, 479] on div "Tasks / tasks" at bounding box center [1492, 472] width 120 height 31
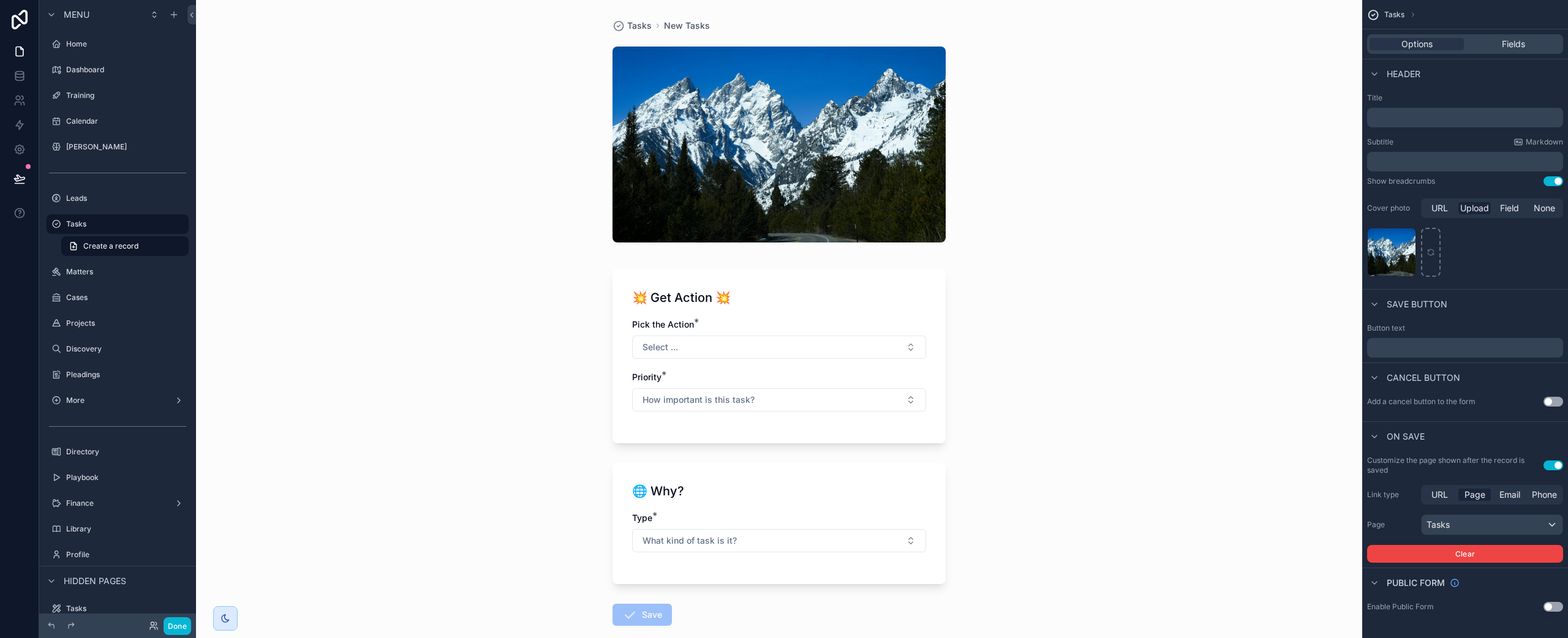
click at [1194, 301] on div "Tasks New Tasks 💥 Get Action 💥 Pick the Action * Select ... Priority * How impo…" at bounding box center [778, 319] width 1166 height 638
click at [1549, 401] on button "Use setting" at bounding box center [1552, 401] width 19 height 10
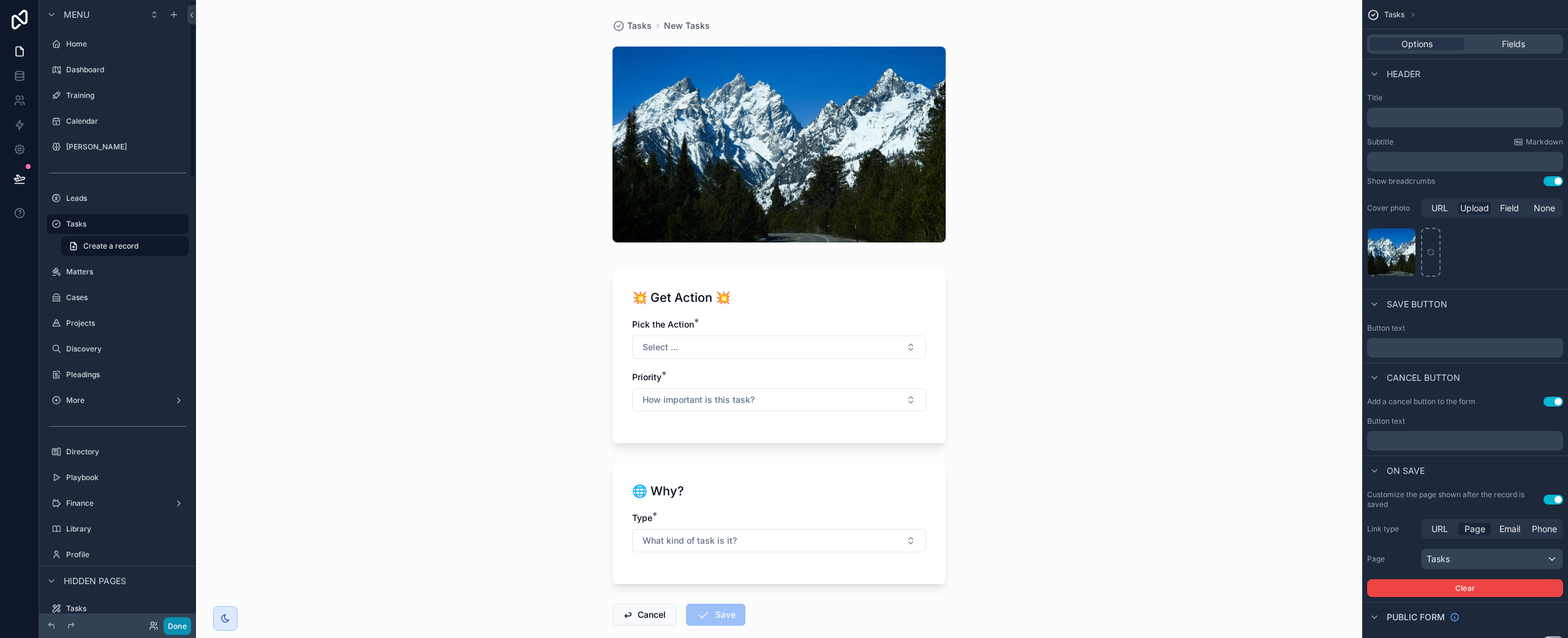
click at [178, 631] on button "Done" at bounding box center [178, 626] width 28 height 18
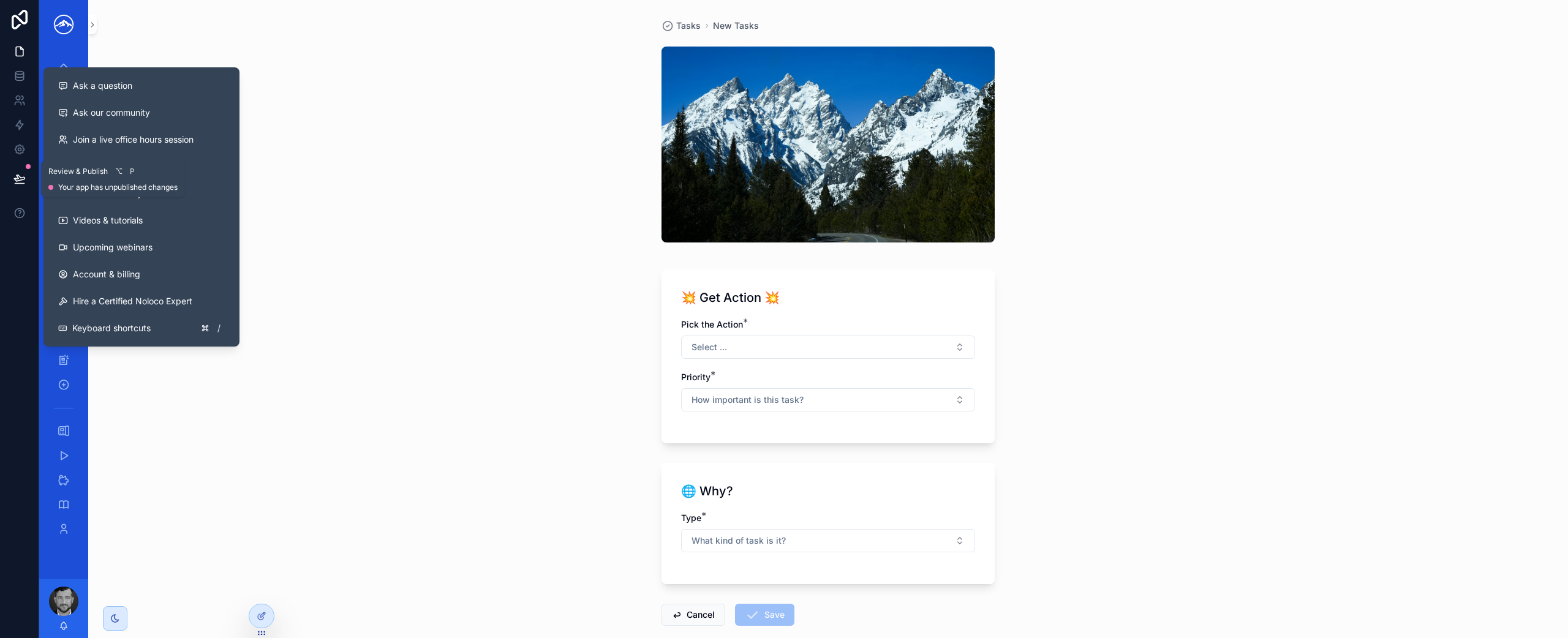
click at [19, 186] on button at bounding box center [19, 178] width 27 height 34
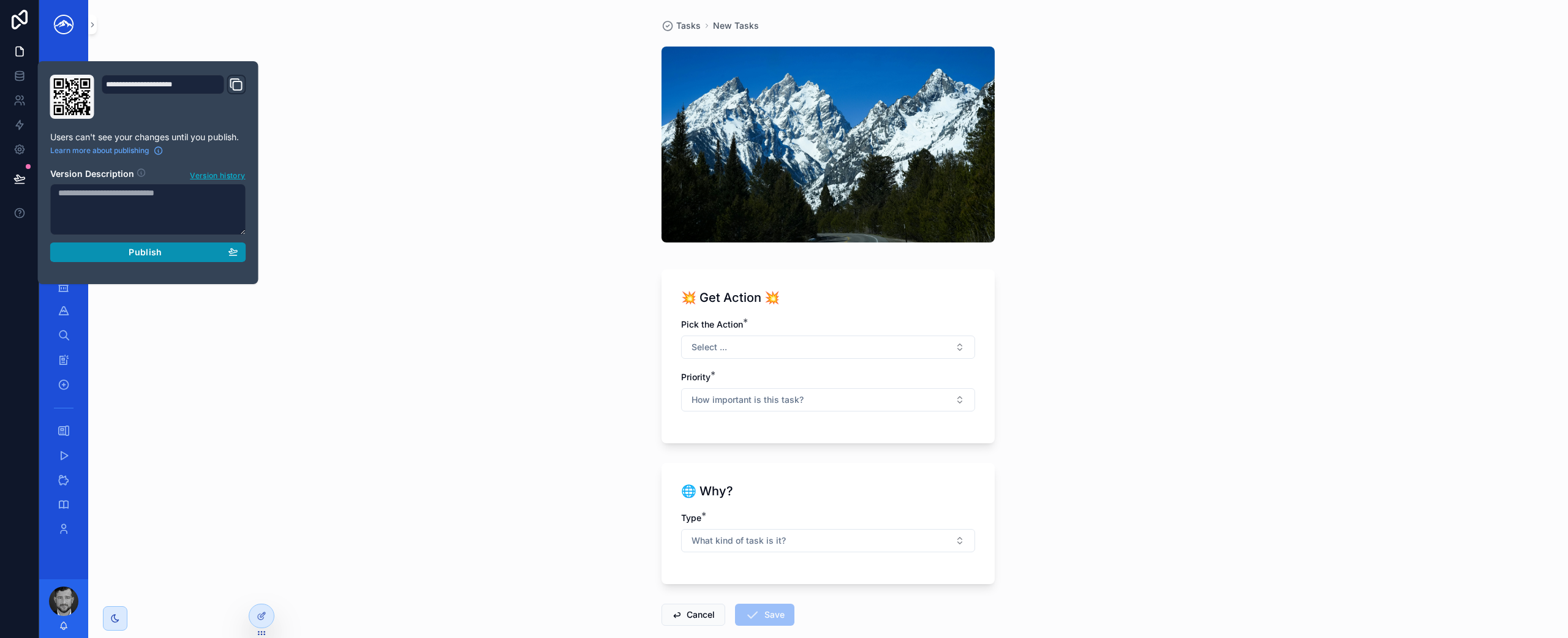
click at [126, 259] on button "Publish" at bounding box center [148, 252] width 196 height 19
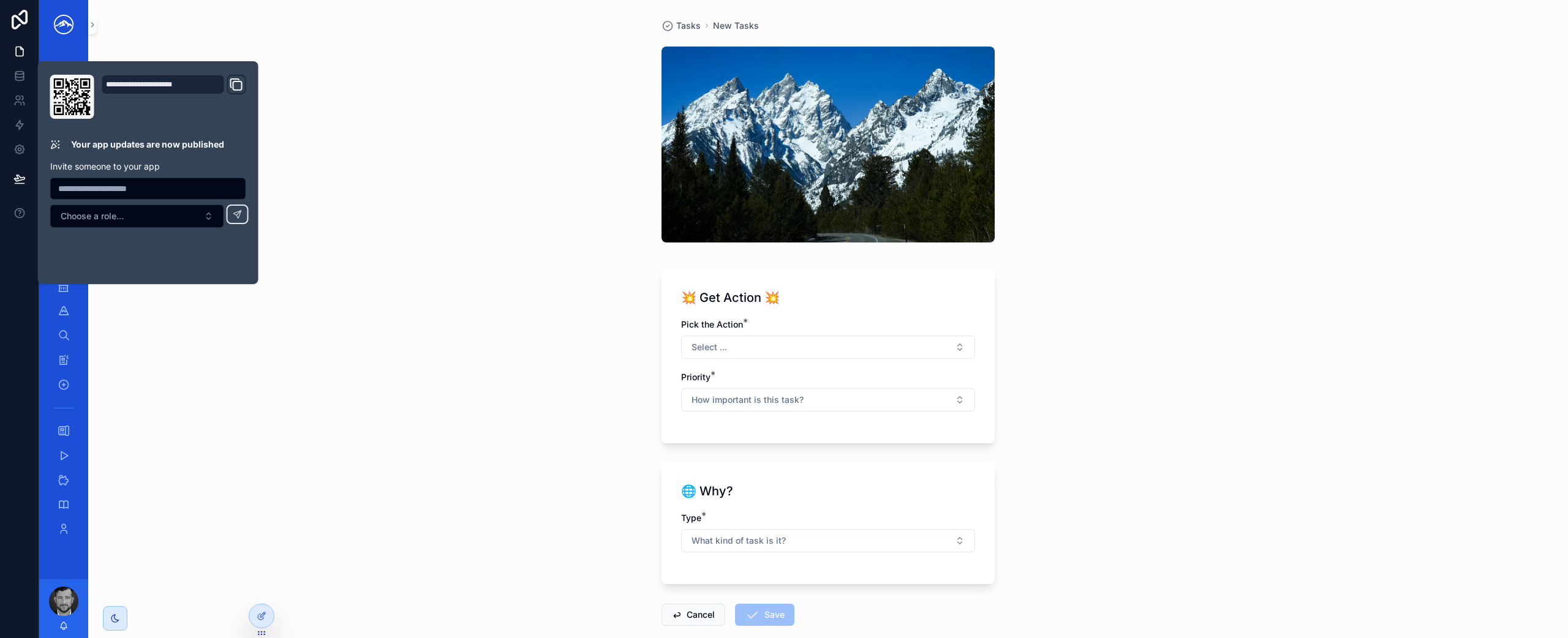
click at [436, 194] on div "Tasks New Tasks 💥 Get Action 💥 Pick the Action * Select ... Priority * How impo…" at bounding box center [827, 319] width 1479 height 638
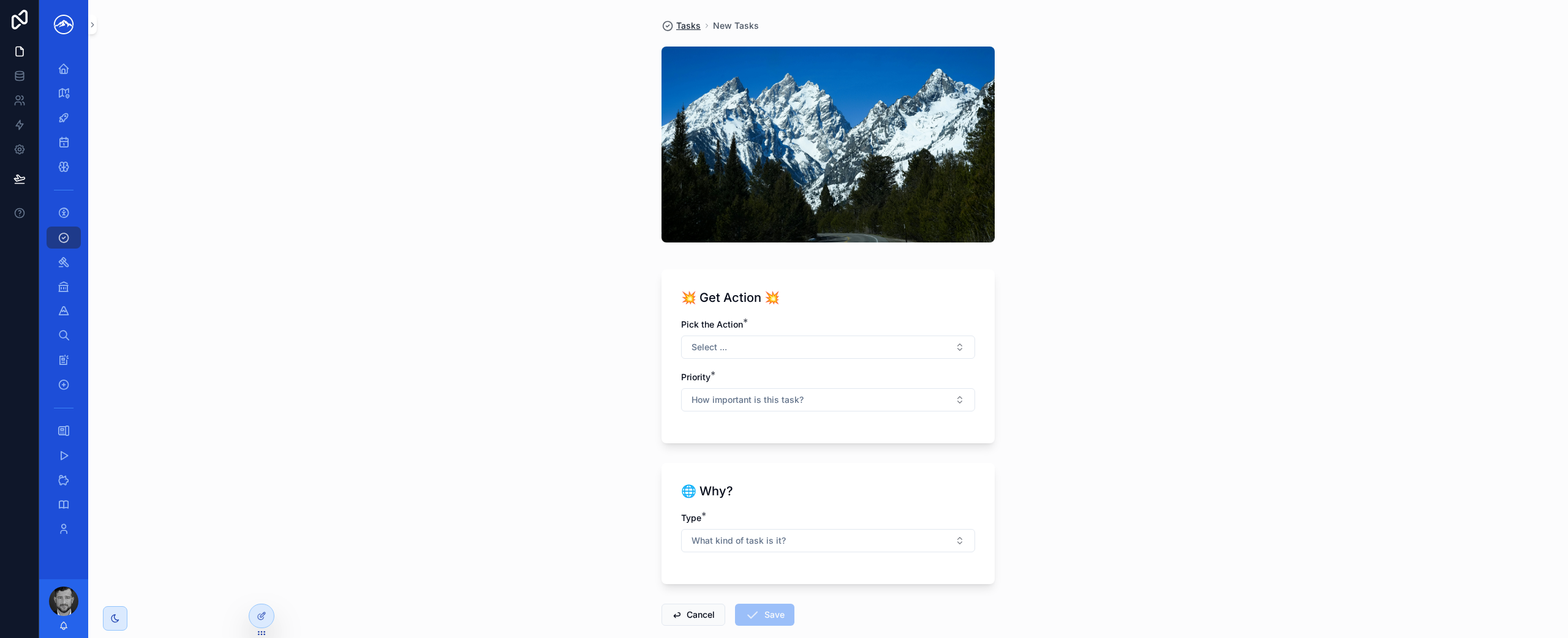
click at [688, 26] on span "Tasks" at bounding box center [688, 25] width 24 height 12
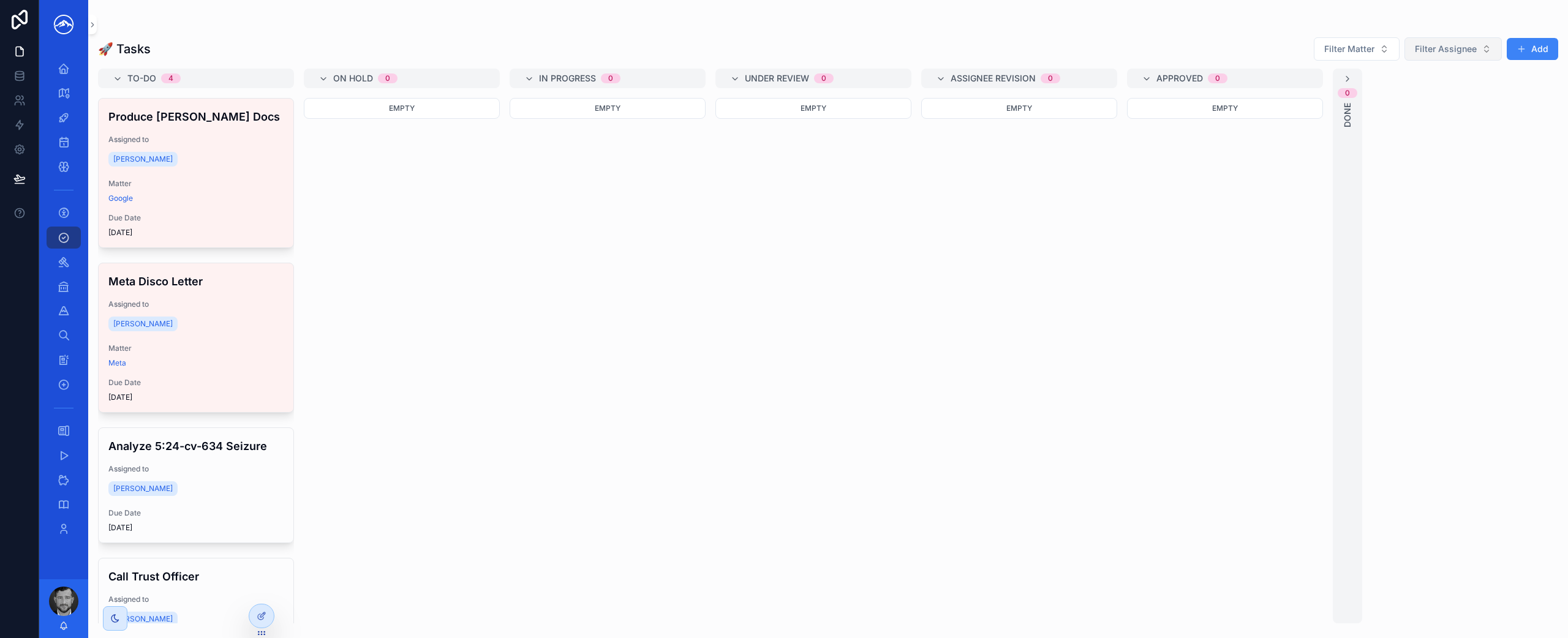
click at [1458, 50] on span "Filter Assignee" at bounding box center [1445, 48] width 62 height 12
click at [1446, 152] on div "[PERSON_NAME]" at bounding box center [1453, 157] width 147 height 19
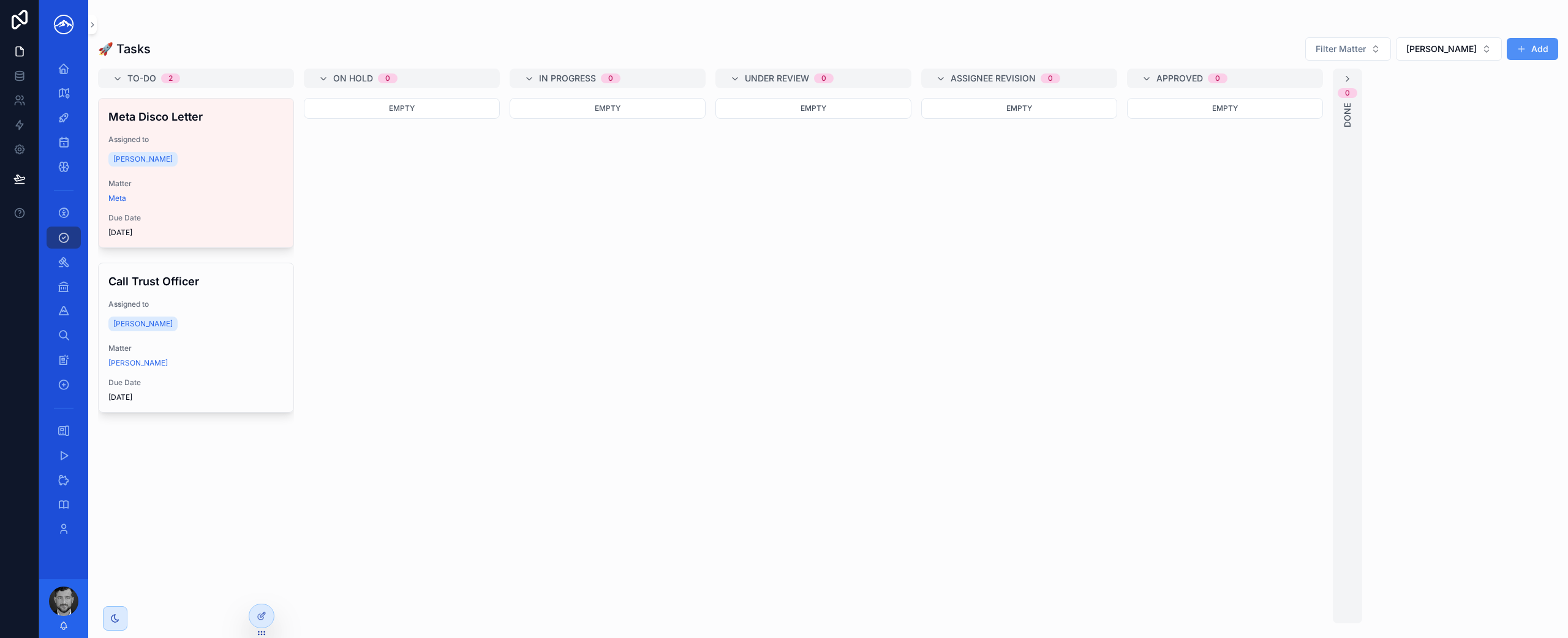
click at [1537, 51] on button "Add" at bounding box center [1532, 49] width 52 height 22
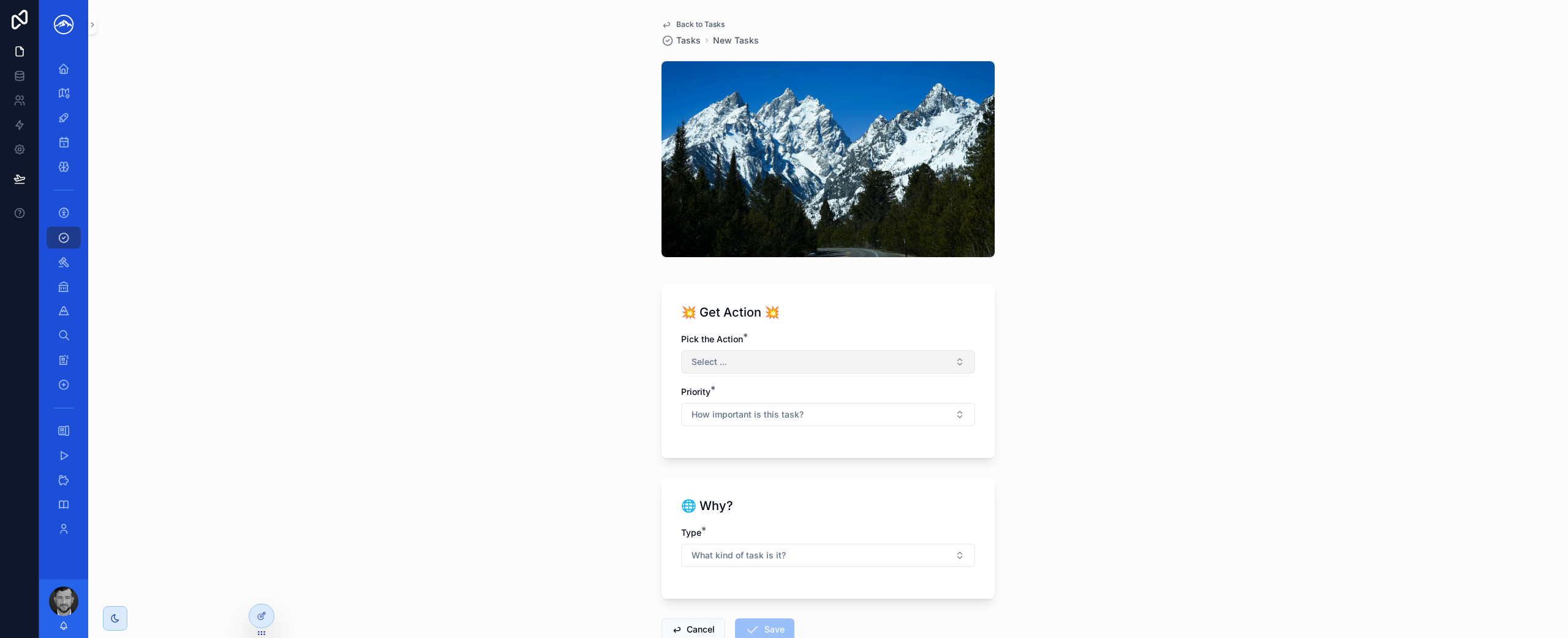
click at [866, 363] on button "Select ..." at bounding box center [827, 362] width 294 height 23
click at [809, 521] on div "Create a Custom Task" at bounding box center [823, 521] width 288 height 18
drag, startPoint x: 861, startPoint y: 420, endPoint x: 876, endPoint y: 423, distance: 15.3
click at [861, 420] on button "How important is this task?" at bounding box center [827, 414] width 294 height 23
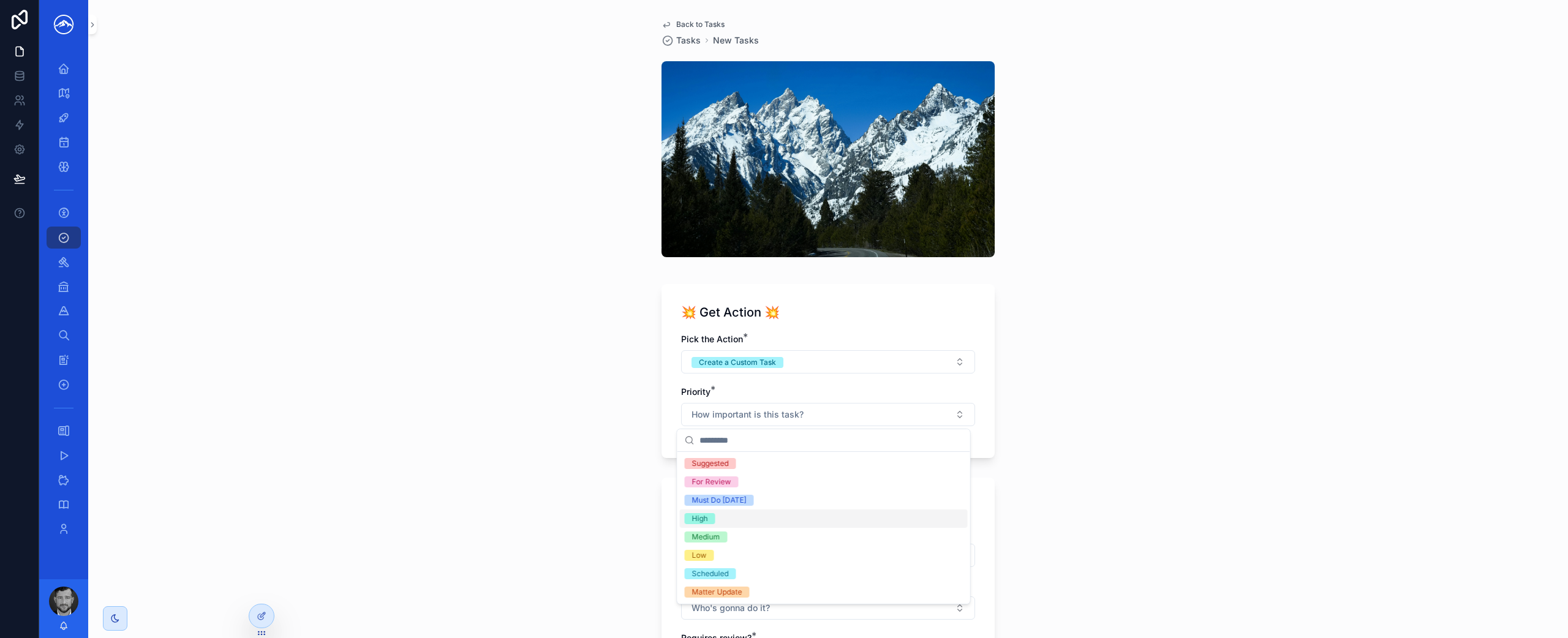
click at [797, 516] on div "High" at bounding box center [823, 519] width 288 height 18
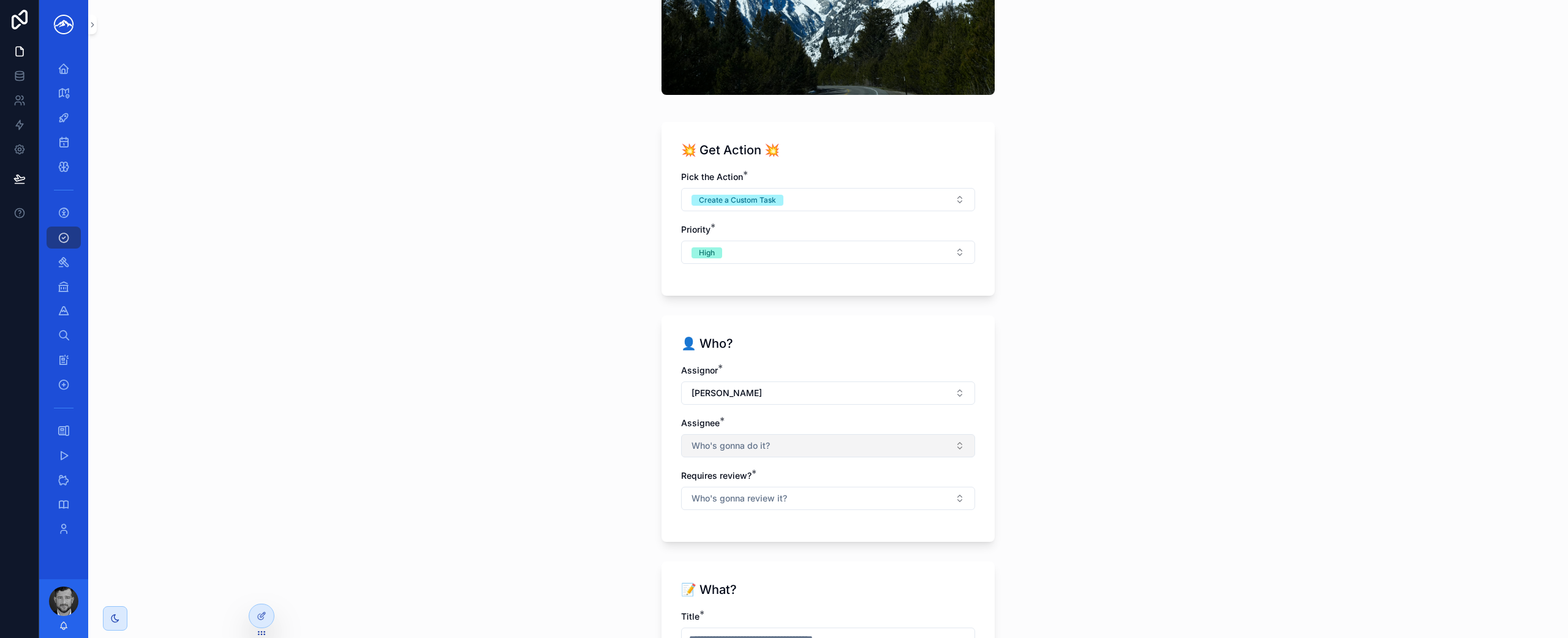
click at [831, 442] on button "Who's gonna do it?" at bounding box center [827, 446] width 294 height 23
click at [769, 532] on div "[PERSON_NAME]" at bounding box center [823, 534] width 288 height 19
click at [1154, 429] on div "Back to Tasks Tasks New Tasks 💥 Get Action 💥 Pick the Action * Create a Custom …" at bounding box center [827, 156] width 1479 height 638
click at [864, 501] on button "Who's gonna review it?" at bounding box center [827, 499] width 294 height 23
click at [826, 551] on div "Yes" at bounding box center [823, 549] width 288 height 18
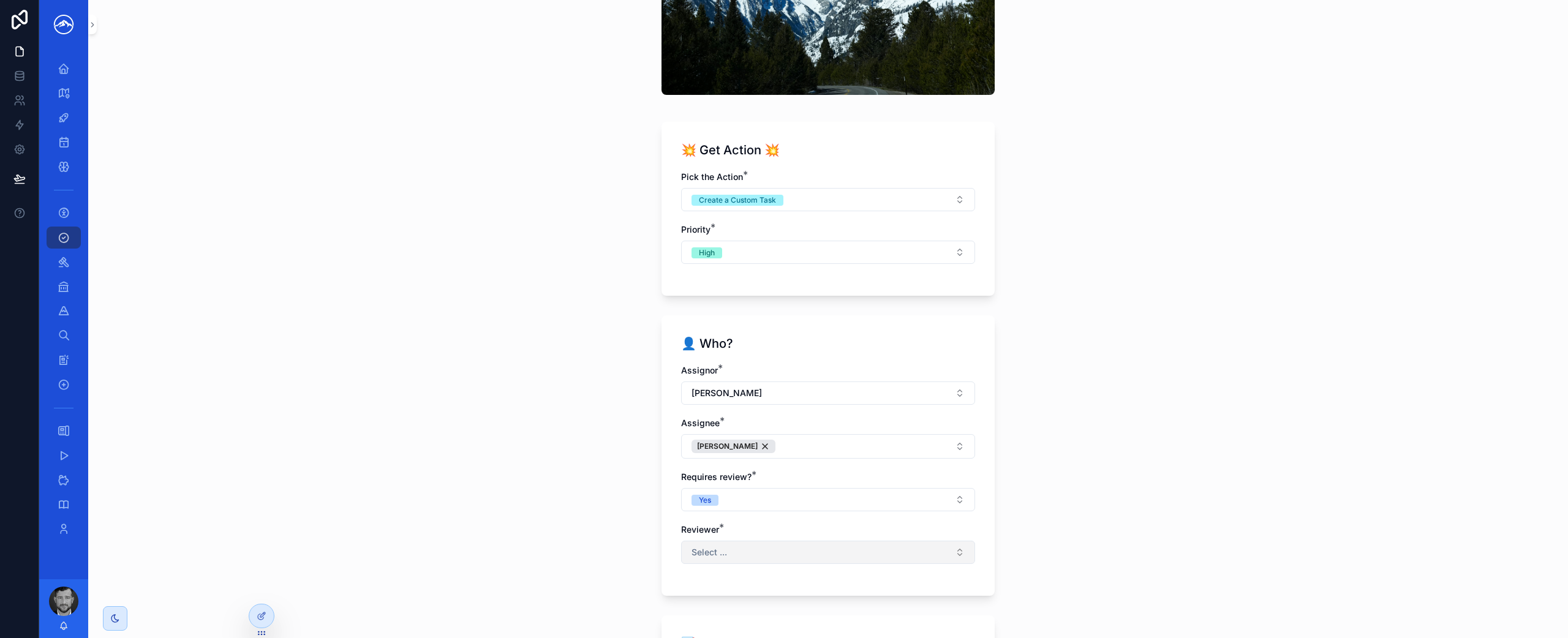
scroll to position [187, 0]
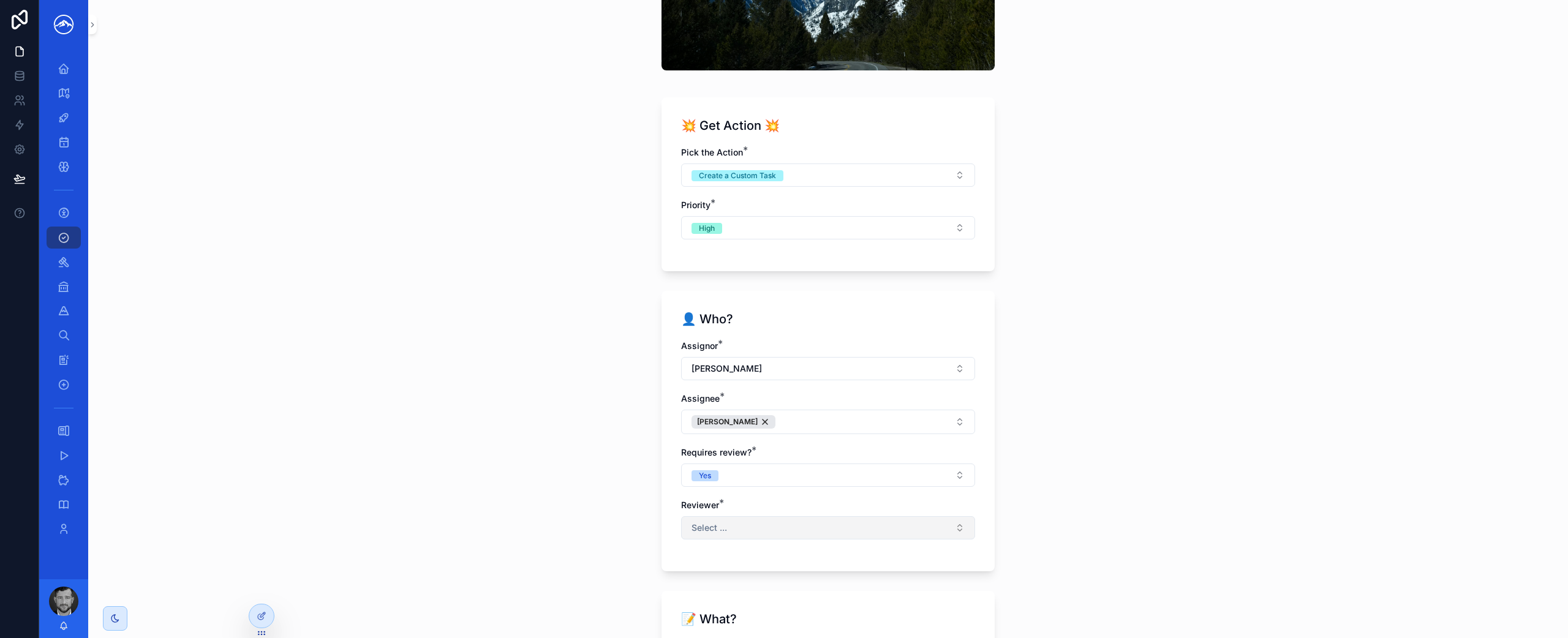
click at [831, 534] on button "Select ..." at bounding box center [827, 527] width 294 height 23
click at [836, 507] on div "[PERSON_NAME]" at bounding box center [823, 500] width 288 height 19
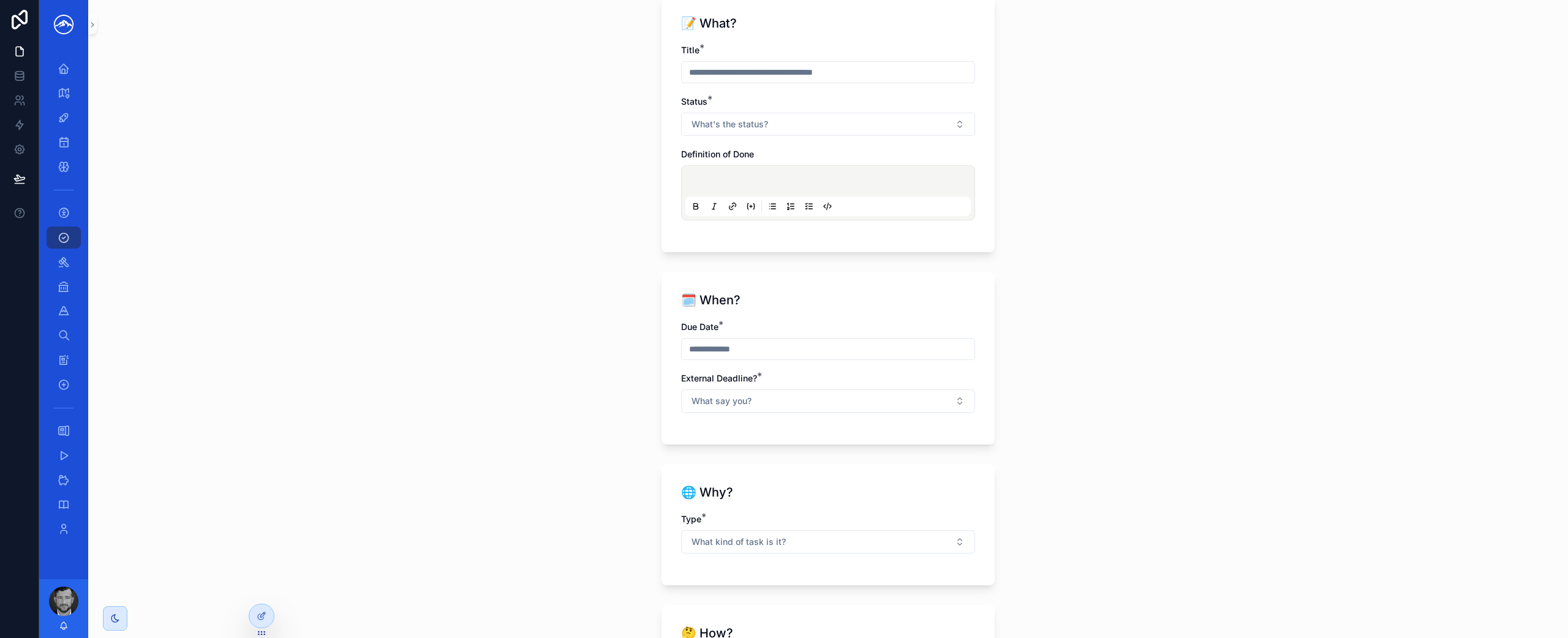
scroll to position [1035, 0]
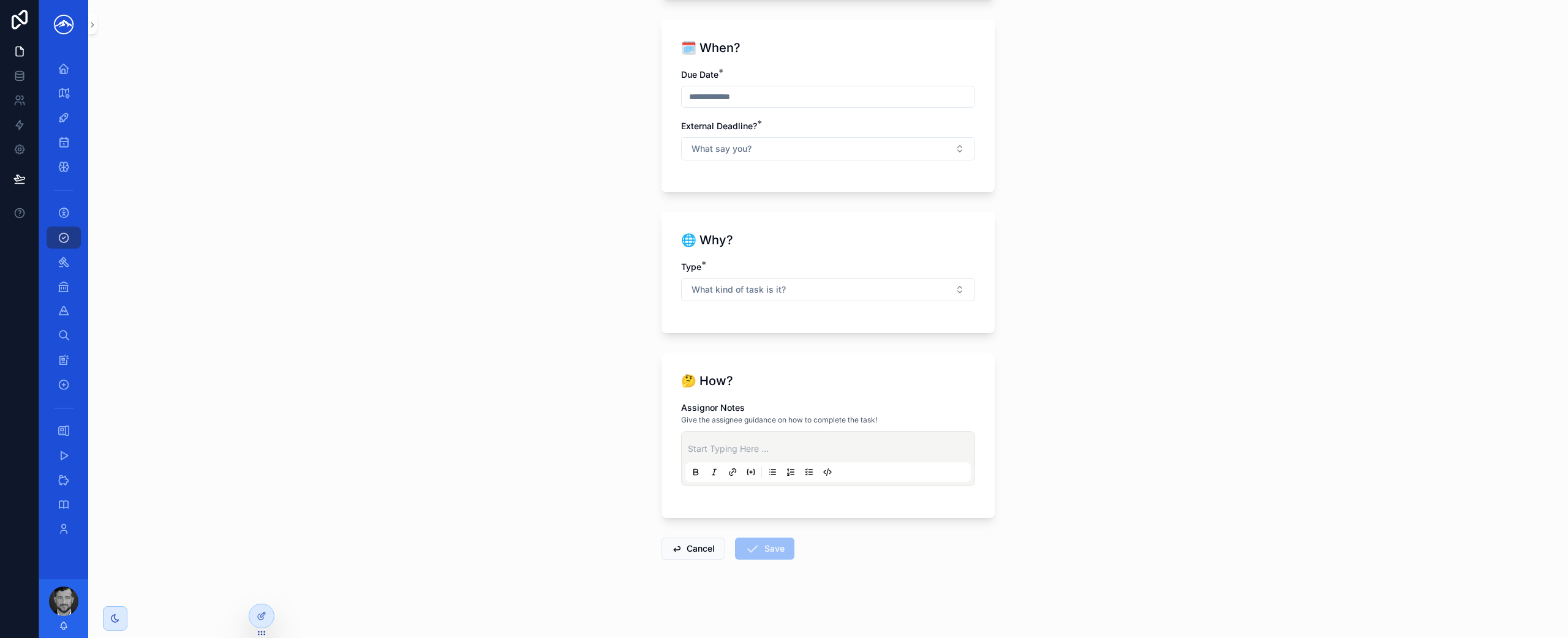
click at [819, 444] on p "scrollable content" at bounding box center [830, 448] width 286 height 12
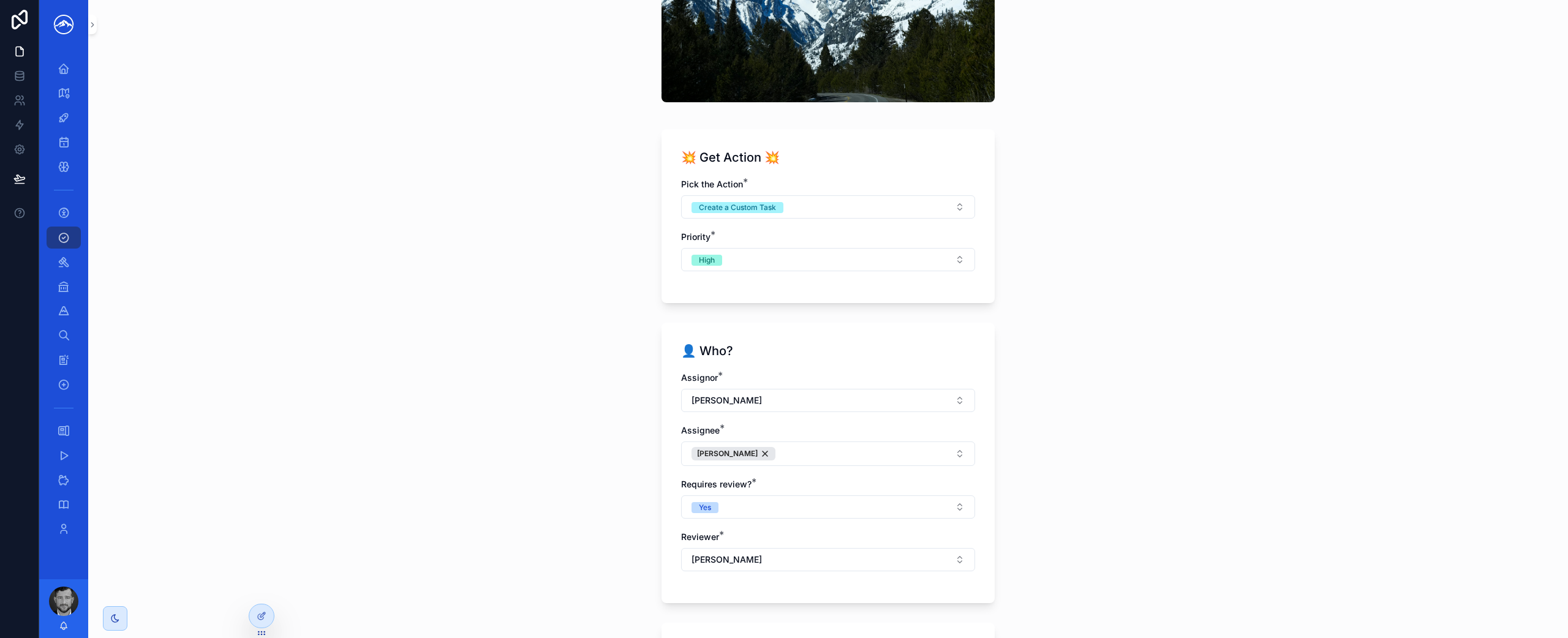
scroll to position [437, 0]
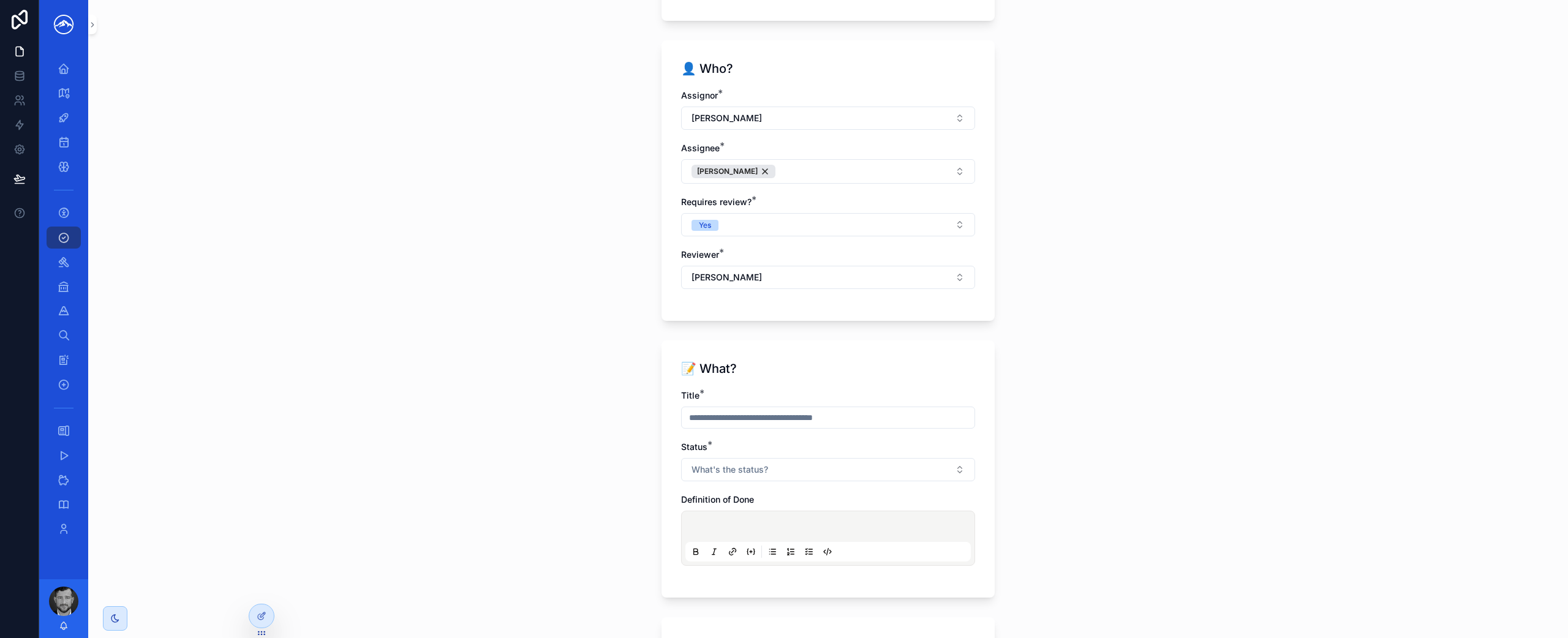
click at [804, 418] on input "scrollable content" at bounding box center [827, 417] width 293 height 18
type input "*"
type input "**********"
click at [801, 477] on button "What's the status?" at bounding box center [827, 469] width 294 height 23
click at [810, 354] on div "To-do" at bounding box center [823, 351] width 288 height 18
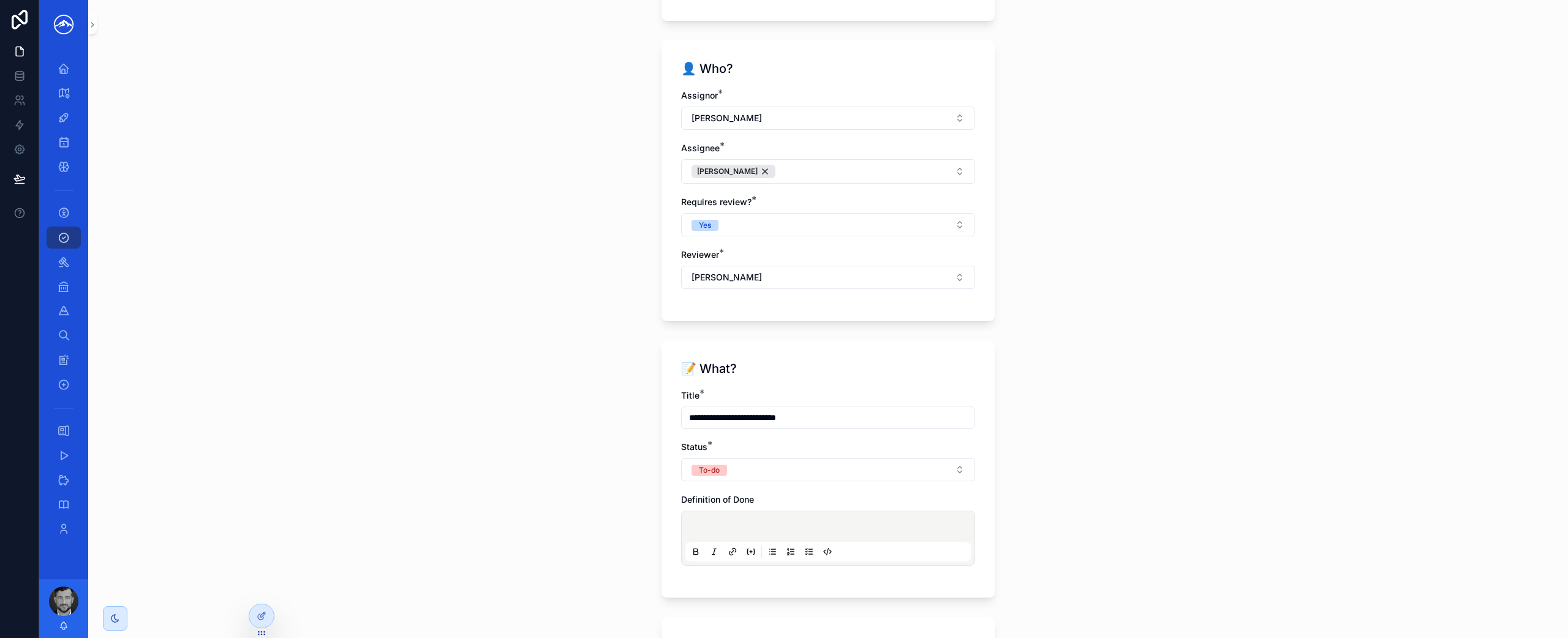
click at [778, 521] on div "scrollable content" at bounding box center [827, 538] width 286 height 46
click at [790, 527] on p "scrollable content" at bounding box center [830, 528] width 286 height 12
click at [804, 554] on icon "scrollable content" at bounding box center [809, 551] width 10 height 10
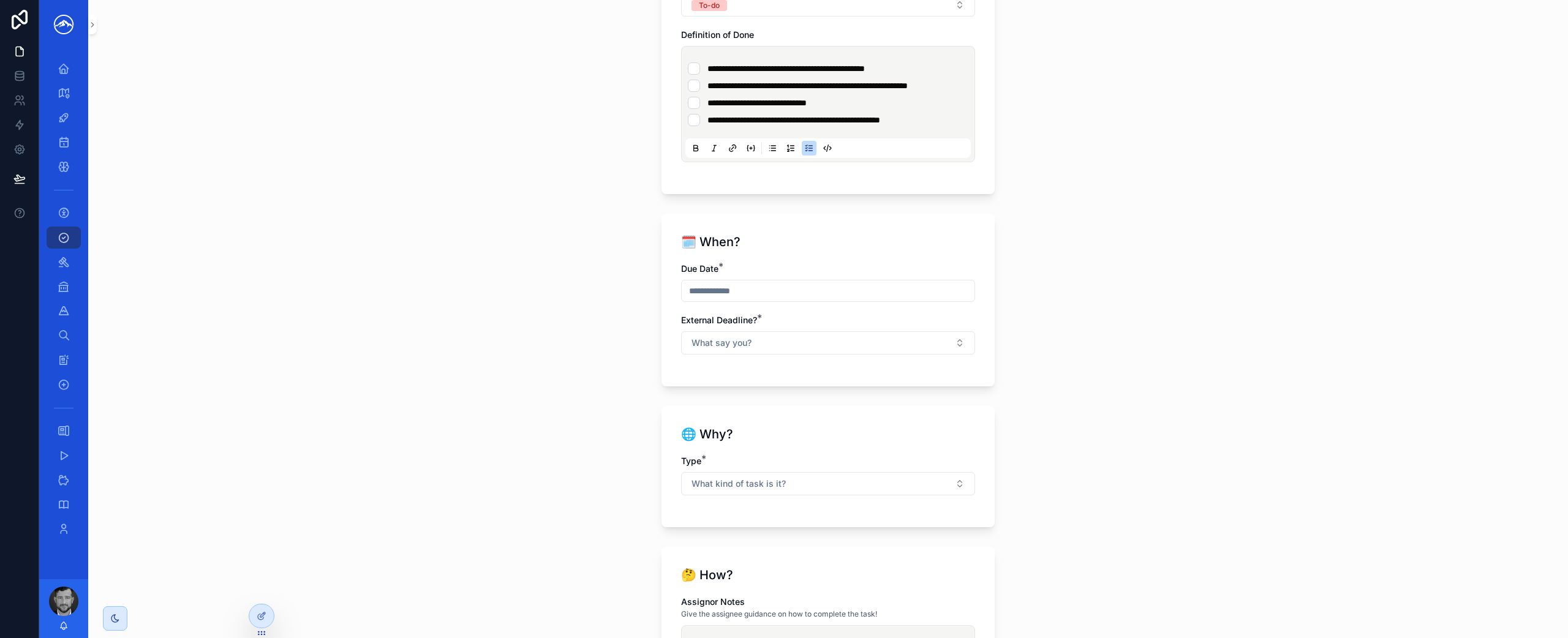
scroll to position [911, 0]
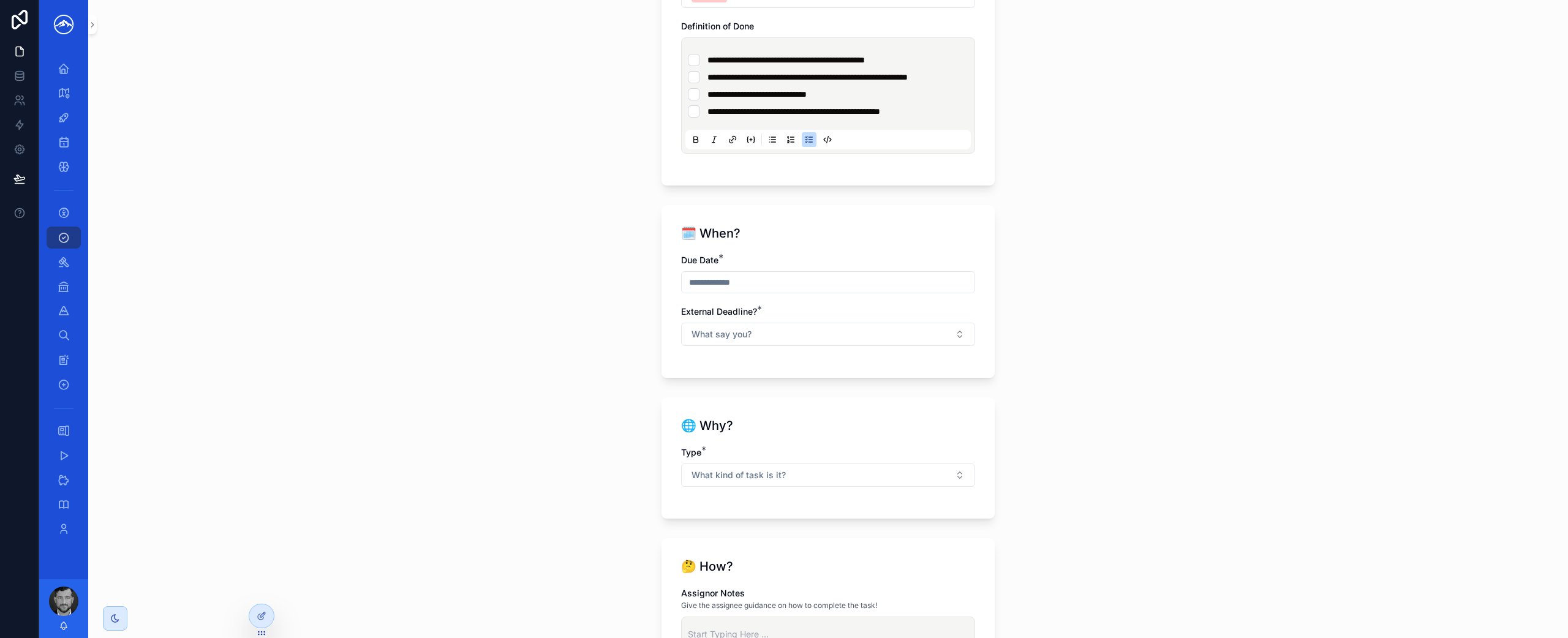
click at [798, 291] on input "scrollable content" at bounding box center [827, 282] width 293 height 18
click at [868, 399] on button "5" at bounding box center [868, 397] width 22 height 22
type input "********"
click at [940, 405] on form "**********" at bounding box center [827, 95] width 333 height 1457
click at [933, 344] on button "What say you?" at bounding box center [827, 334] width 294 height 23
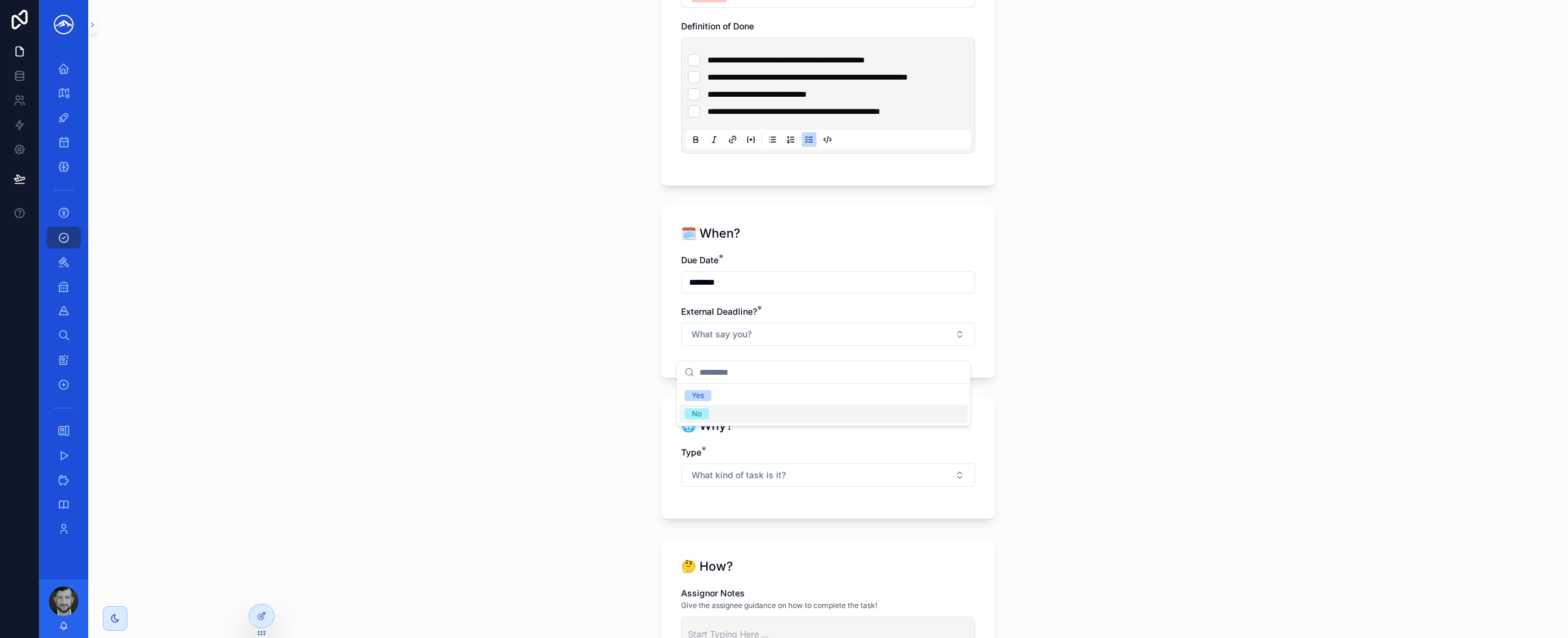
click at [768, 415] on div "No" at bounding box center [823, 414] width 288 height 18
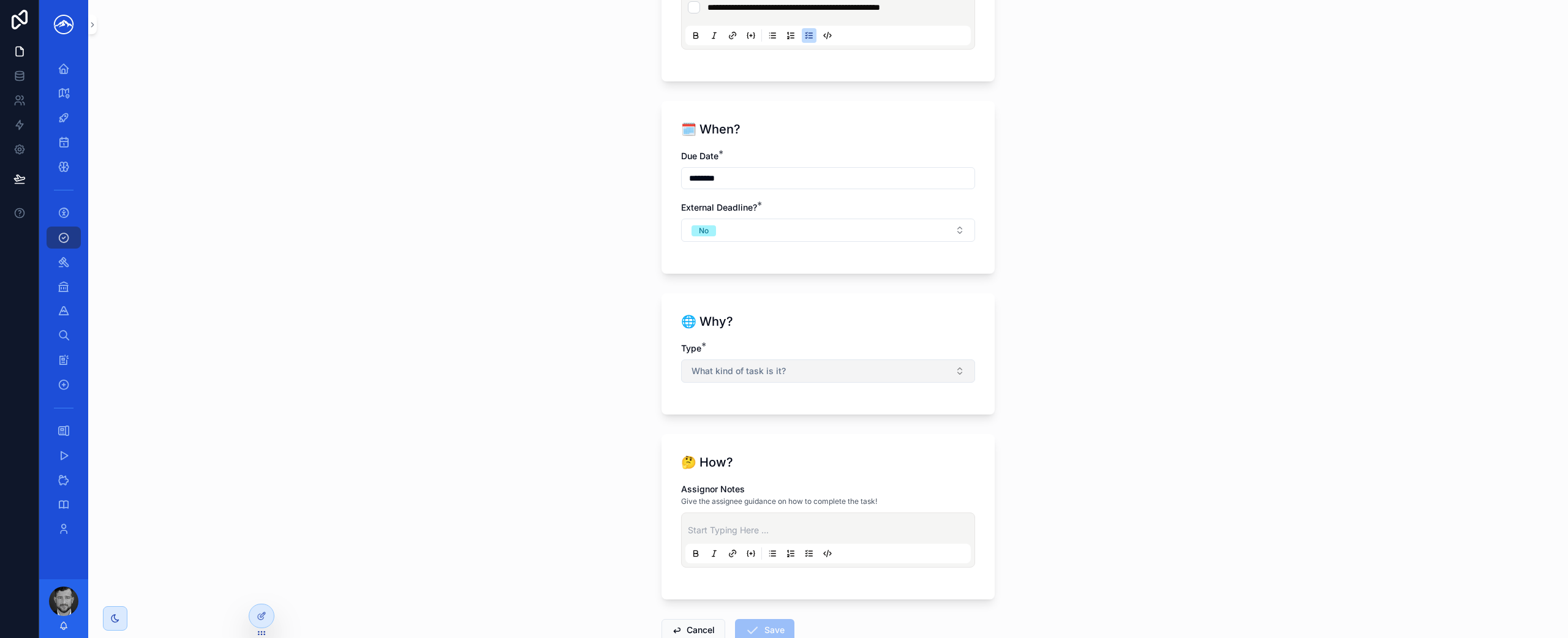
click at [819, 383] on button "What kind of task is it?" at bounding box center [827, 371] width 294 height 23
click at [795, 429] on div "Matter" at bounding box center [823, 433] width 288 height 18
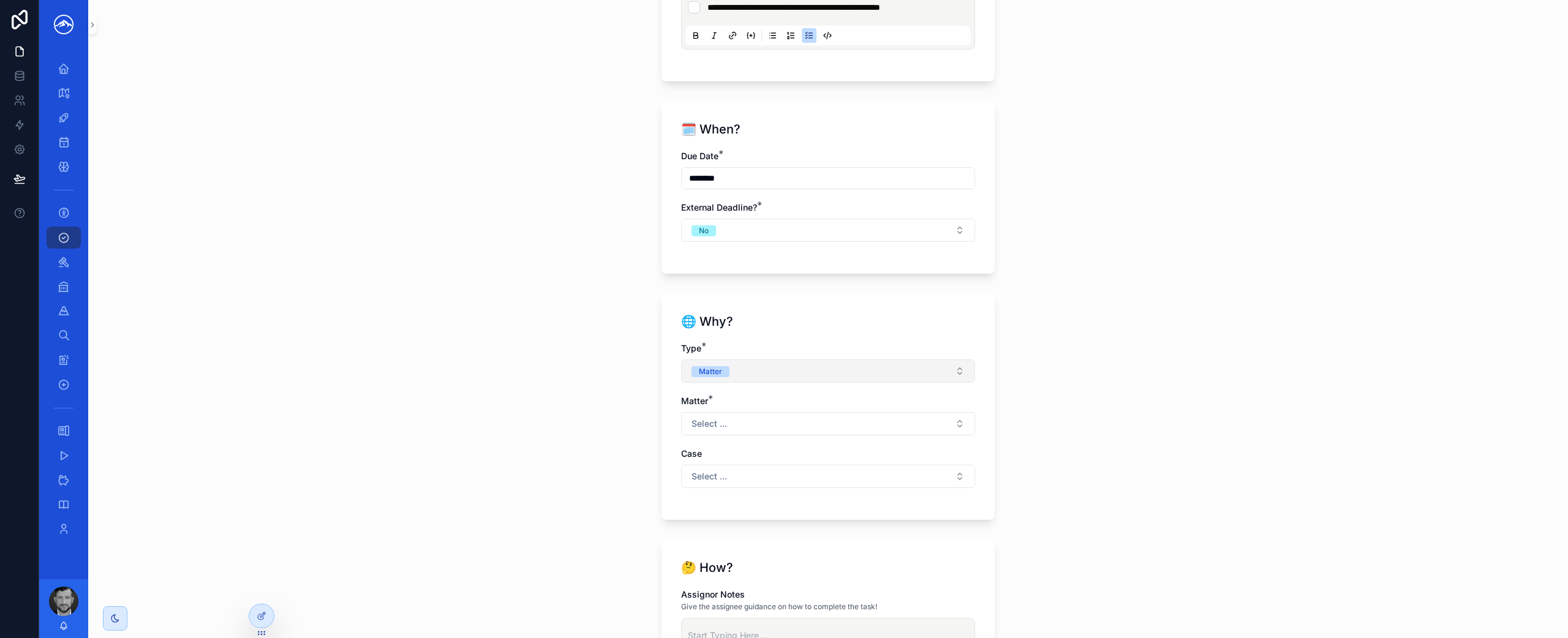
click at [831, 378] on button "Matter" at bounding box center [827, 371] width 294 height 23
click at [806, 448] on div "Firm" at bounding box center [823, 451] width 288 height 18
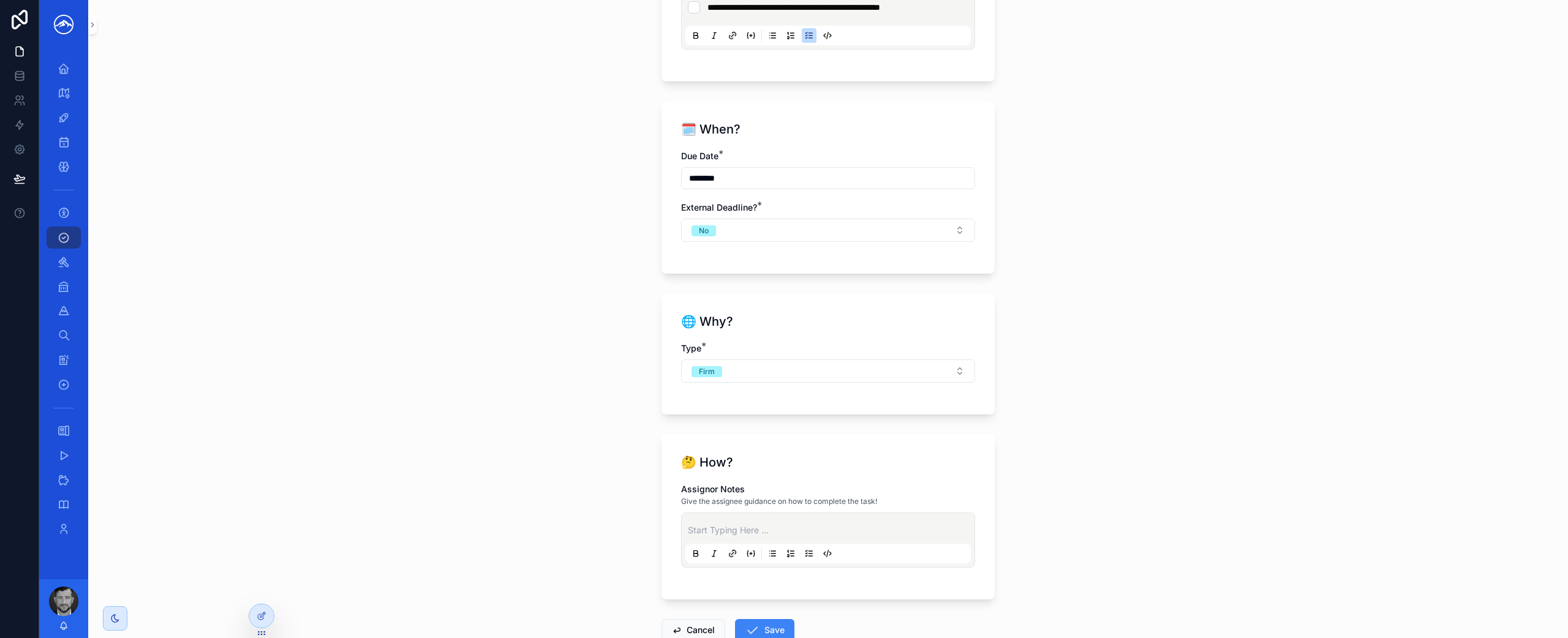
scroll to position [1109, 0]
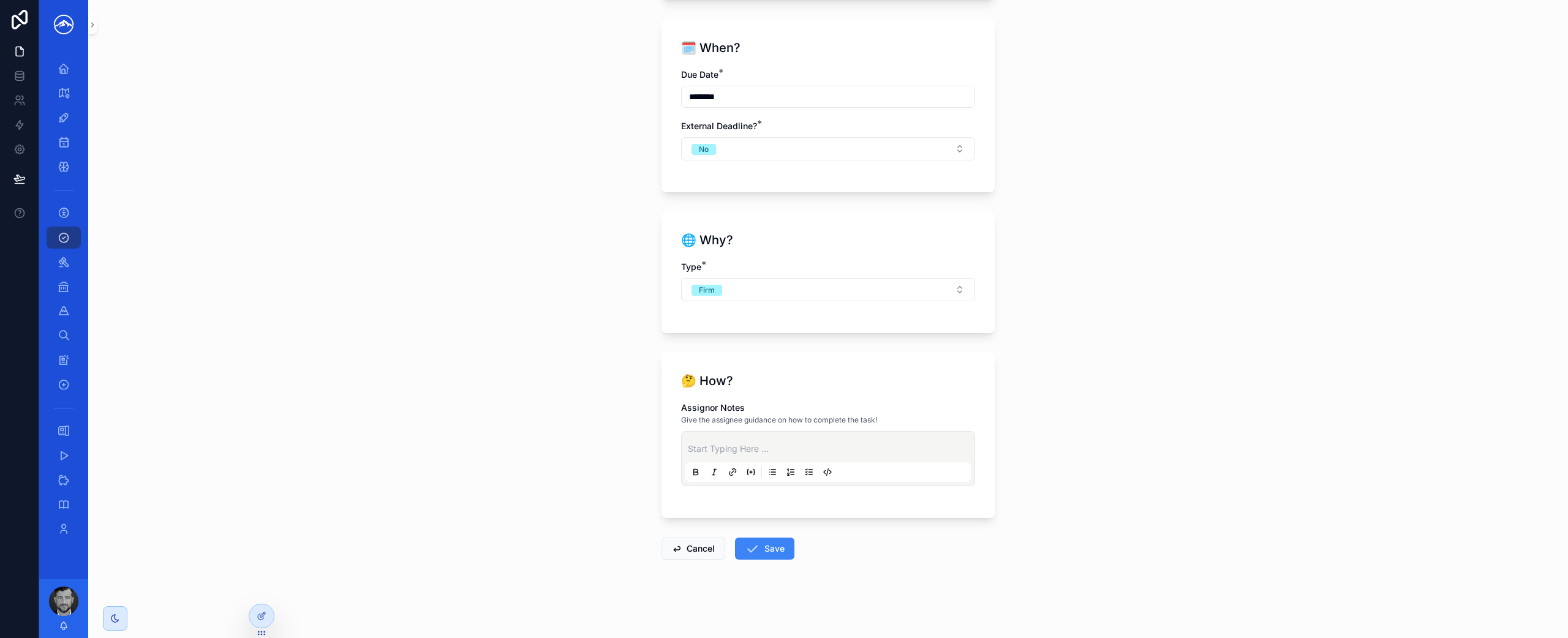
click at [782, 450] on p "scrollable content" at bounding box center [830, 448] width 286 height 12
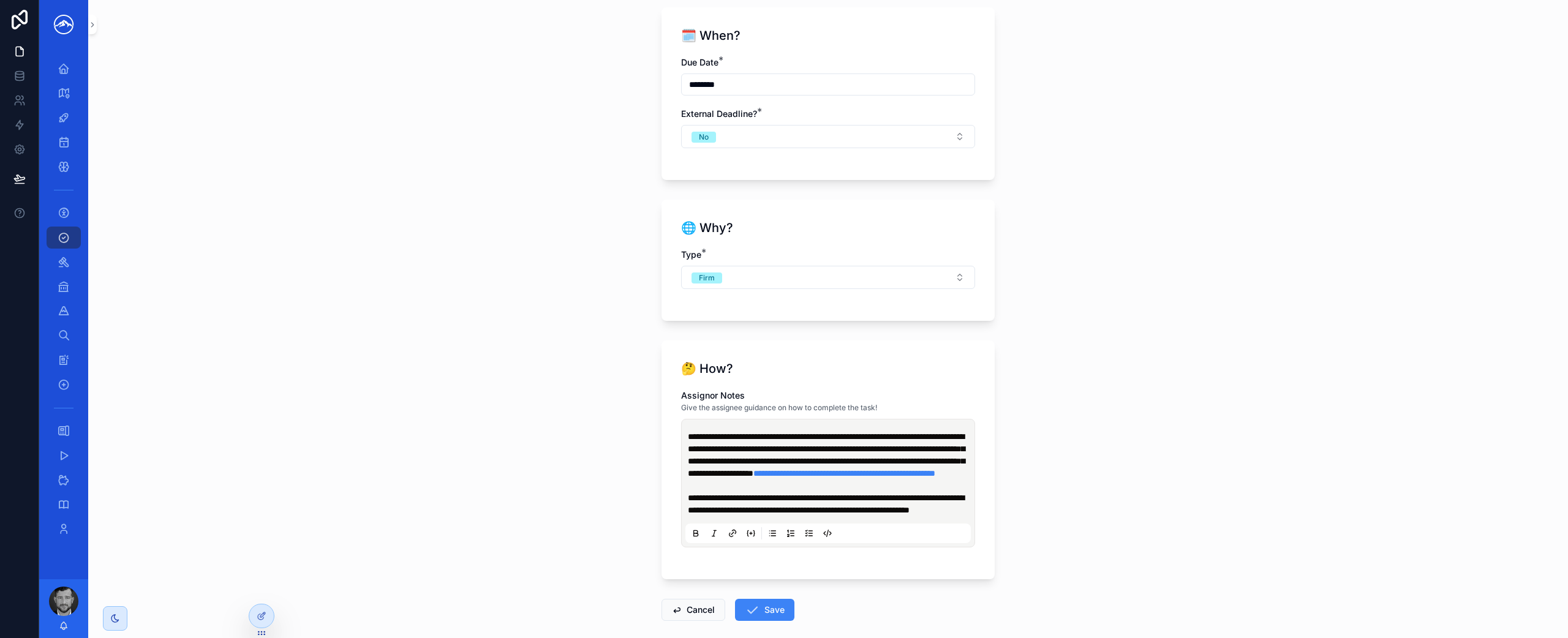
scroll to position [1219, 0]
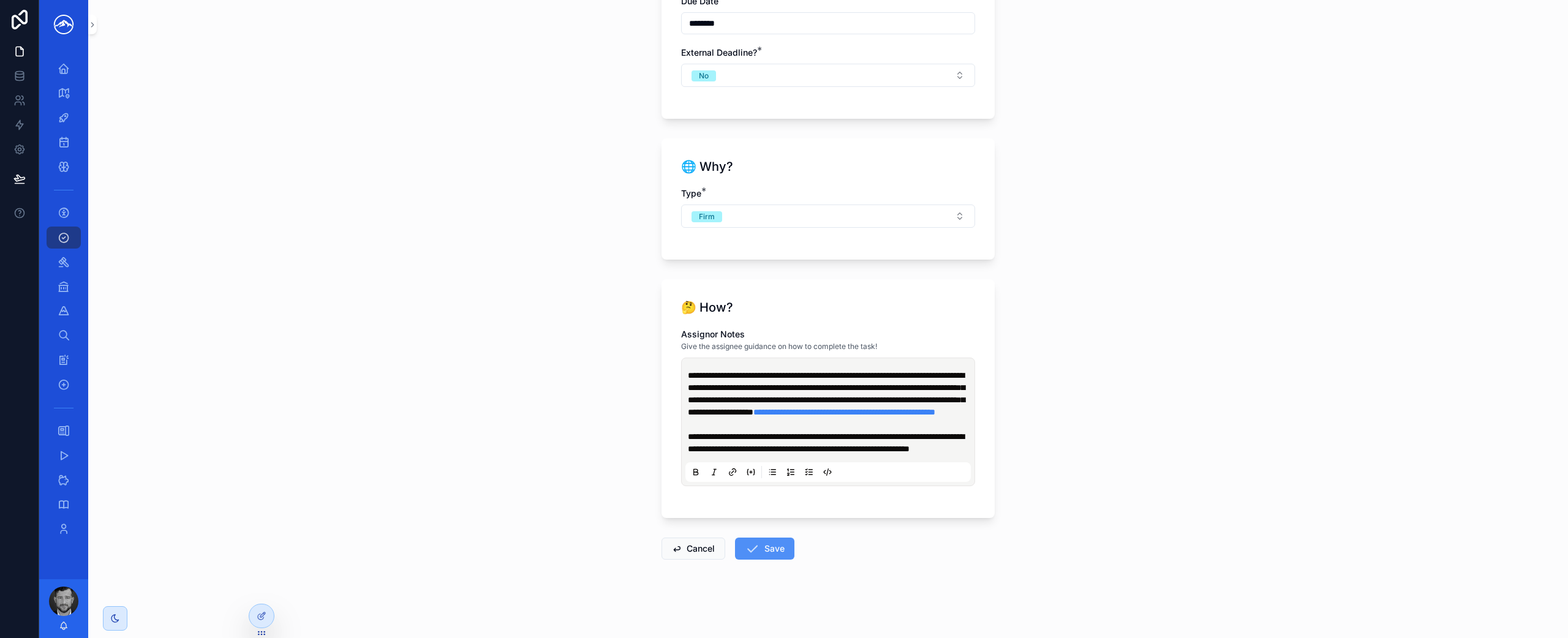
click at [772, 552] on button "Save" at bounding box center [765, 549] width 59 height 22
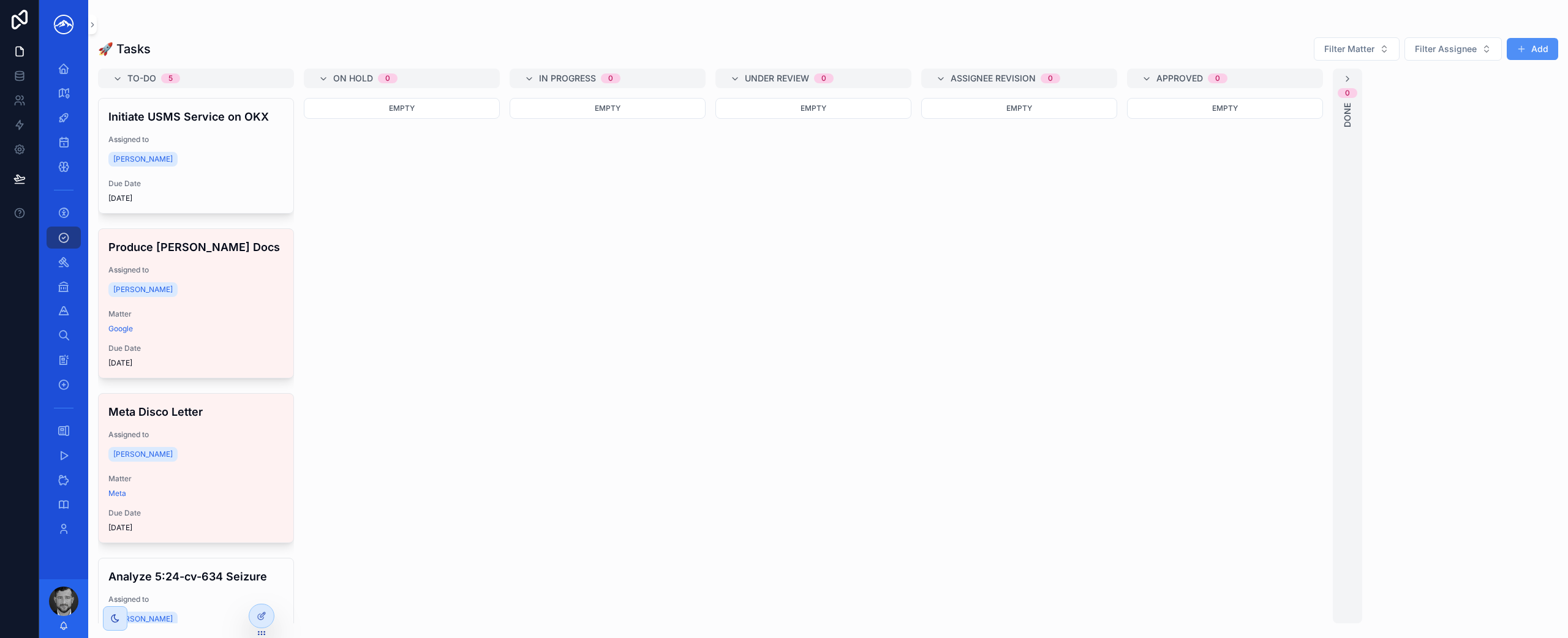
click at [1527, 50] on button "Add" at bounding box center [1532, 49] width 52 height 22
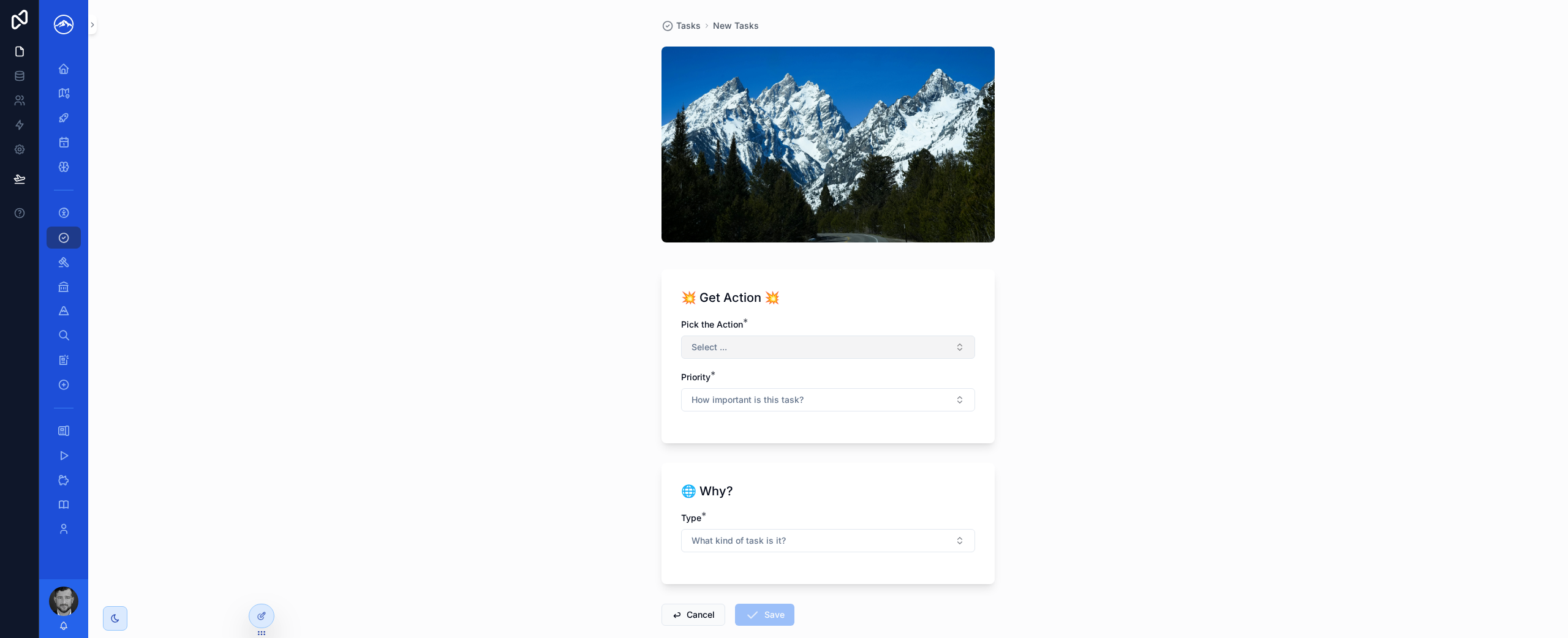
click at [827, 342] on button "Select ..." at bounding box center [827, 347] width 294 height 23
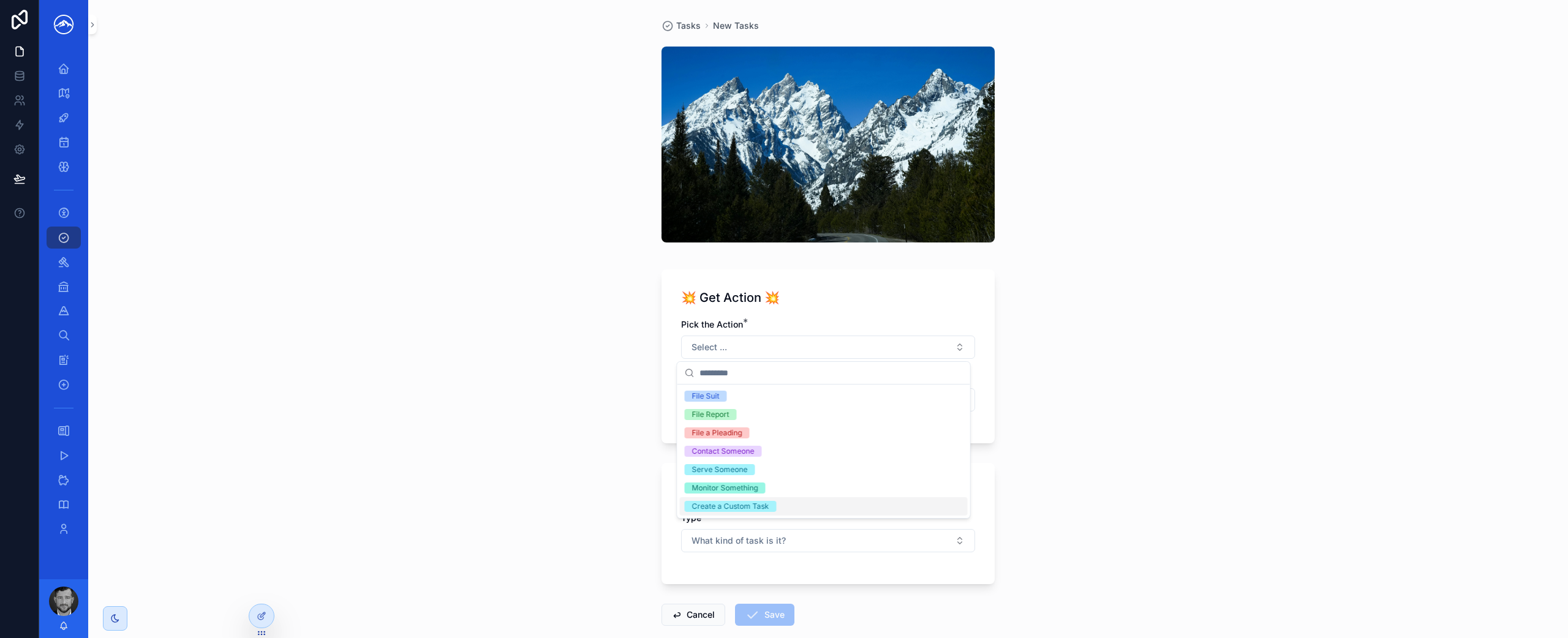
click at [784, 503] on div "Create a Custom Task" at bounding box center [823, 507] width 288 height 18
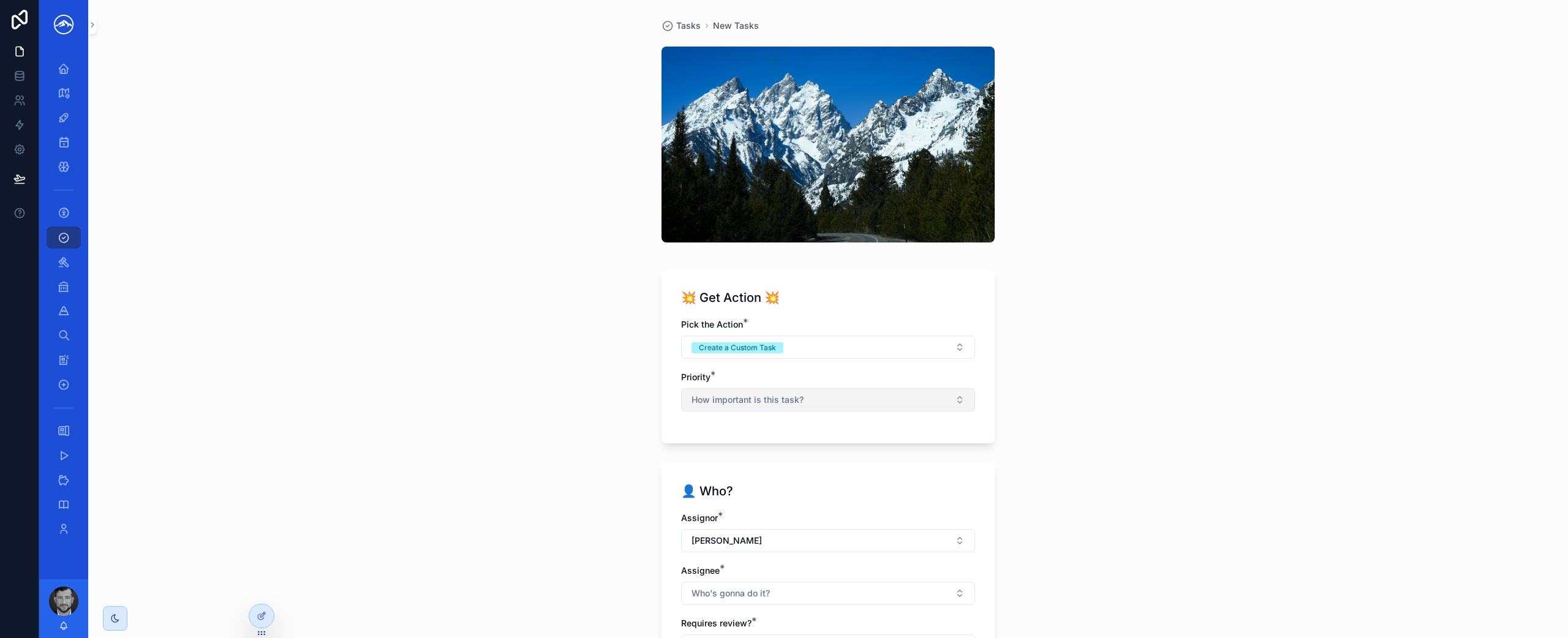
click at [826, 407] on button "How important is this task?" at bounding box center [827, 399] width 294 height 23
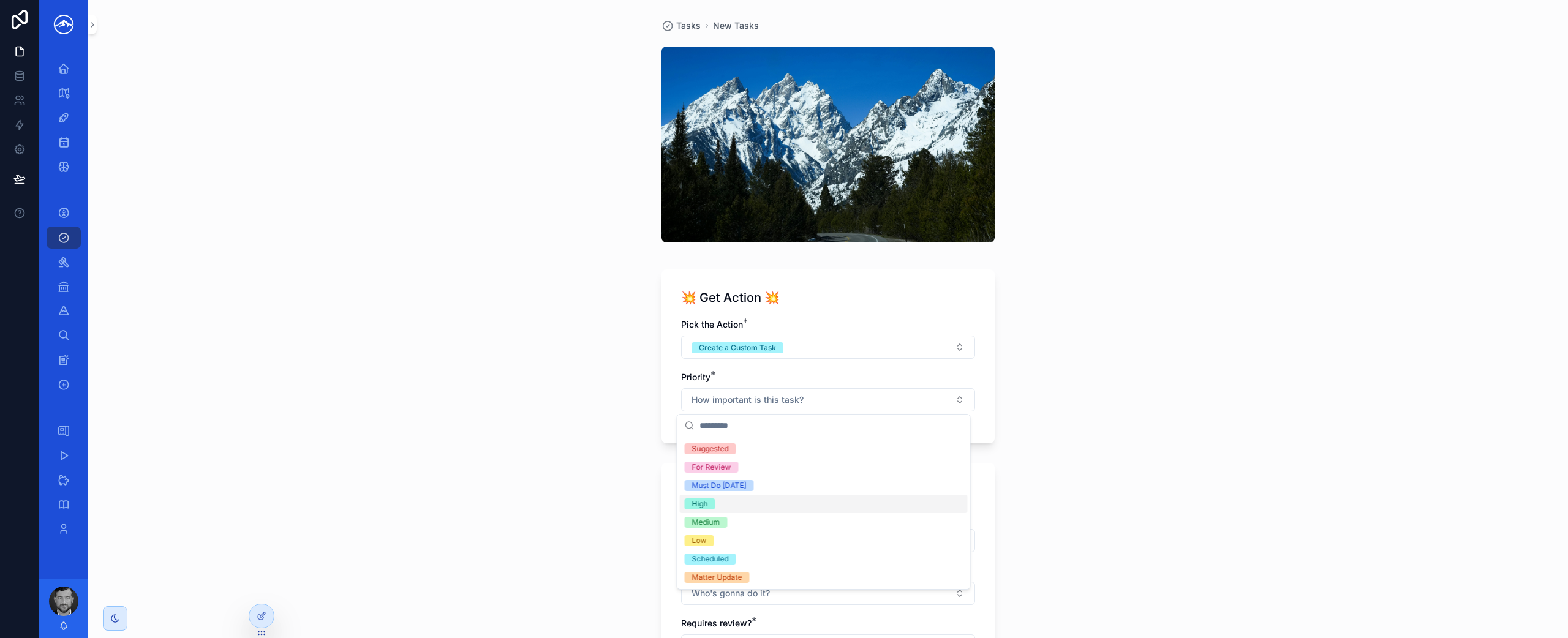
click at [802, 511] on div "High" at bounding box center [823, 504] width 288 height 18
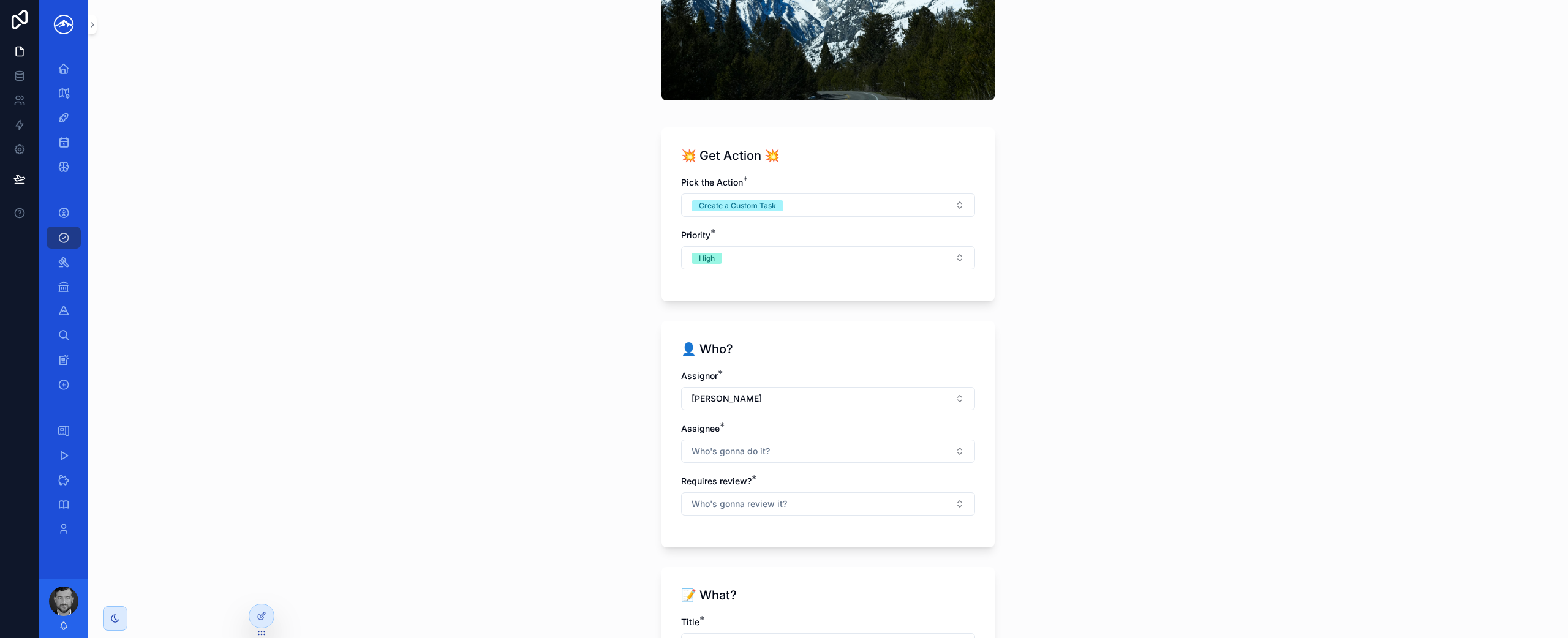
scroll to position [139, 0]
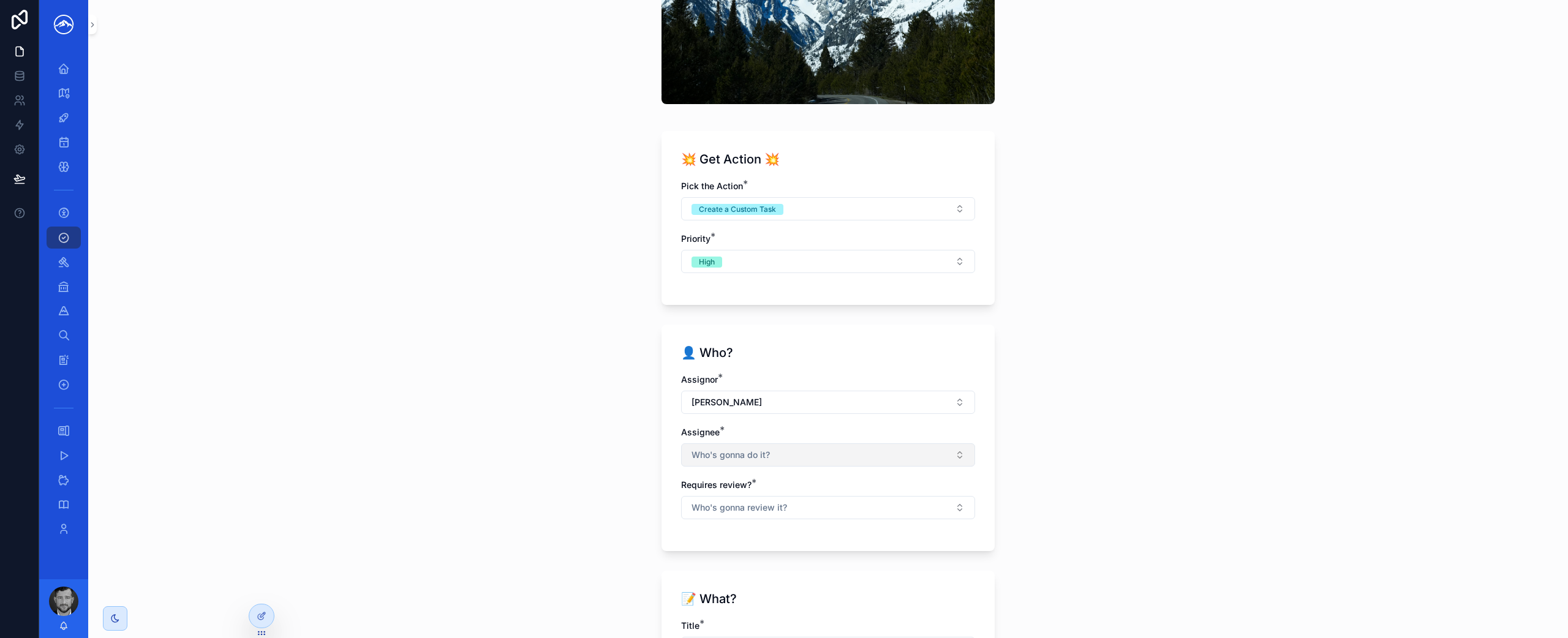
click at [781, 445] on button "Who's gonna do it?" at bounding box center [827, 455] width 294 height 23
type input "***"
click at [772, 503] on div "[PERSON_NAME]" at bounding box center [823, 504] width 288 height 19
click at [1178, 557] on div "Tasks New Tasks 💥 Get Action 💥 Pick the Action * Create a Custom Task Priority …" at bounding box center [827, 319] width 1479 height 638
click at [798, 510] on button "Who's gonna review it?" at bounding box center [827, 509] width 294 height 23
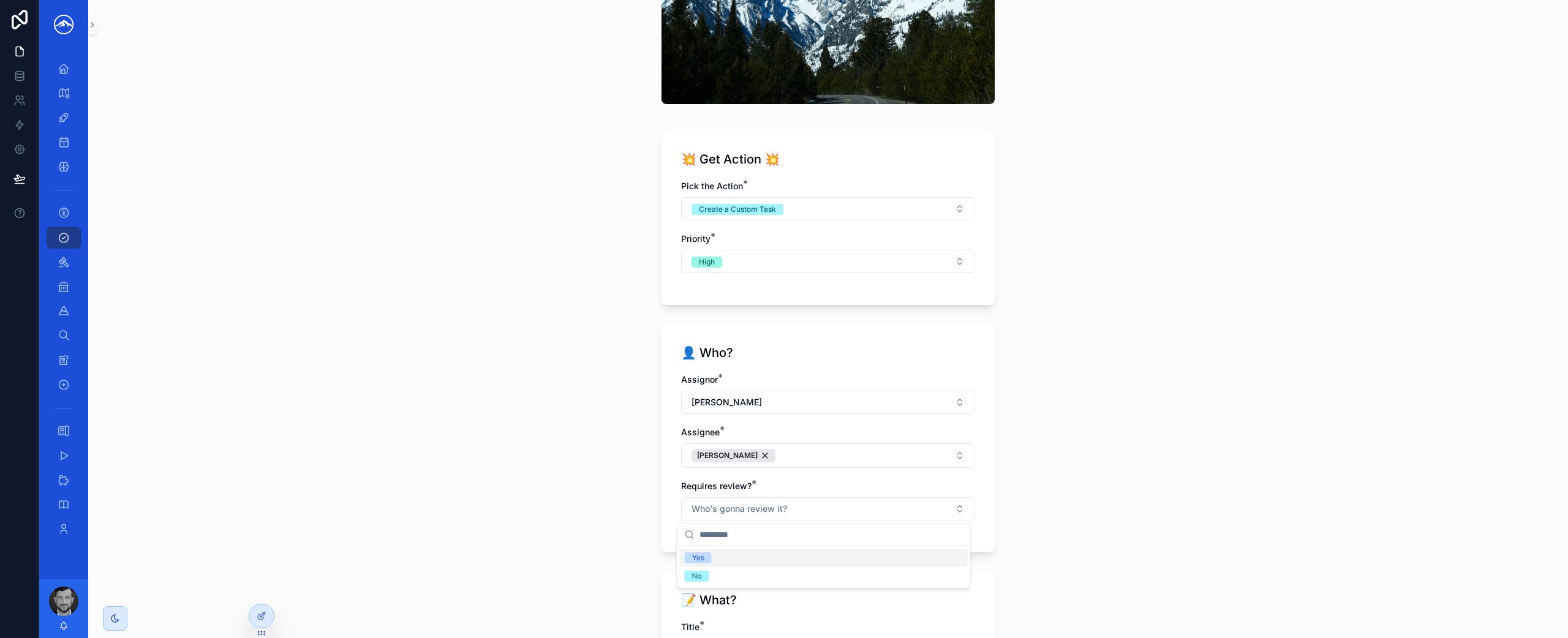
click at [788, 559] on div "Yes" at bounding box center [823, 558] width 288 height 18
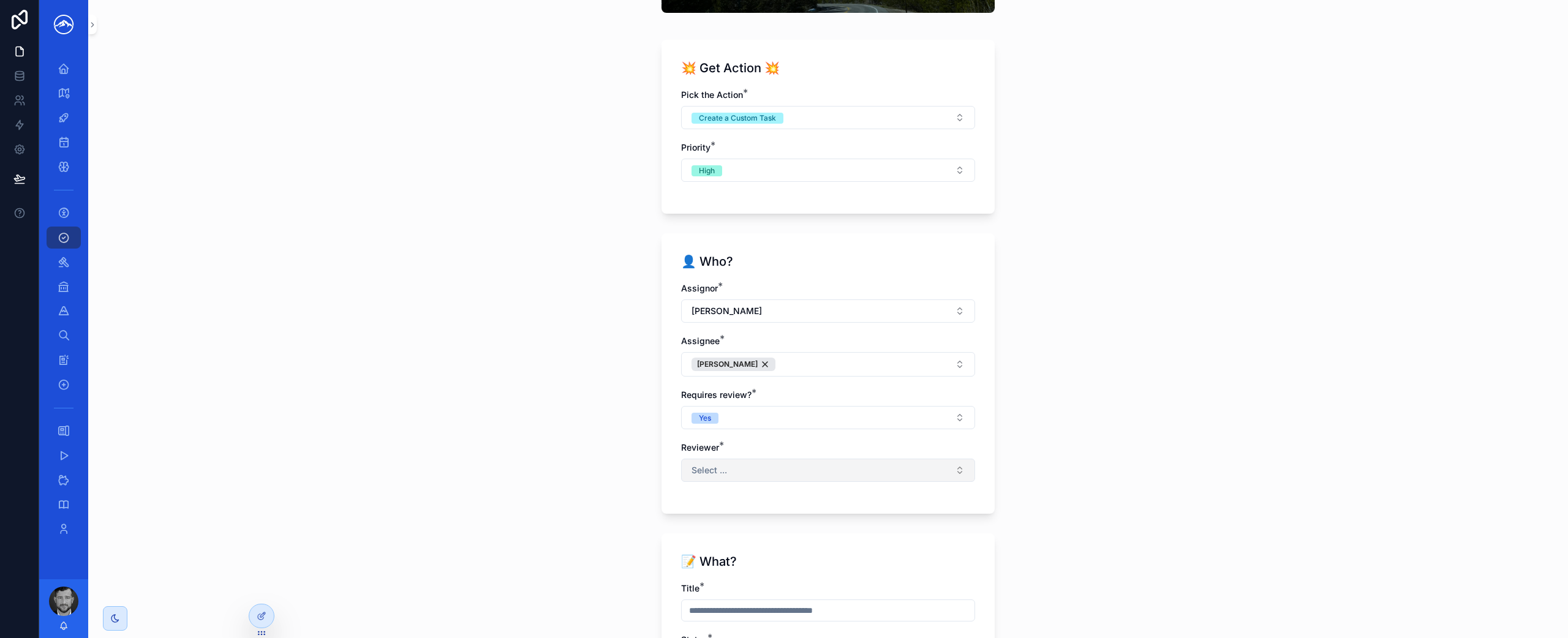
click at [815, 469] on button "Select ..." at bounding box center [827, 470] width 294 height 23
click at [893, 413] on button "Yes" at bounding box center [827, 417] width 294 height 23
click at [850, 484] on div "No" at bounding box center [823, 485] width 288 height 18
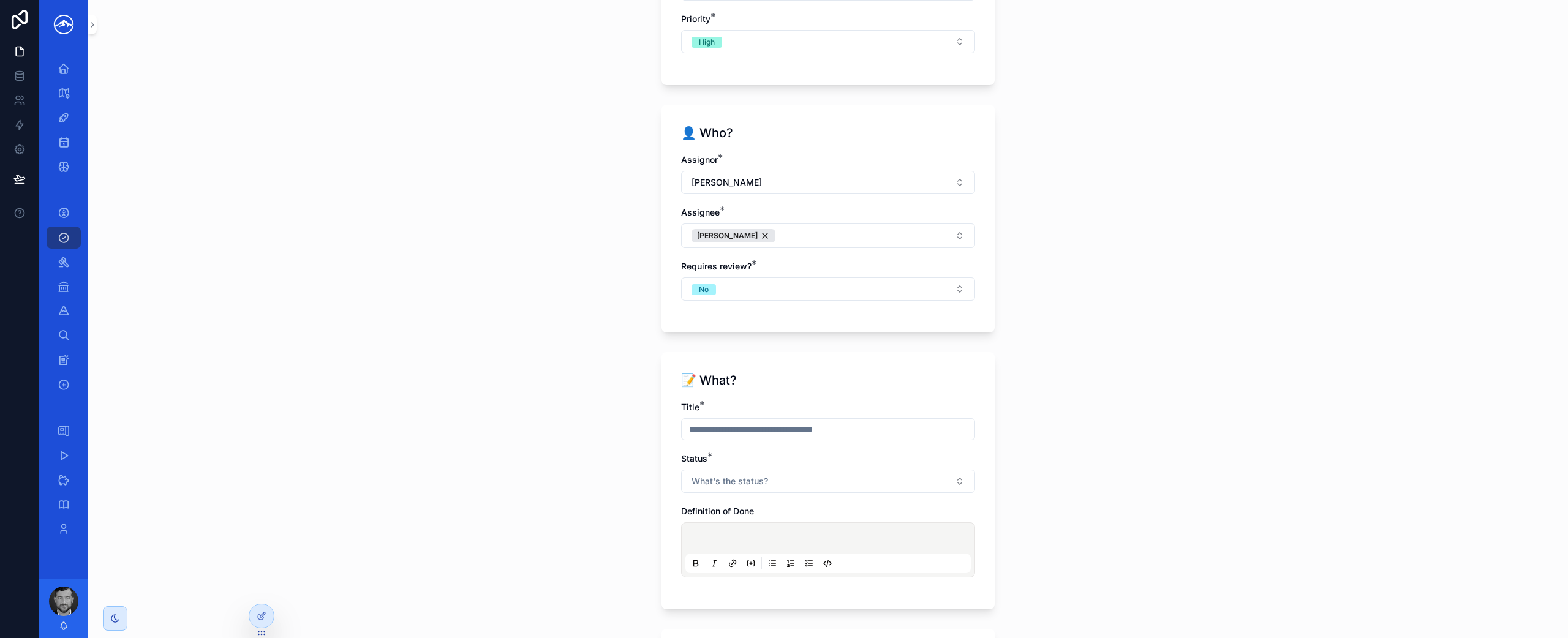
click at [814, 432] on input "scrollable content" at bounding box center [827, 429] width 293 height 18
type input "*"
type input "**********"
click at [820, 476] on button "What's the status?" at bounding box center [827, 481] width 294 height 23
click at [816, 367] on div "To-do" at bounding box center [823, 363] width 288 height 18
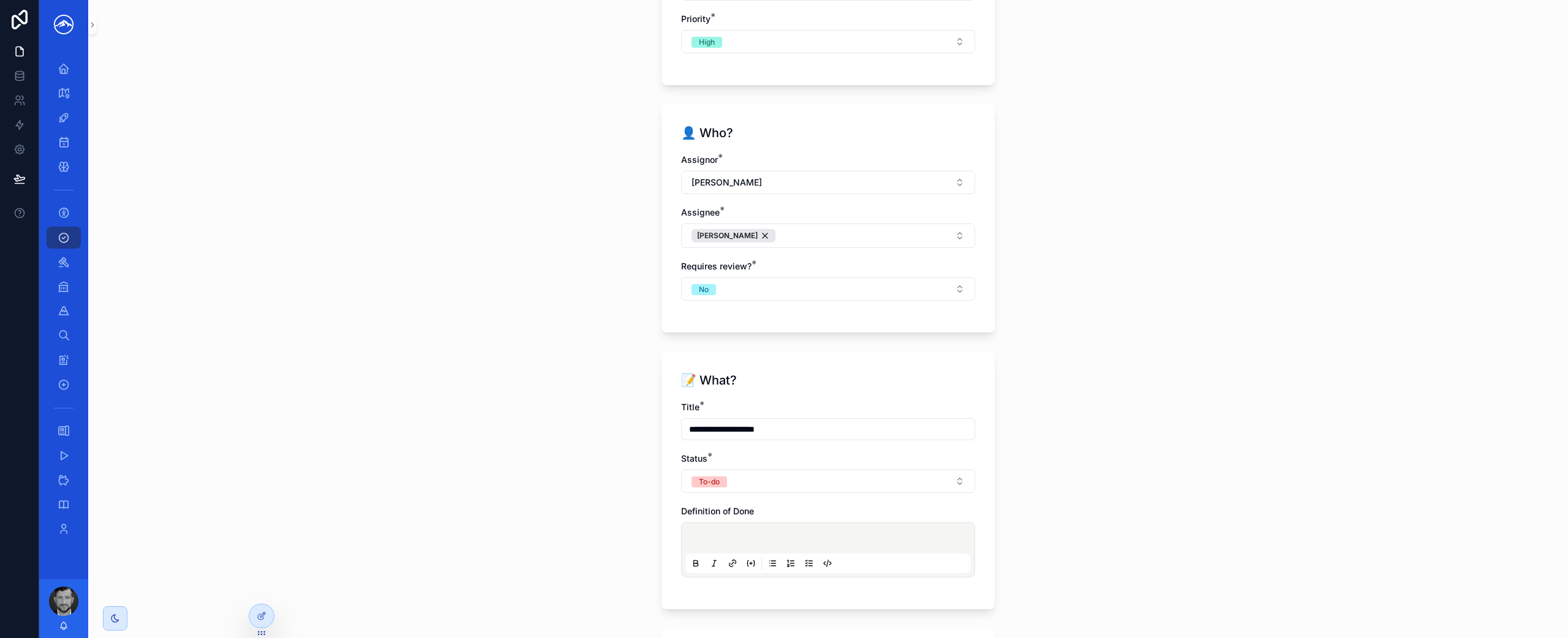
click at [789, 531] on div "scrollable content" at bounding box center [827, 550] width 286 height 46
click at [791, 538] on p "scrollable content" at bounding box center [830, 540] width 286 height 12
click at [804, 559] on icon "scrollable content" at bounding box center [809, 563] width 10 height 10
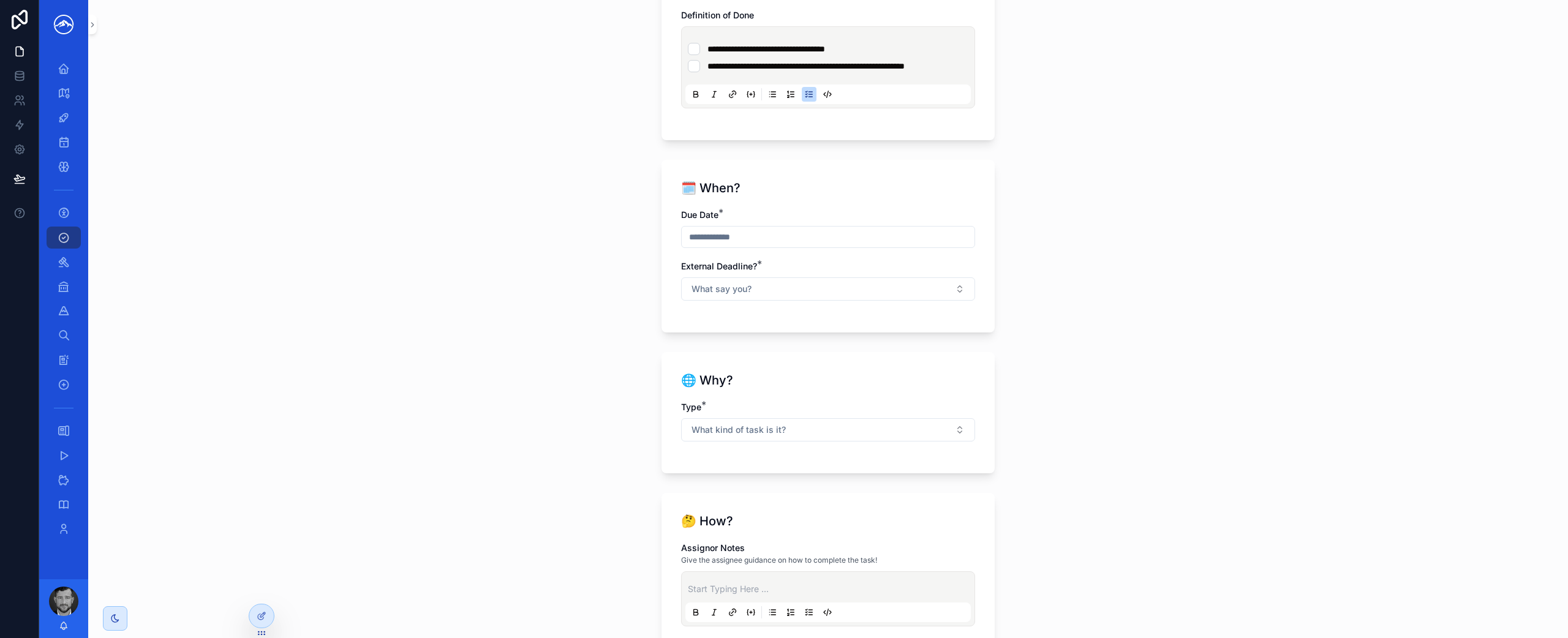
scroll to position [939, 0]
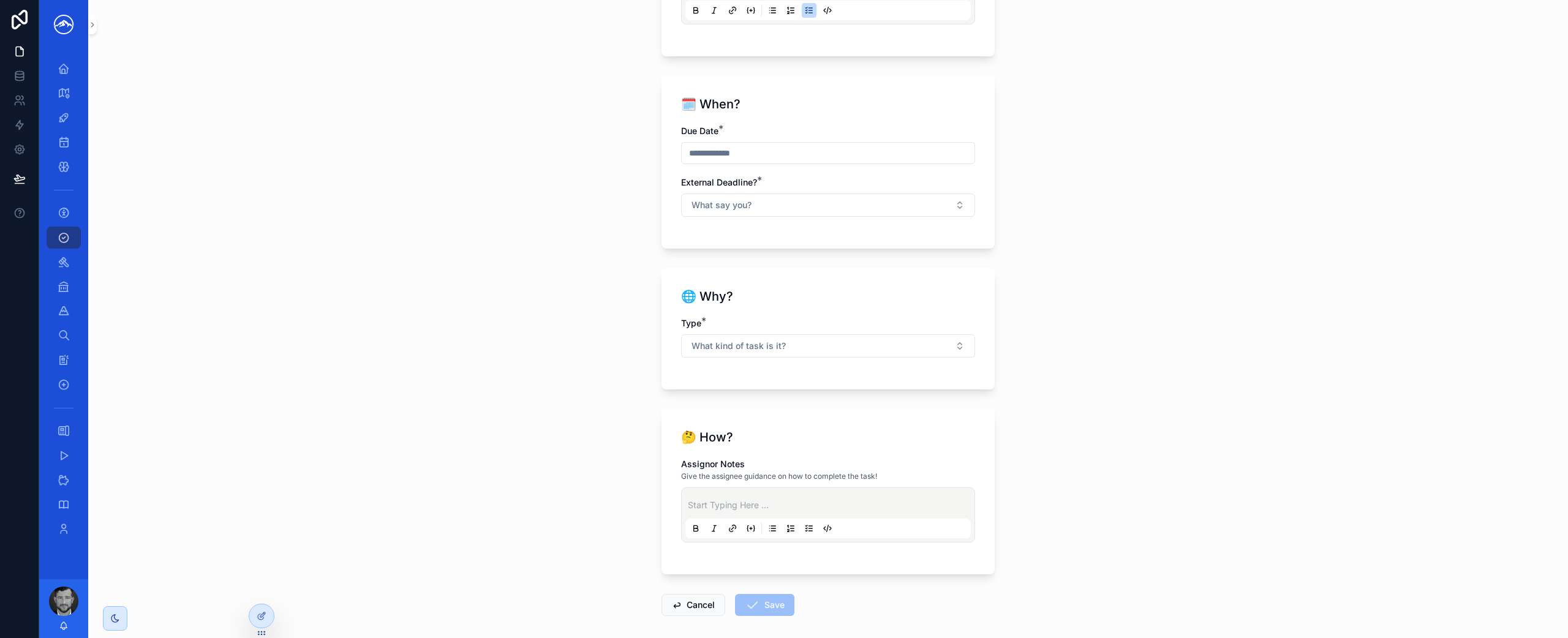
click at [775, 162] on input "scrollable content" at bounding box center [827, 153] width 293 height 18
click at [824, 266] on button "3" at bounding box center [824, 267] width 22 height 22
type input "********"
click at [949, 215] on button "What say you?" at bounding box center [827, 204] width 294 height 23
click at [878, 288] on div "No" at bounding box center [823, 285] width 288 height 18
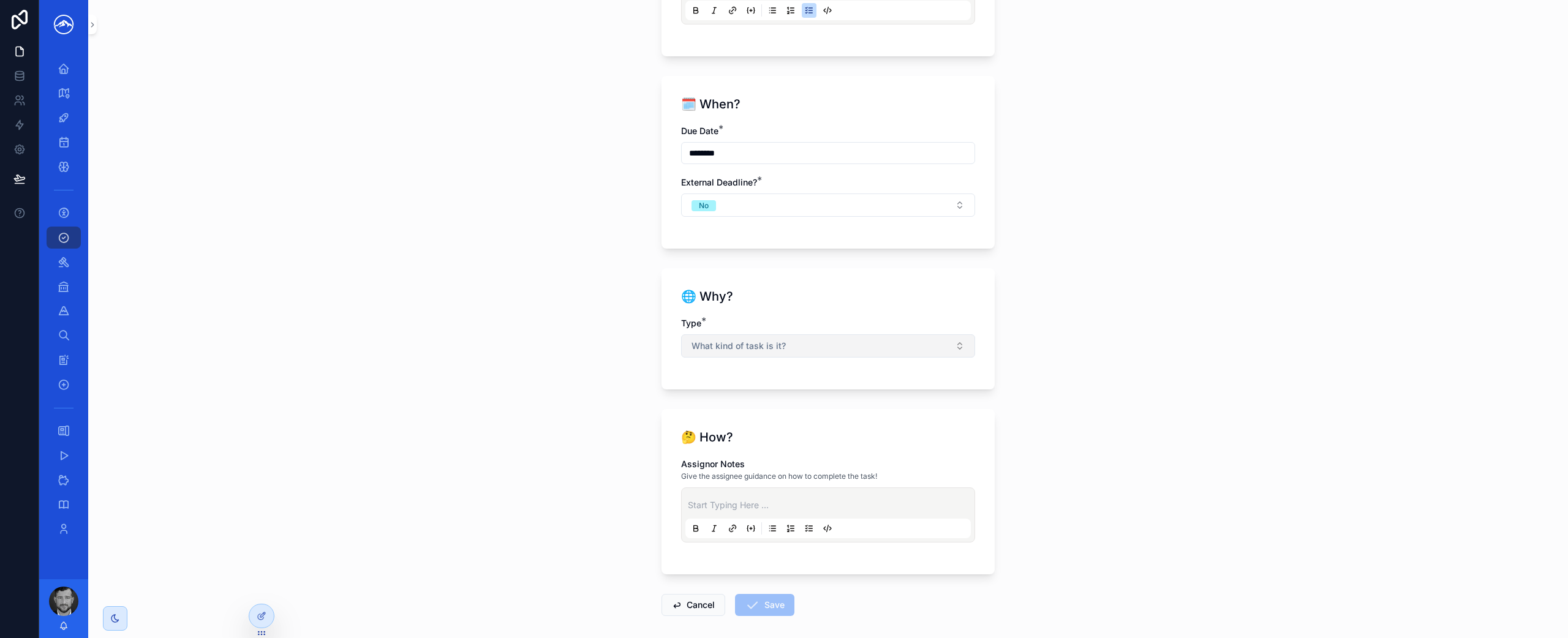
click at [868, 352] on button "What kind of task is it?" at bounding box center [827, 346] width 294 height 23
click at [841, 427] on div "Firm" at bounding box center [823, 425] width 288 height 18
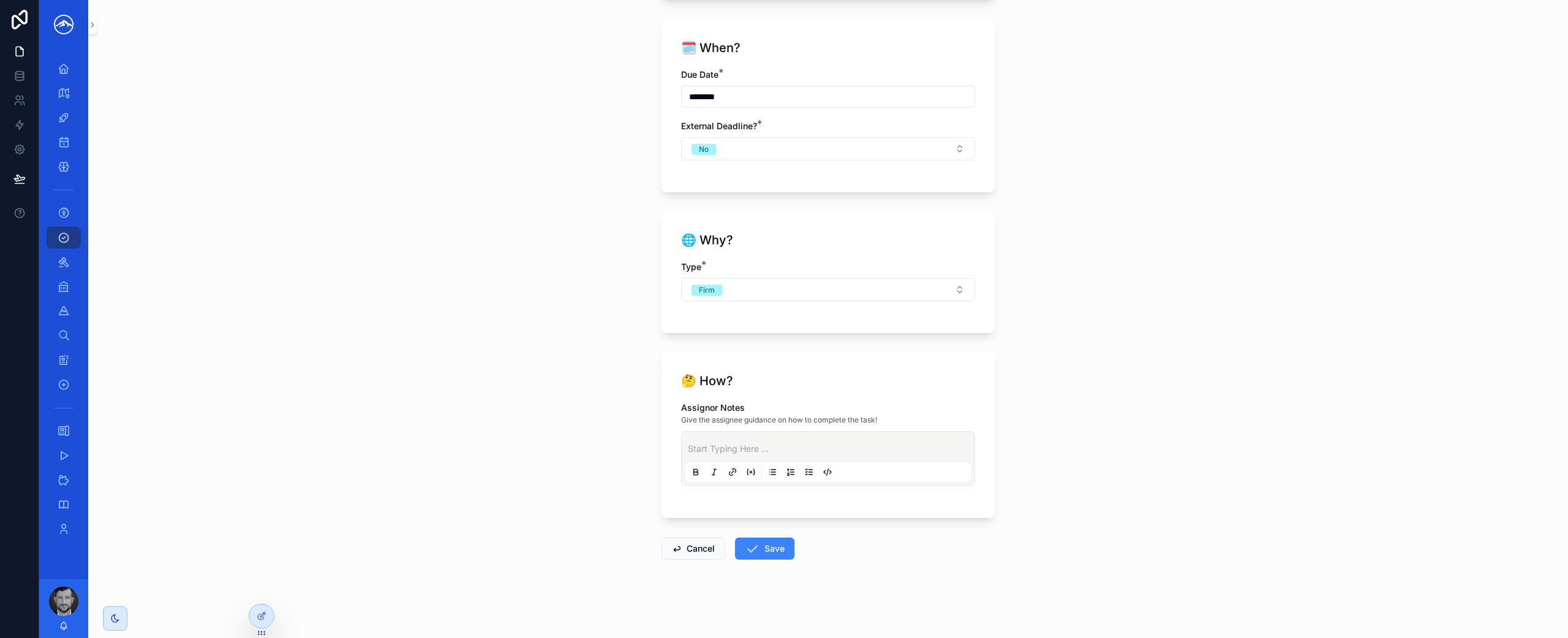
click at [752, 454] on p "scrollable content" at bounding box center [830, 448] width 286 height 12
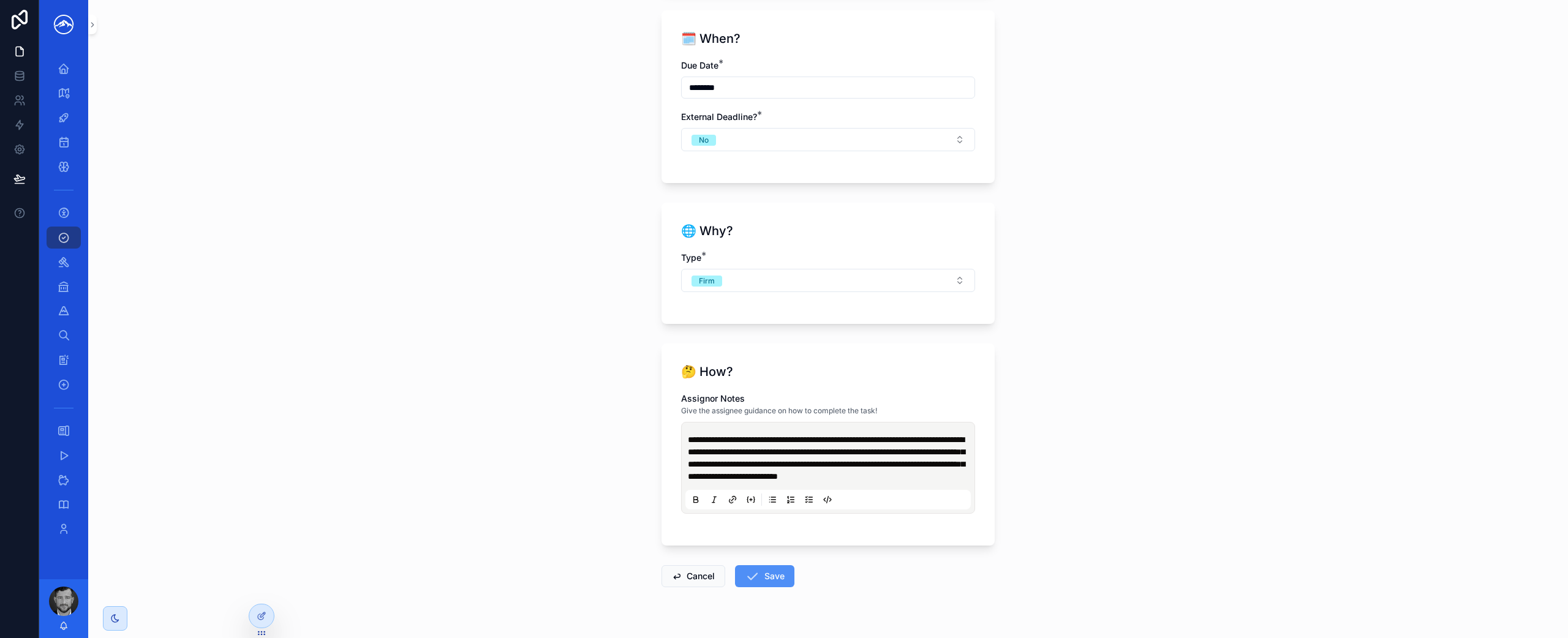
click at [744, 583] on icon "scrollable content" at bounding box center [752, 576] width 15 height 15
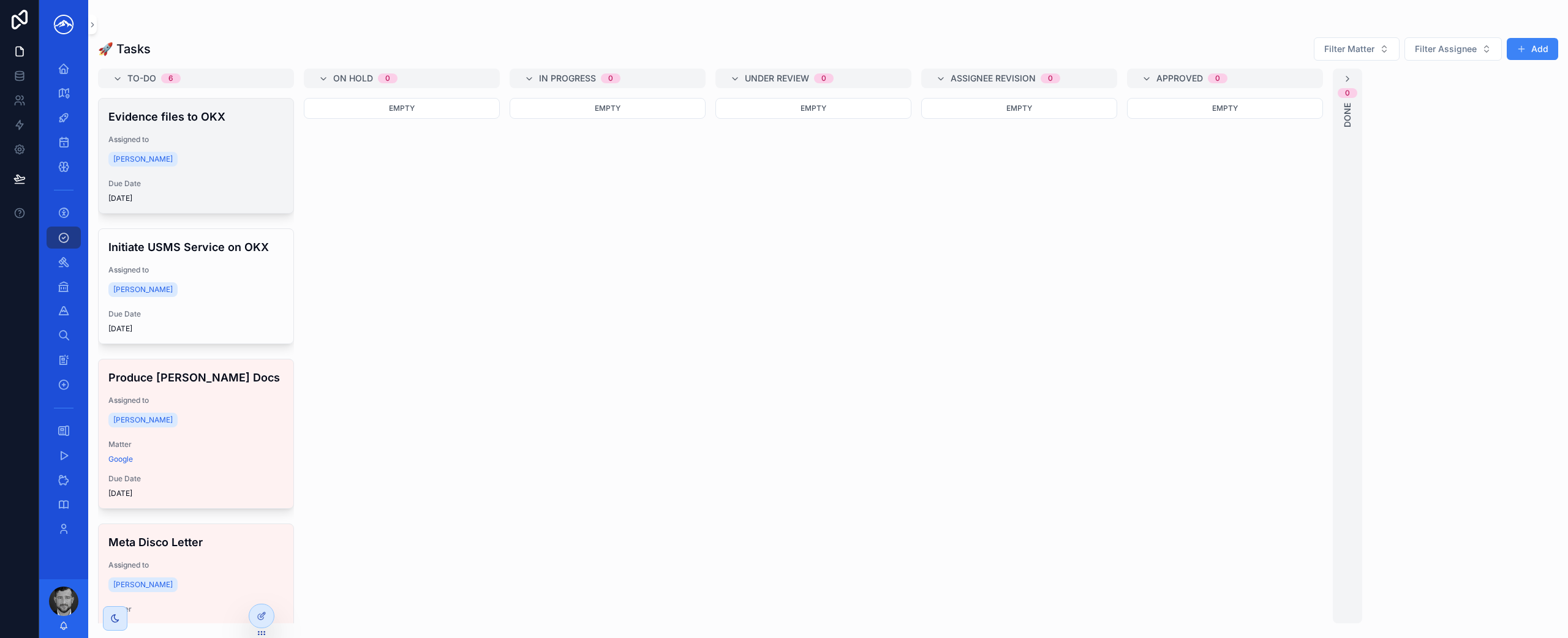
click at [196, 166] on div "[PERSON_NAME]" at bounding box center [195, 159] width 175 height 19
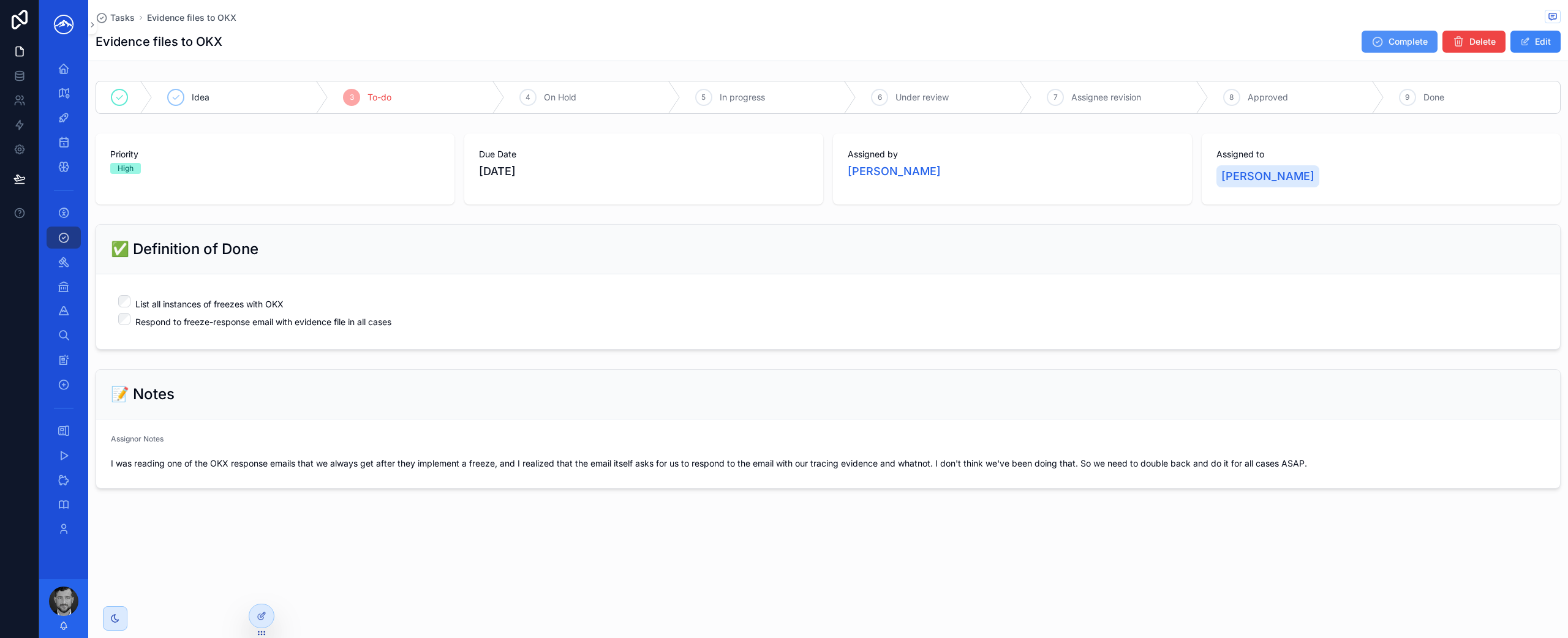
click at [1378, 45] on icon "scrollable content" at bounding box center [1377, 41] width 12 height 12
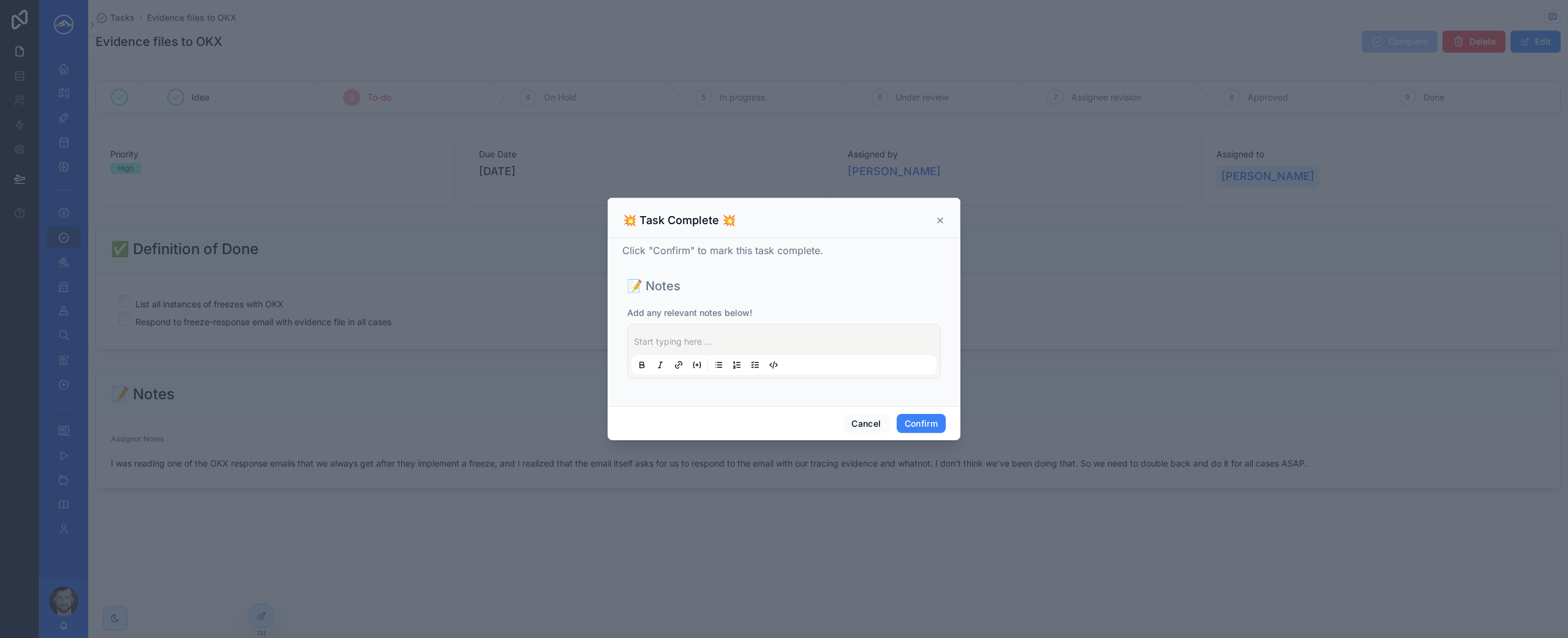
click at [939, 222] on icon at bounding box center [939, 220] width 10 height 10
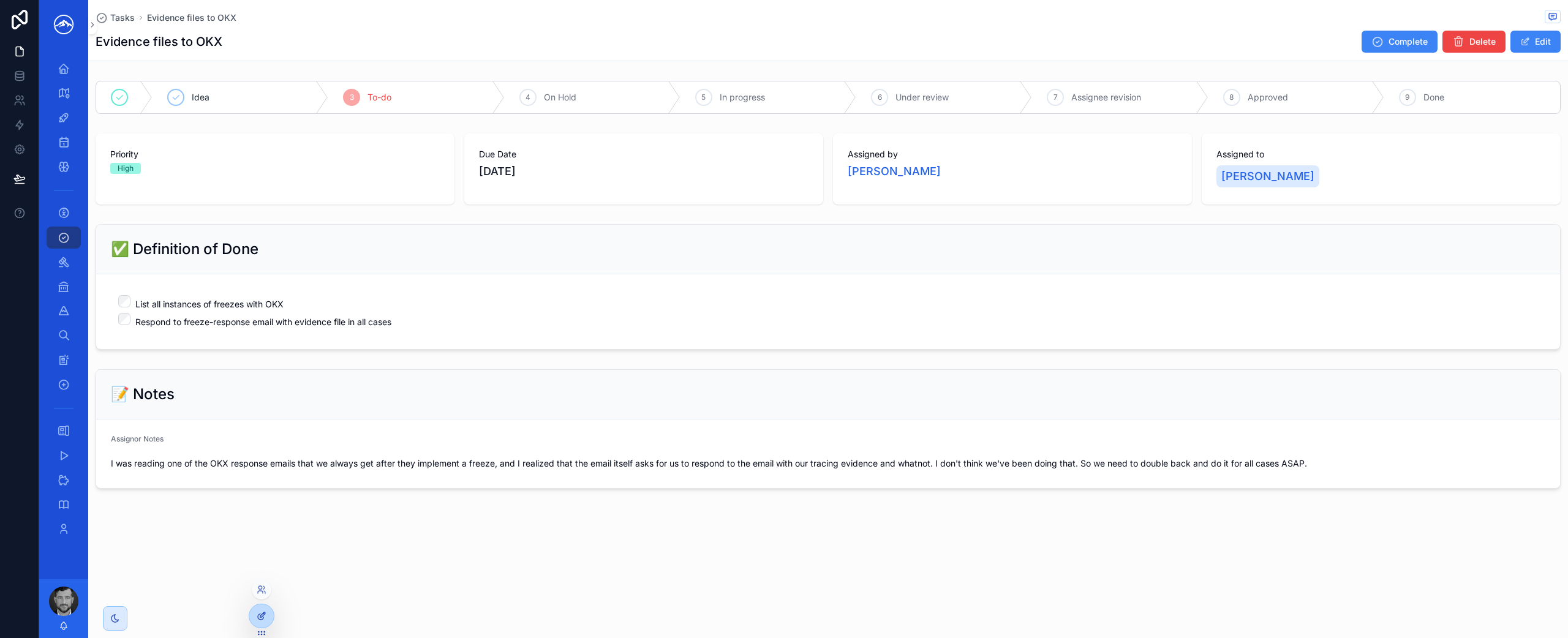
click at [262, 620] on icon at bounding box center [261, 617] width 6 height 6
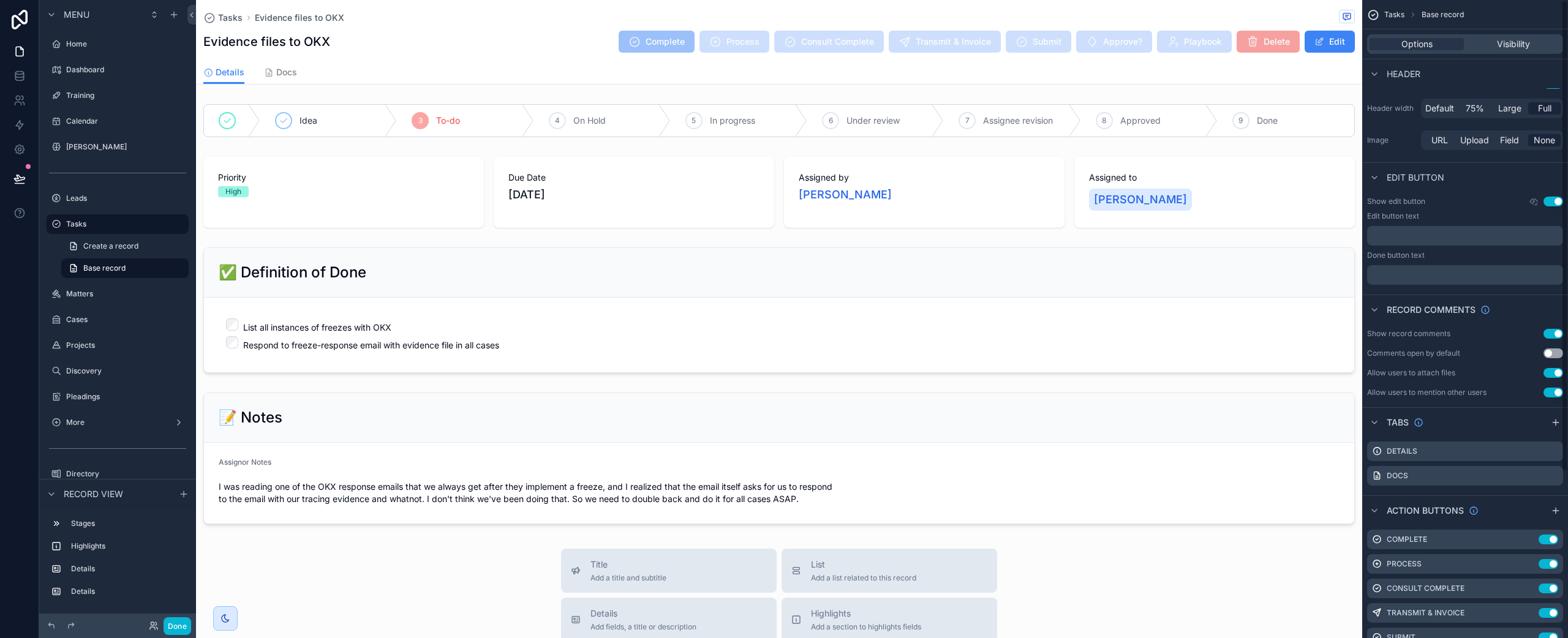
scroll to position [226, 0]
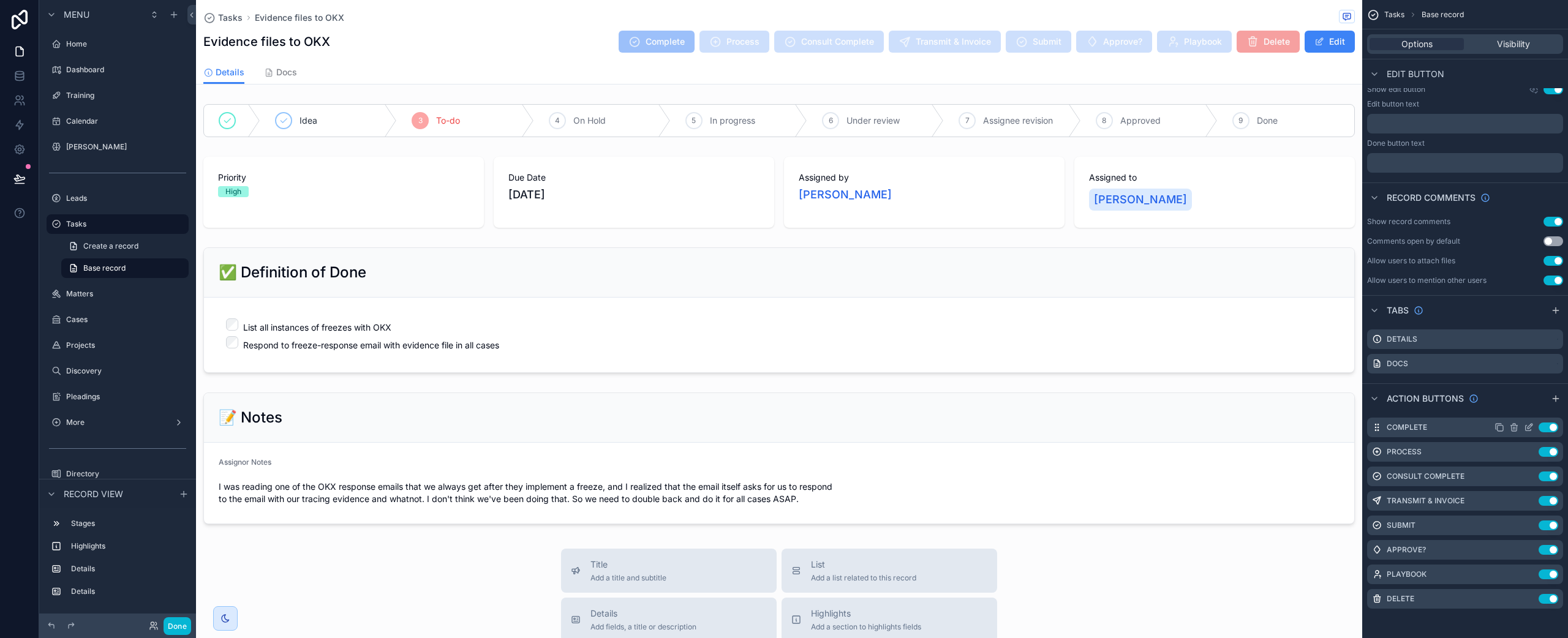
click at [1526, 425] on icon "scrollable content" at bounding box center [1528, 427] width 10 height 10
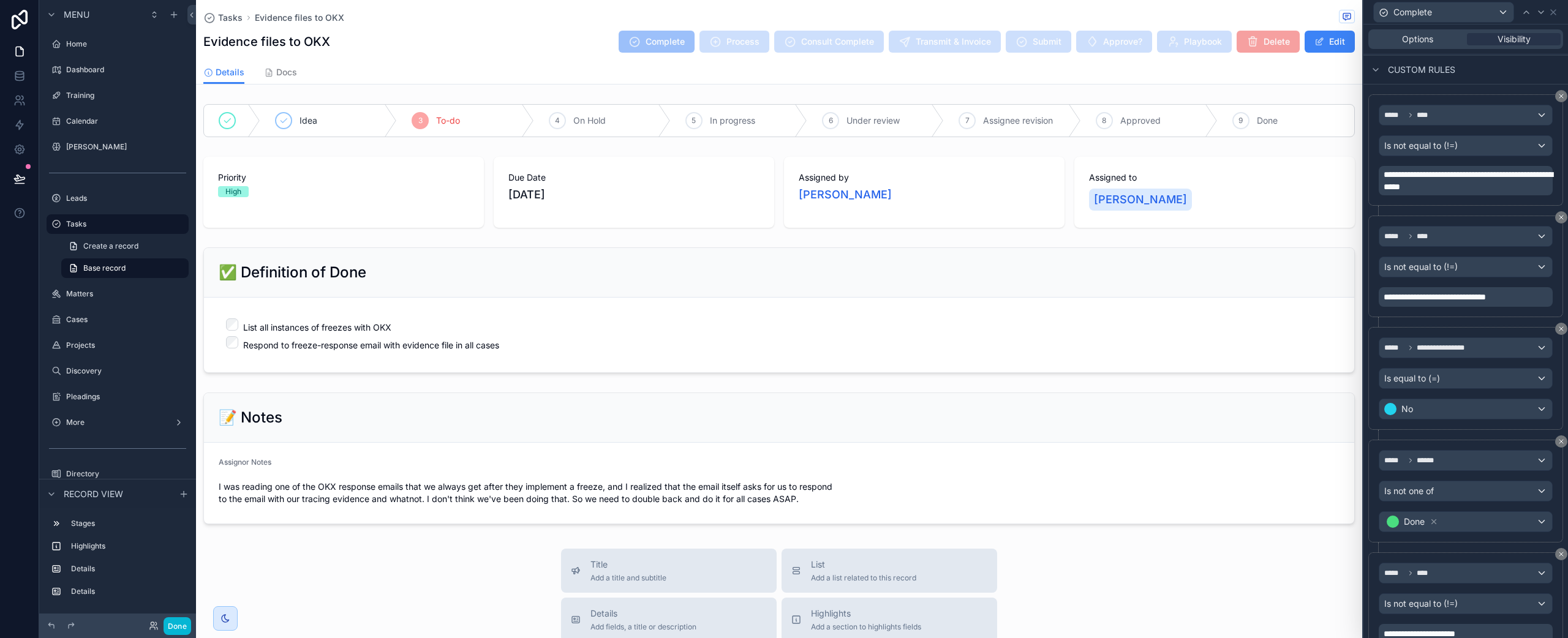
scroll to position [128, 0]
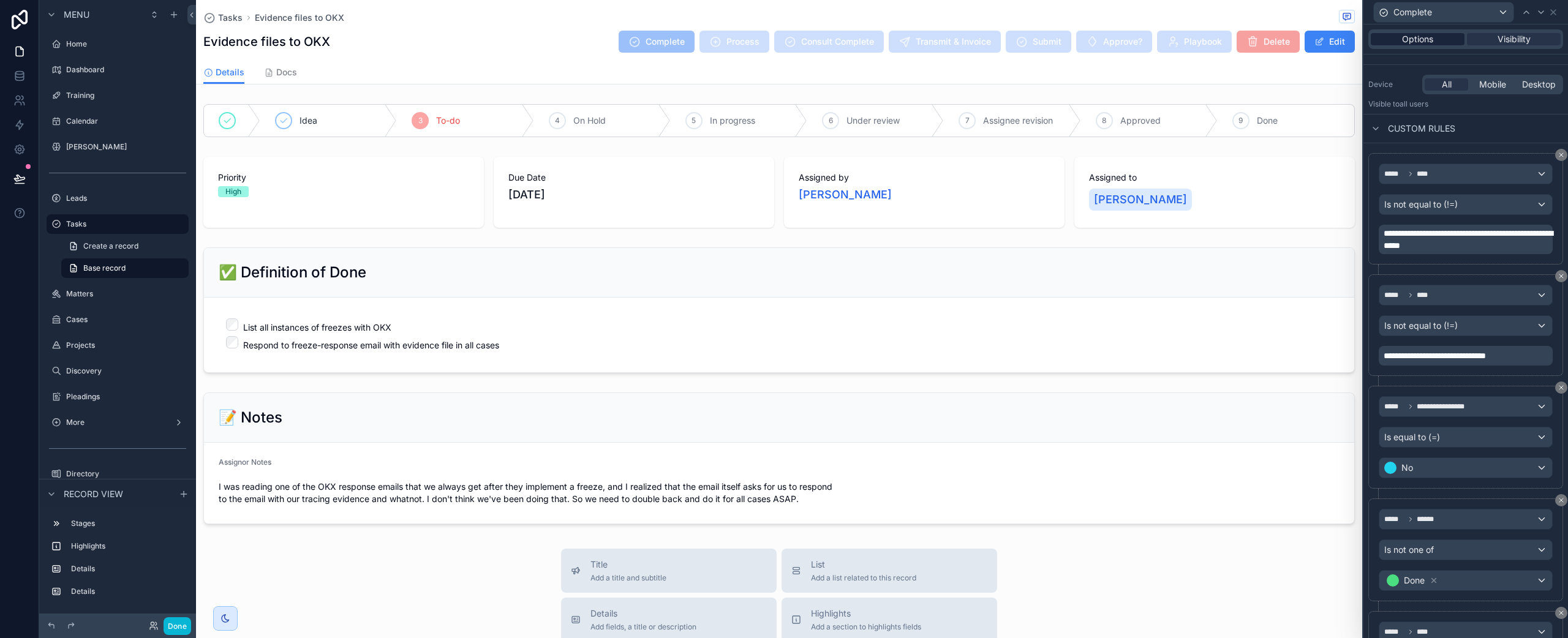
click at [1433, 43] on div "Options" at bounding box center [1416, 39] width 93 height 12
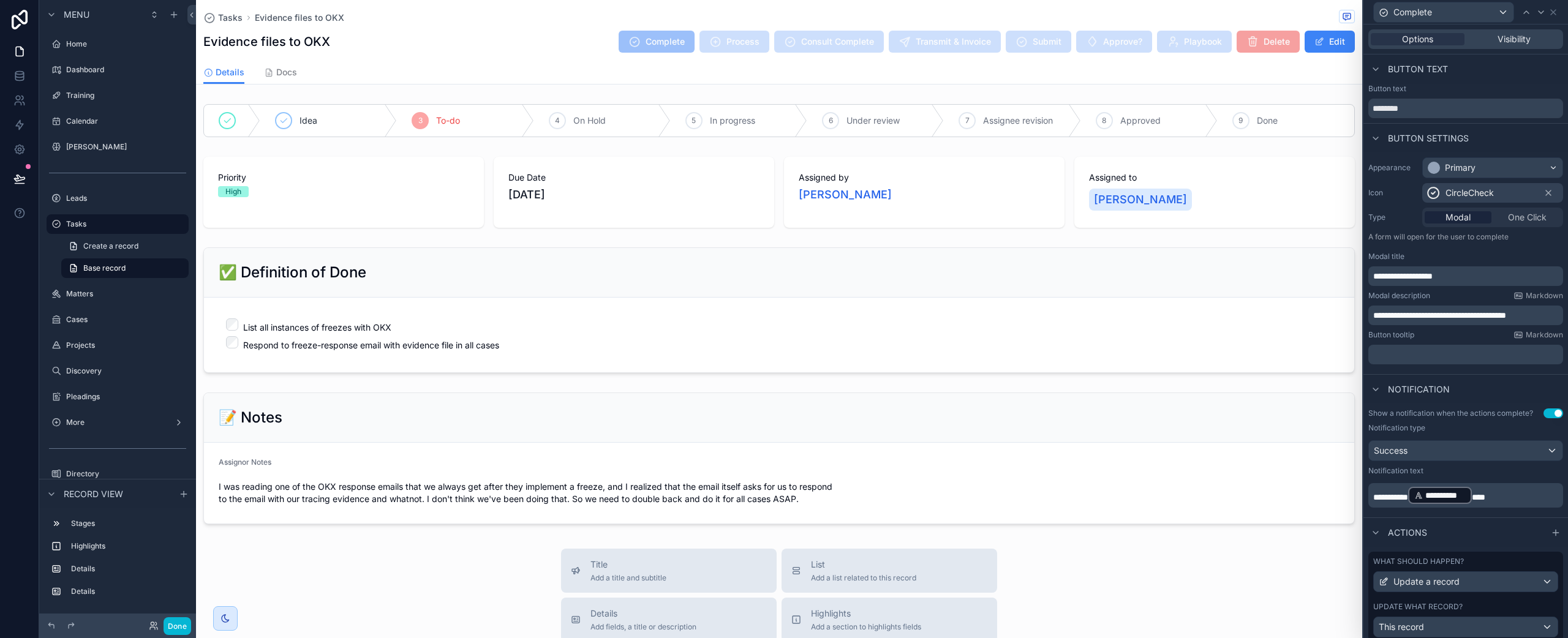
scroll to position [41, 0]
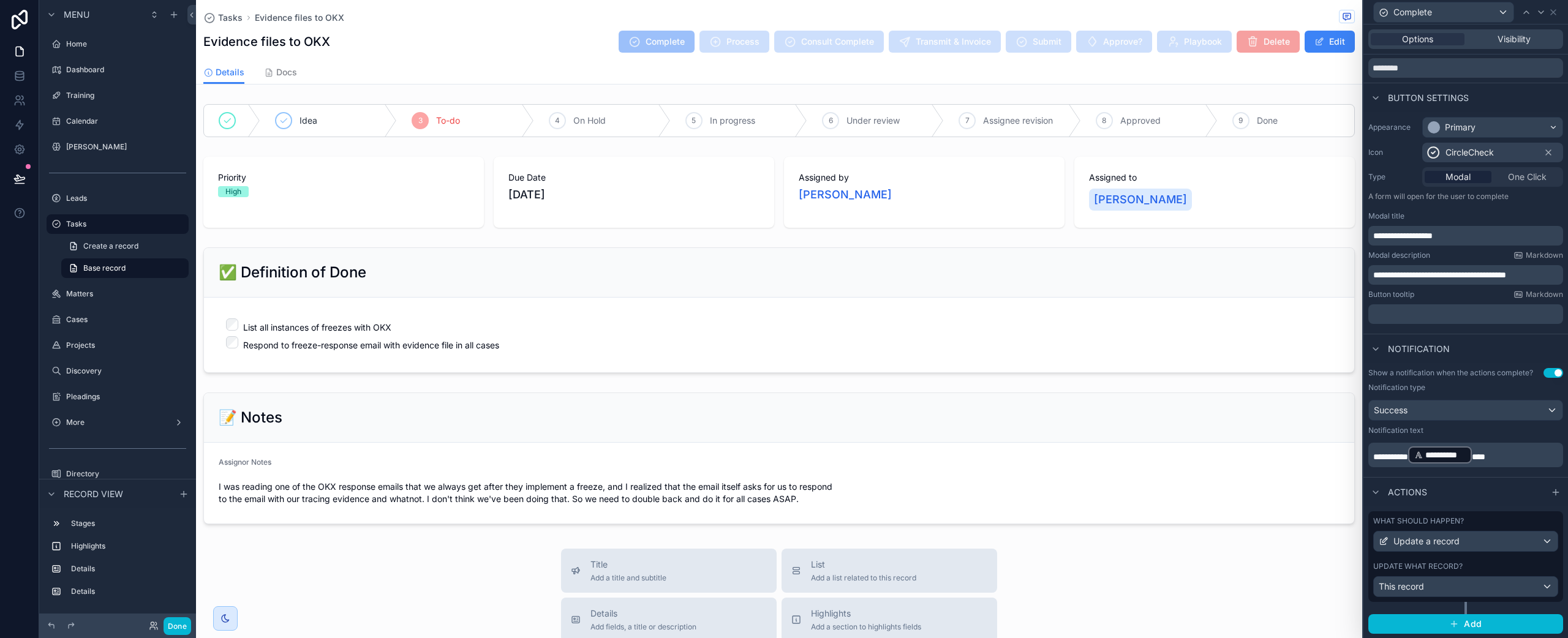
click at [1518, 515] on div "What should happen? Update a record Update what record? This record" at bounding box center [1465, 557] width 195 height 91
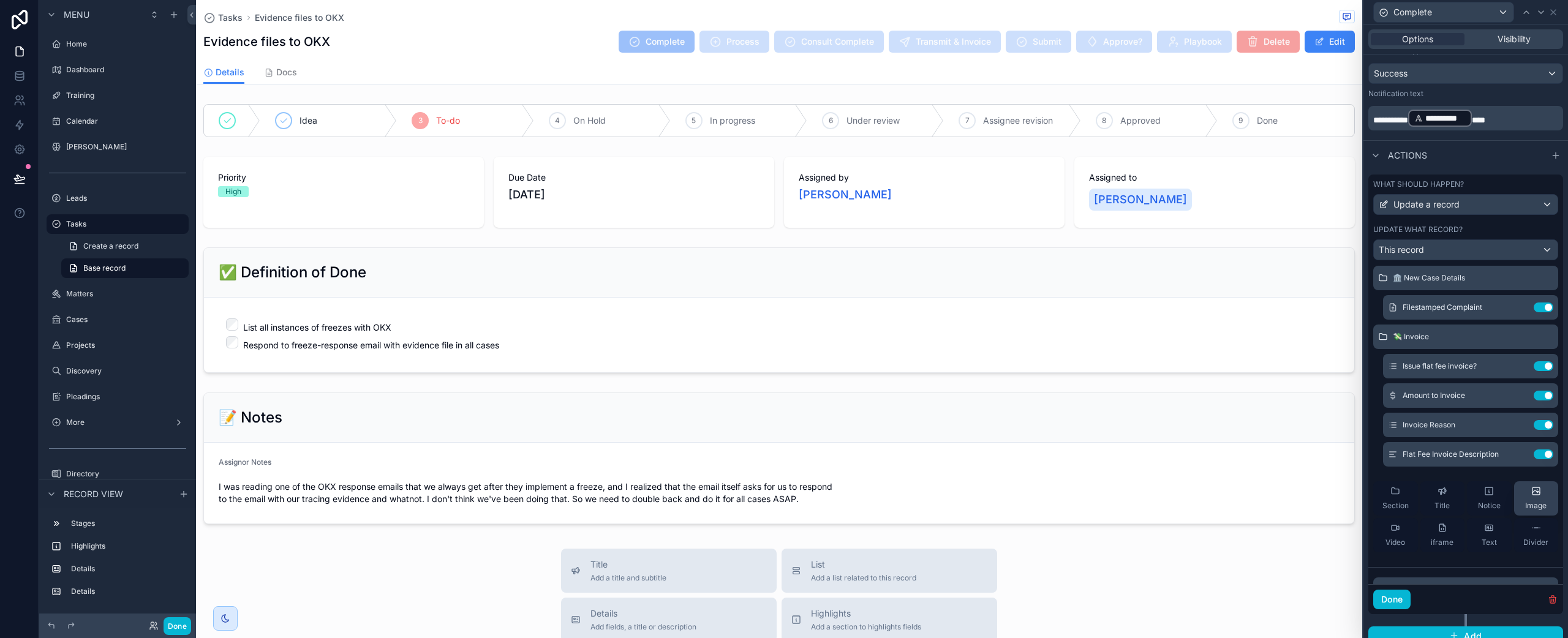
scroll to position [120, 0]
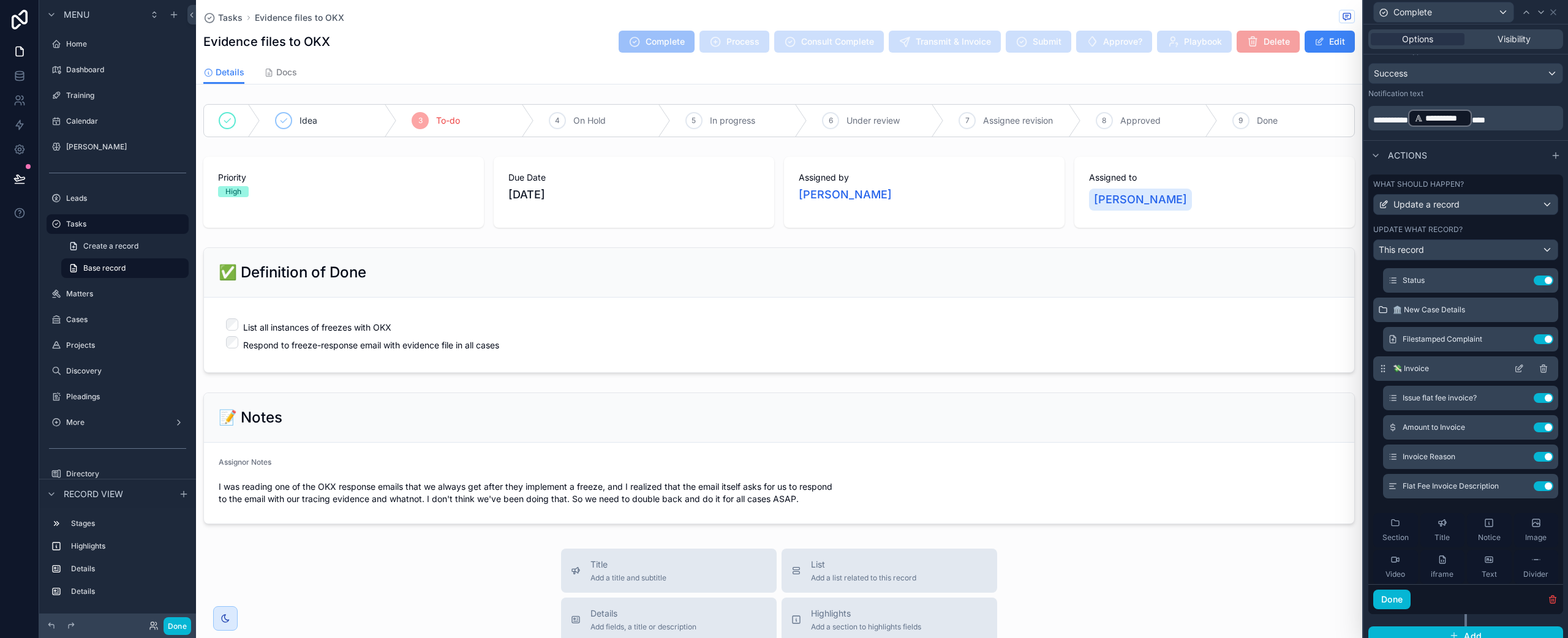
click at [1513, 368] on icon at bounding box center [1518, 368] width 10 height 10
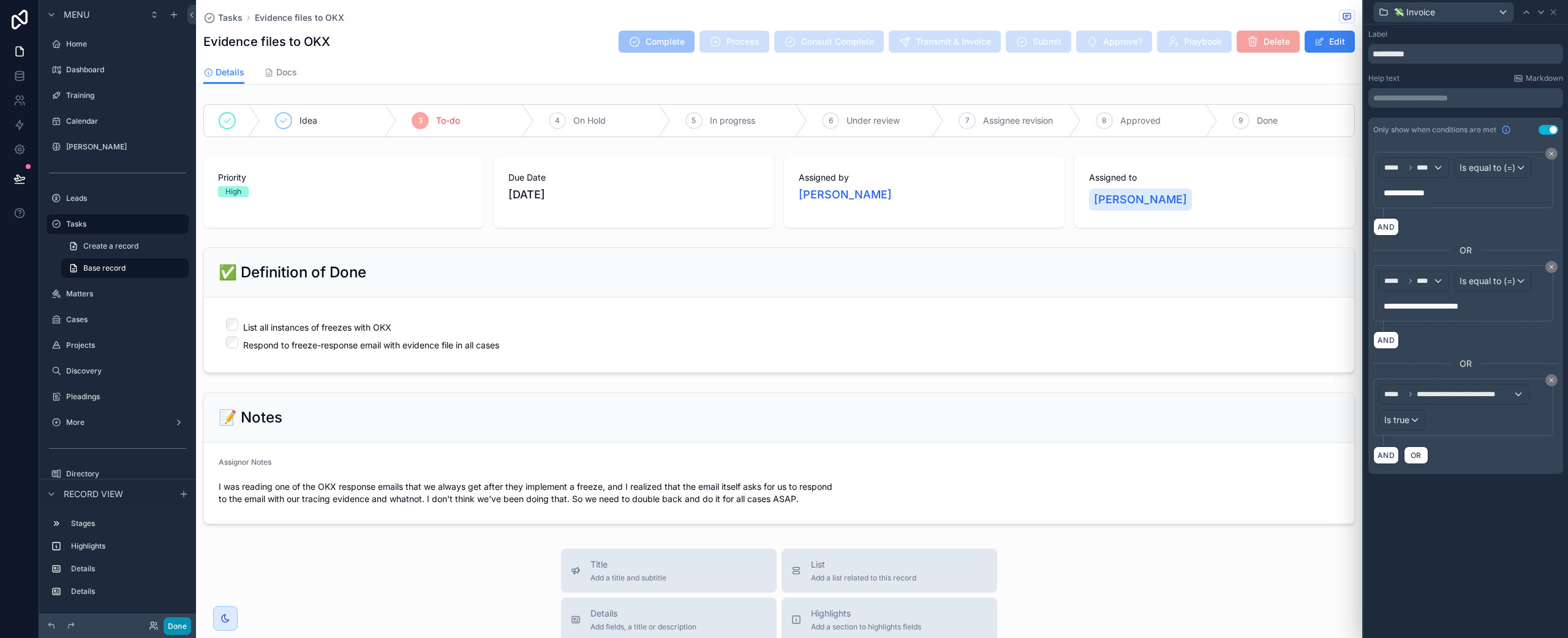
click at [174, 625] on button "Done" at bounding box center [178, 626] width 28 height 18
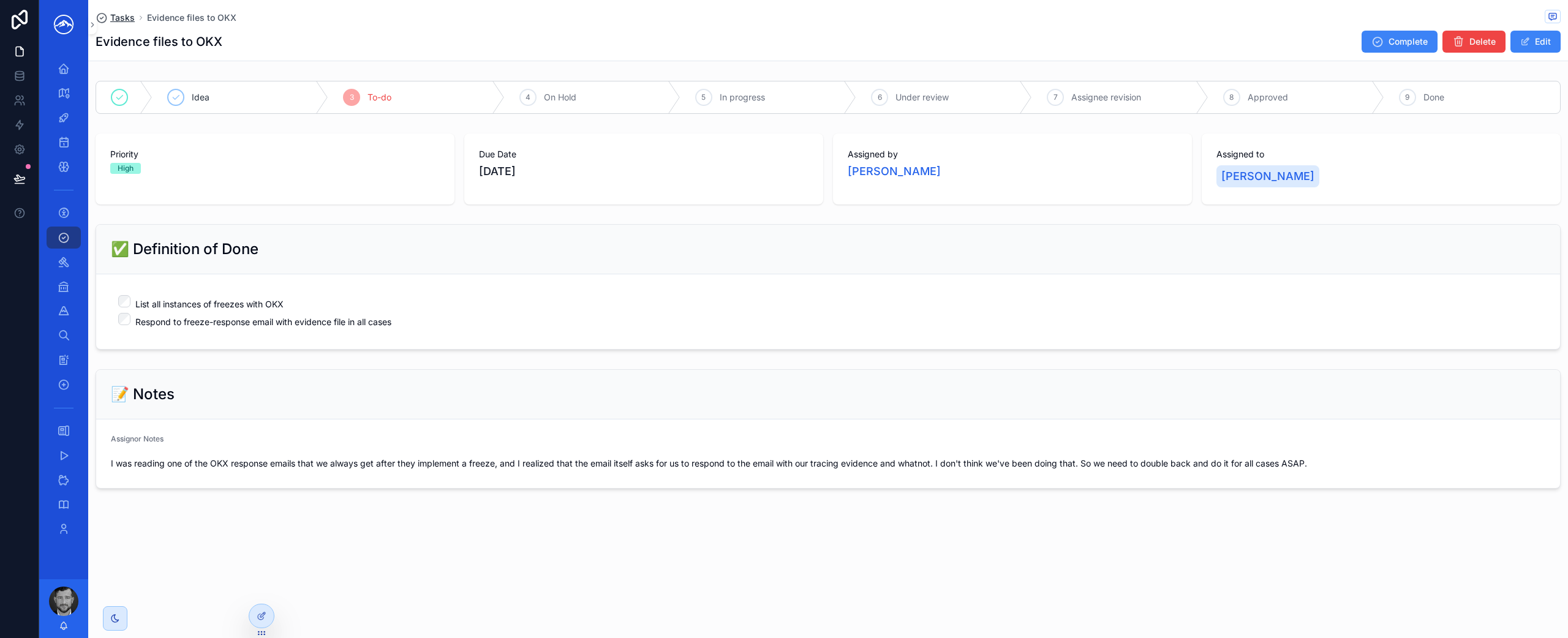
click at [129, 18] on span "Tasks" at bounding box center [122, 18] width 24 height 12
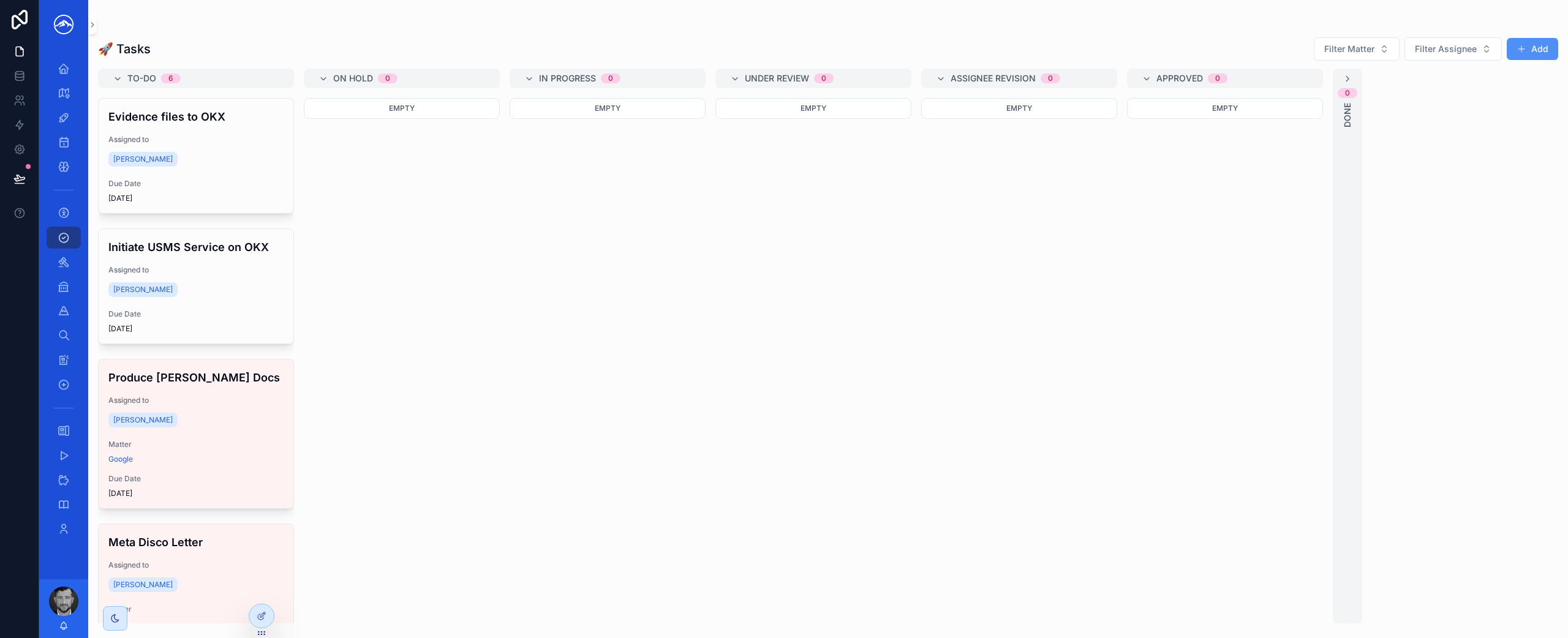
click at [1528, 55] on button "Add" at bounding box center [1532, 49] width 52 height 22
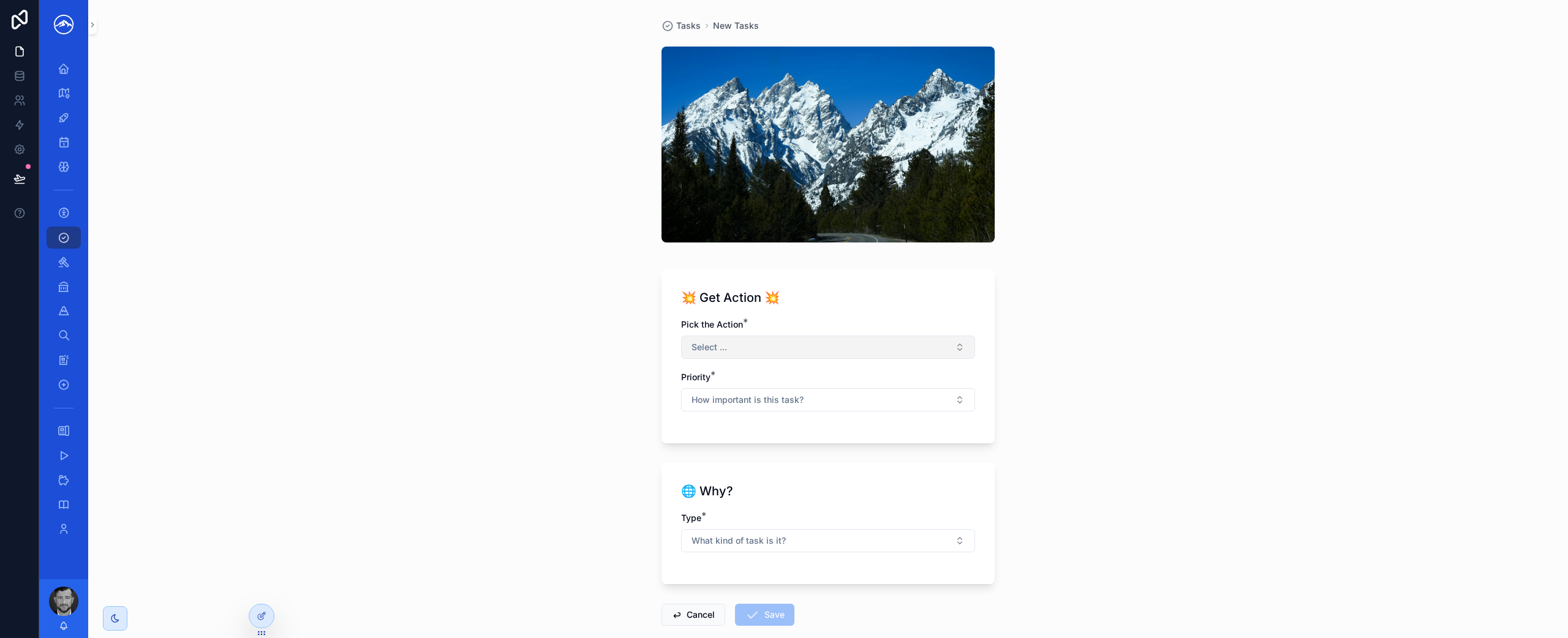
click at [856, 337] on button "Select ..." at bounding box center [827, 347] width 294 height 23
click at [825, 432] on div "File a Pleading" at bounding box center [823, 433] width 288 height 18
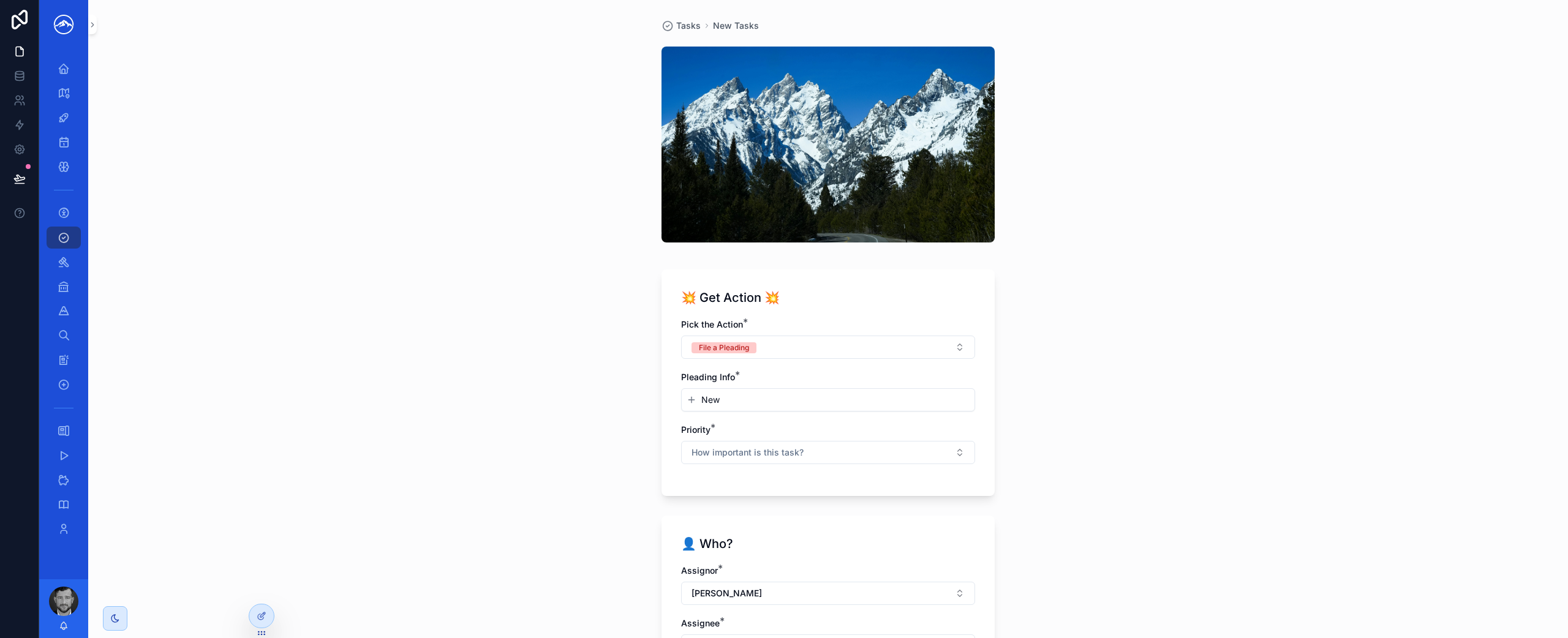
click at [844, 408] on div "New" at bounding box center [827, 400] width 293 height 22
click at [790, 403] on button "New" at bounding box center [827, 399] width 283 height 12
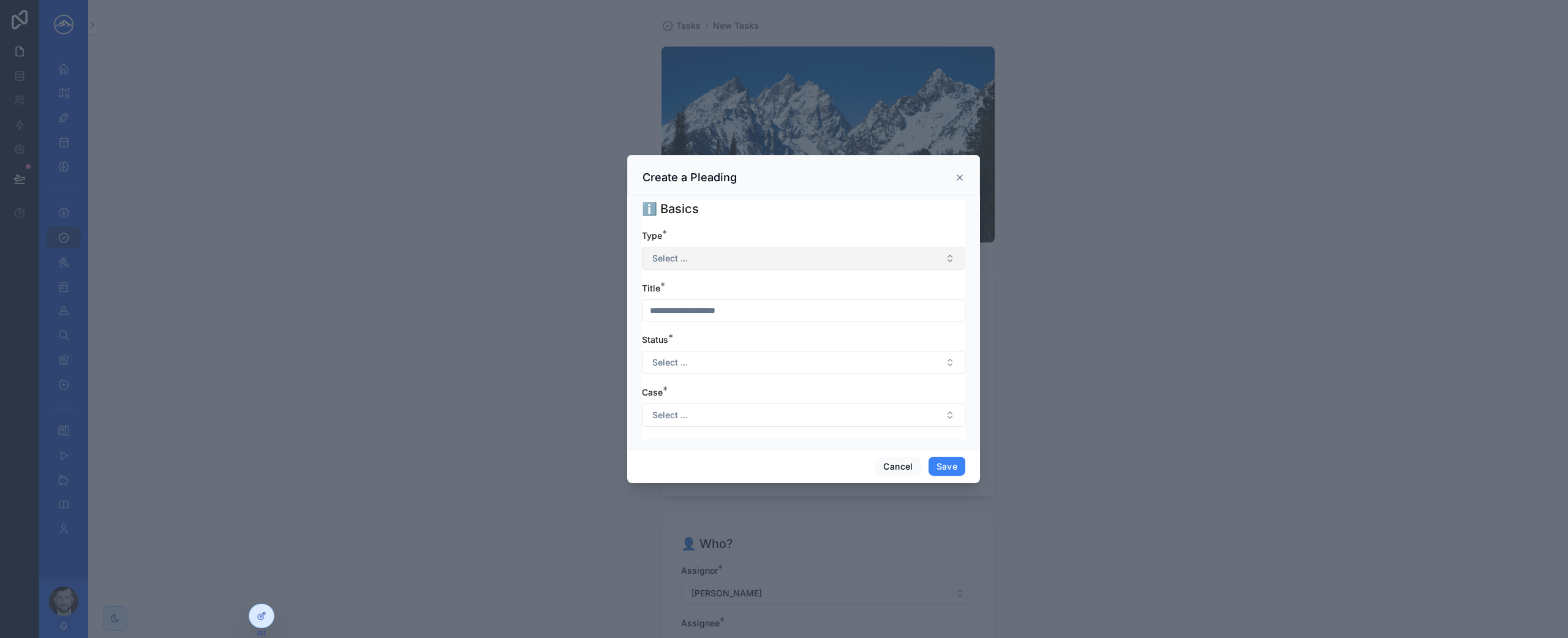
click at [782, 260] on button "Select ..." at bounding box center [803, 258] width 324 height 23
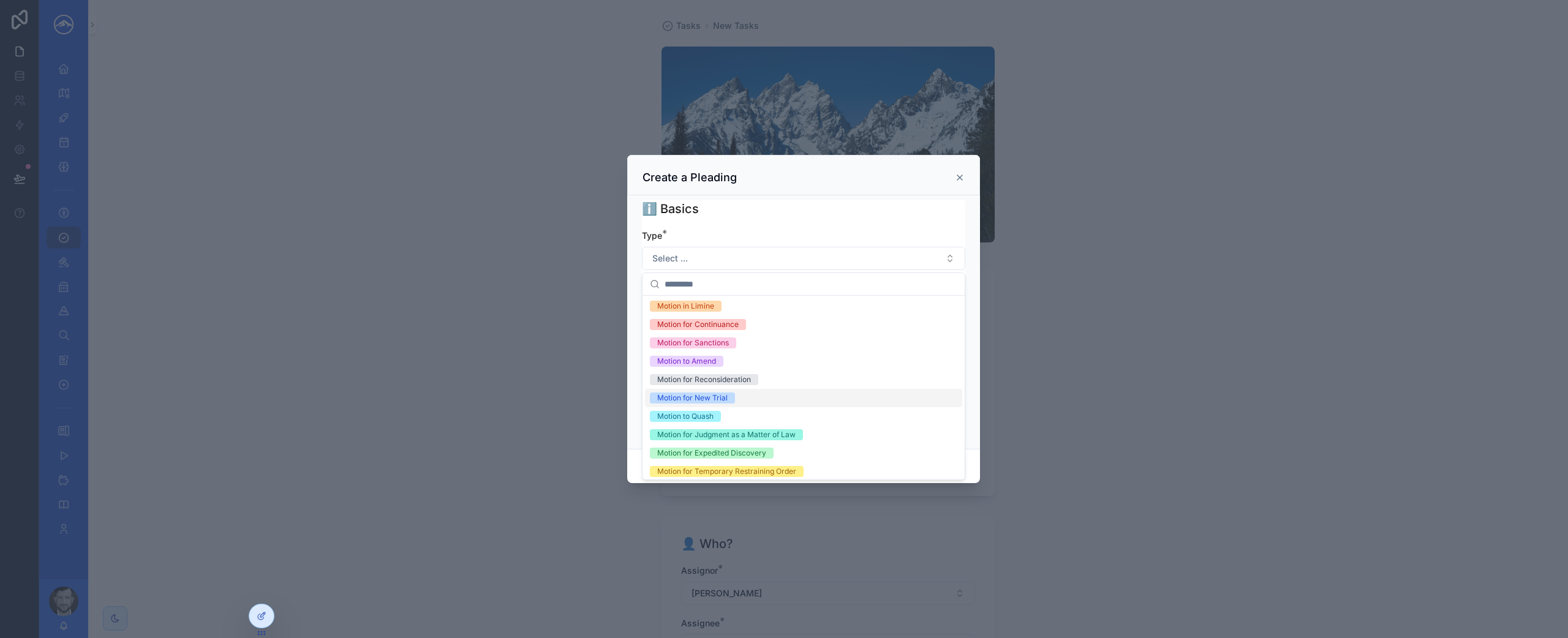
scroll to position [243, 0]
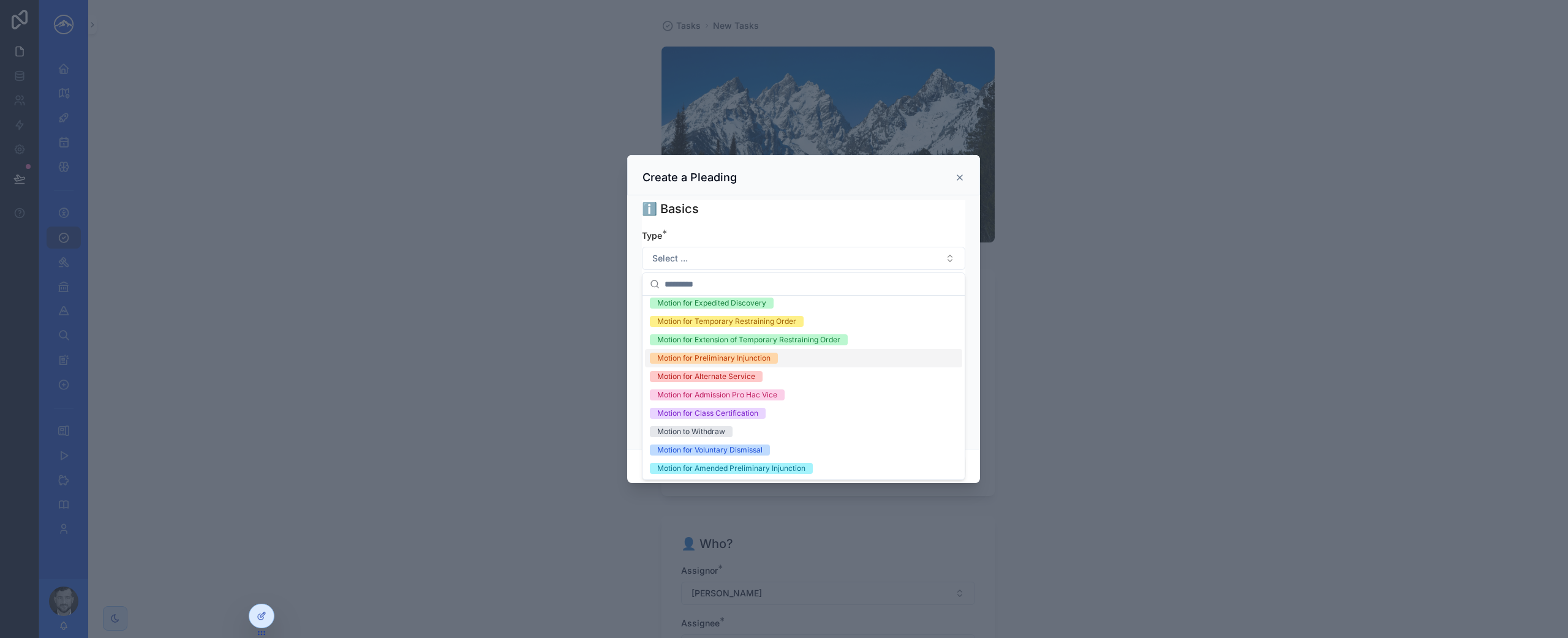
click at [782, 360] on div "Motion for Preliminary Injunction" at bounding box center [802, 359] width 317 height 18
click at [1063, 324] on div "scrollable content" at bounding box center [784, 319] width 1568 height 638
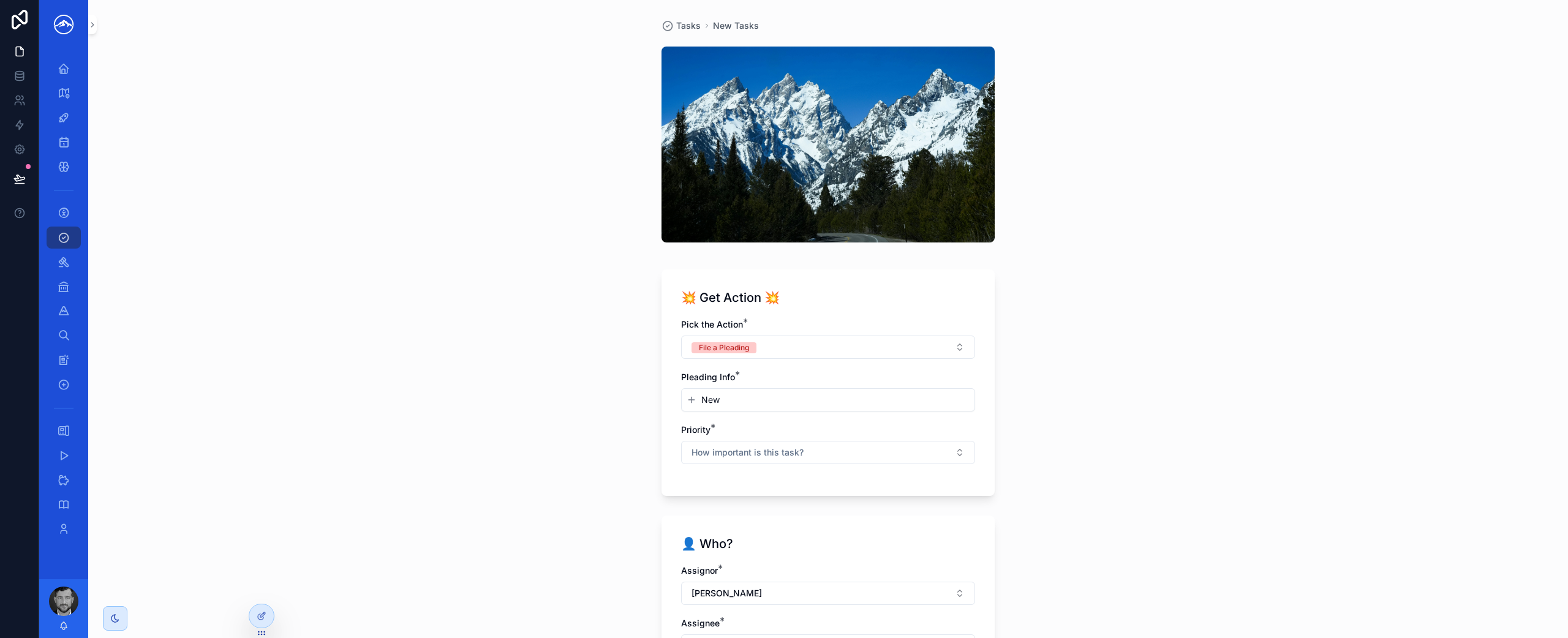
click at [838, 401] on button "New" at bounding box center [827, 399] width 283 height 12
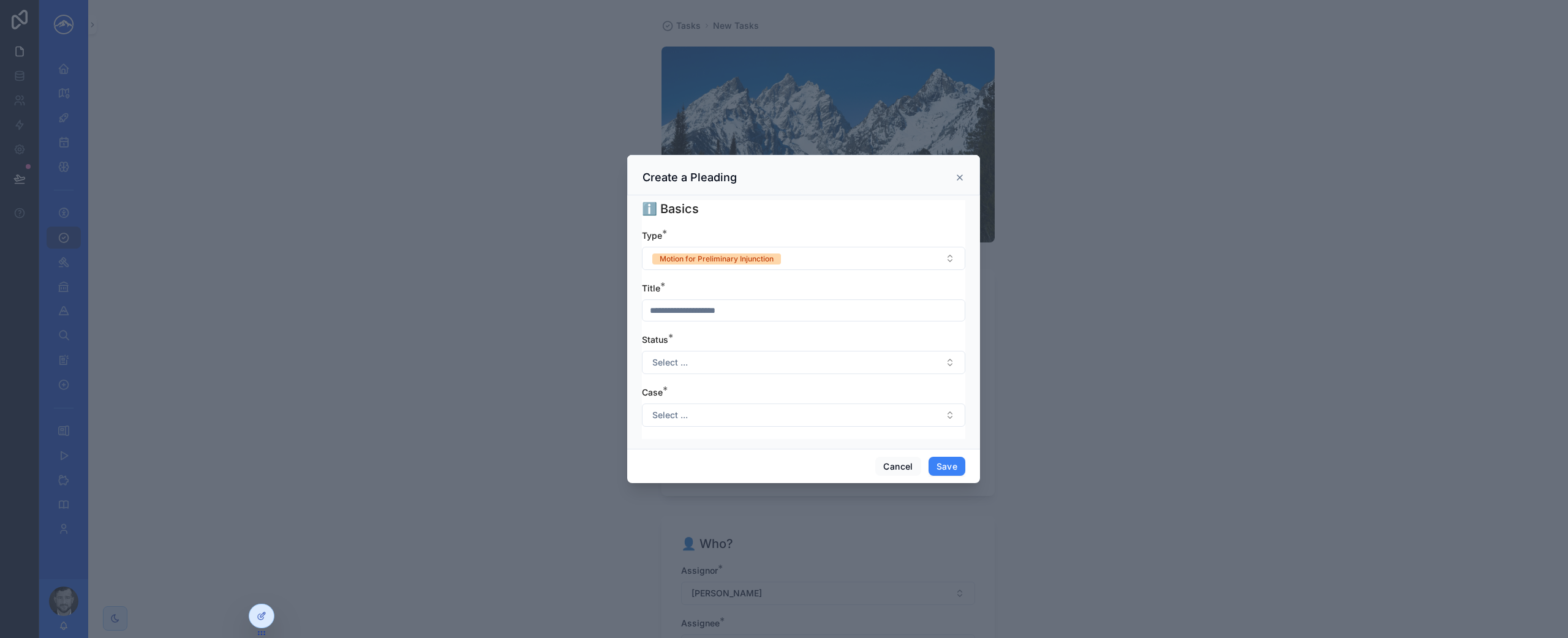
click at [828, 315] on input "scrollable content" at bounding box center [803, 311] width 322 height 18
type input "**********"
click at [821, 368] on button "Select ..." at bounding box center [803, 362] width 324 height 23
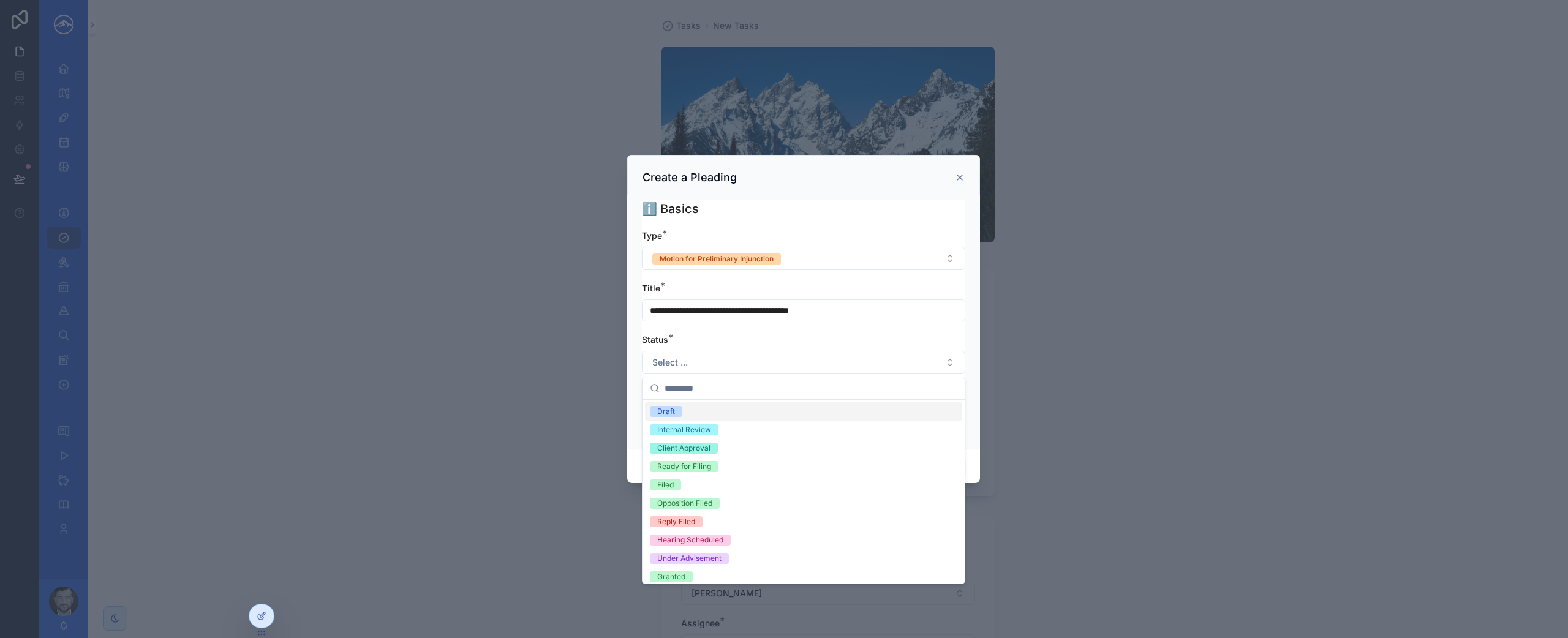
click at [811, 411] on div "Draft" at bounding box center [802, 411] width 317 height 18
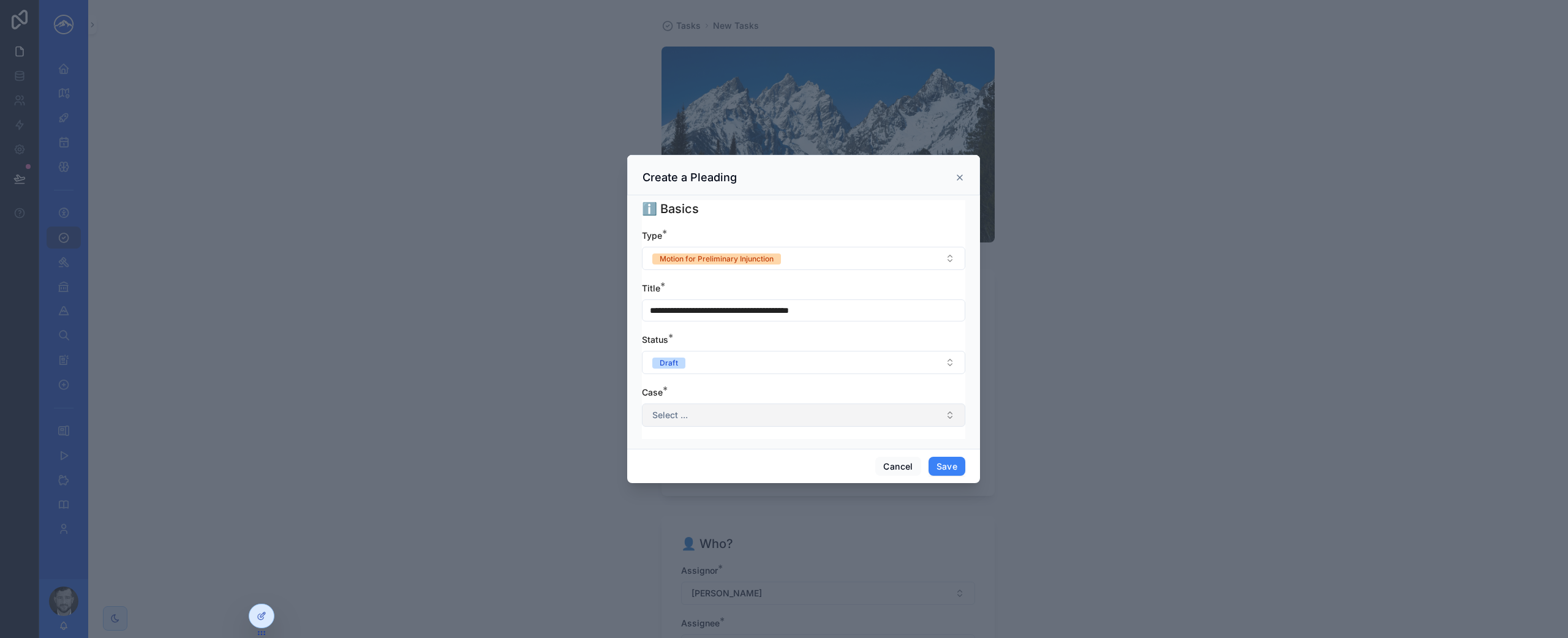
click at [813, 412] on button "Select ..." at bounding box center [803, 414] width 324 height 23
type input "*"
click at [821, 436] on input "*******" at bounding box center [811, 441] width 293 height 22
click at [820, 438] on input "*******" at bounding box center [811, 441] width 293 height 22
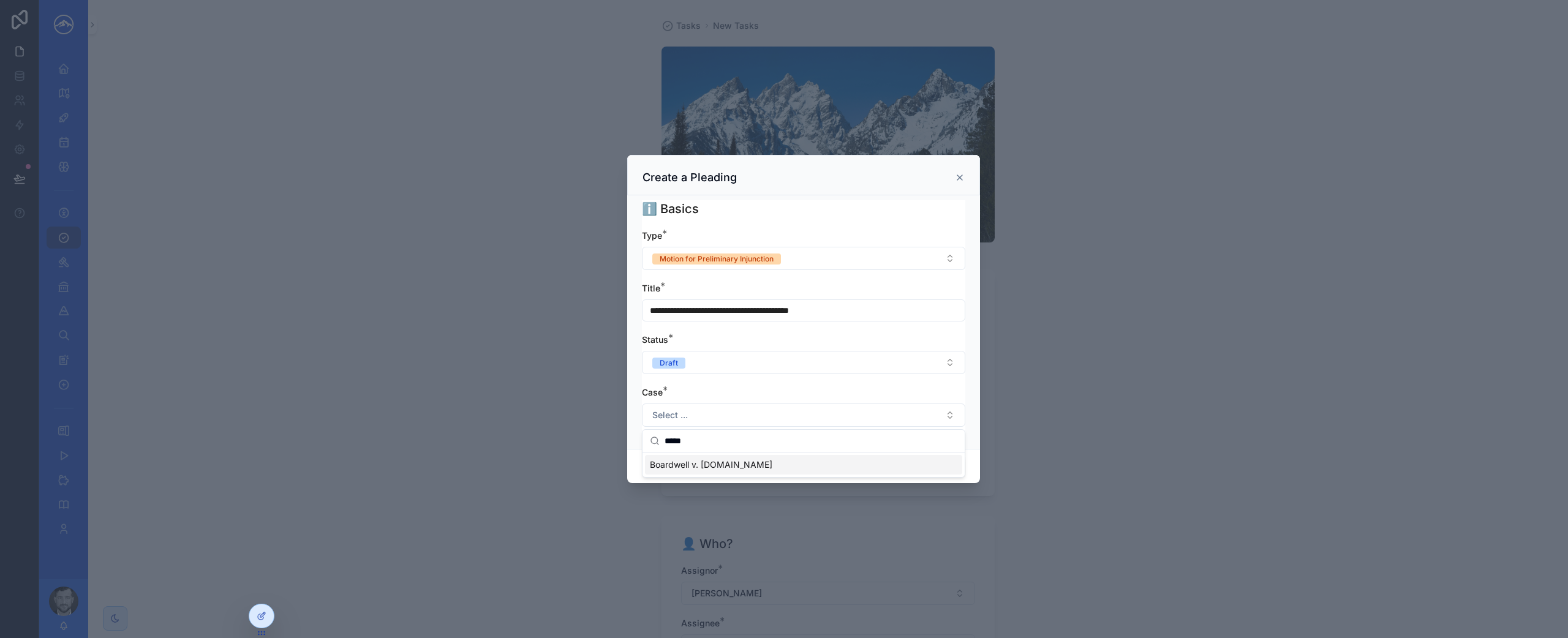
type input "*****"
click at [806, 472] on div "Boardwell v. [DOMAIN_NAME]" at bounding box center [802, 464] width 317 height 19
click at [944, 466] on button "Save" at bounding box center [947, 466] width 37 height 19
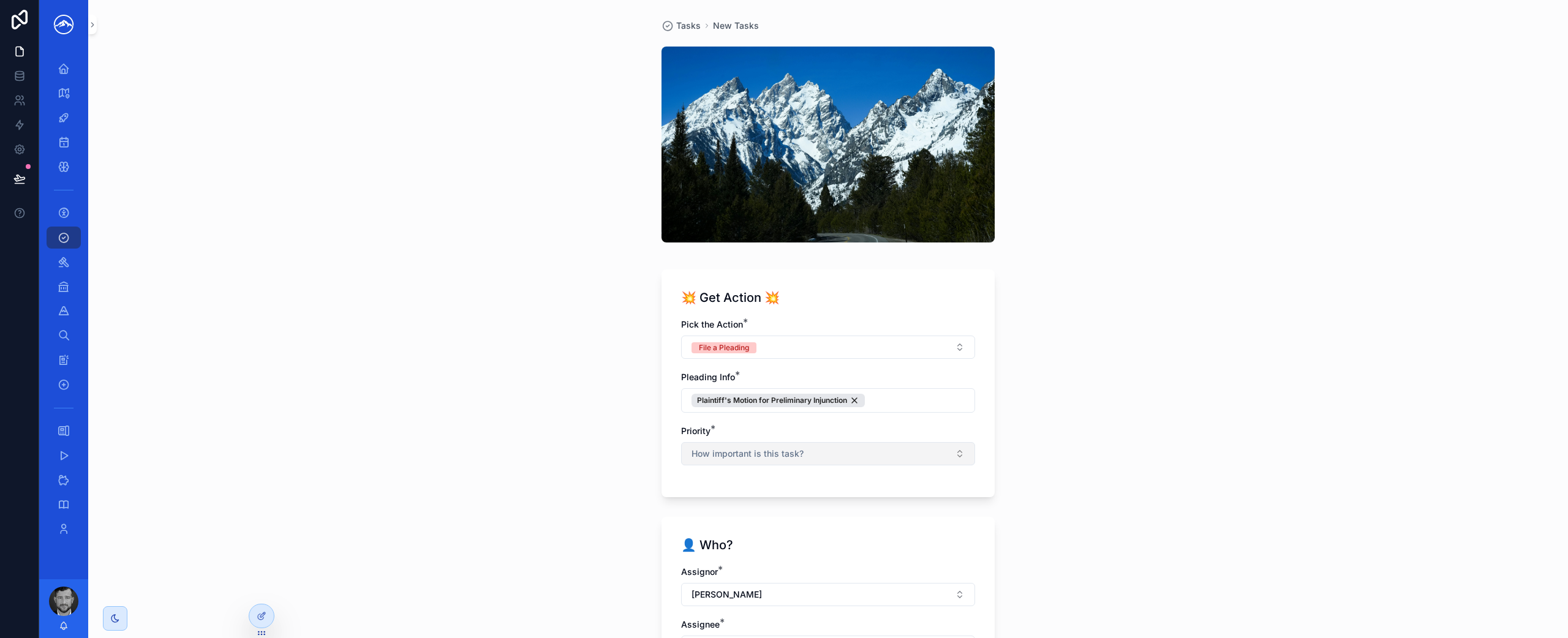
click at [927, 451] on button "How important is this task?" at bounding box center [827, 453] width 294 height 23
click at [814, 352] on div "High" at bounding box center [823, 354] width 288 height 18
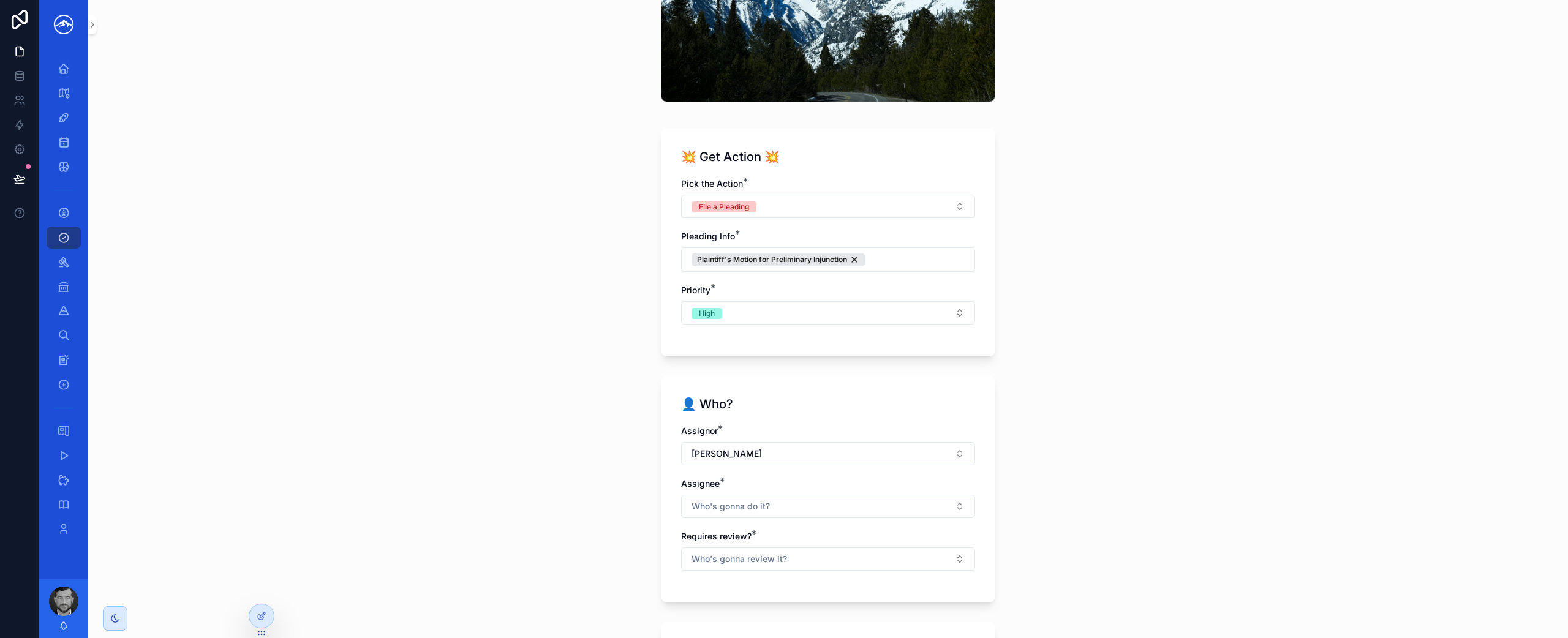
scroll to position [208, 0]
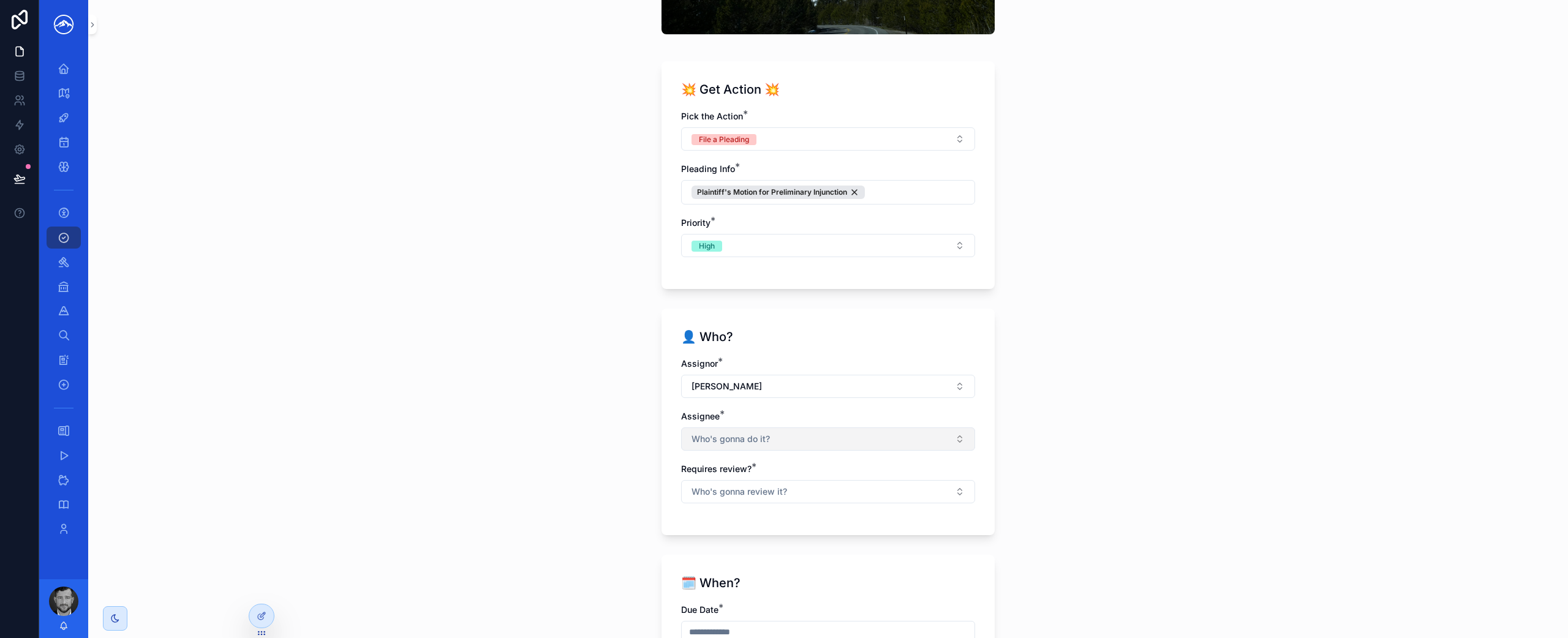
click at [910, 431] on button "Who's gonna do it?" at bounding box center [827, 438] width 294 height 23
click at [829, 546] on div "[PERSON_NAME]" at bounding box center [823, 547] width 288 height 19
click at [1044, 494] on div "Tasks New Tasks 💥 Get Action 💥 Pick the Action * File a Pleading Pleading Info …" at bounding box center [827, 319] width 1479 height 638
click at [945, 496] on button "Who's gonna review it?" at bounding box center [827, 493] width 294 height 23
click at [866, 561] on div "No" at bounding box center [823, 560] width 288 height 18
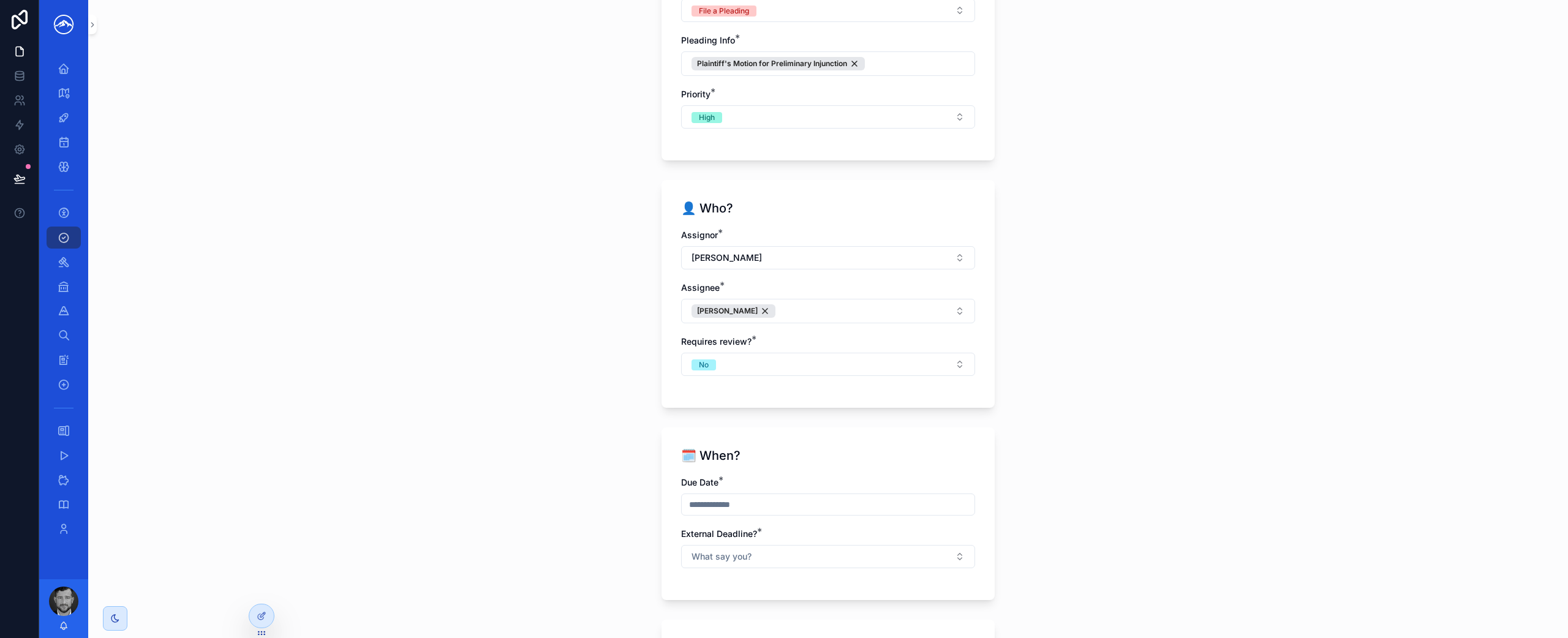
scroll to position [442, 0]
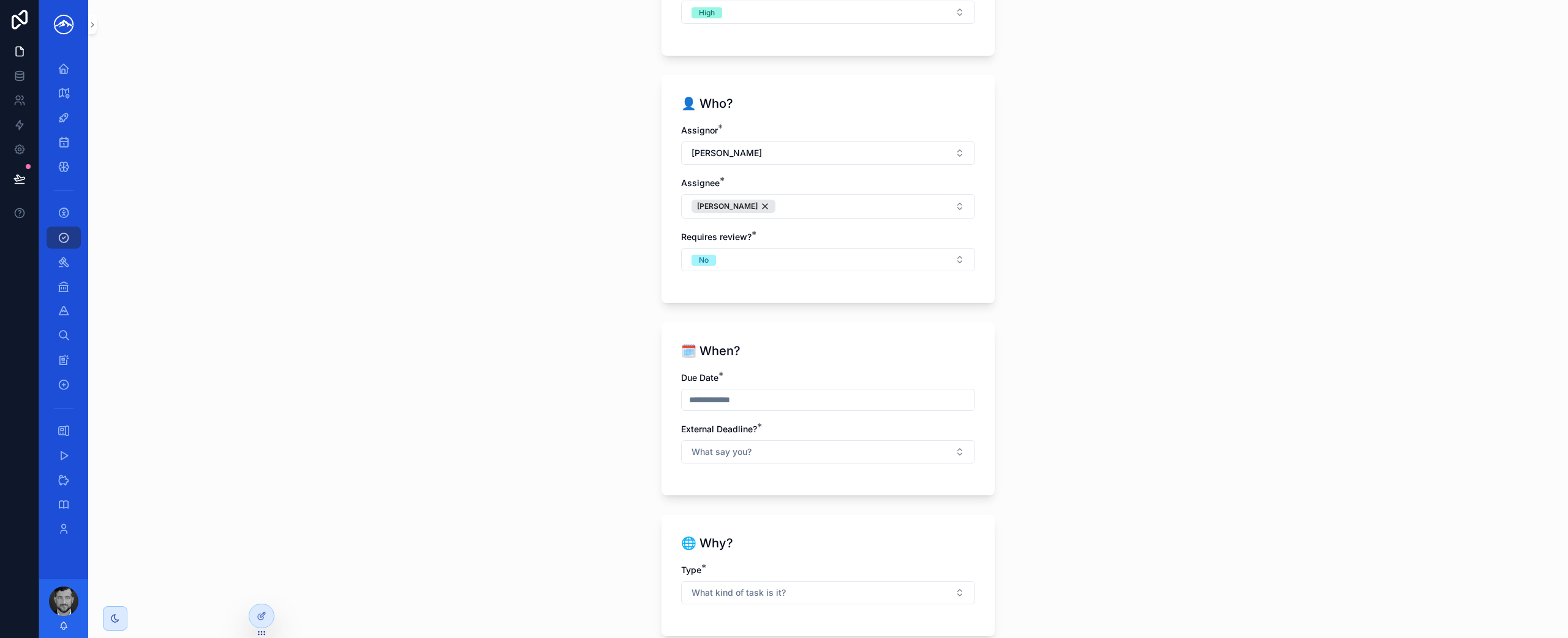
click at [908, 400] on input "scrollable content" at bounding box center [827, 399] width 293 height 18
click at [840, 433] on button "[DATE]" at bounding box center [823, 430] width 48 height 22
type input "********"
click at [982, 454] on div "🗓️ When? Due Date * ******** External Deadline? * What say you?" at bounding box center [827, 409] width 333 height 173
click at [926, 456] on button "What say you?" at bounding box center [827, 451] width 294 height 23
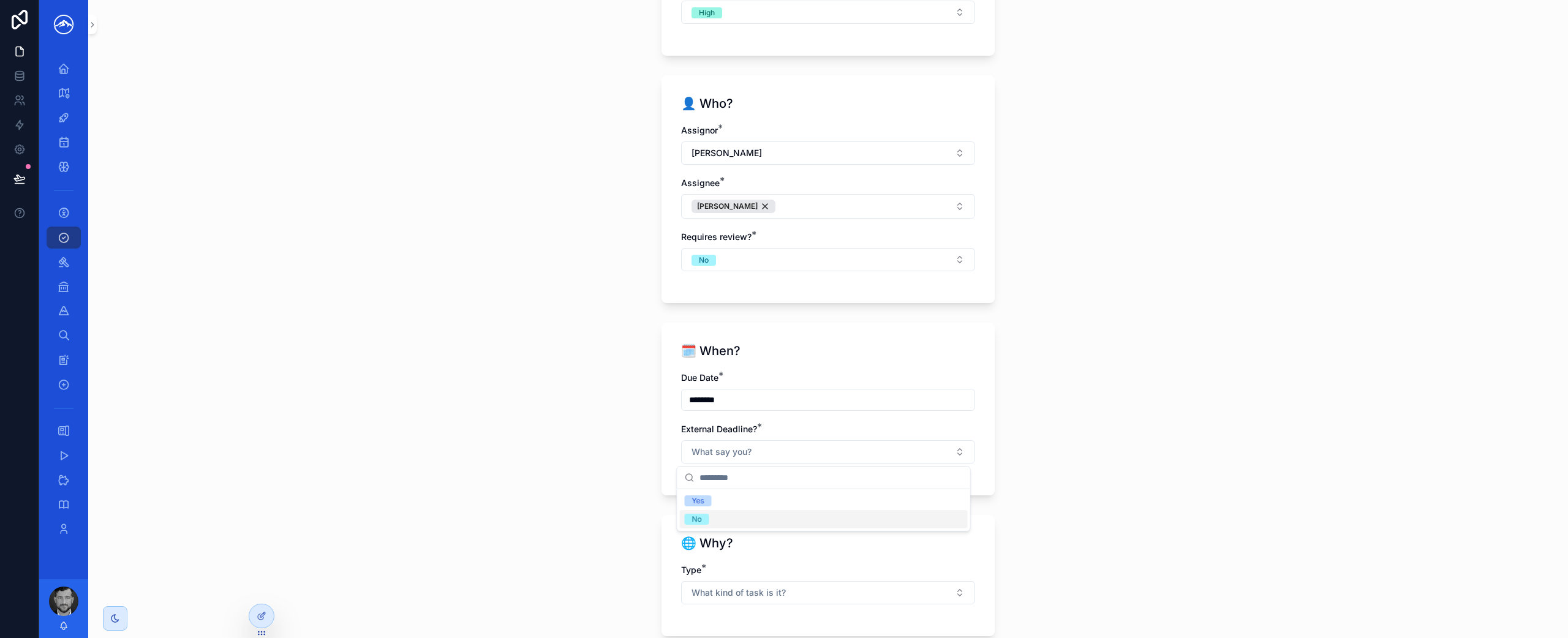
click at [891, 520] on div "No" at bounding box center [823, 520] width 288 height 18
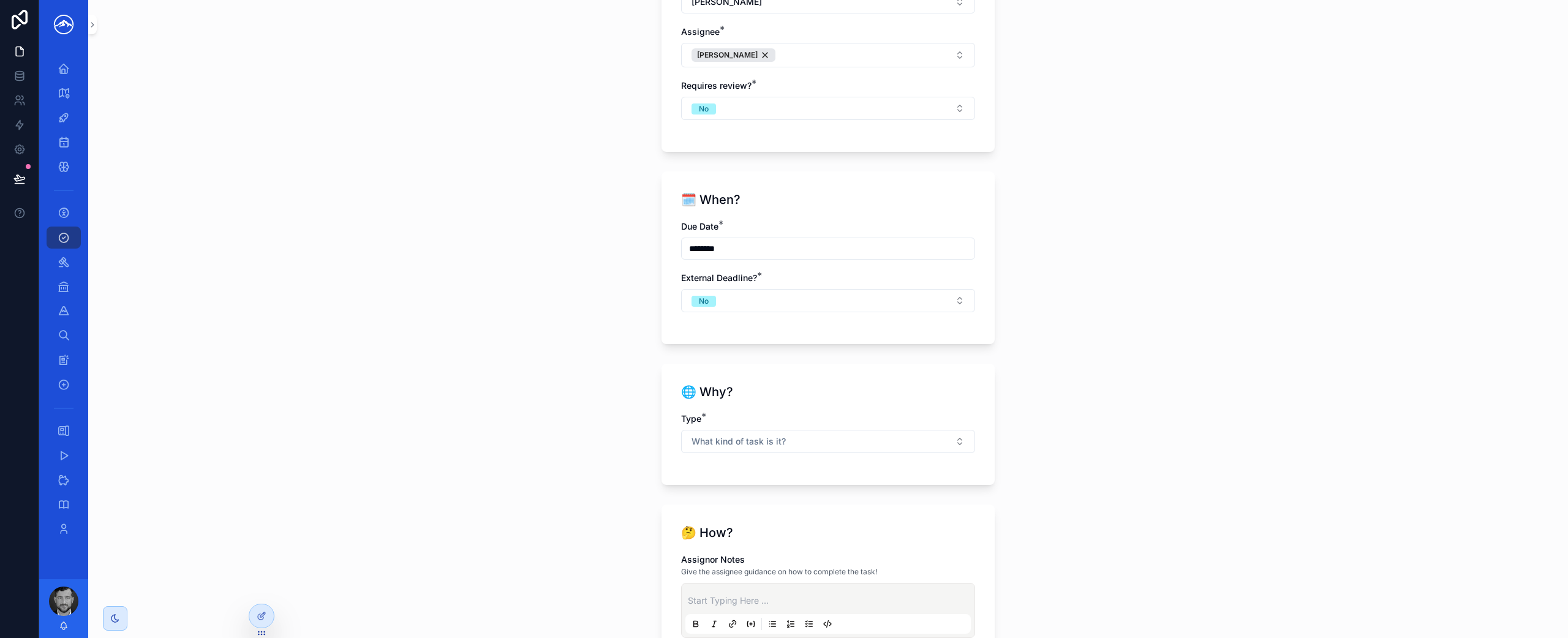
scroll to position [652, 0]
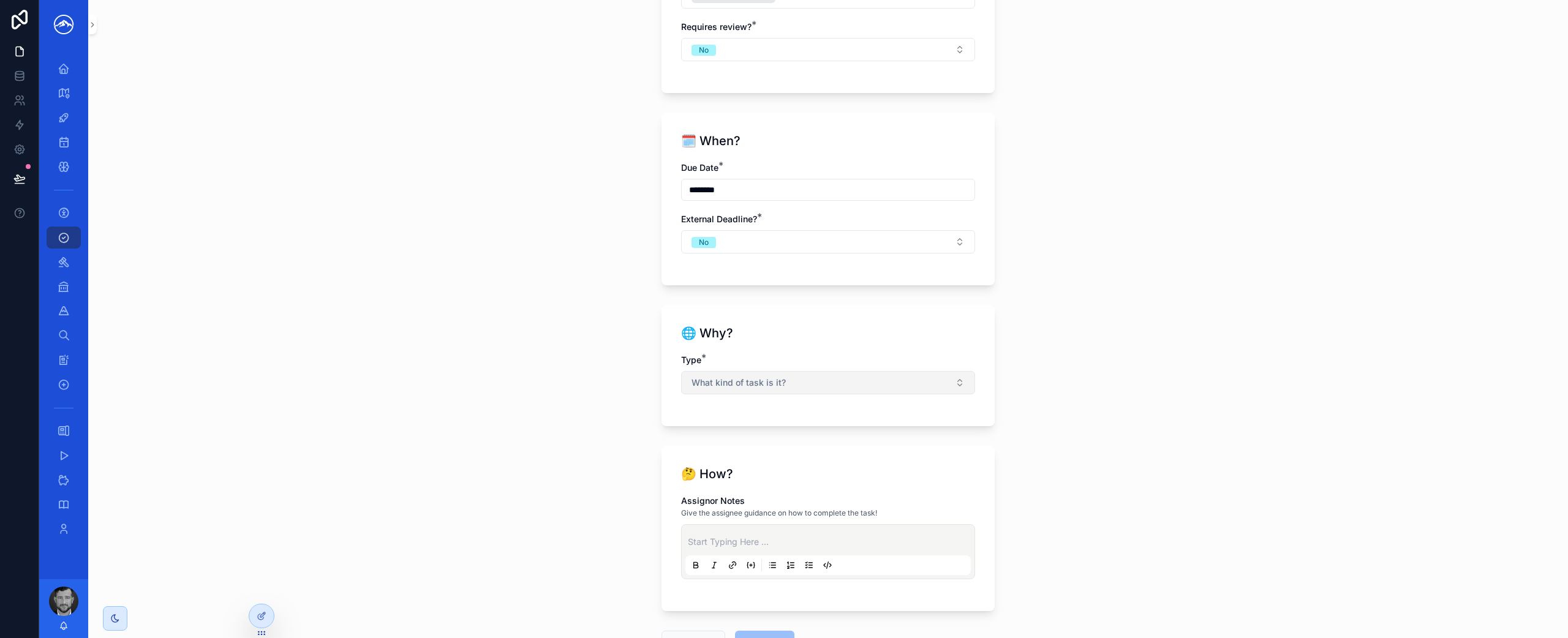
click at [908, 388] on button "What kind of task is it?" at bounding box center [827, 382] width 294 height 23
click at [882, 435] on div "Matter" at bounding box center [823, 432] width 288 height 18
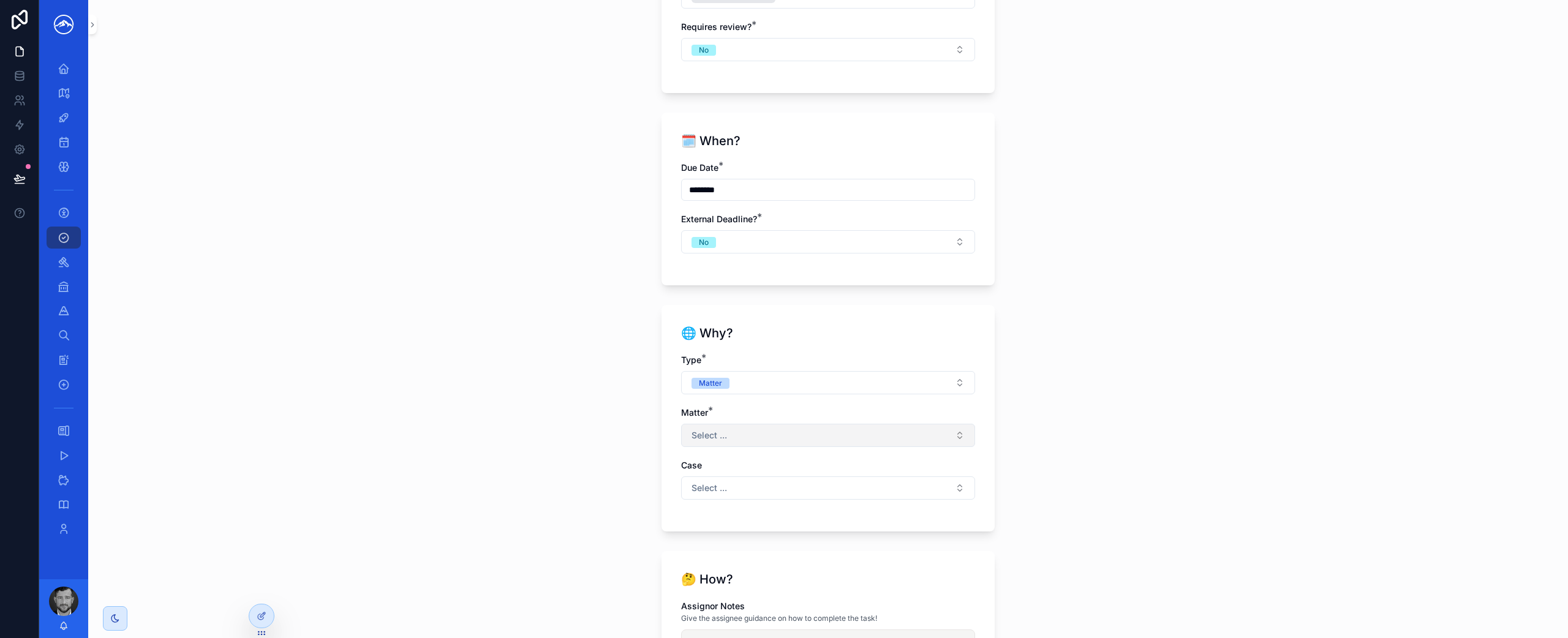
click at [824, 435] on button "Select ..." at bounding box center [827, 435] width 294 height 23
type input "***"
click at [812, 489] on div "Ghavimi" at bounding box center [823, 485] width 288 height 19
click at [837, 482] on button "Select ..." at bounding box center [827, 487] width 294 height 23
type input "*****"
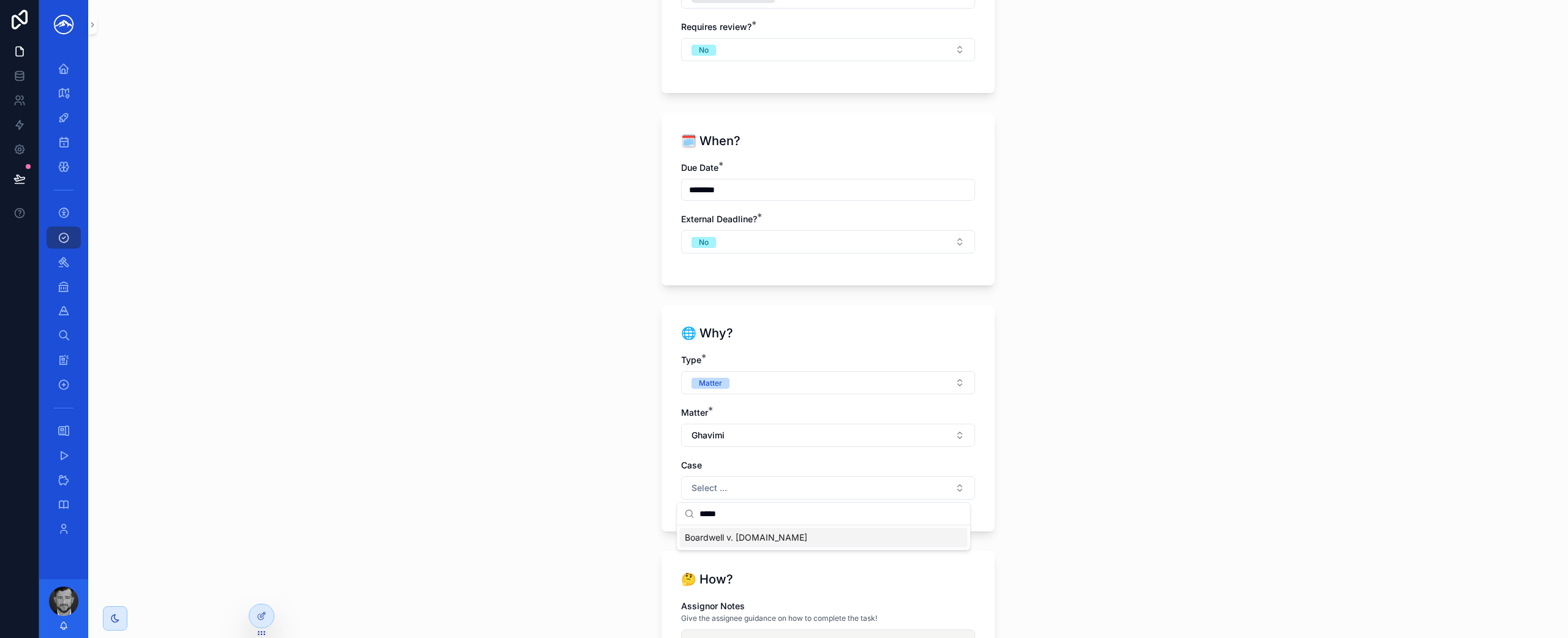
click at [826, 539] on div "Boardwell v. [DOMAIN_NAME]" at bounding box center [823, 537] width 288 height 19
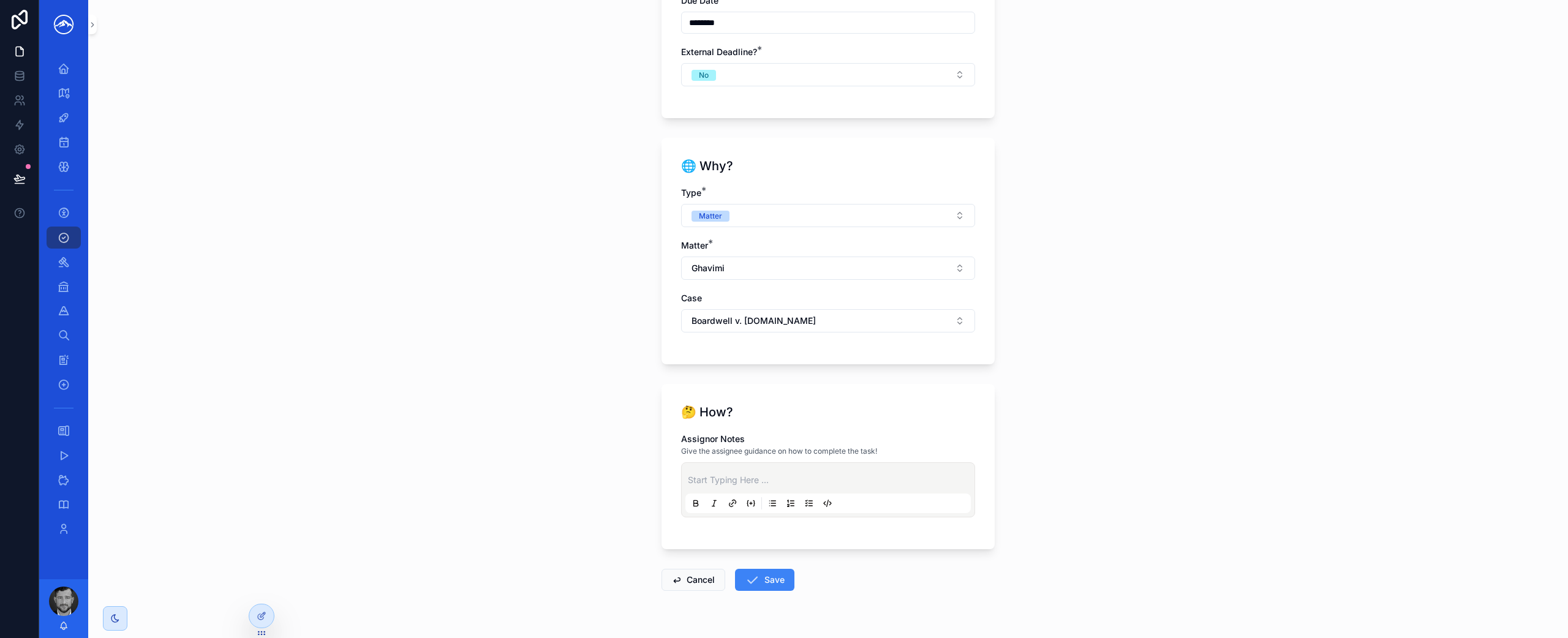
scroll to position [812, 0]
click at [770, 588] on button "Save" at bounding box center [765, 587] width 59 height 22
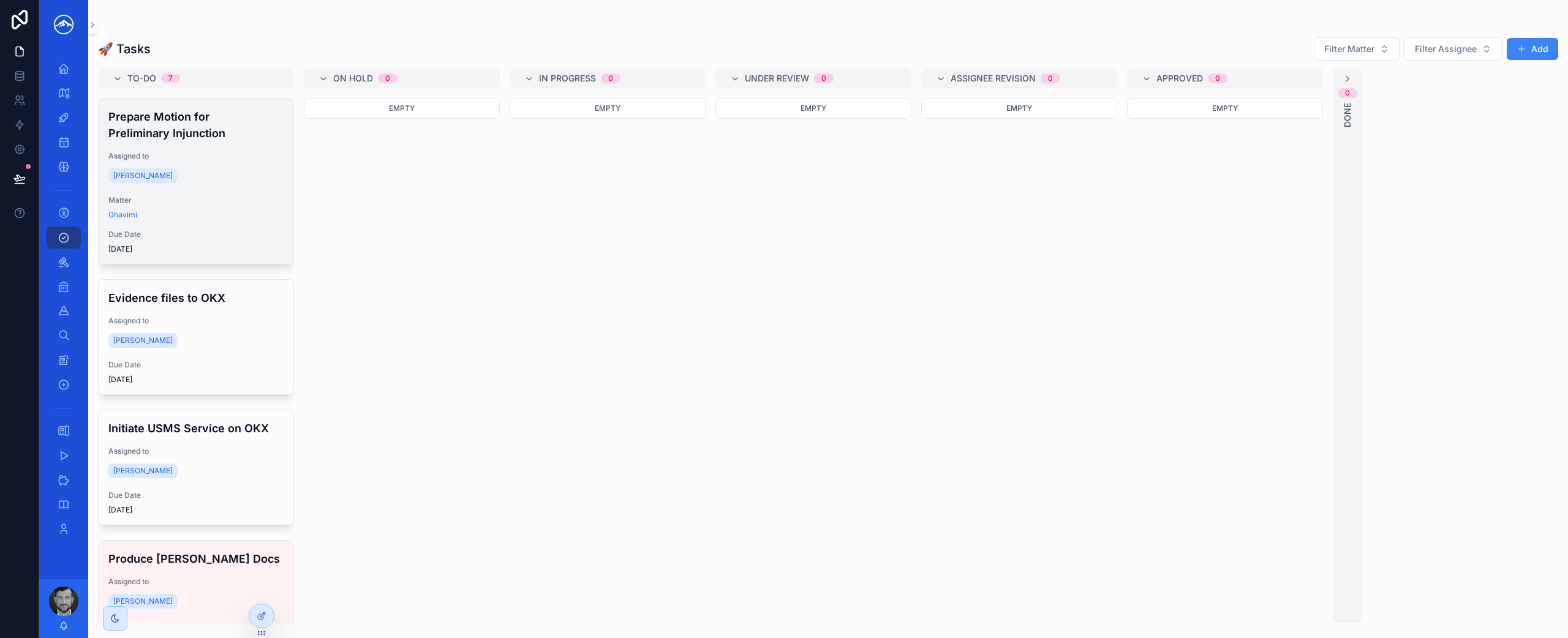
click at [237, 215] on div "Ghavimi" at bounding box center [195, 215] width 175 height 10
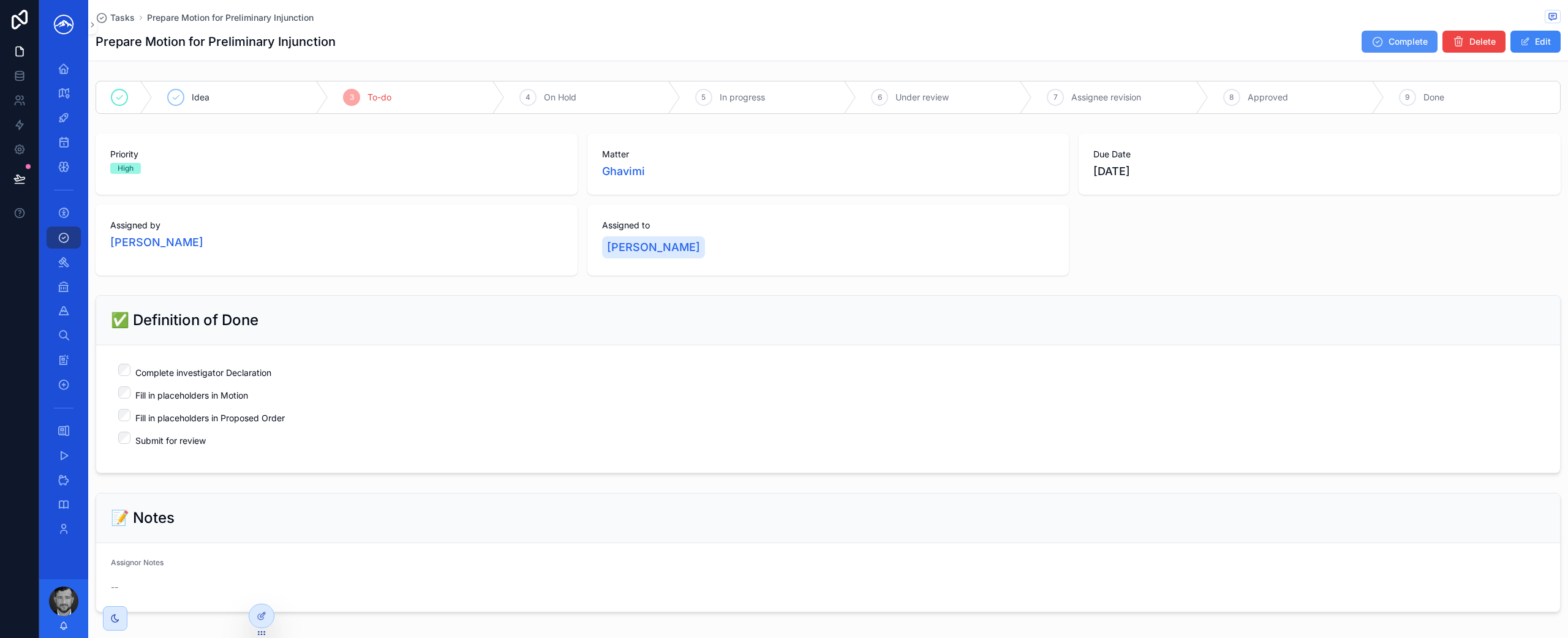
click at [1389, 37] on span "Complete" at bounding box center [1407, 41] width 39 height 12
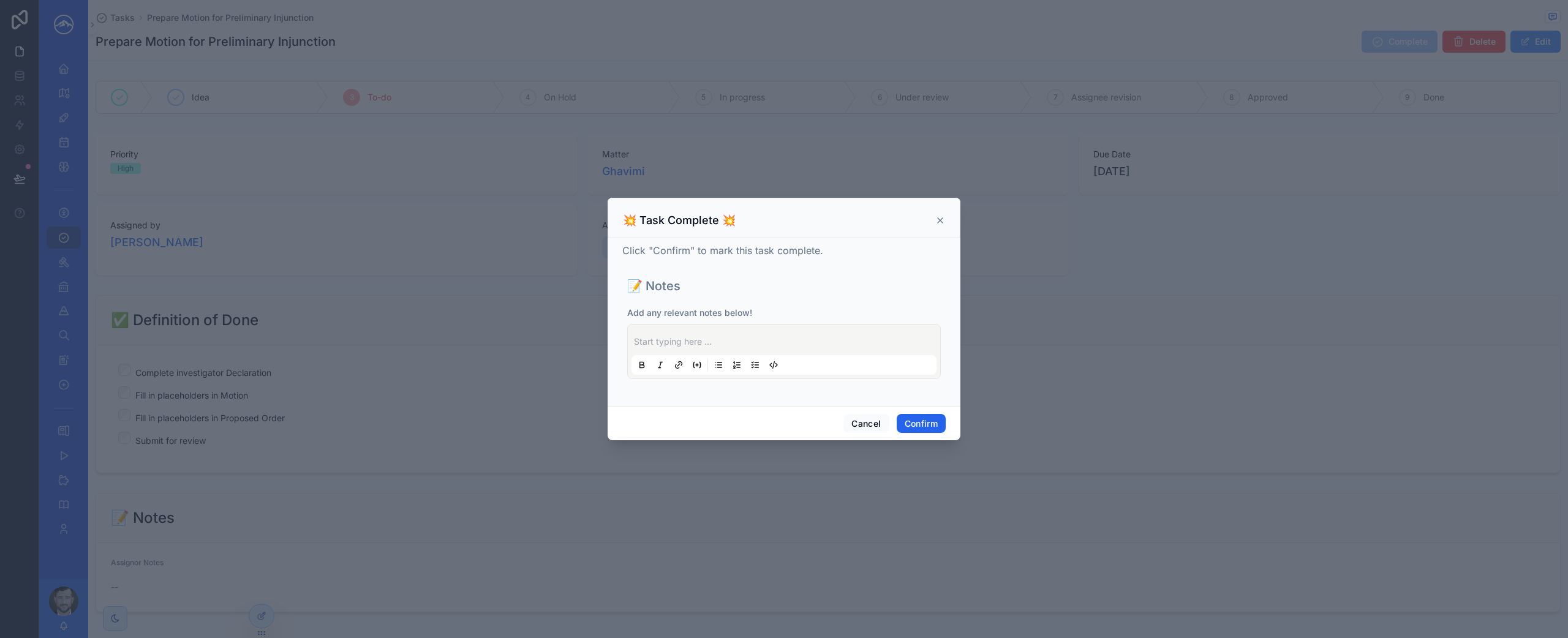
click at [914, 425] on button "Confirm" at bounding box center [921, 423] width 49 height 19
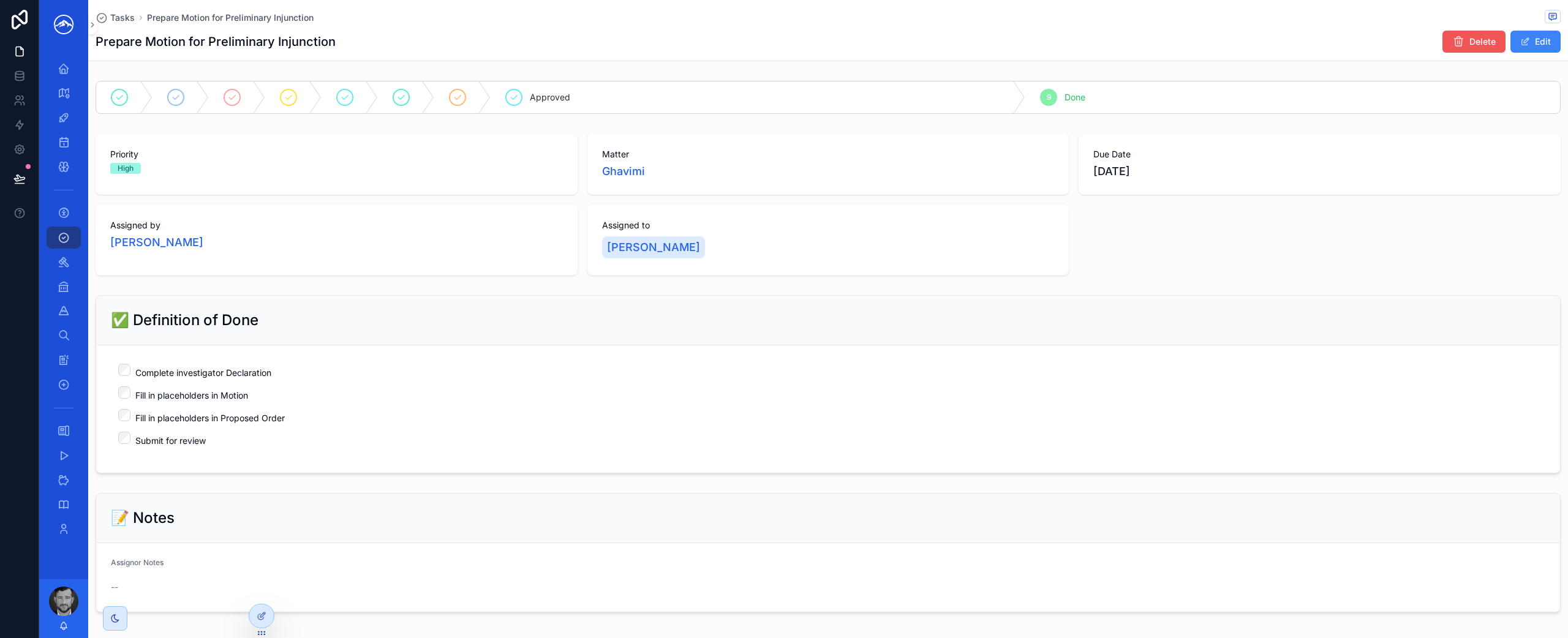
click at [1470, 44] on span "Delete" at bounding box center [1482, 41] width 26 height 12
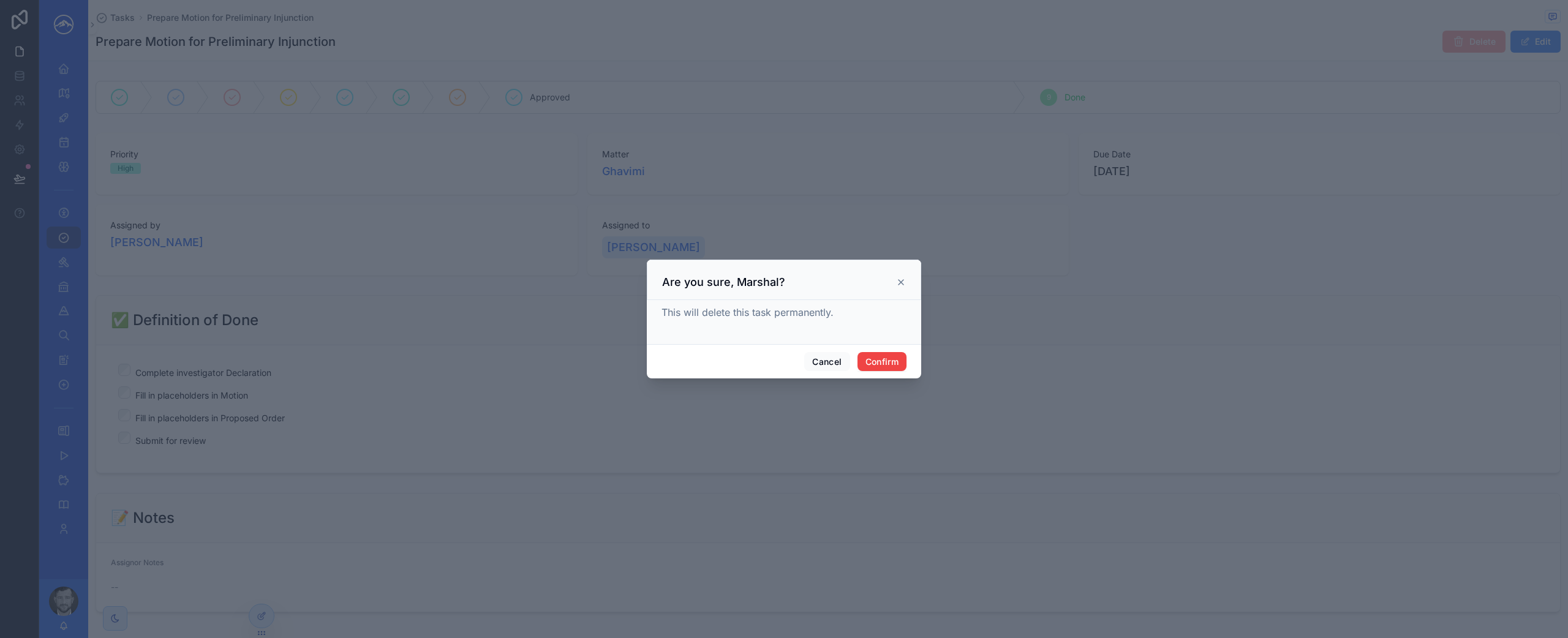
click at [902, 279] on icon at bounding box center [900, 282] width 10 height 10
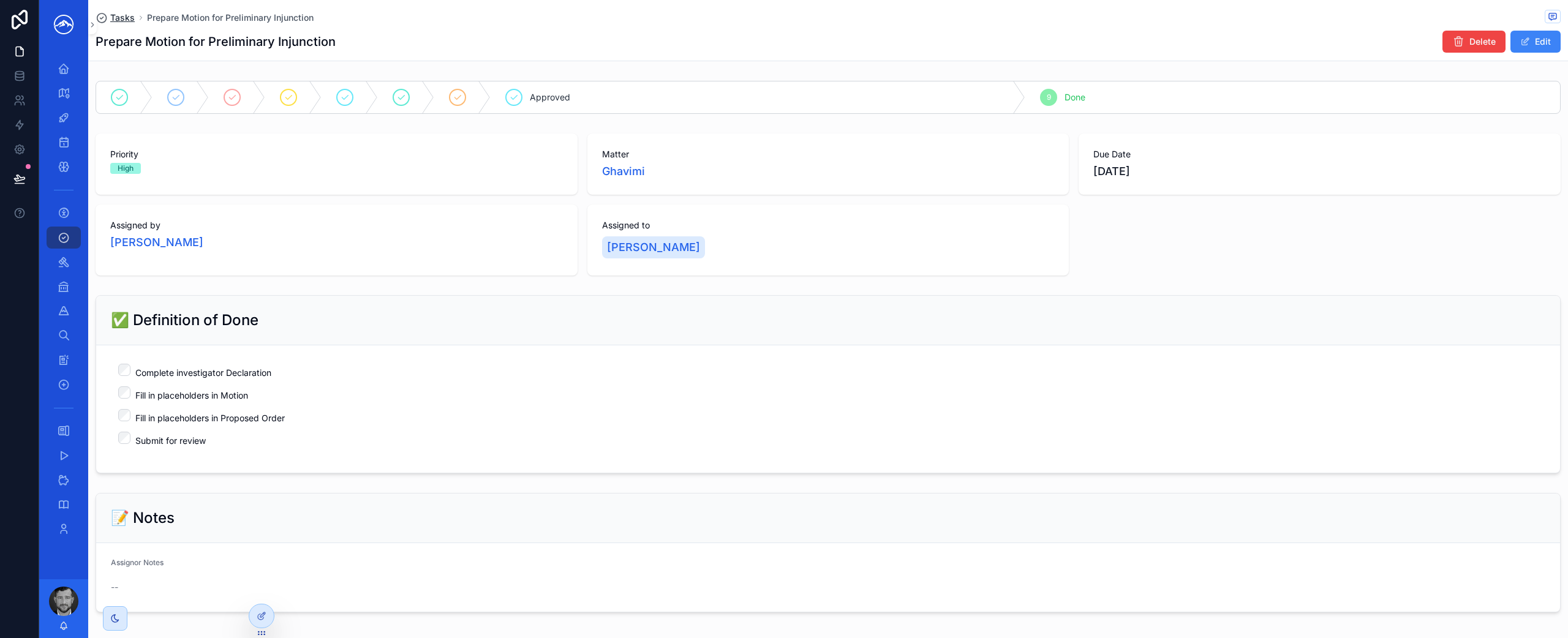
click at [120, 21] on span "Tasks" at bounding box center [122, 18] width 24 height 12
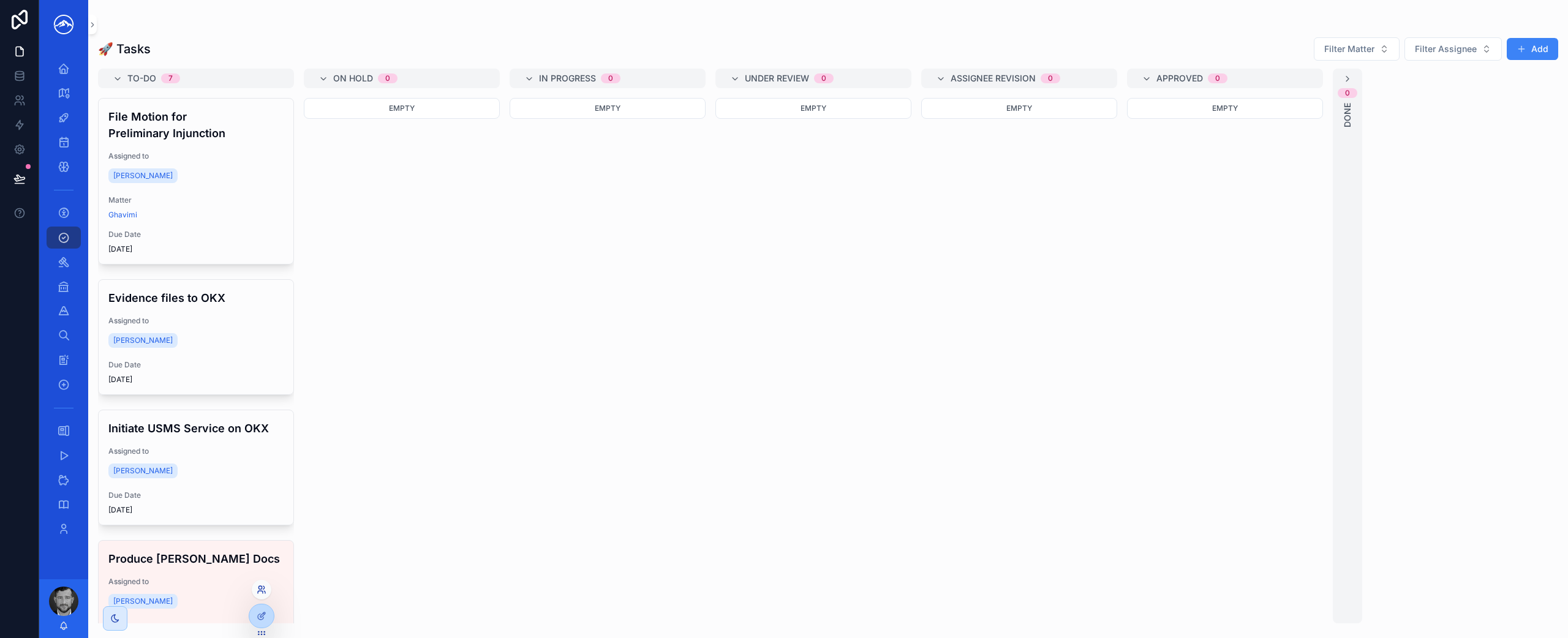
click at [263, 591] on icon at bounding box center [263, 592] width 1 height 3
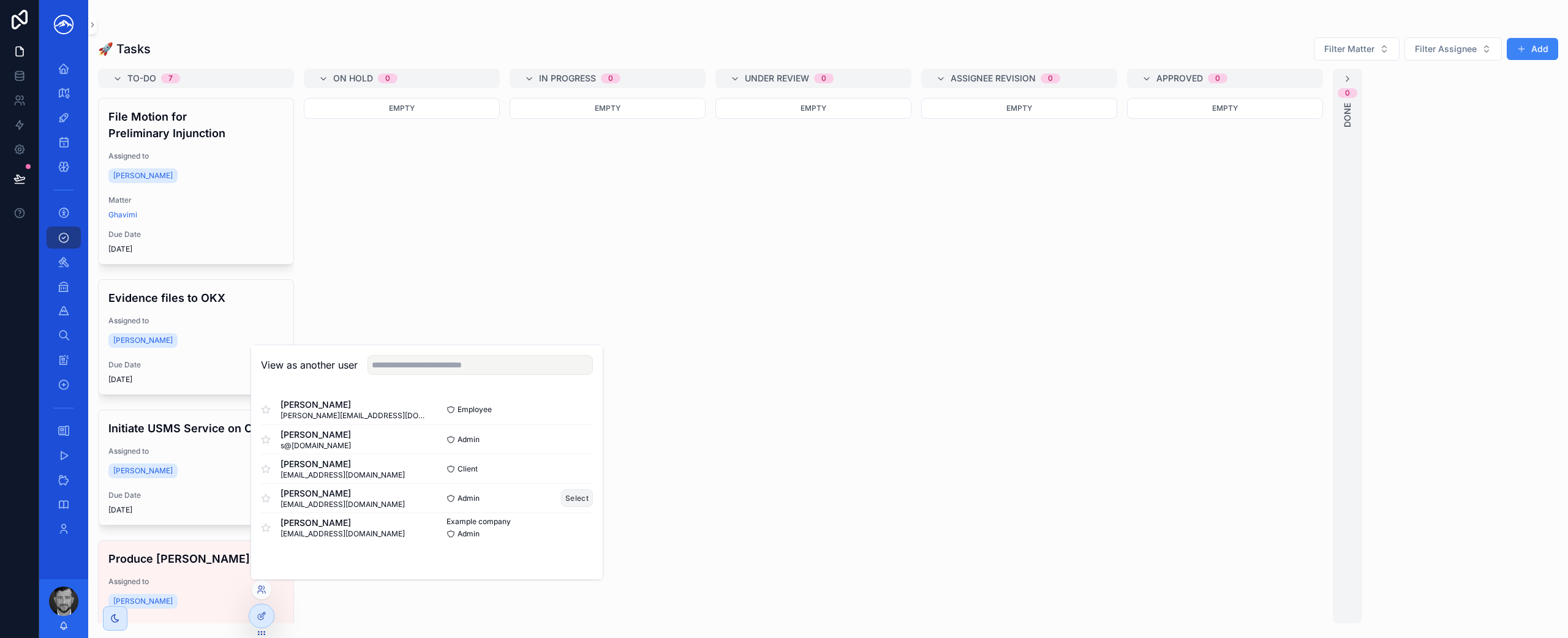
click at [581, 501] on button "Select" at bounding box center [577, 497] width 31 height 18
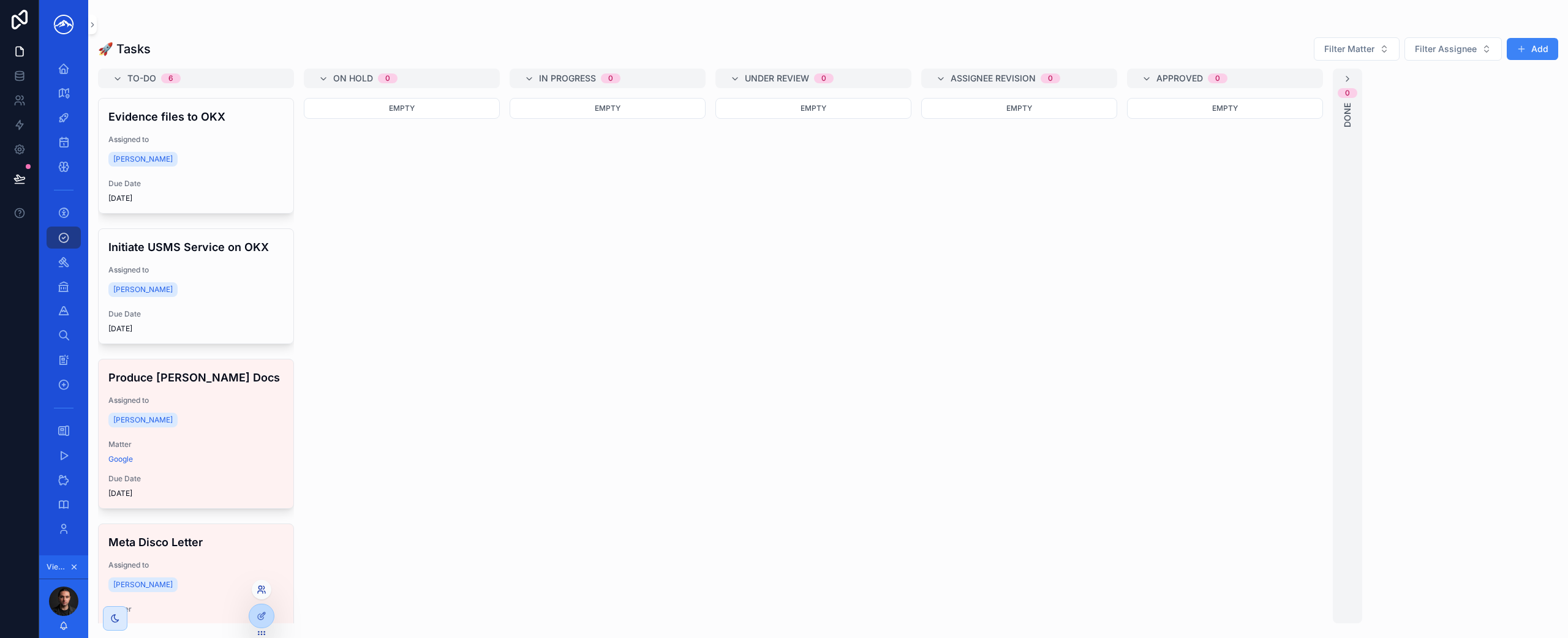
click at [263, 593] on icon at bounding box center [262, 590] width 10 height 10
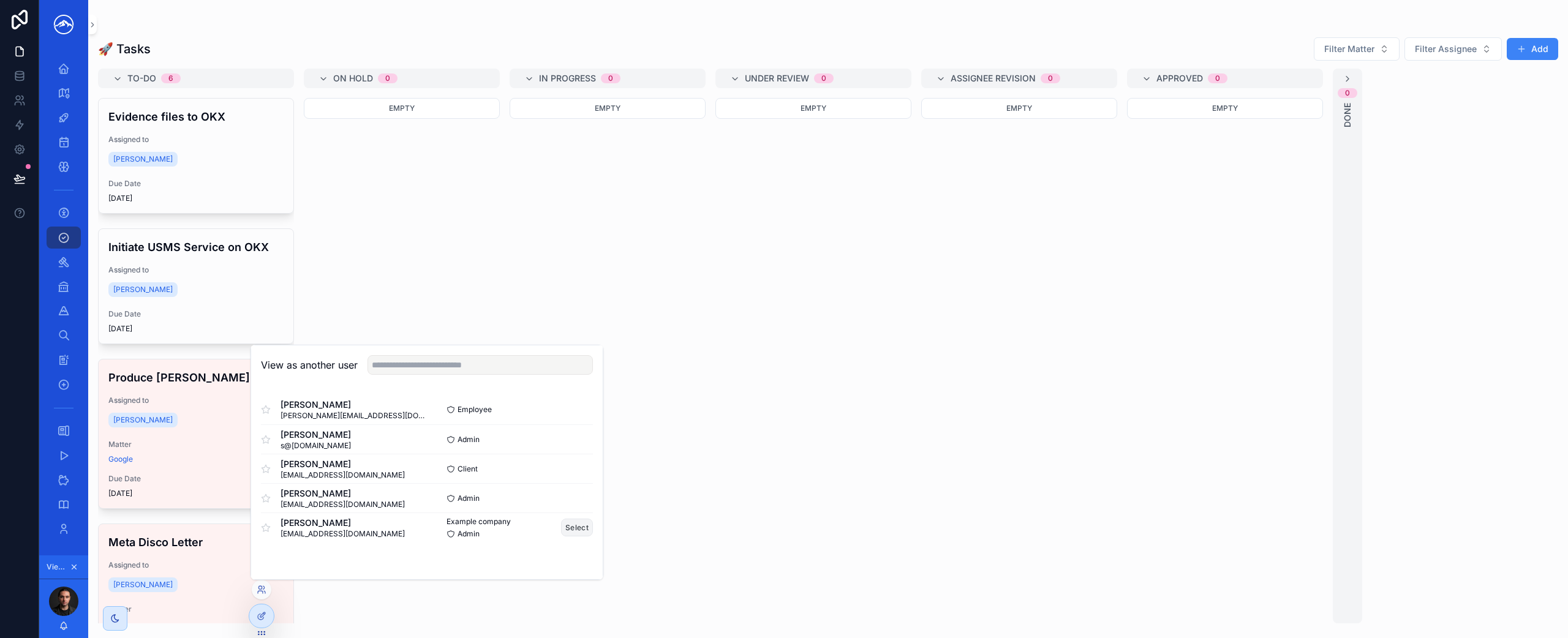
click at [570, 523] on button "Select" at bounding box center [577, 527] width 31 height 18
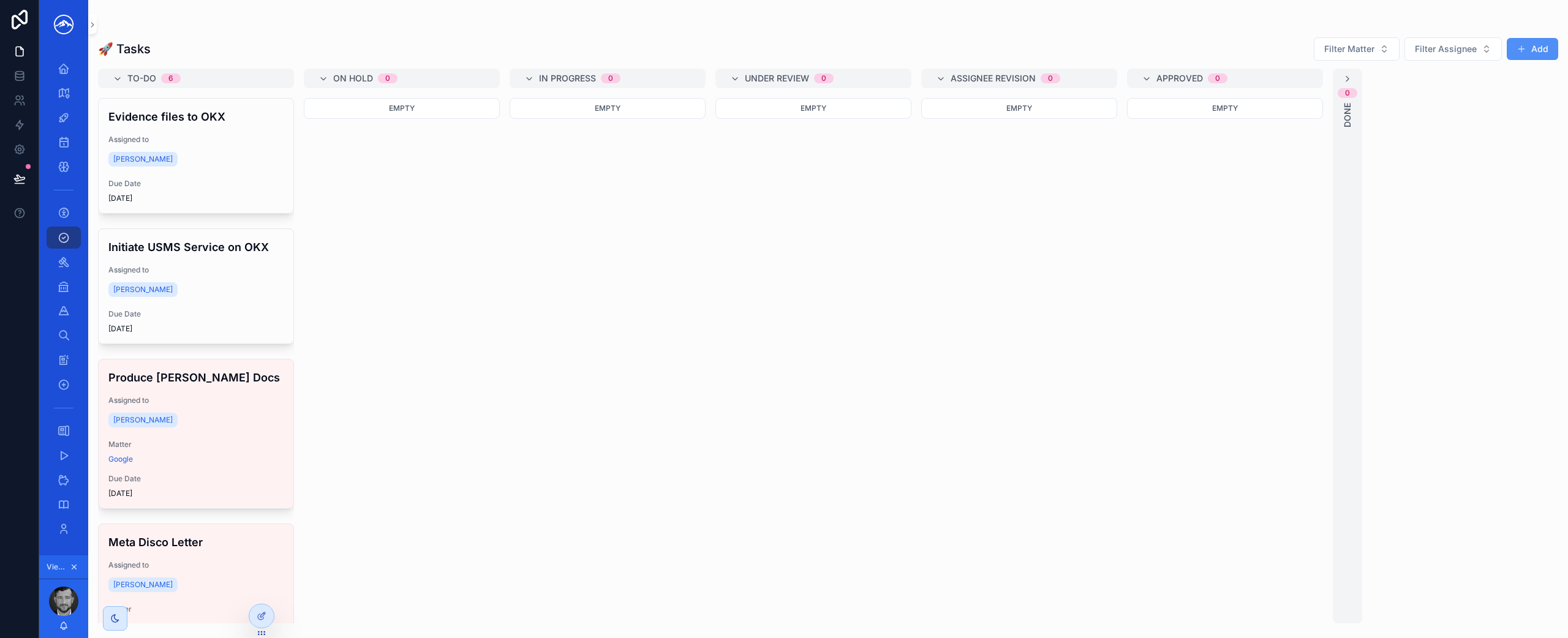
click at [1526, 53] on button "Add" at bounding box center [1532, 49] width 52 height 22
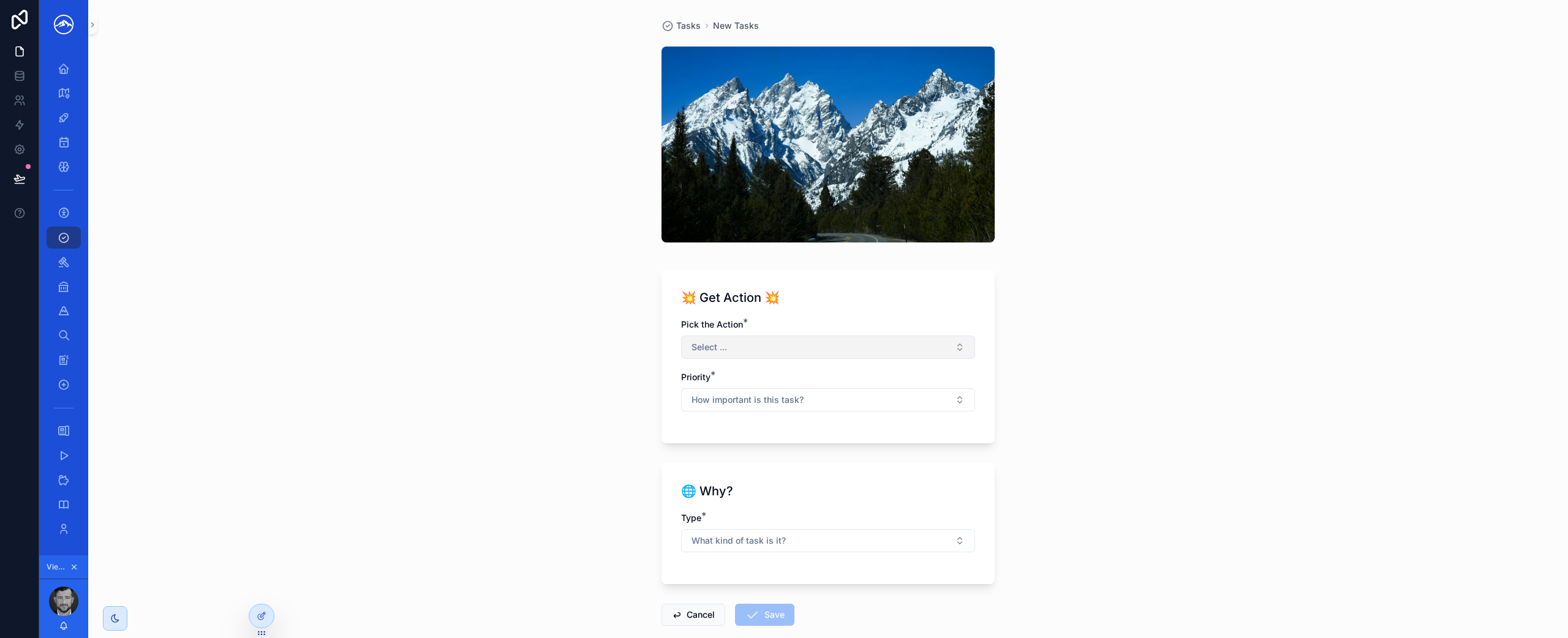
click at [874, 345] on button "Select ..." at bounding box center [827, 347] width 294 height 23
click at [824, 434] on div "File a Pleading" at bounding box center [823, 433] width 288 height 18
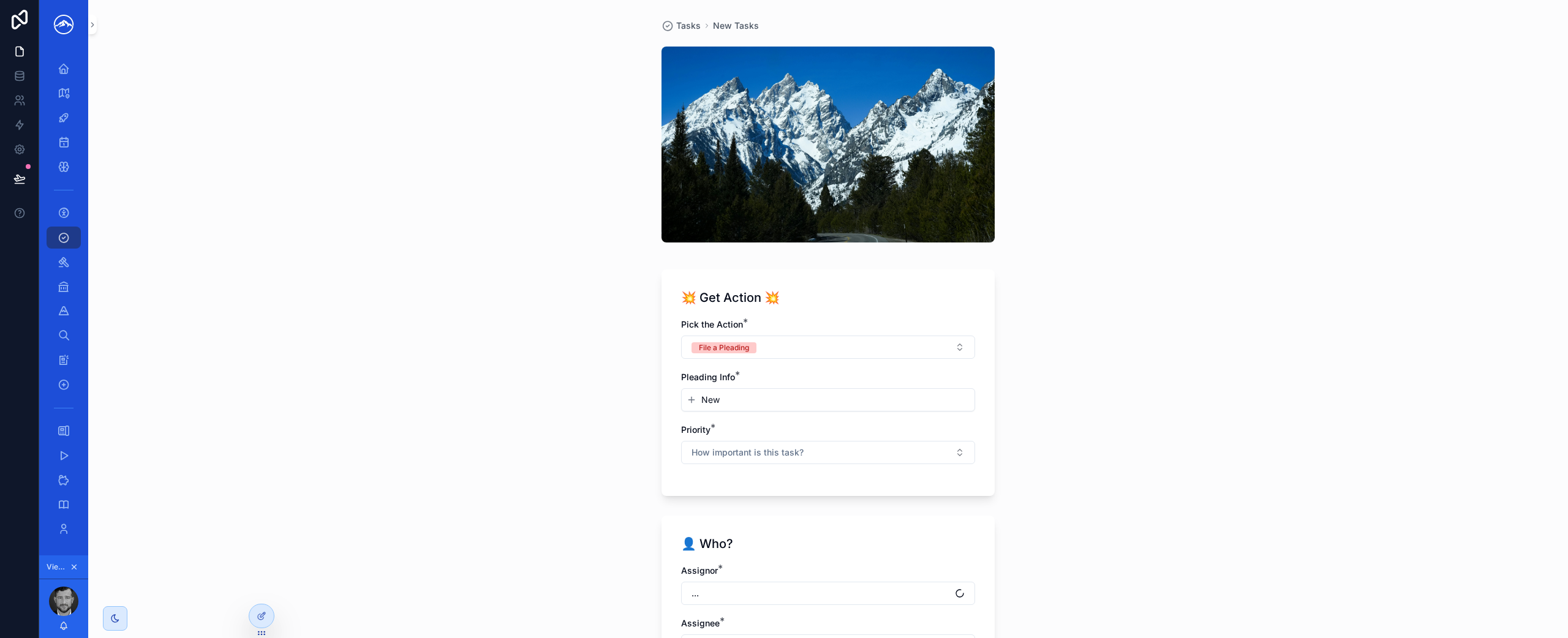
click at [840, 405] on button "New" at bounding box center [827, 399] width 283 height 12
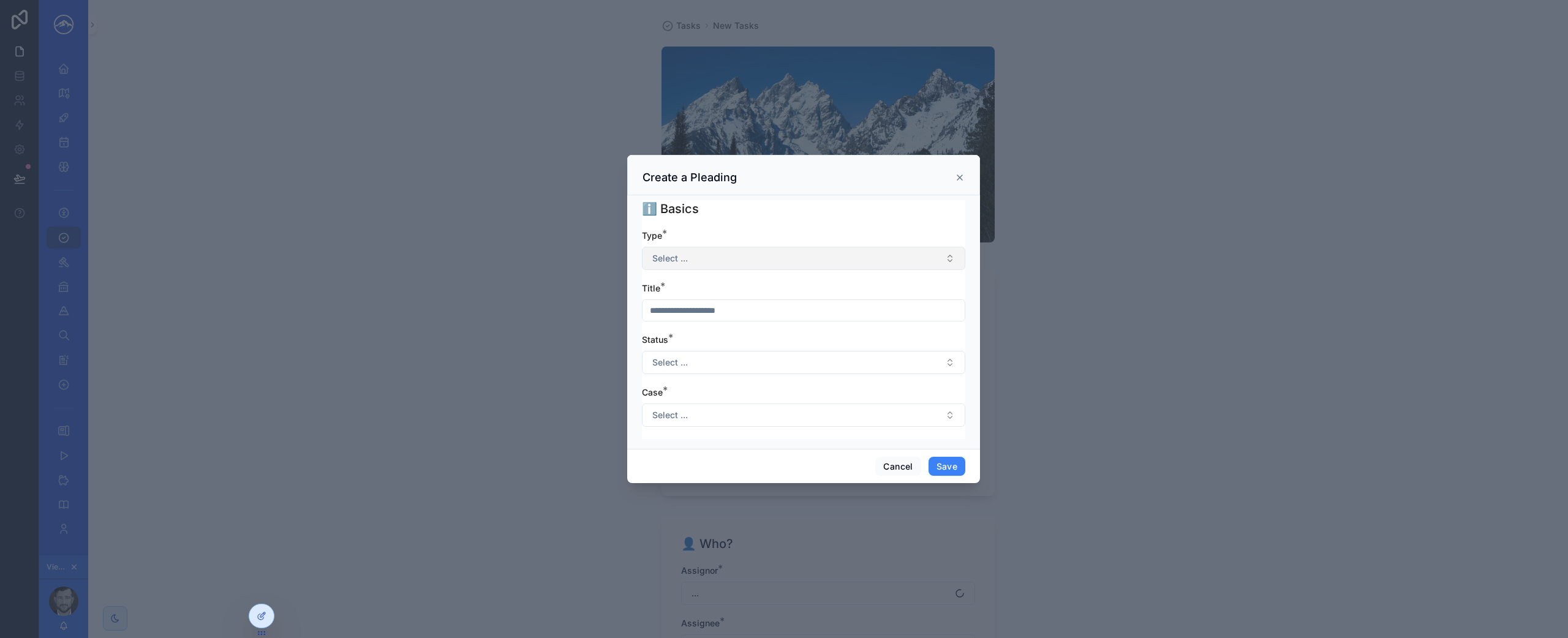
click at [822, 265] on button "Select ..." at bounding box center [803, 258] width 324 height 23
type input "***"
click at [810, 310] on div "Motion for Preliminary Injunction" at bounding box center [802, 308] width 317 height 18
click at [824, 215] on div "ℹ️ Basics" at bounding box center [803, 209] width 324 height 18
click at [764, 313] on input "scrollable content" at bounding box center [803, 311] width 322 height 18
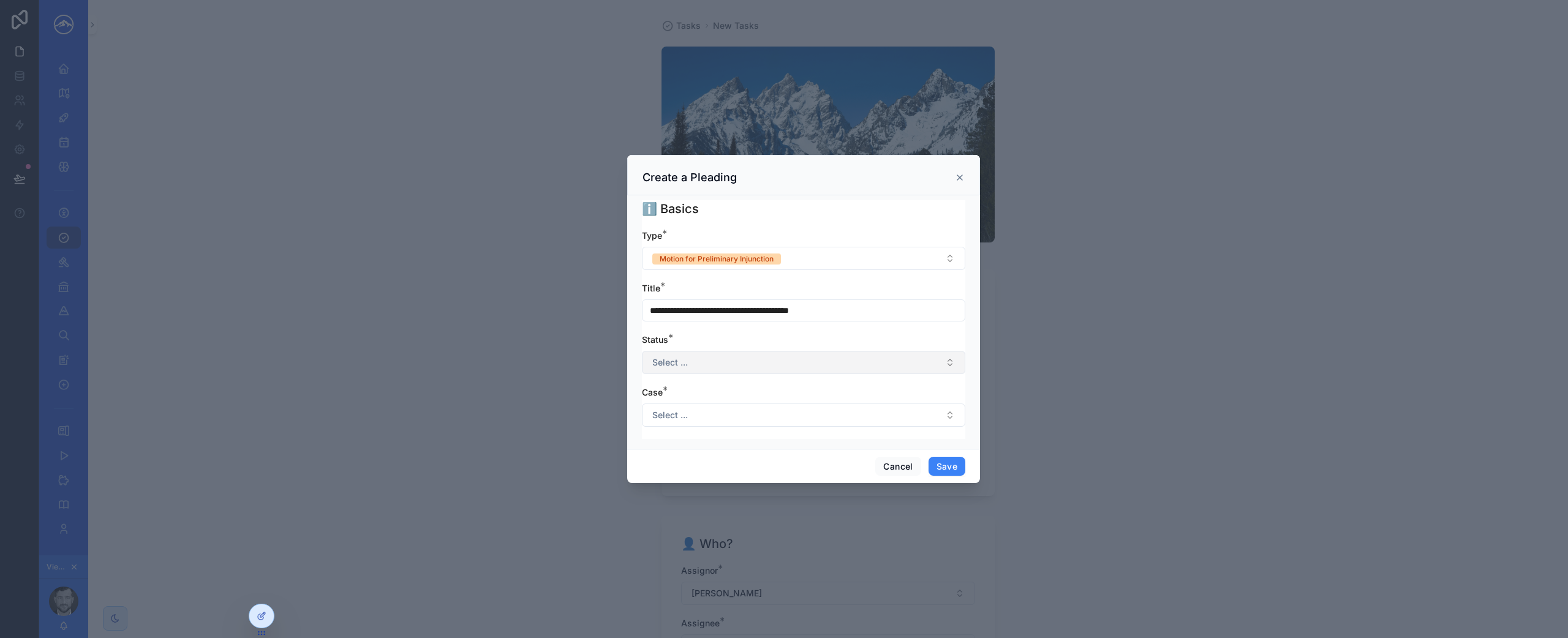
type input "**********"
click at [766, 352] on button "Select ..." at bounding box center [803, 362] width 324 height 23
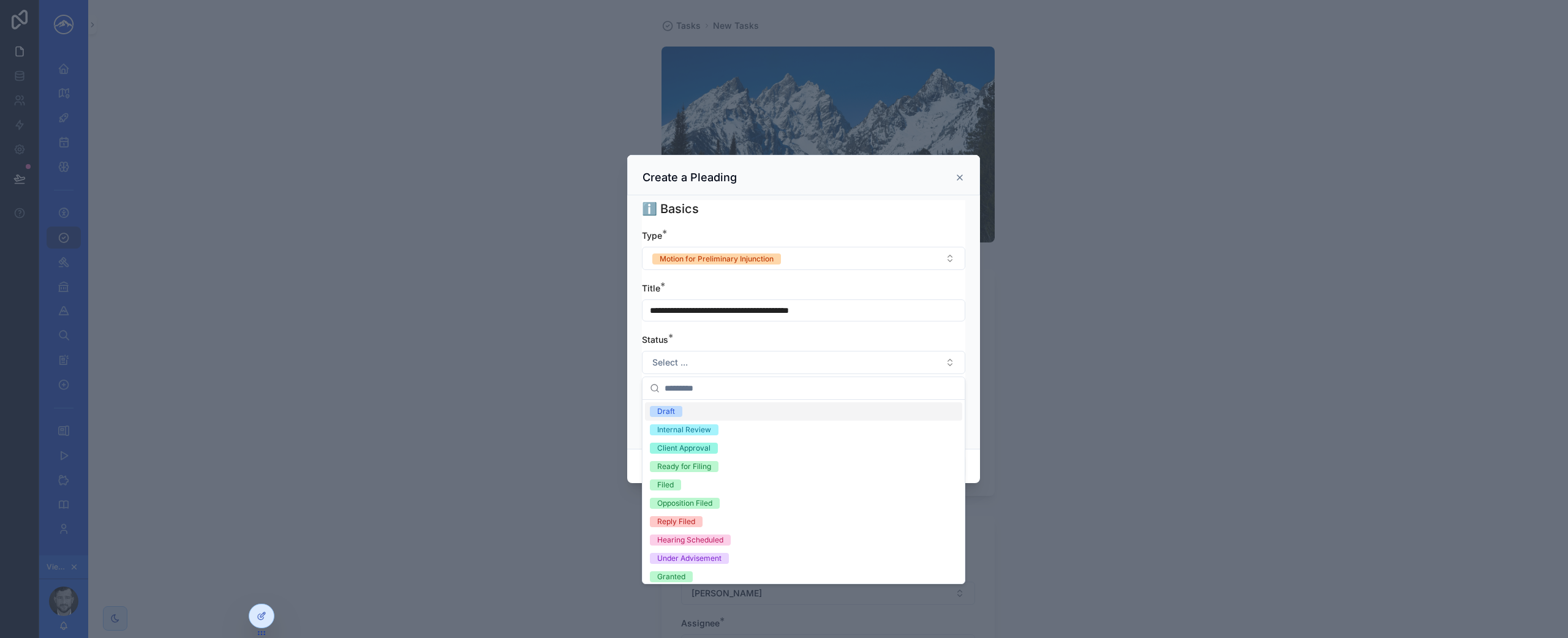
click at [750, 416] on div "Draft" at bounding box center [802, 411] width 317 height 18
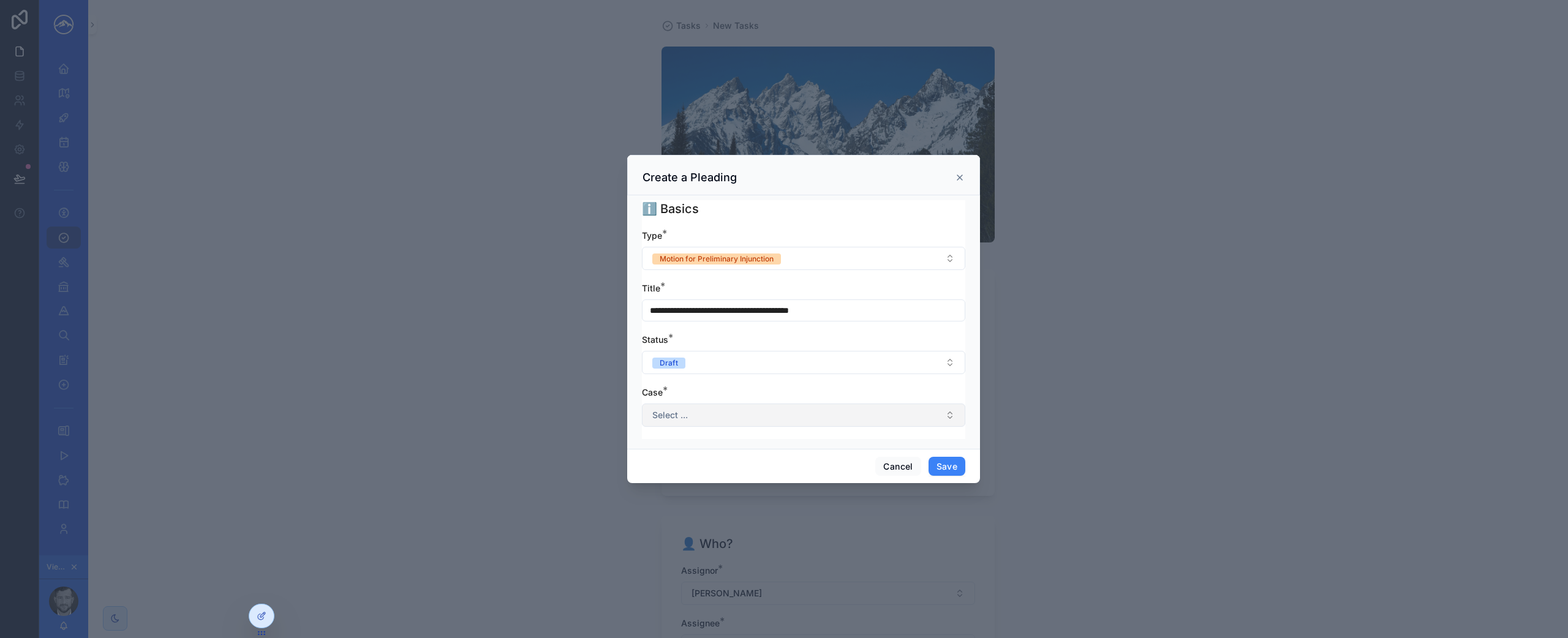
click at [757, 415] on button "Select ..." at bounding box center [803, 414] width 324 height 23
type input "*****"
click at [809, 463] on div "Boardwell v. [DOMAIN_NAME]" at bounding box center [802, 464] width 317 height 19
click at [951, 465] on button "Save" at bounding box center [947, 466] width 37 height 19
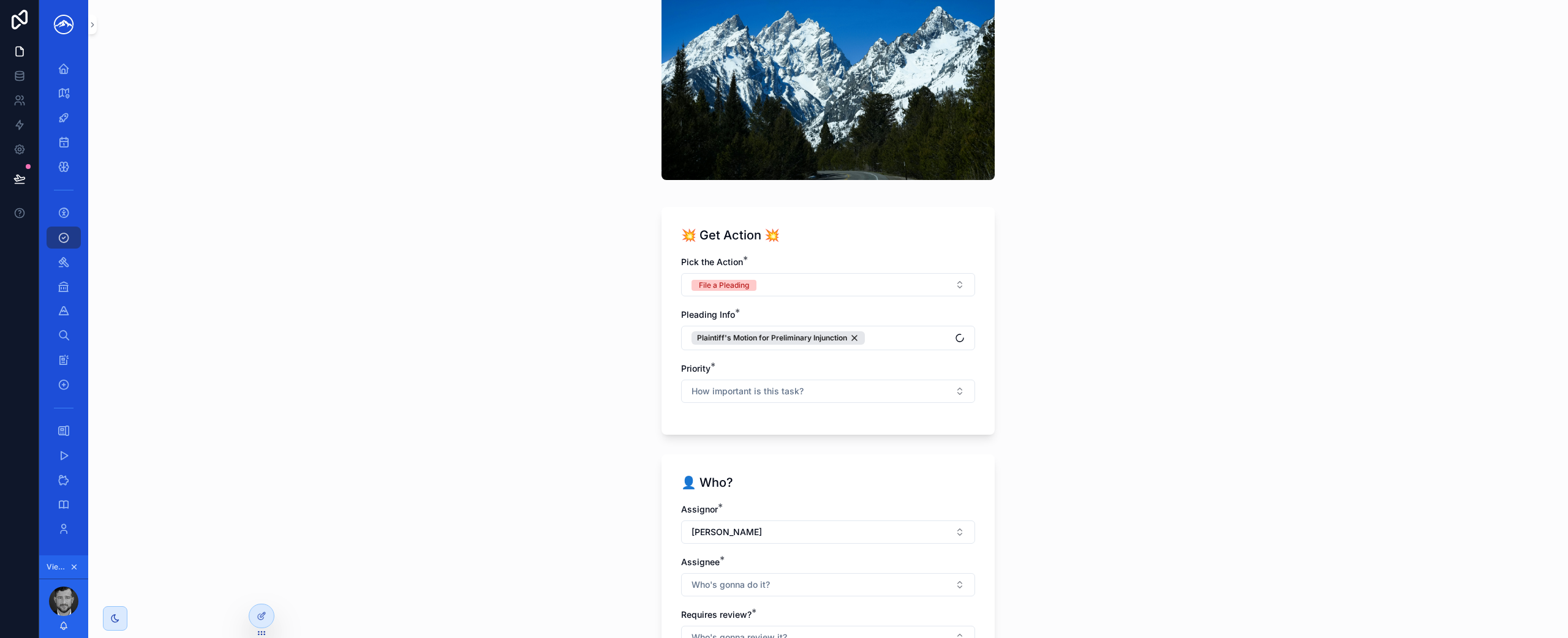
scroll to position [59, 0]
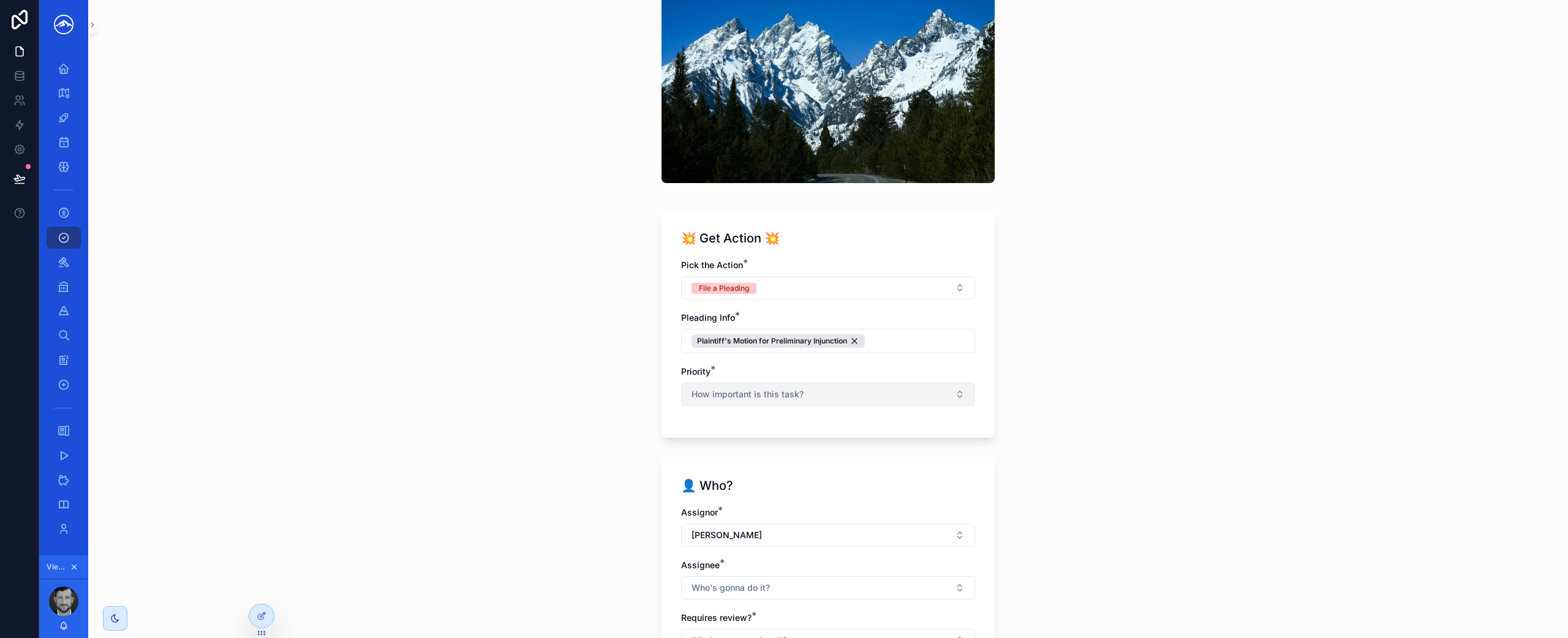
click at [930, 400] on button "How important is this task?" at bounding box center [827, 394] width 294 height 23
click at [877, 497] on div "High" at bounding box center [823, 498] width 288 height 18
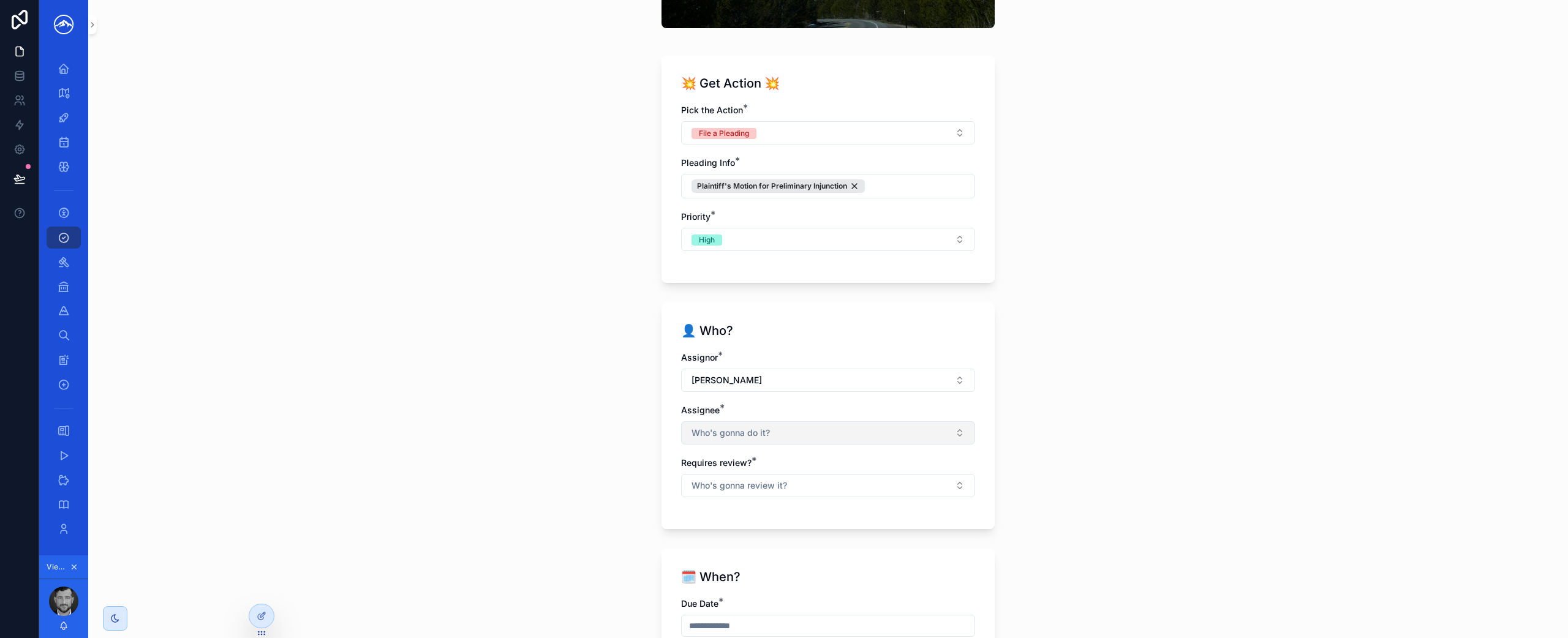
click at [875, 432] on button "Who's gonna do it?" at bounding box center [827, 433] width 294 height 23
click at [827, 540] on div "[PERSON_NAME]" at bounding box center [823, 541] width 288 height 19
click at [1042, 493] on div "Tasks New Tasks 💥 Get Action 💥 Pick the Action * File a Pleading Pleading Info …" at bounding box center [827, 319] width 1479 height 638
click at [944, 499] on div "Assignor * Marshal Hoda Assignee * Marshal Hoda Requires review? * Who's gonna …" at bounding box center [827, 431] width 294 height 159
click at [943, 491] on button "Who's gonna review it?" at bounding box center [827, 486] width 294 height 23
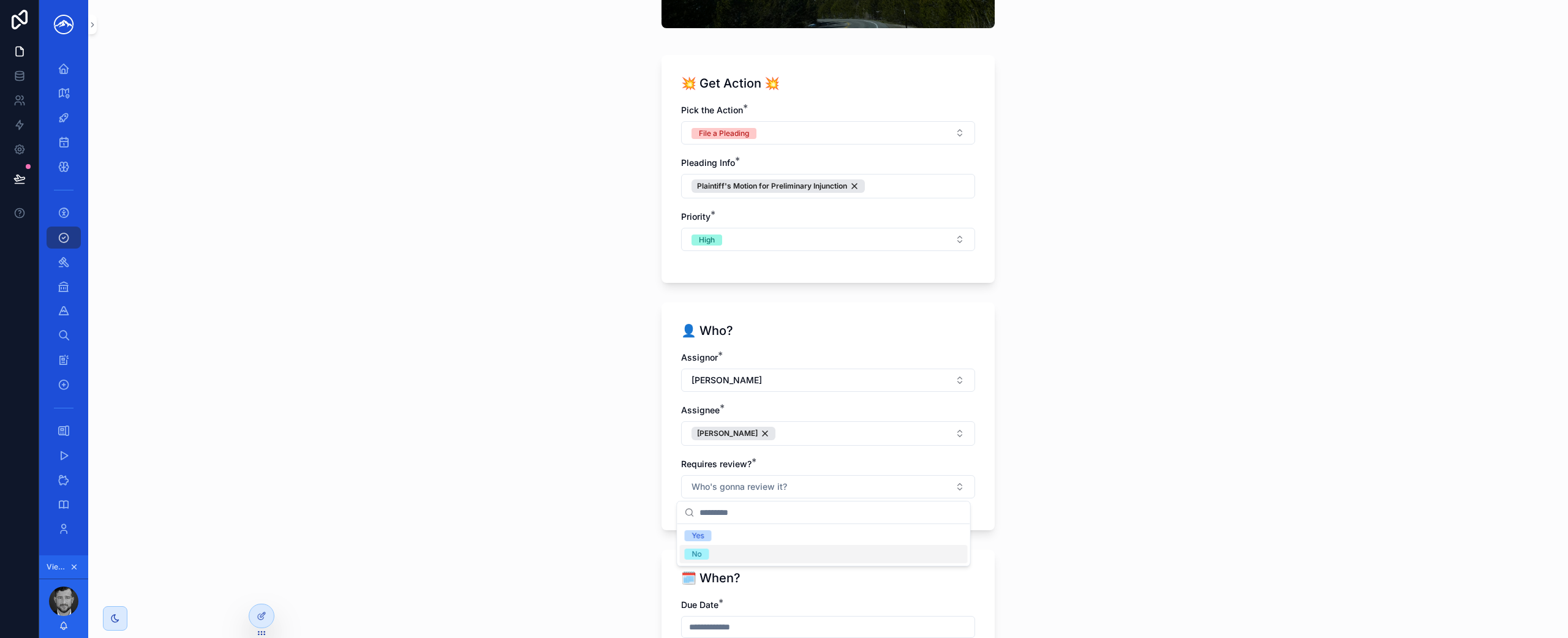
click at [904, 555] on div "No" at bounding box center [823, 554] width 288 height 18
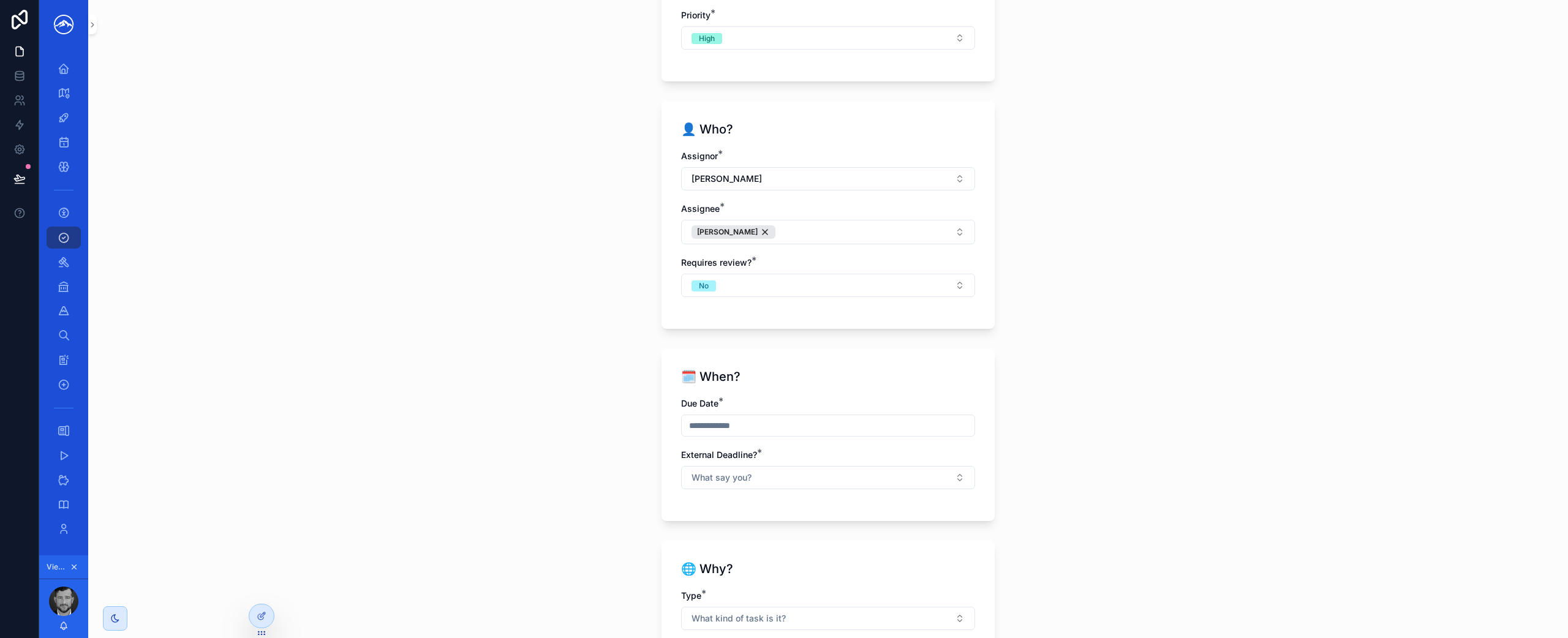
scroll to position [433, 0]
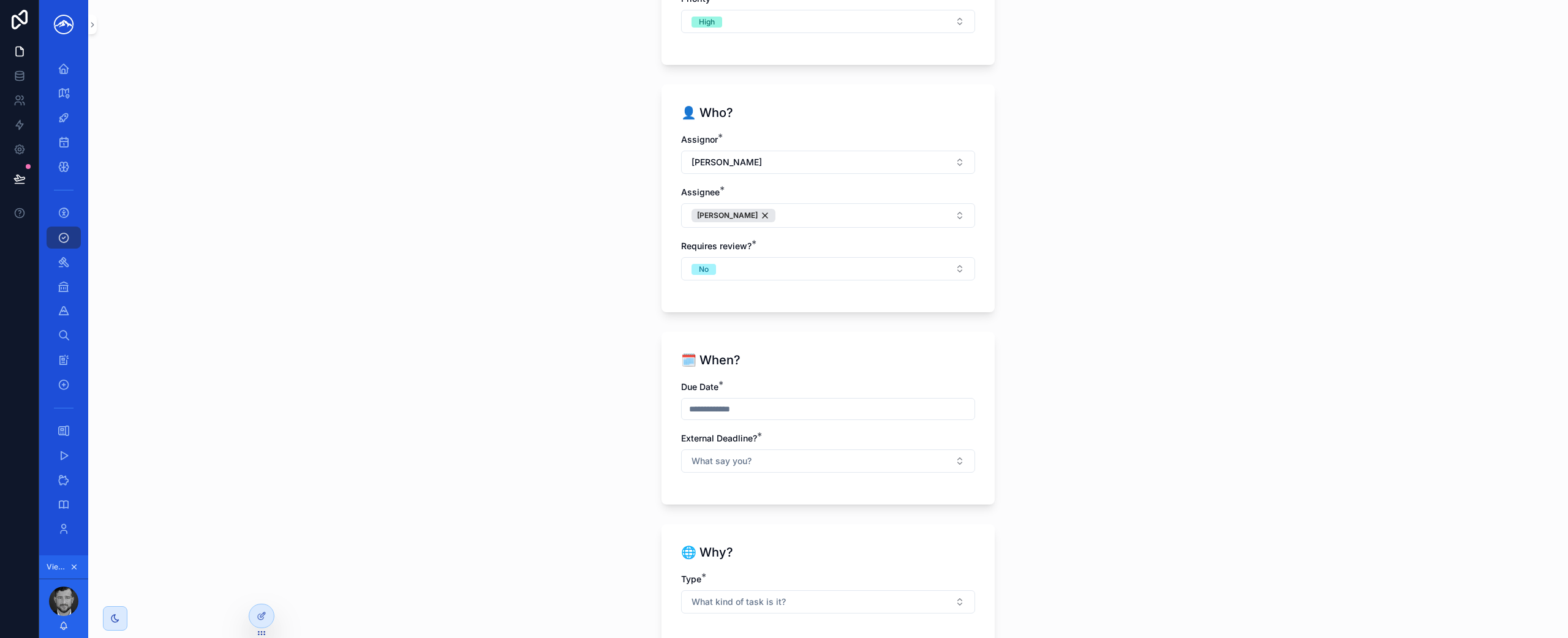
click at [875, 406] on input "scrollable content" at bounding box center [827, 409] width 293 height 18
click at [836, 440] on button "[DATE]" at bounding box center [823, 439] width 48 height 22
type input "********"
click at [1035, 453] on div "Tasks New Tasks 💥 Get Action 💥 Pick the Action * File a Pleading Pleading Info …" at bounding box center [827, 319] width 1479 height 638
click at [945, 460] on button "What say you?" at bounding box center [827, 460] width 294 height 23
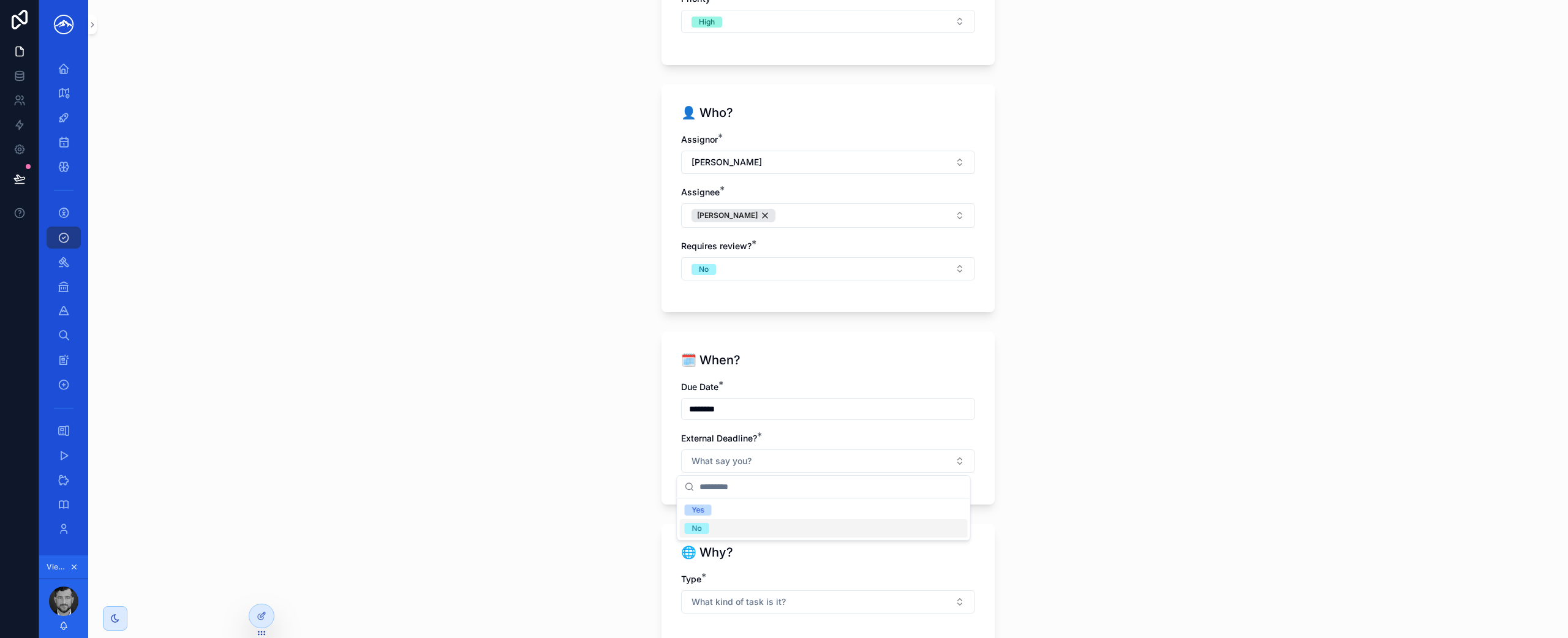
click at [884, 527] on div "No" at bounding box center [823, 529] width 288 height 18
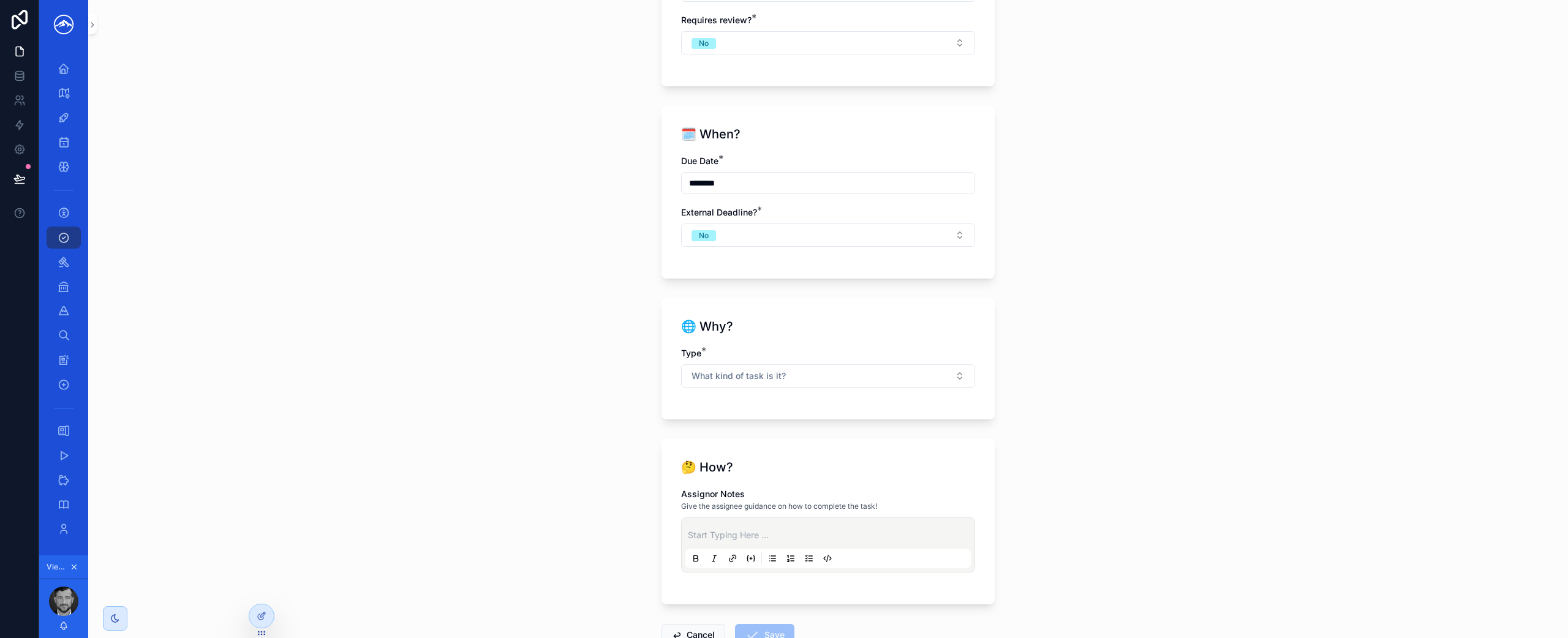
scroll to position [721, 0]
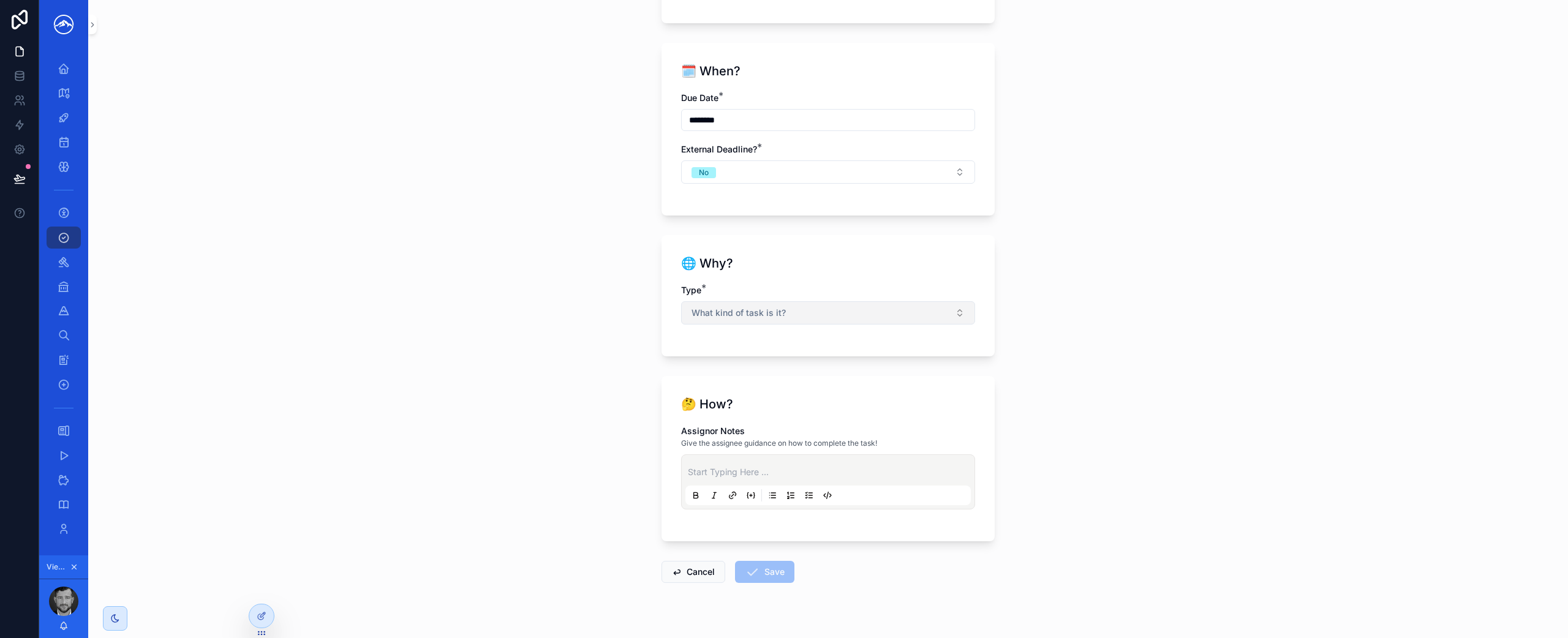
click at [861, 320] on button "What kind of task is it?" at bounding box center [827, 313] width 294 height 23
click at [835, 369] on div "Matter" at bounding box center [823, 362] width 288 height 18
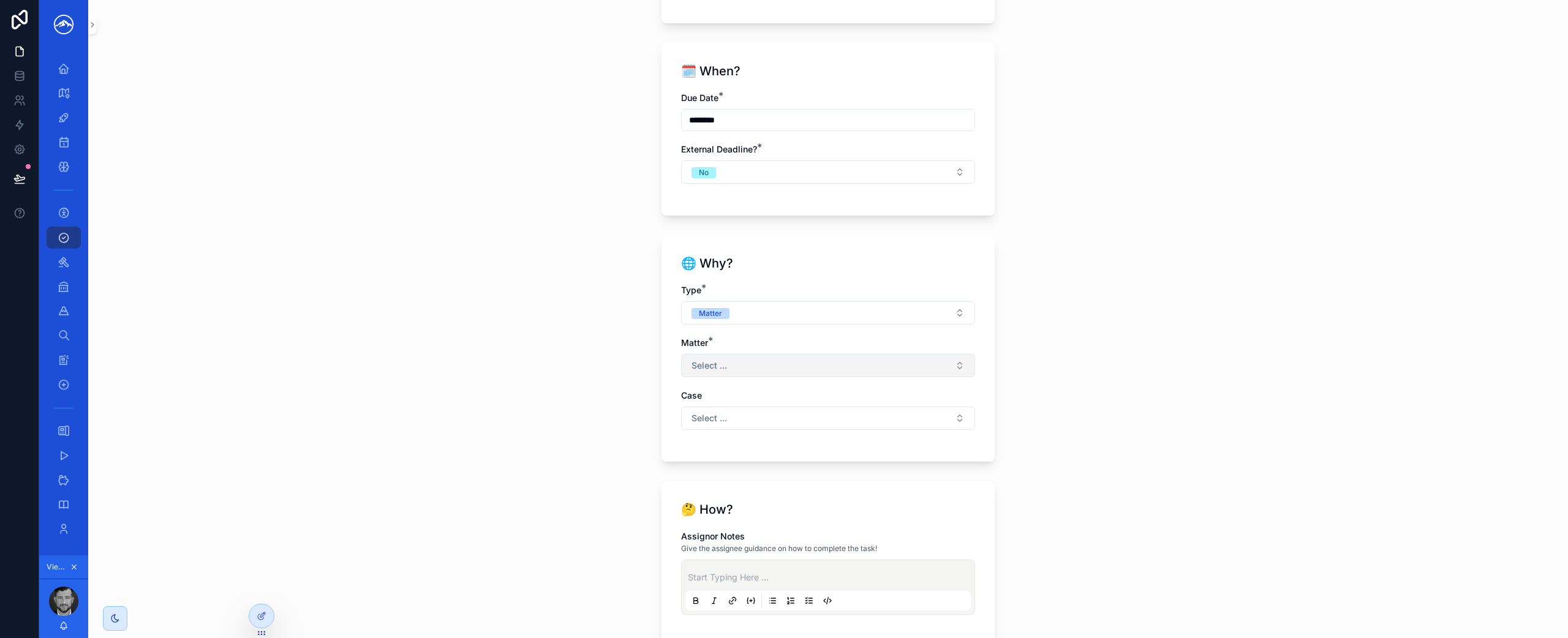
click at [833, 369] on button "Select ..." at bounding box center [827, 365] width 294 height 23
type input "***"
click at [850, 416] on div "Ghavimi" at bounding box center [823, 414] width 288 height 19
click at [1100, 399] on div "Tasks New Tasks 💥 Get Action 💥 Pick the Action * File a Pleading Pleading Info …" at bounding box center [827, 319] width 1479 height 638
click at [935, 419] on button "Select ..." at bounding box center [827, 418] width 294 height 23
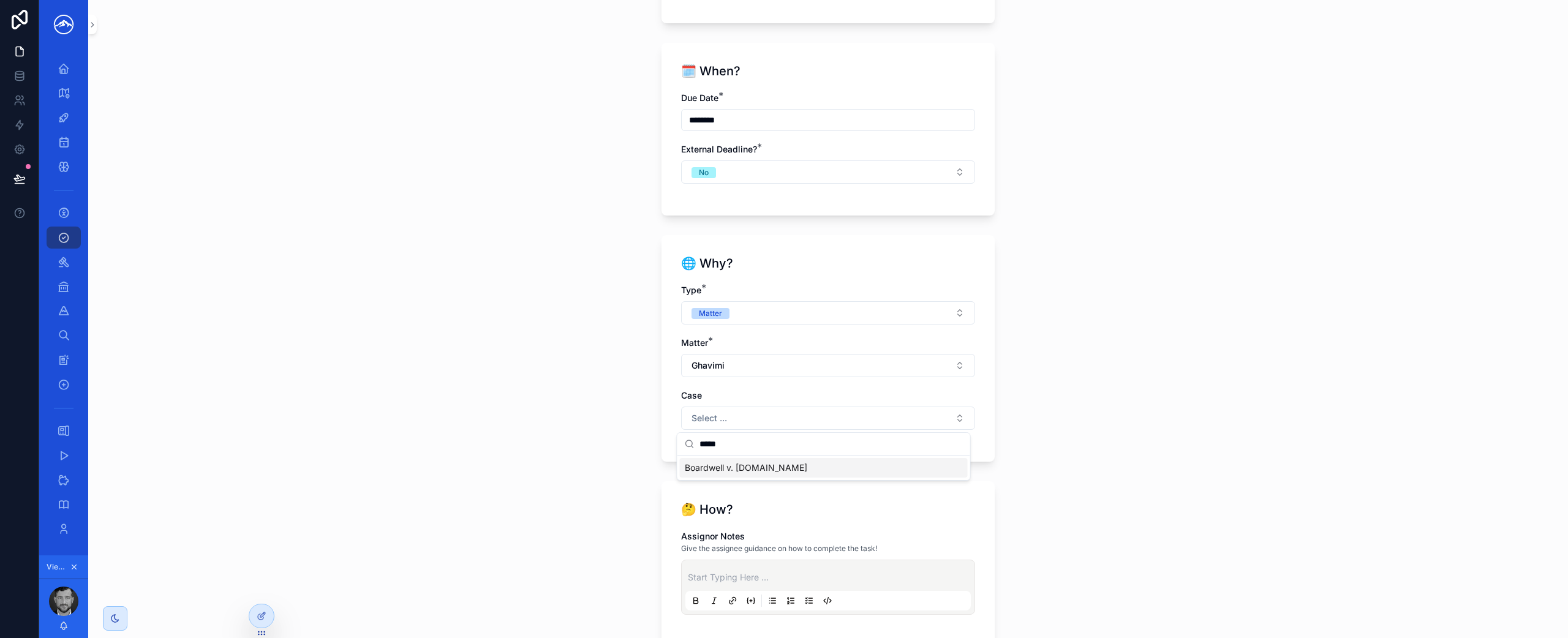
type input "*****"
click at [897, 471] on div "Boardwell v. [DOMAIN_NAME]" at bounding box center [823, 467] width 288 height 19
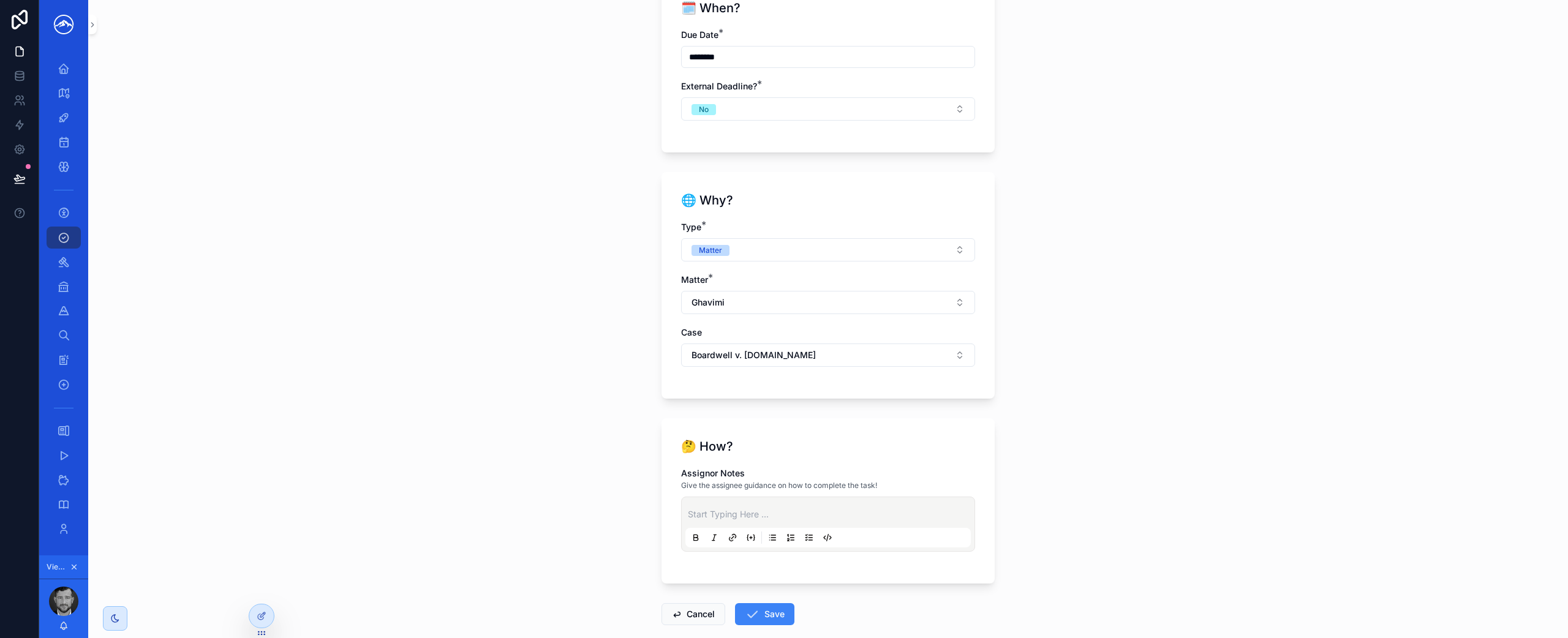
scroll to position [824, 0]
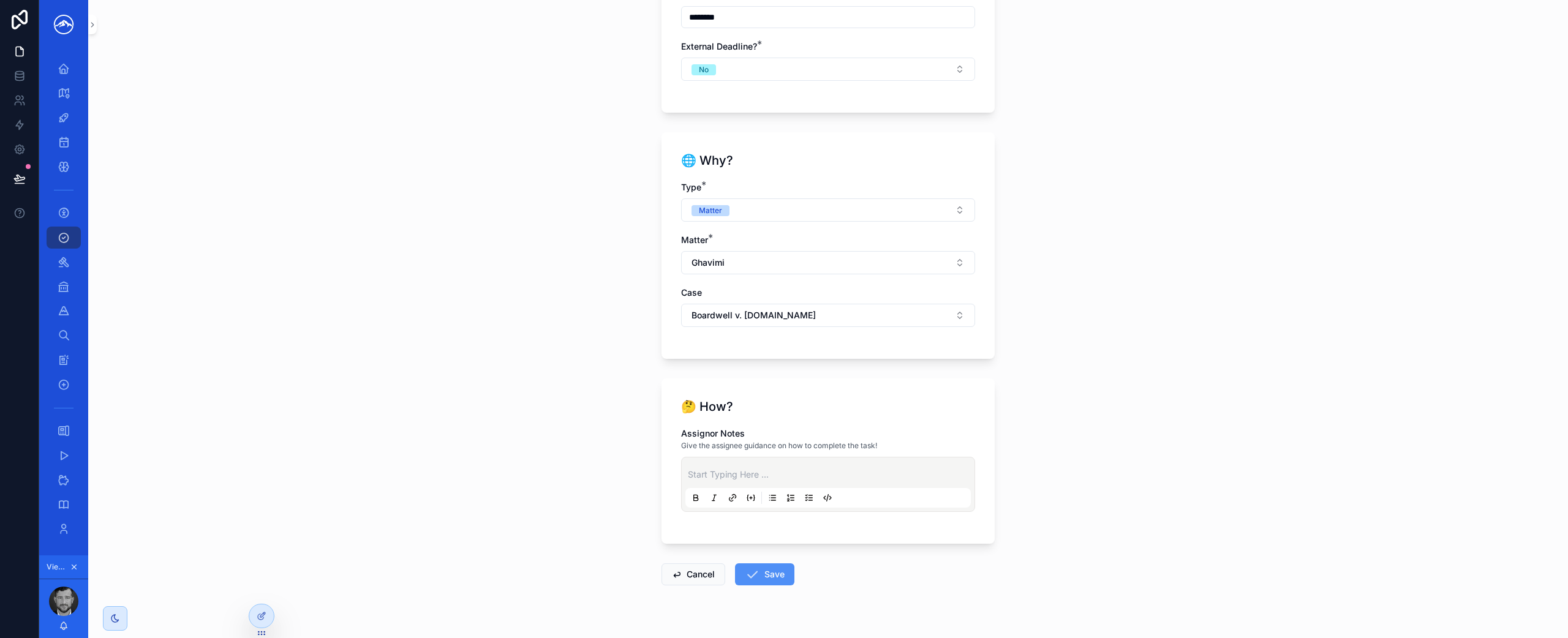
click at [766, 571] on button "Save" at bounding box center [765, 574] width 59 height 22
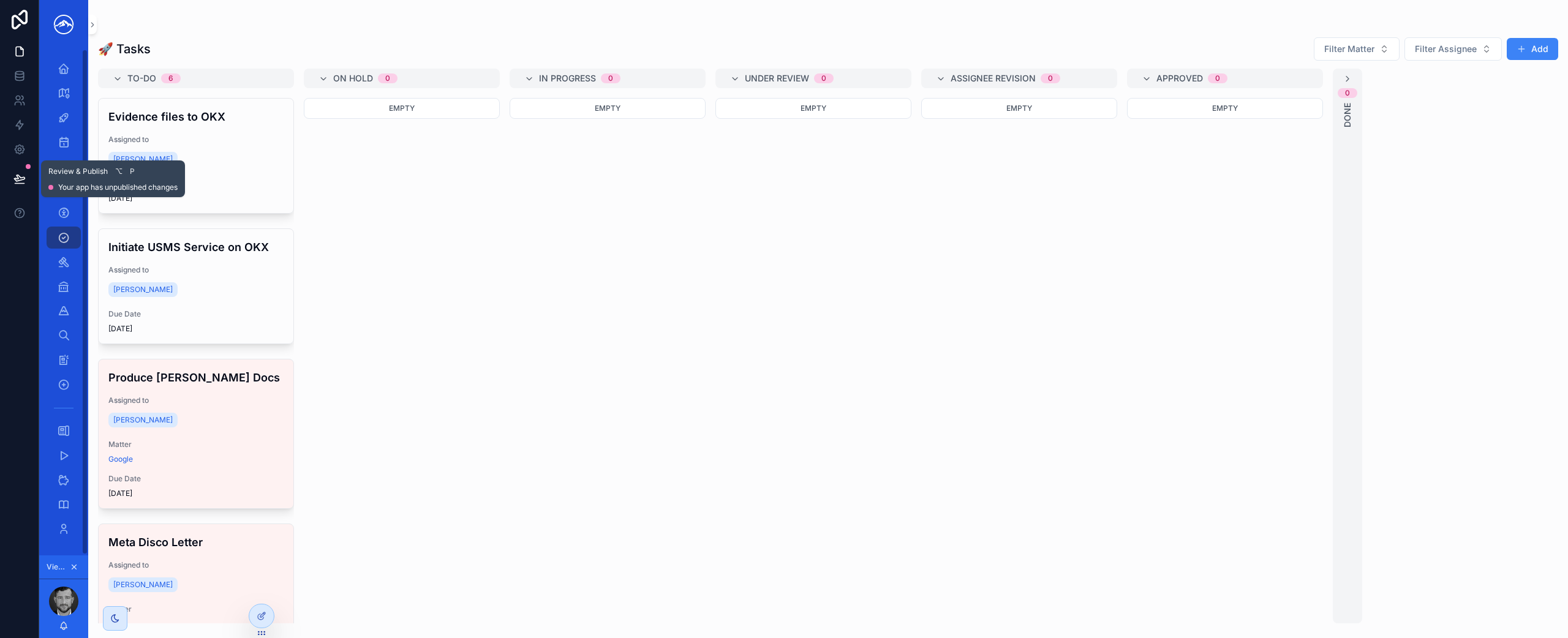
click at [24, 178] on icon at bounding box center [18, 178] width 10 height 6
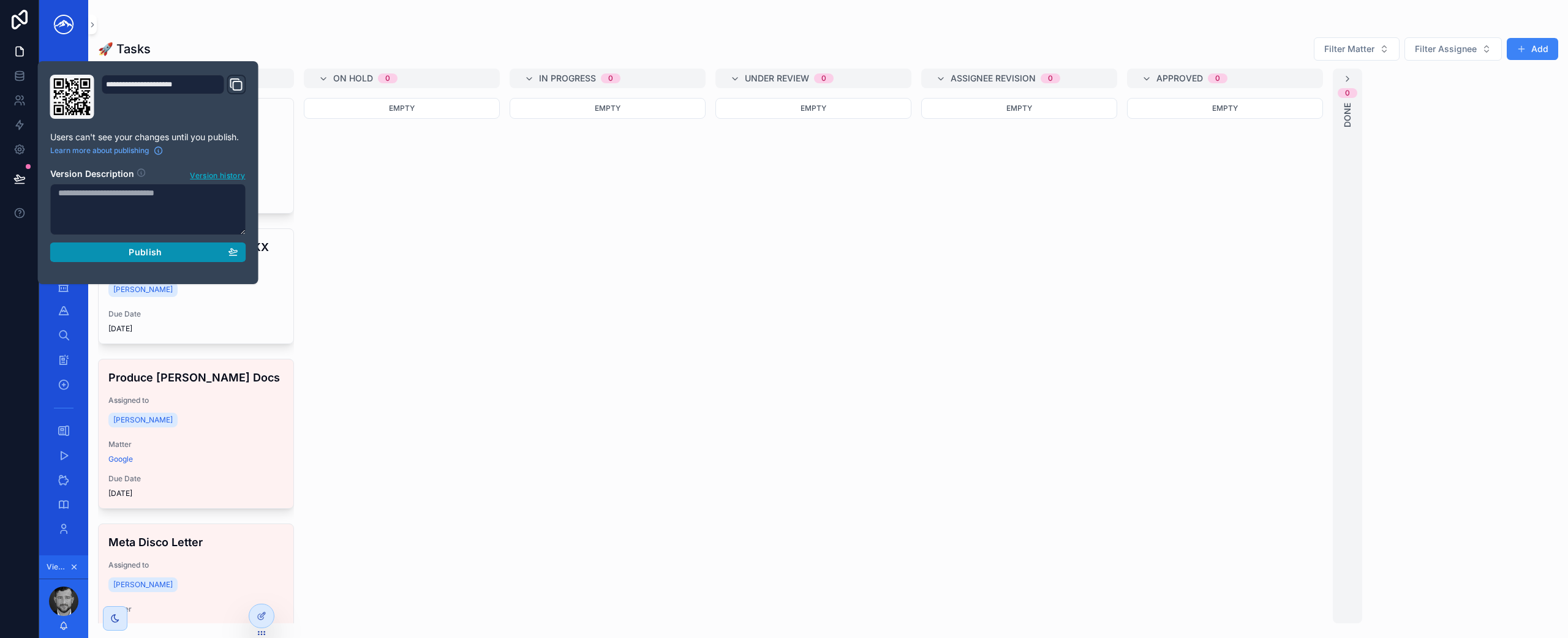
click at [159, 257] on span "Publish" at bounding box center [145, 252] width 33 height 11
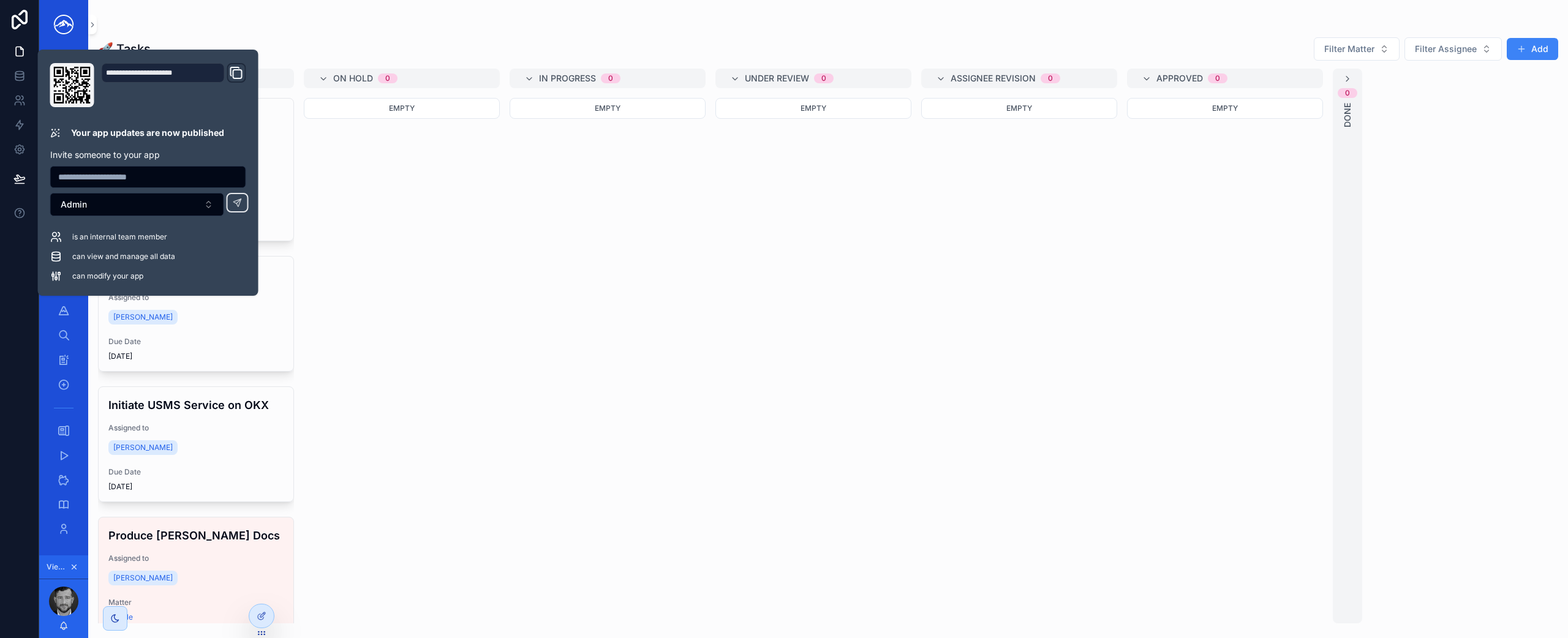
click at [627, 299] on div "Empty" at bounding box center [607, 361] width 196 height 525
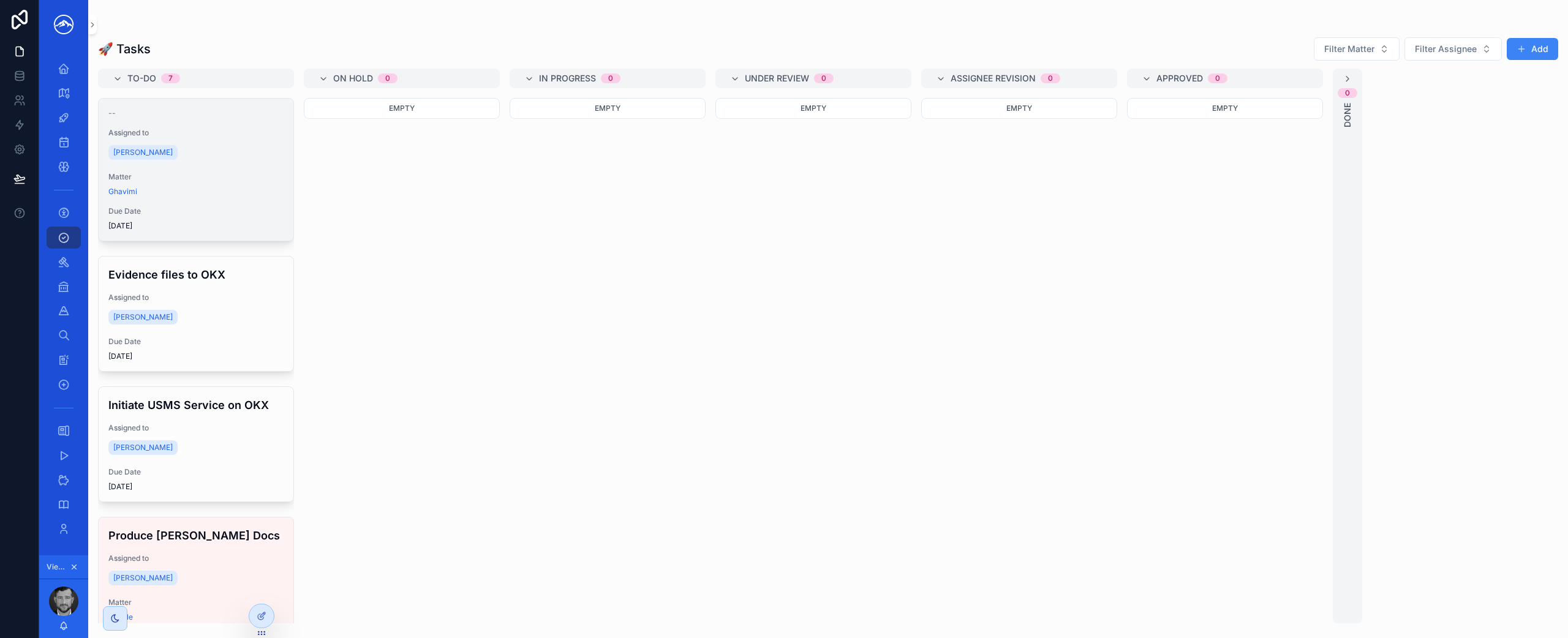
click at [254, 195] on div "Ghavimi" at bounding box center [195, 191] width 175 height 10
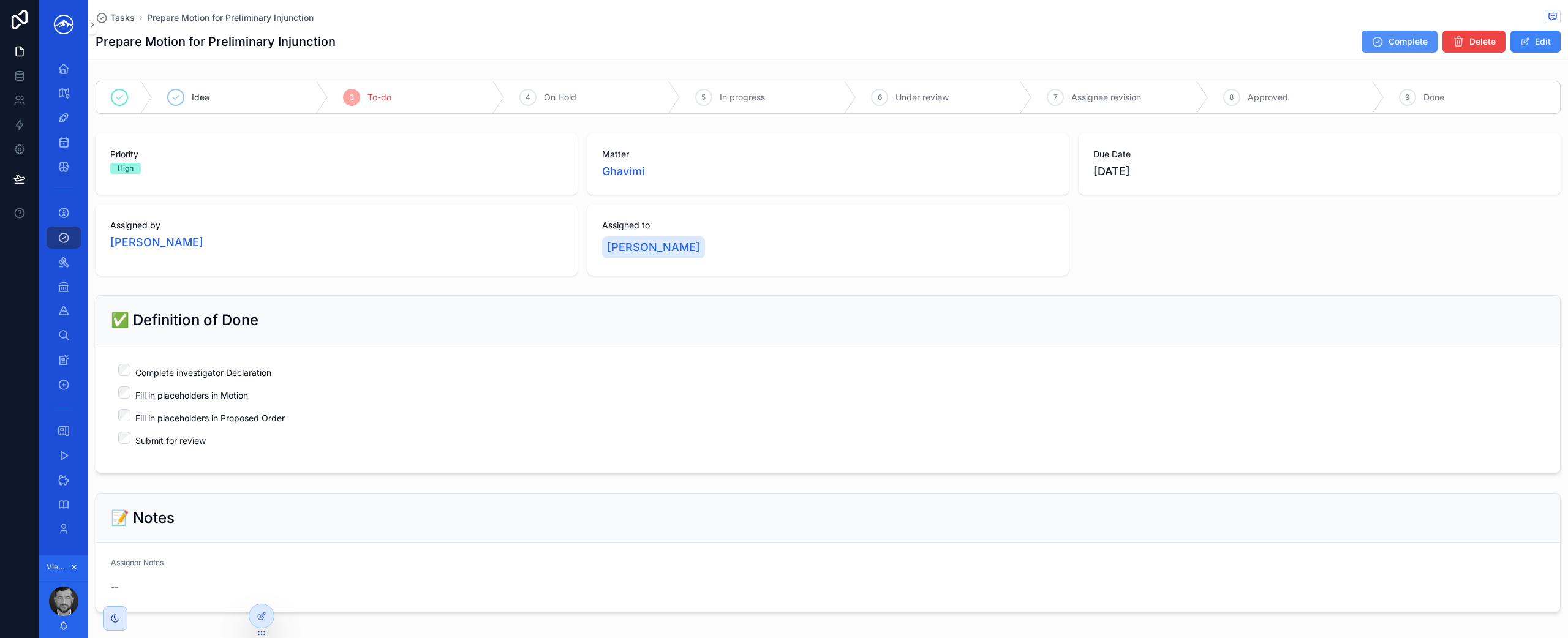
click at [1399, 43] on span "Complete" at bounding box center [1407, 41] width 39 height 12
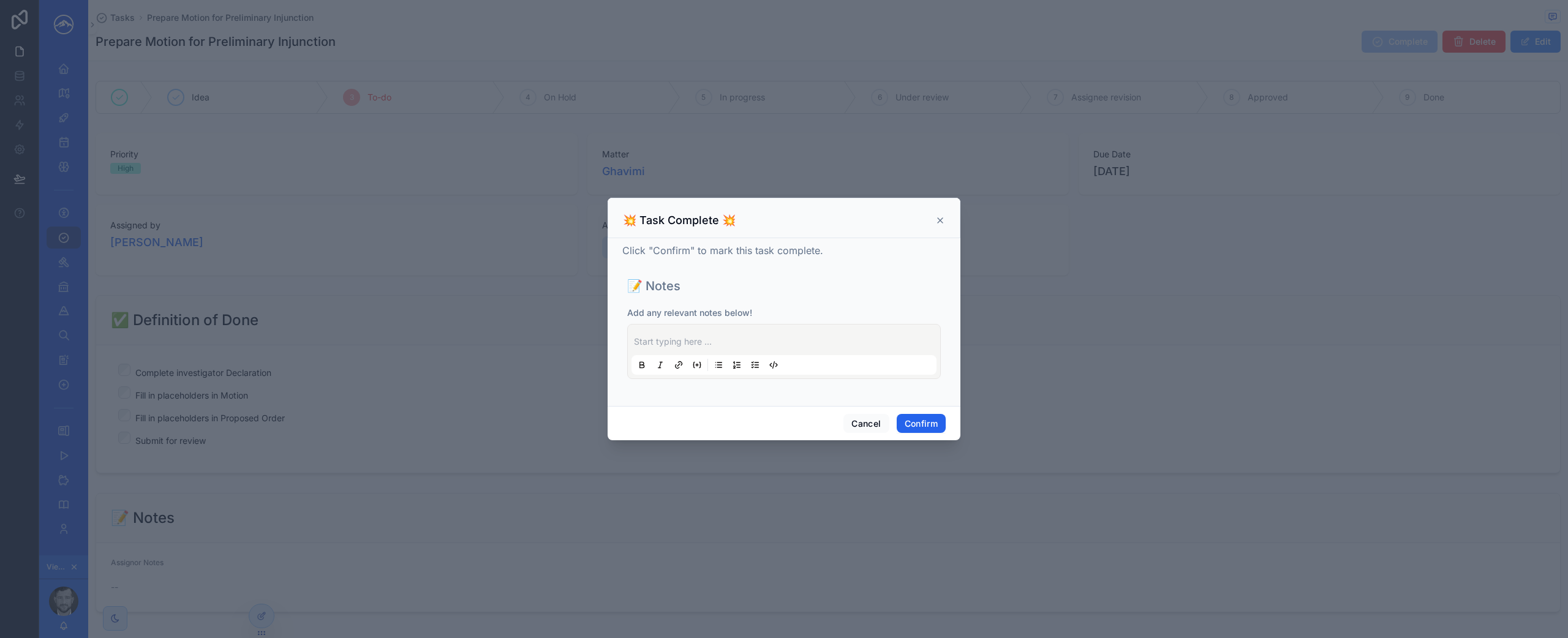
click at [920, 422] on button "Confirm" at bounding box center [921, 423] width 49 height 19
